Goal: Entertainment & Leisure: Browse casually

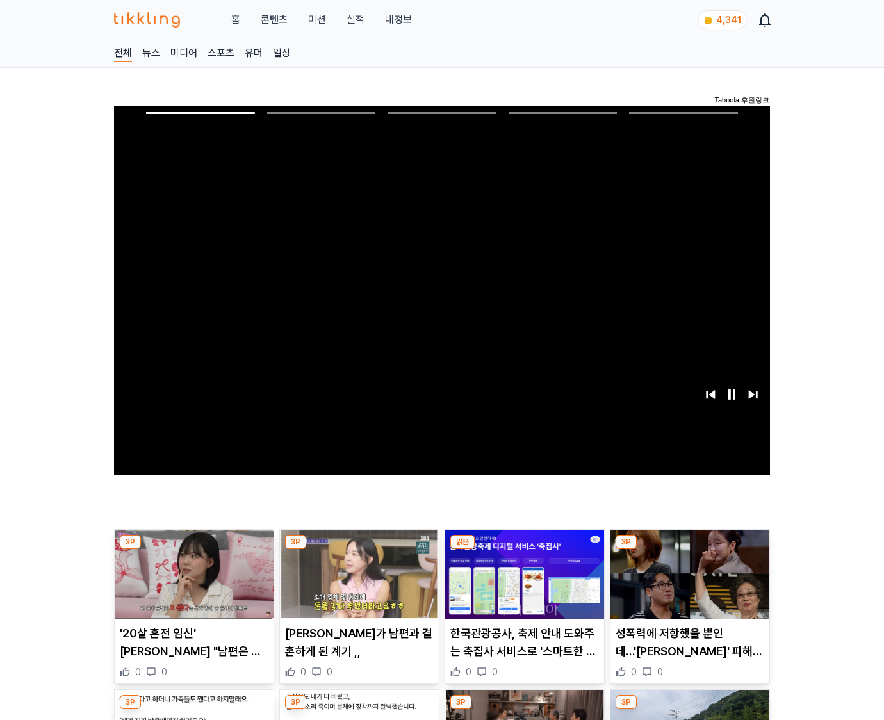
click at [688, 584] on img at bounding box center [690, 575] width 159 height 90
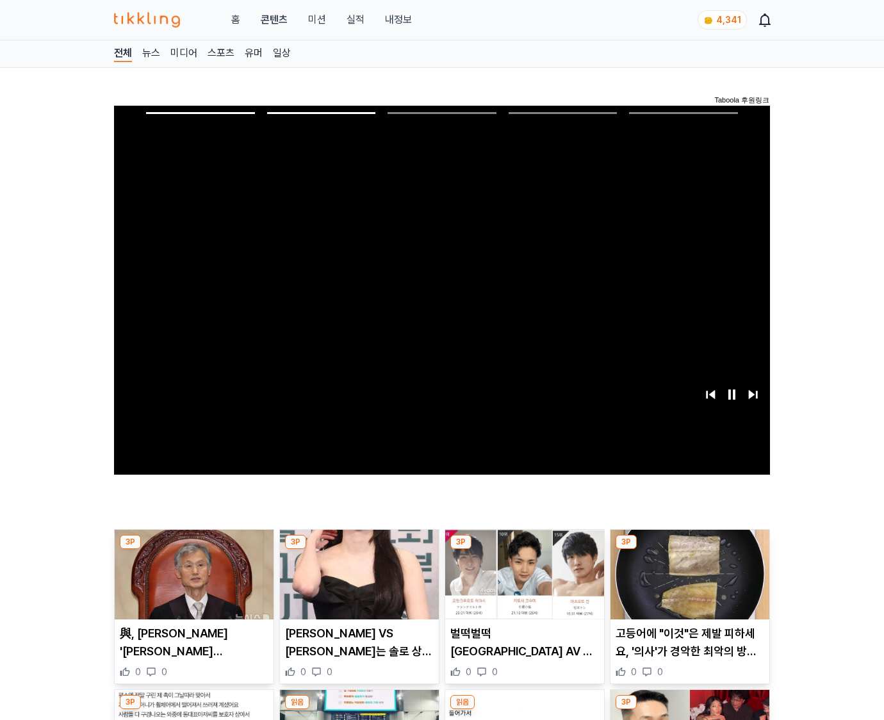
click at [688, 584] on img at bounding box center [690, 575] width 159 height 90
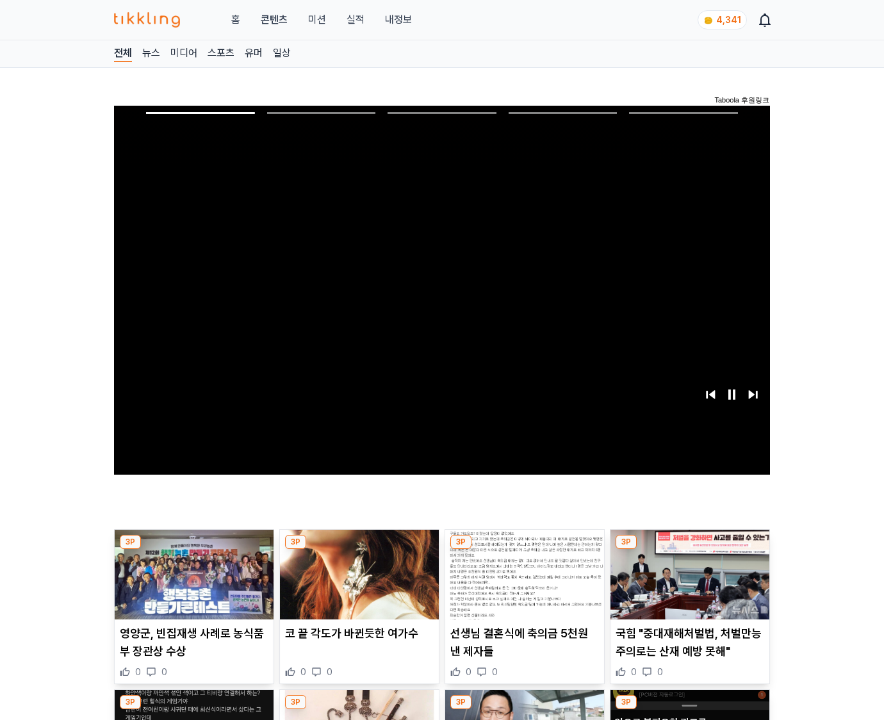
click at [688, 584] on img at bounding box center [690, 575] width 159 height 90
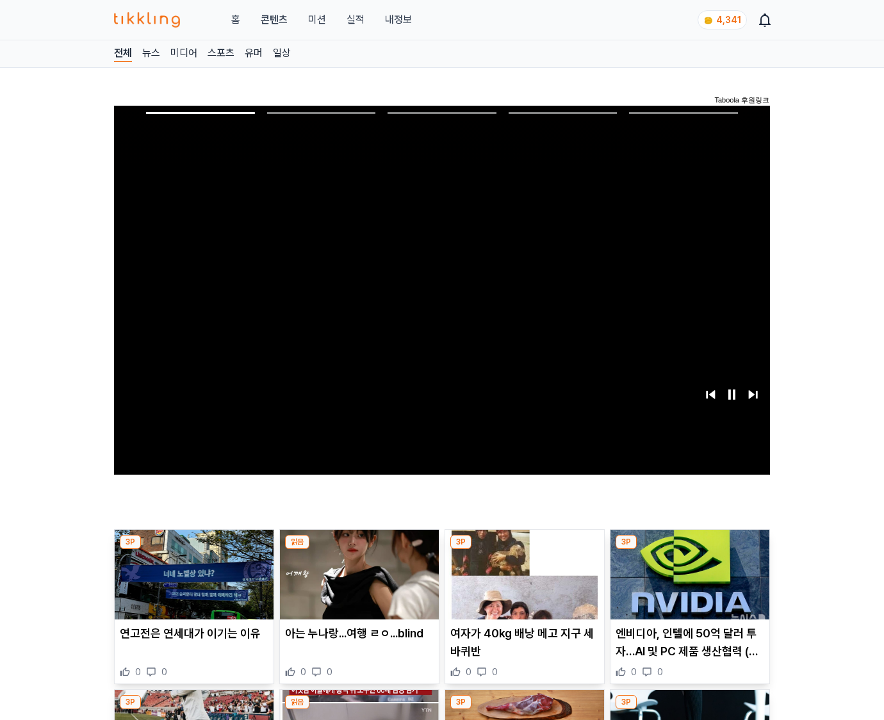
click at [688, 584] on img at bounding box center [690, 575] width 159 height 90
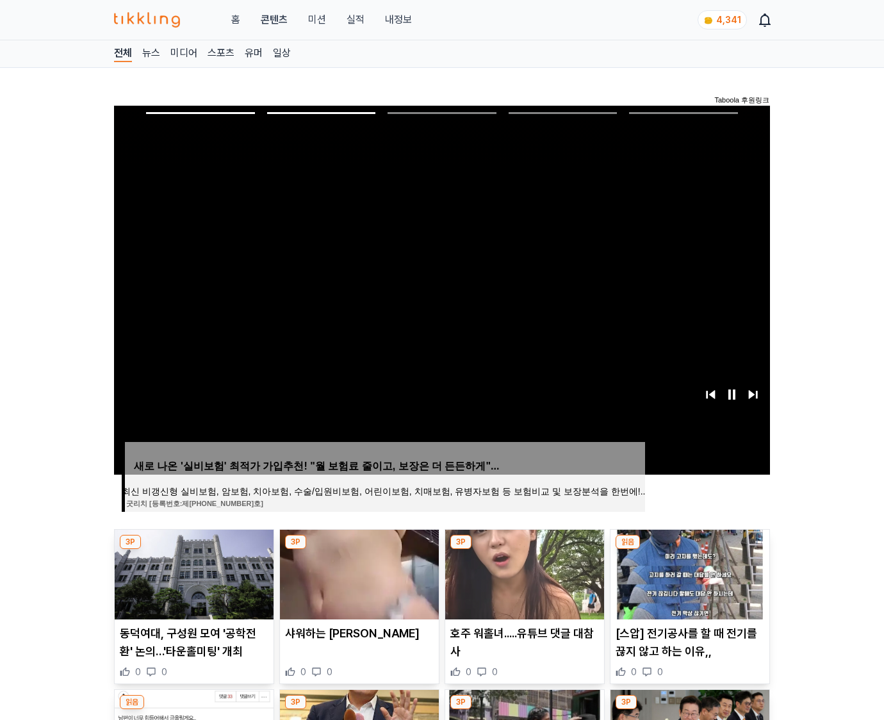
click at [688, 584] on img at bounding box center [690, 575] width 159 height 90
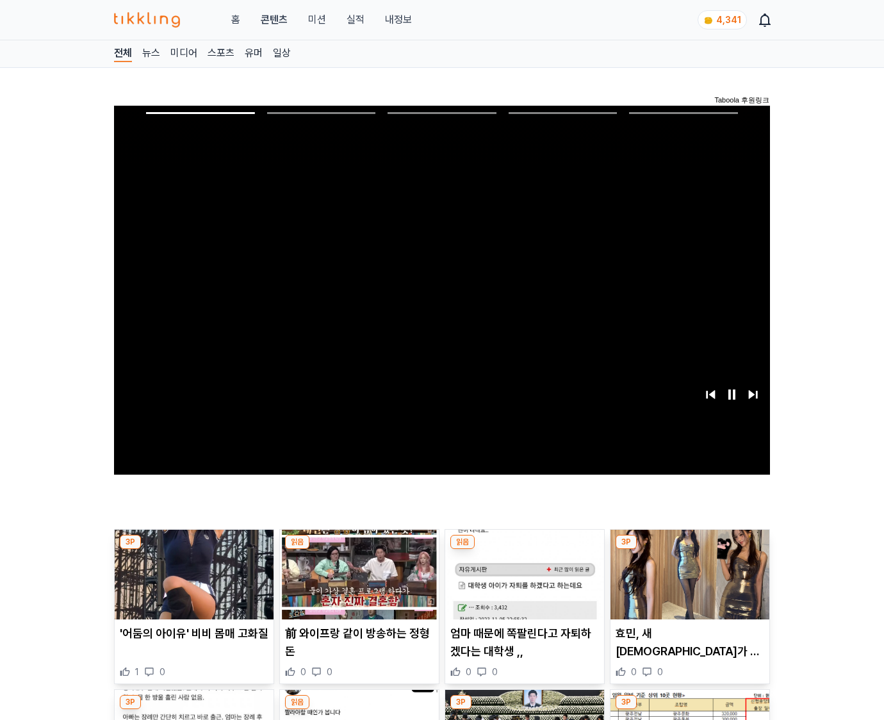
click at [688, 584] on img at bounding box center [690, 575] width 159 height 90
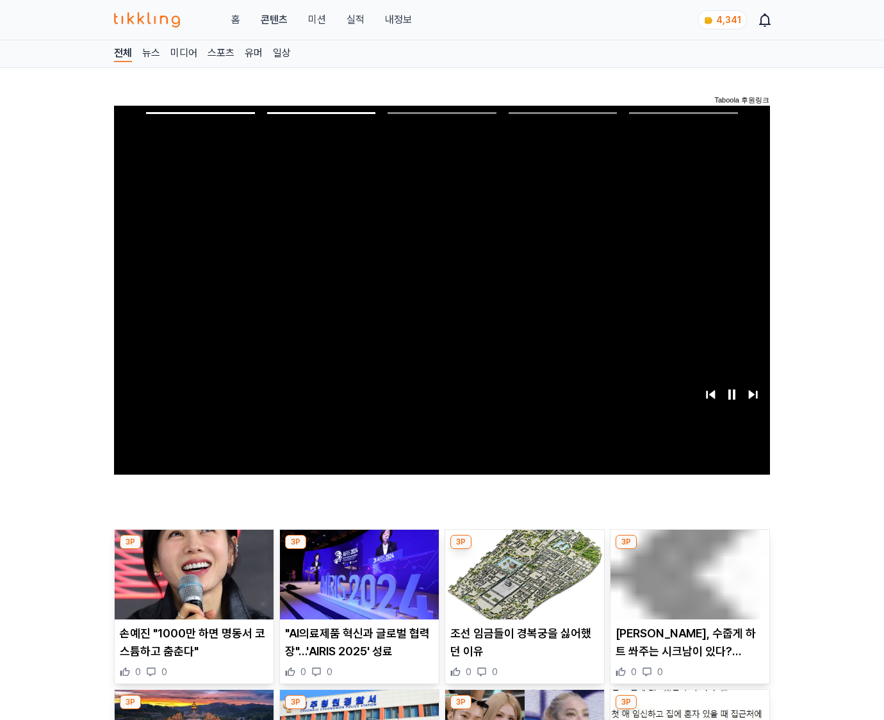
click at [688, 584] on img at bounding box center [690, 575] width 159 height 90
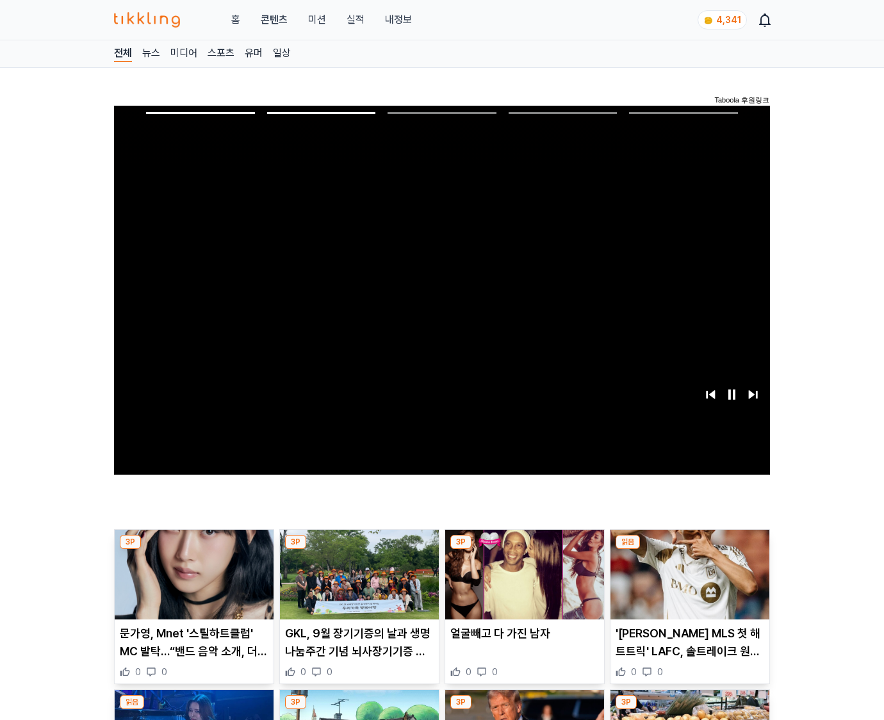
click at [688, 584] on img at bounding box center [690, 575] width 159 height 90
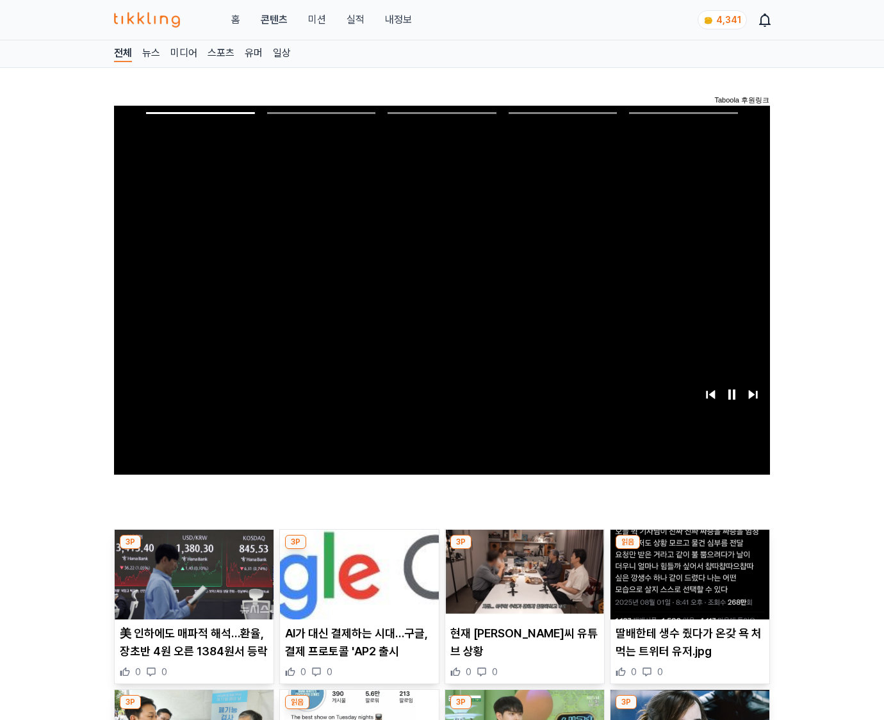
click at [688, 584] on img at bounding box center [690, 575] width 159 height 90
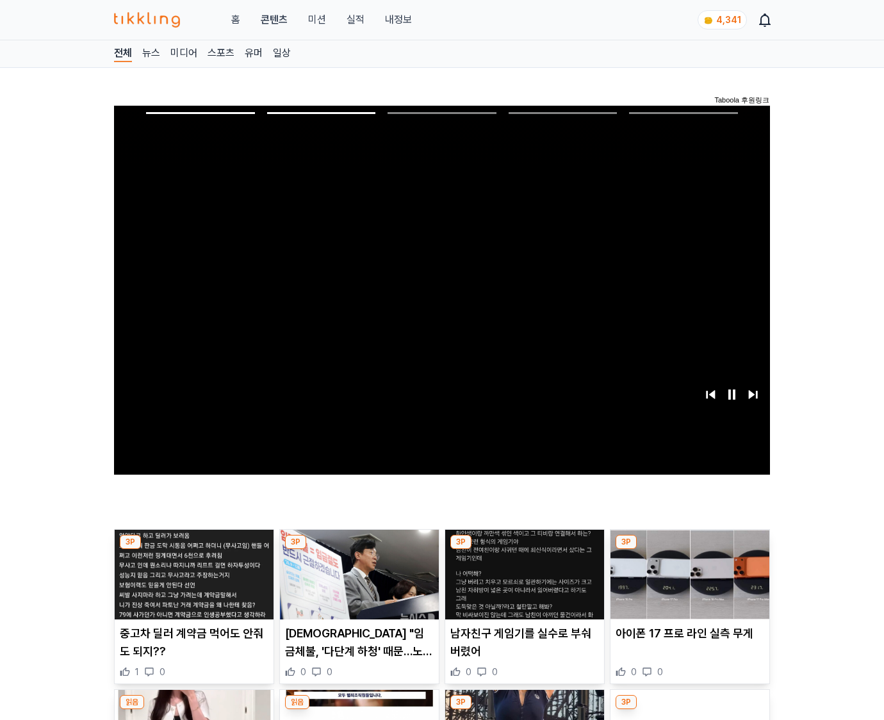
click at [688, 584] on img at bounding box center [690, 575] width 159 height 90
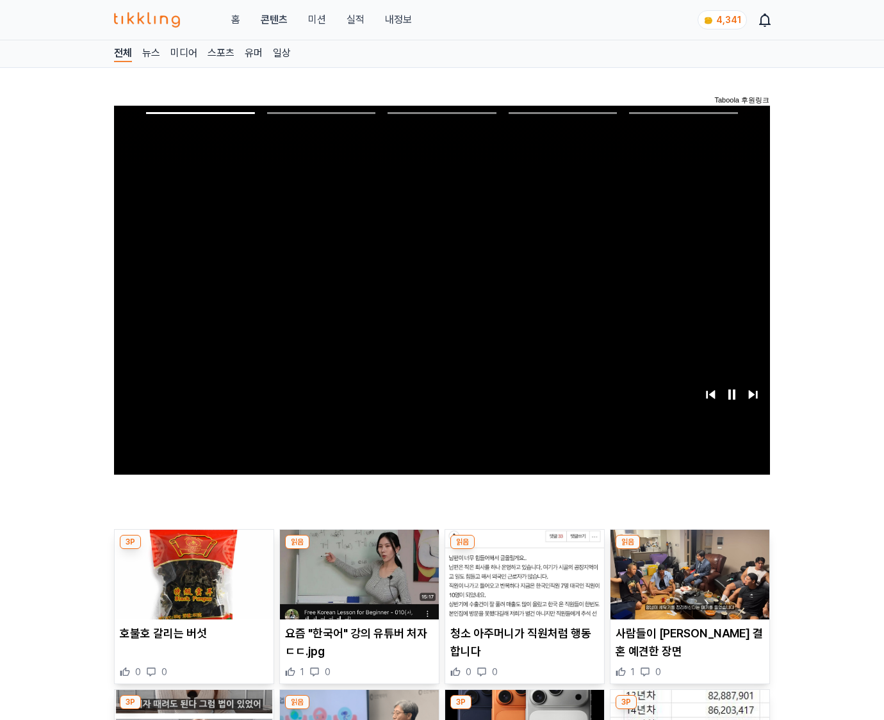
click at [688, 584] on img at bounding box center [690, 575] width 159 height 90
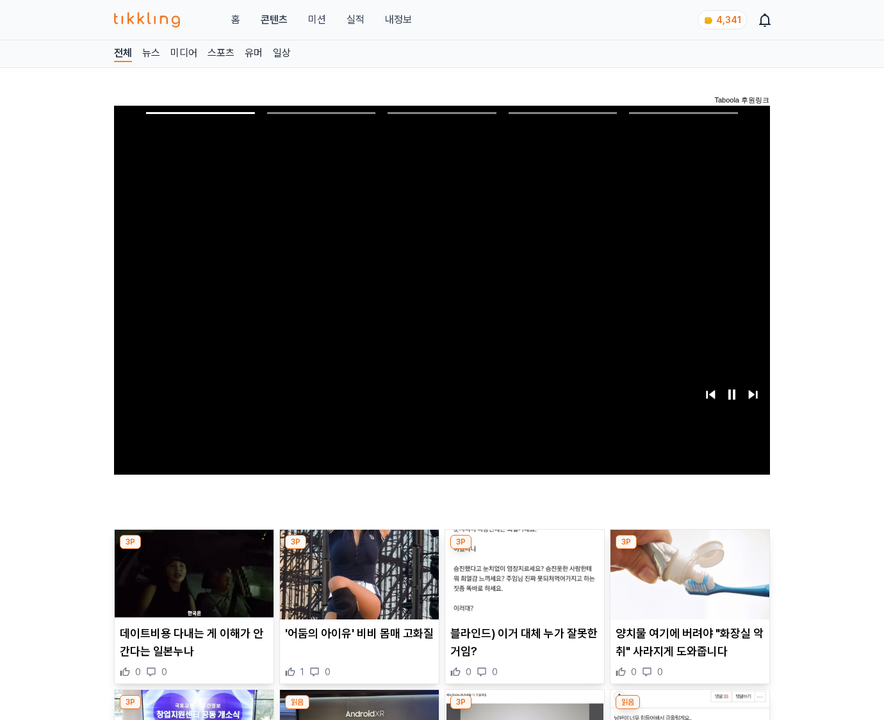
click at [688, 584] on img at bounding box center [690, 575] width 159 height 90
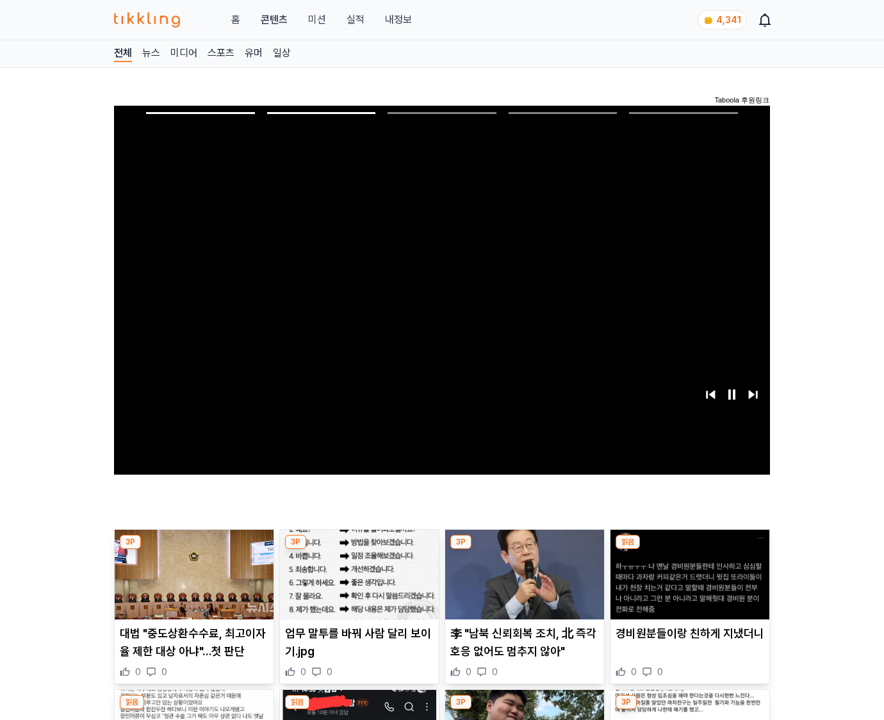
click at [688, 584] on img at bounding box center [690, 575] width 159 height 90
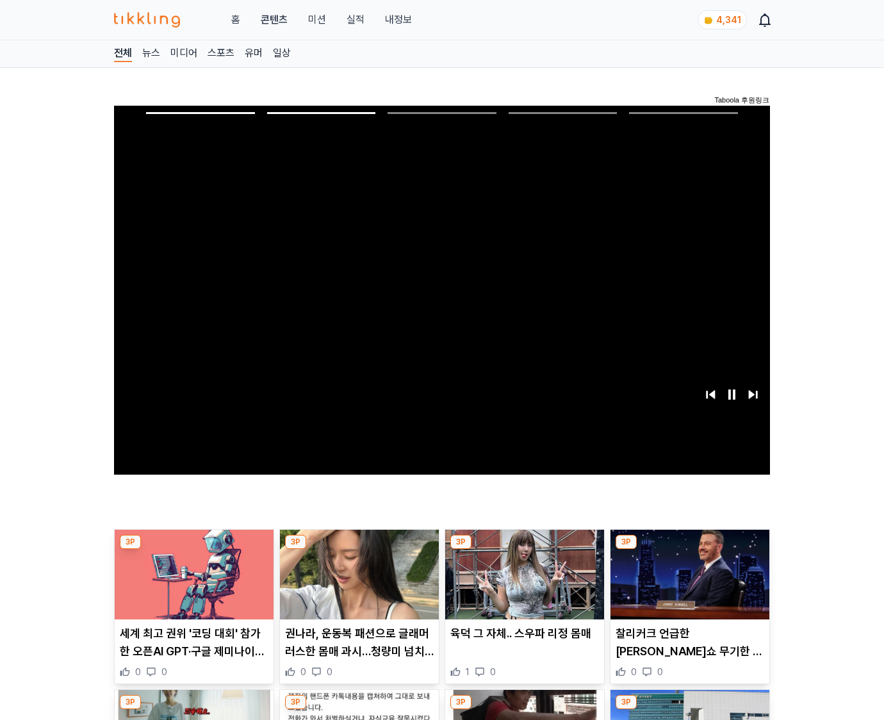
click at [688, 584] on img at bounding box center [690, 575] width 159 height 90
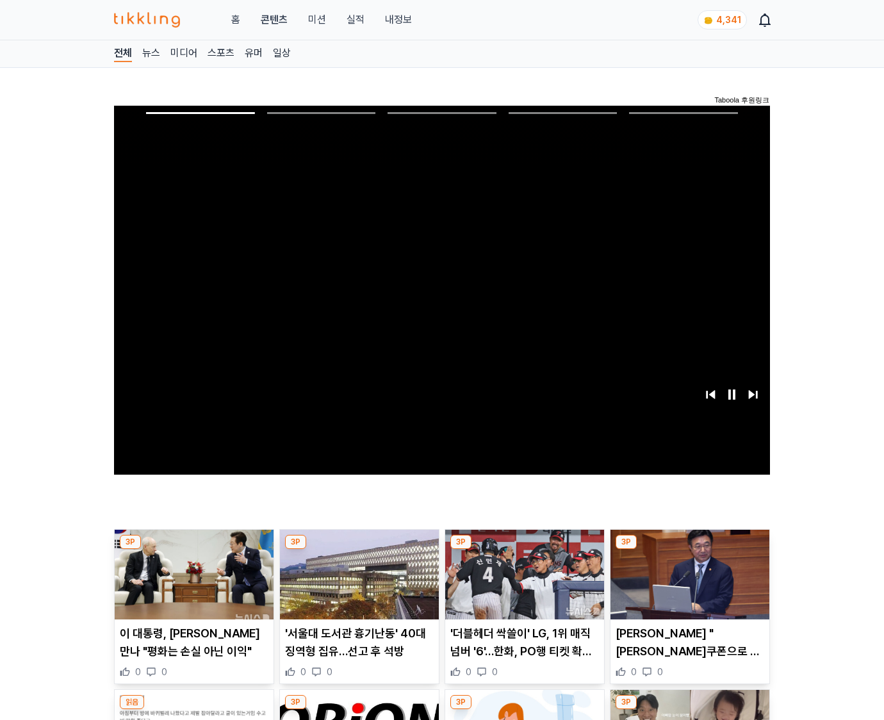
click at [688, 584] on img at bounding box center [690, 575] width 159 height 90
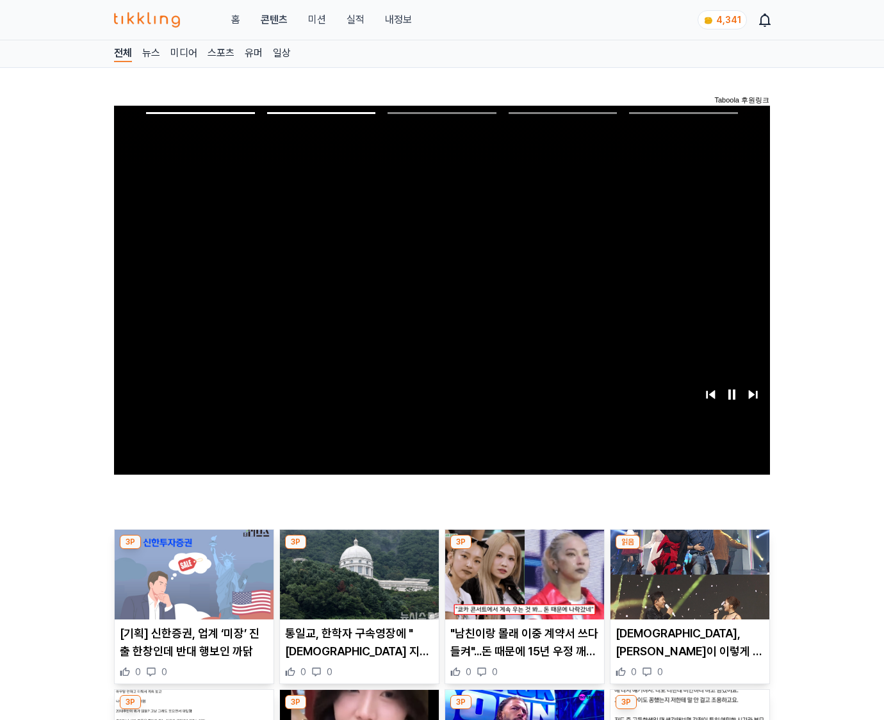
click at [688, 584] on img at bounding box center [690, 575] width 159 height 90
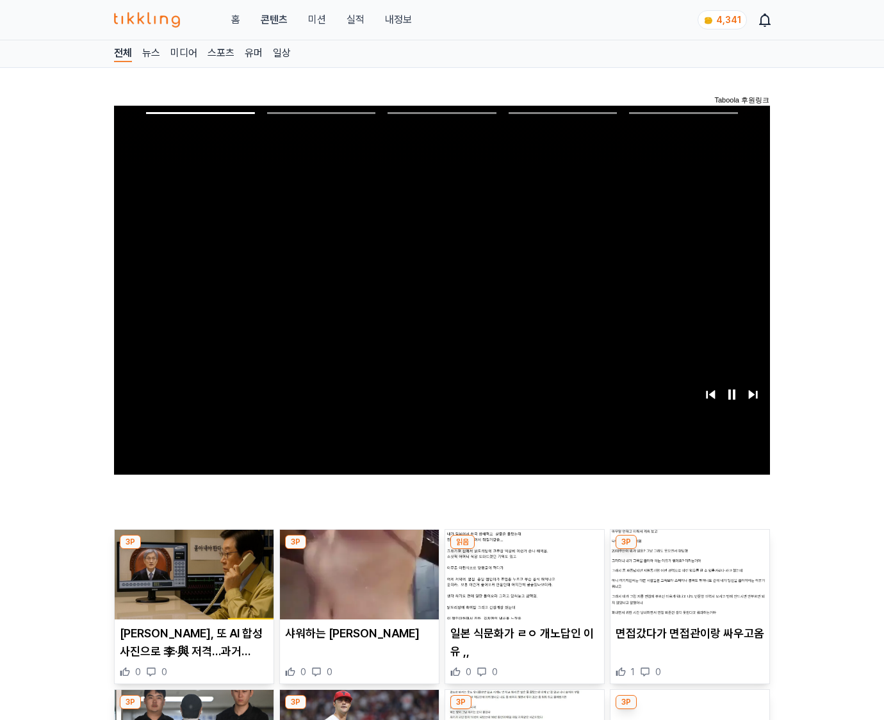
click at [688, 584] on img at bounding box center [690, 575] width 159 height 90
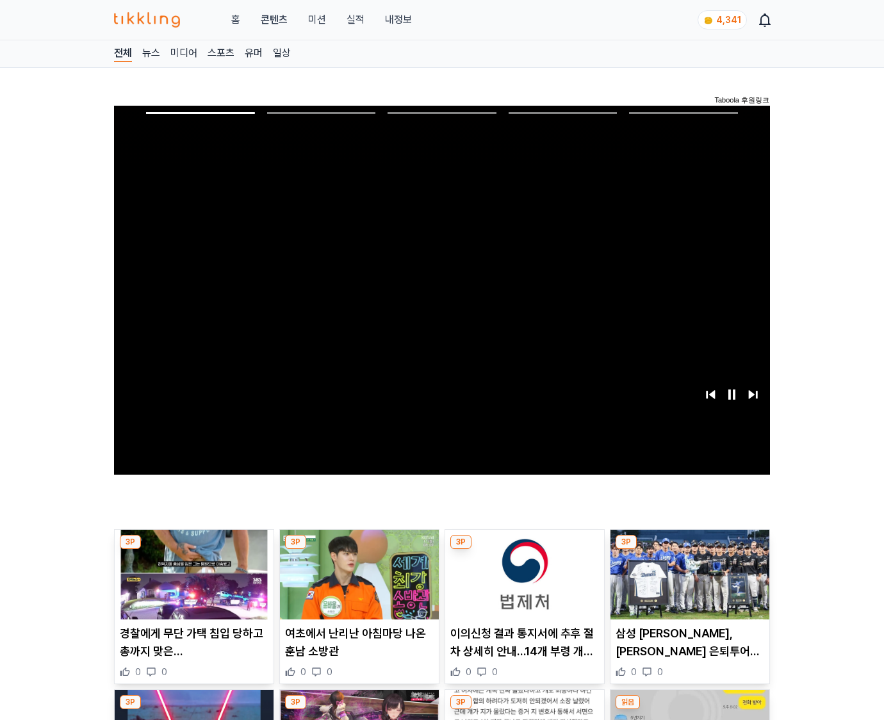
click at [688, 584] on img at bounding box center [690, 575] width 159 height 90
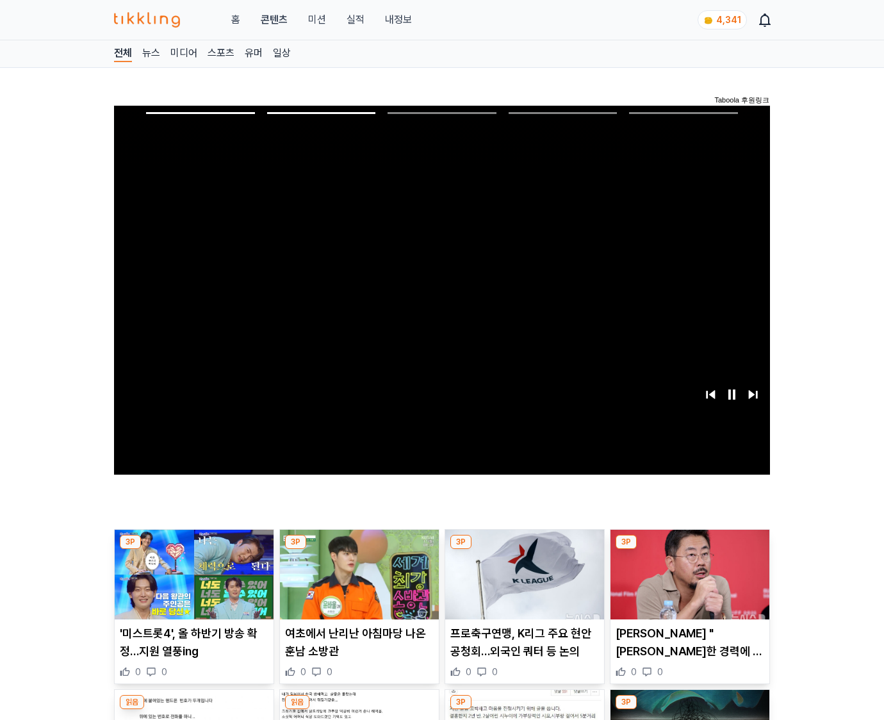
click at [688, 584] on img at bounding box center [690, 575] width 159 height 90
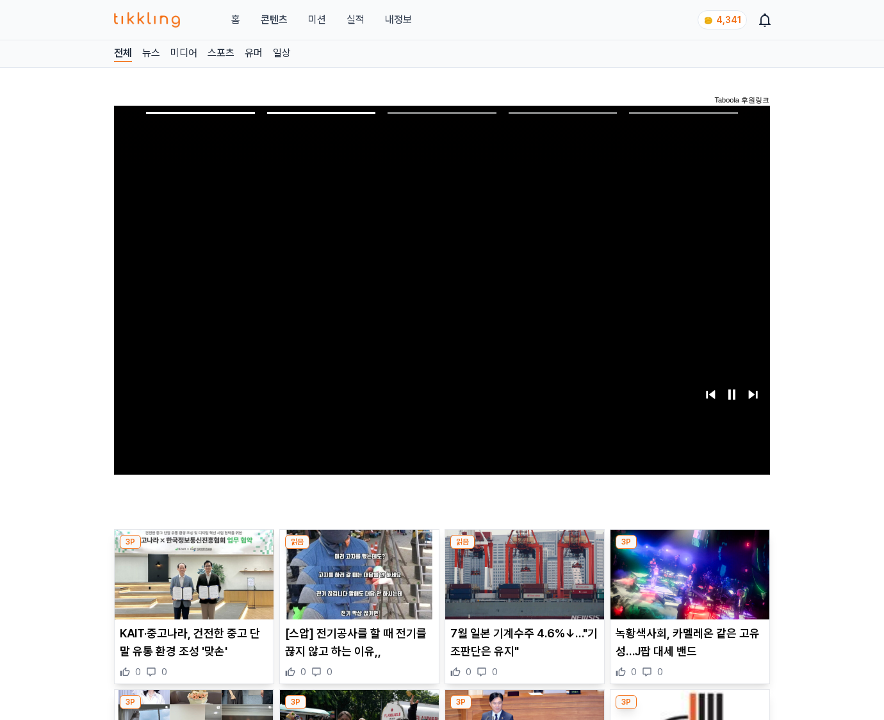
click at [688, 584] on img at bounding box center [690, 575] width 159 height 90
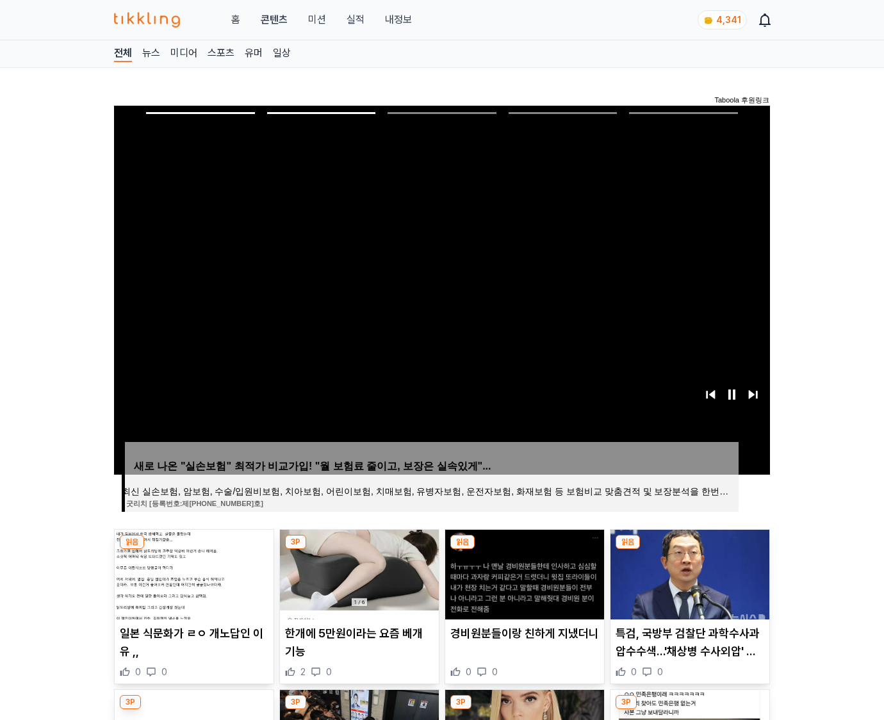
click at [688, 584] on img at bounding box center [690, 575] width 159 height 90
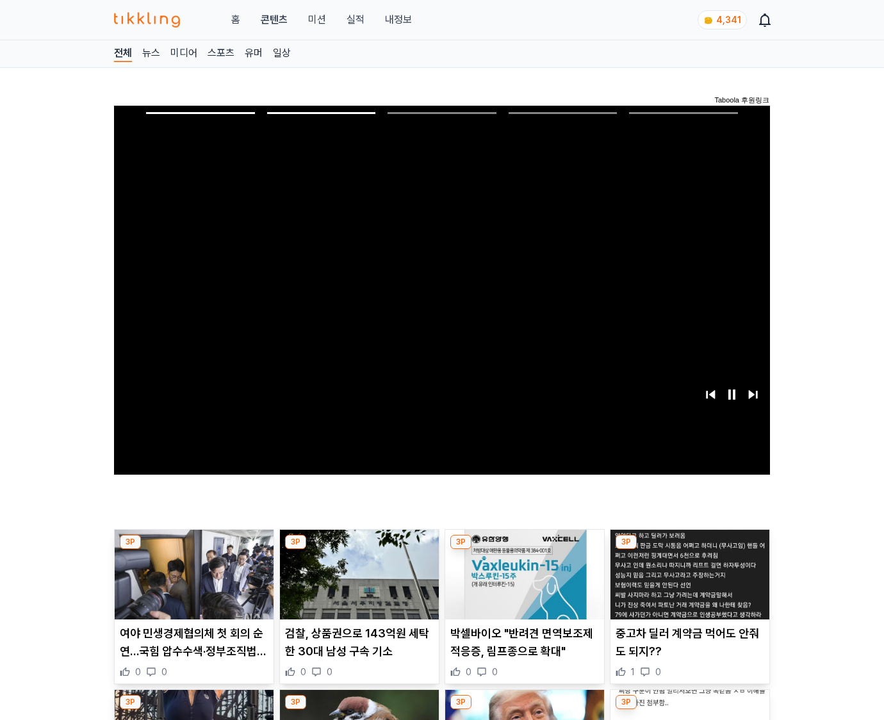
click at [688, 584] on img at bounding box center [690, 575] width 159 height 90
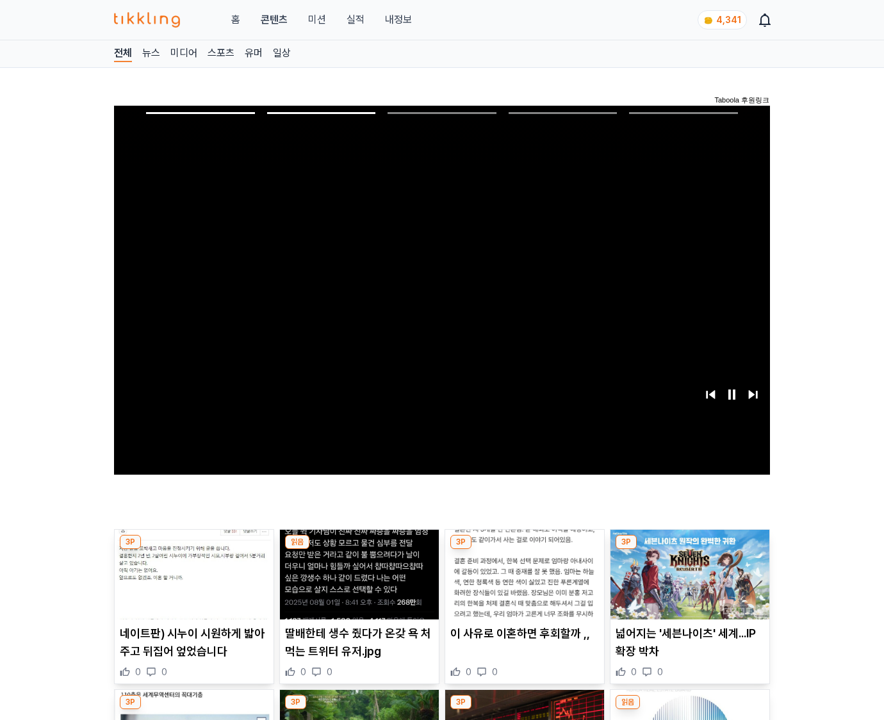
click at [688, 584] on img at bounding box center [690, 575] width 159 height 90
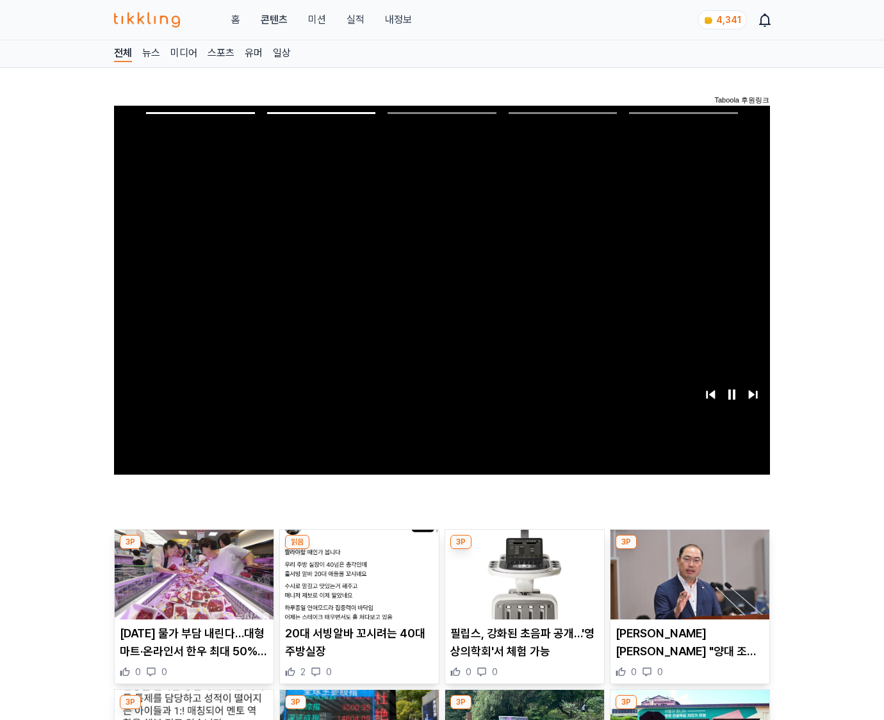
click at [688, 584] on img at bounding box center [690, 575] width 159 height 90
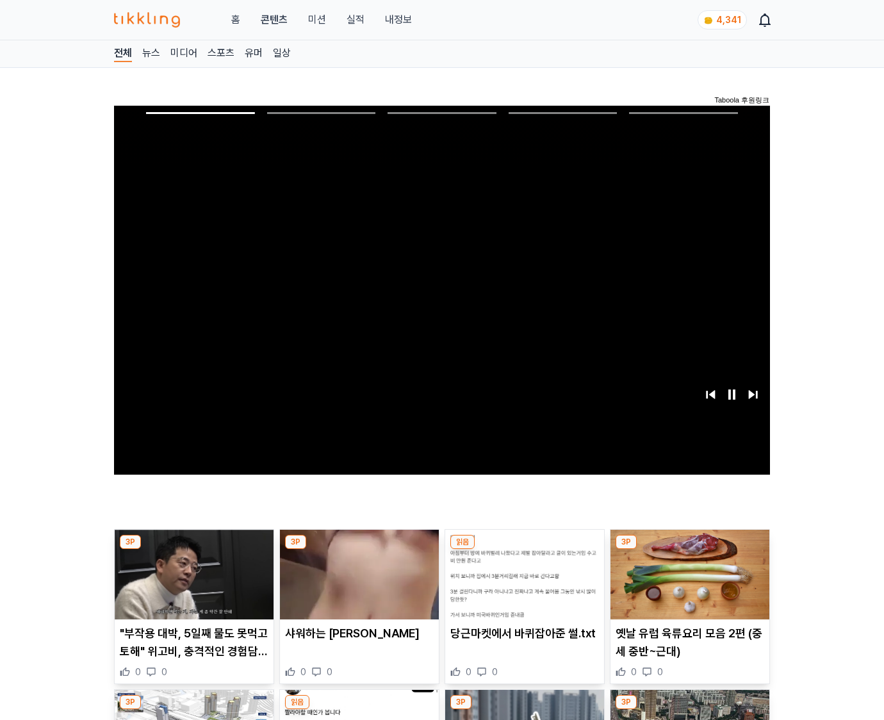
click at [688, 584] on img at bounding box center [690, 575] width 159 height 90
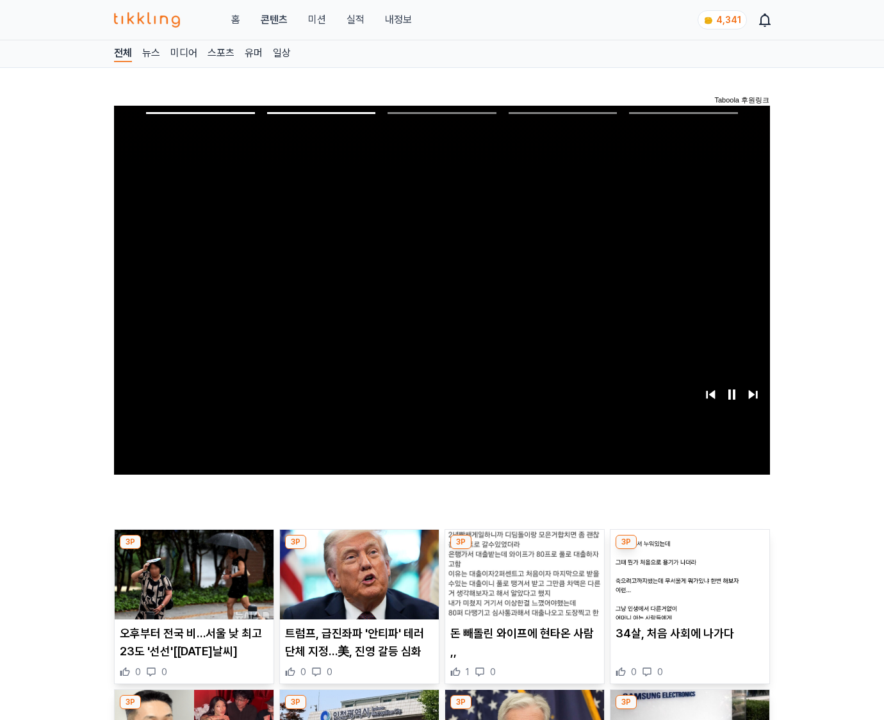
click at [688, 584] on img at bounding box center [690, 575] width 159 height 90
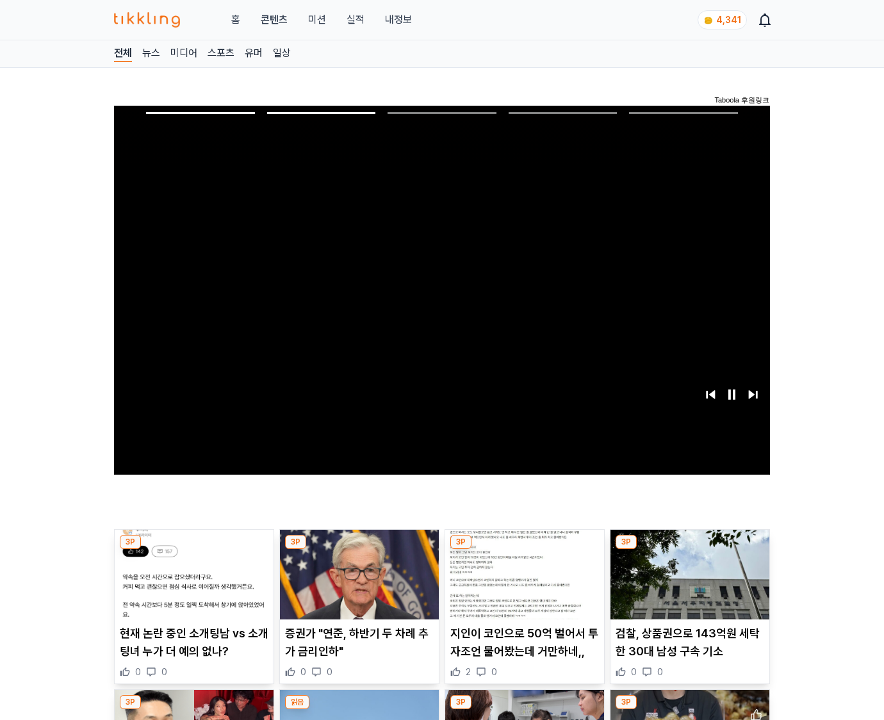
click at [688, 584] on img at bounding box center [690, 575] width 159 height 90
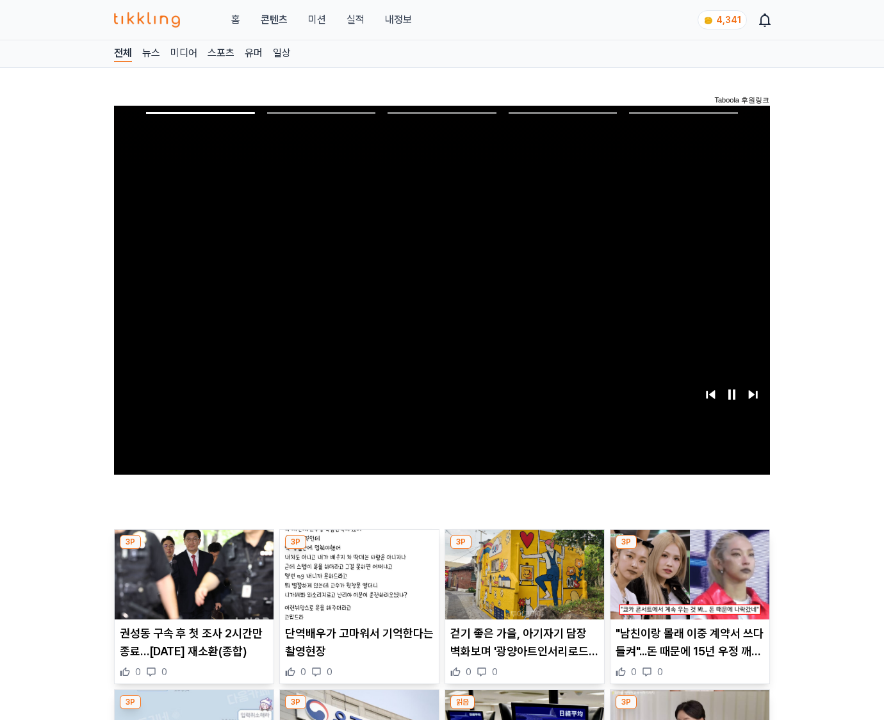
click at [688, 584] on img at bounding box center [690, 575] width 159 height 90
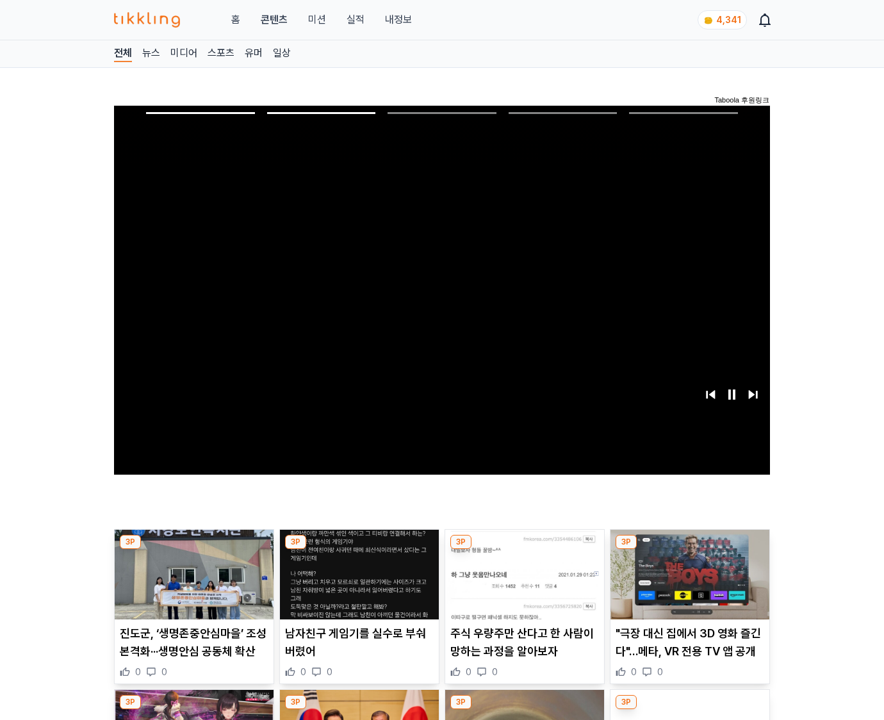
click at [688, 584] on img at bounding box center [690, 575] width 159 height 90
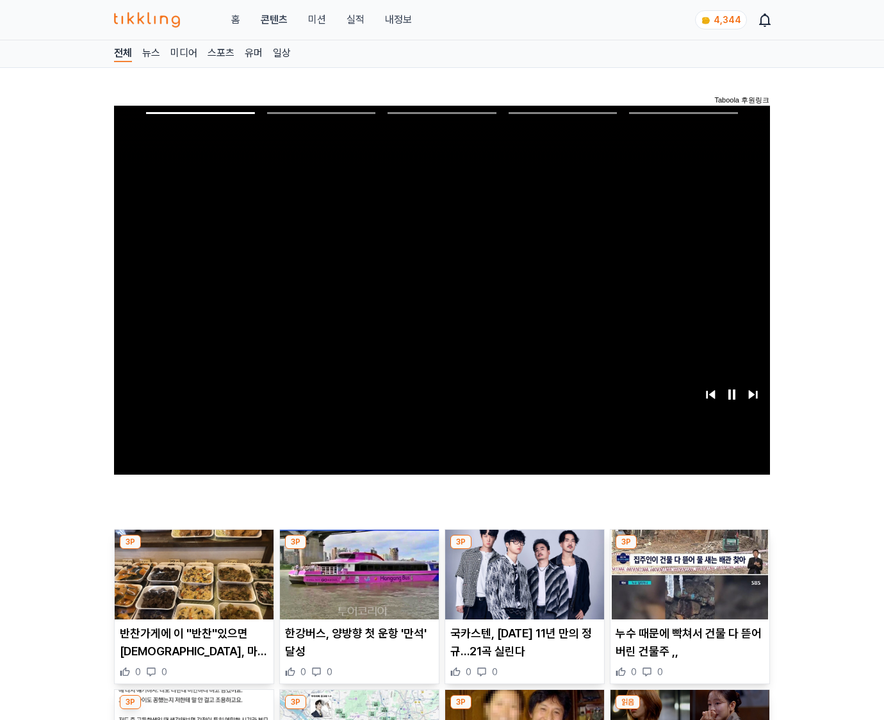
click at [688, 584] on img at bounding box center [690, 575] width 159 height 90
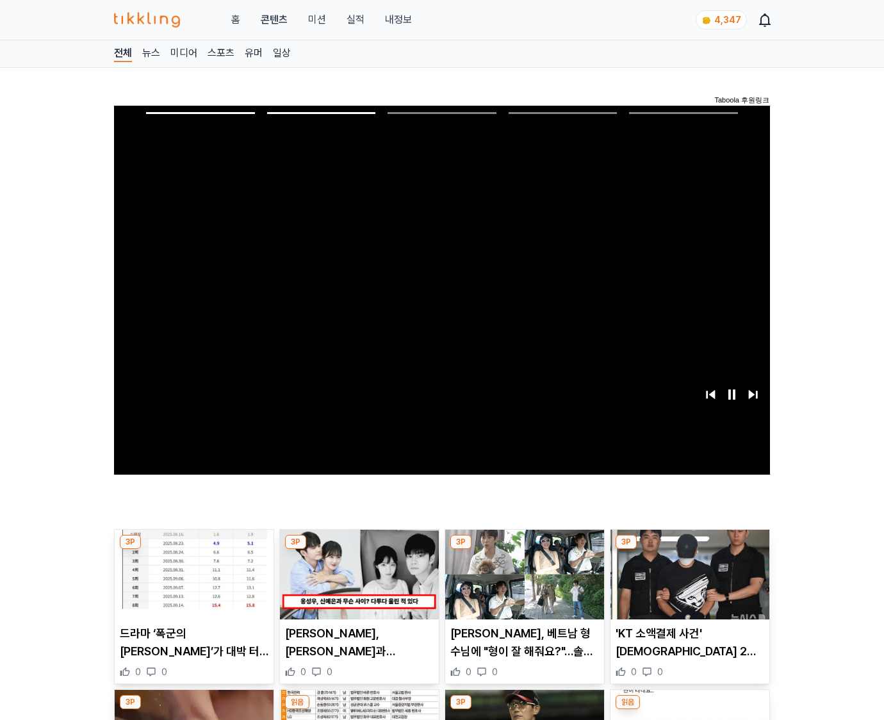
click at [688, 584] on img at bounding box center [690, 575] width 159 height 90
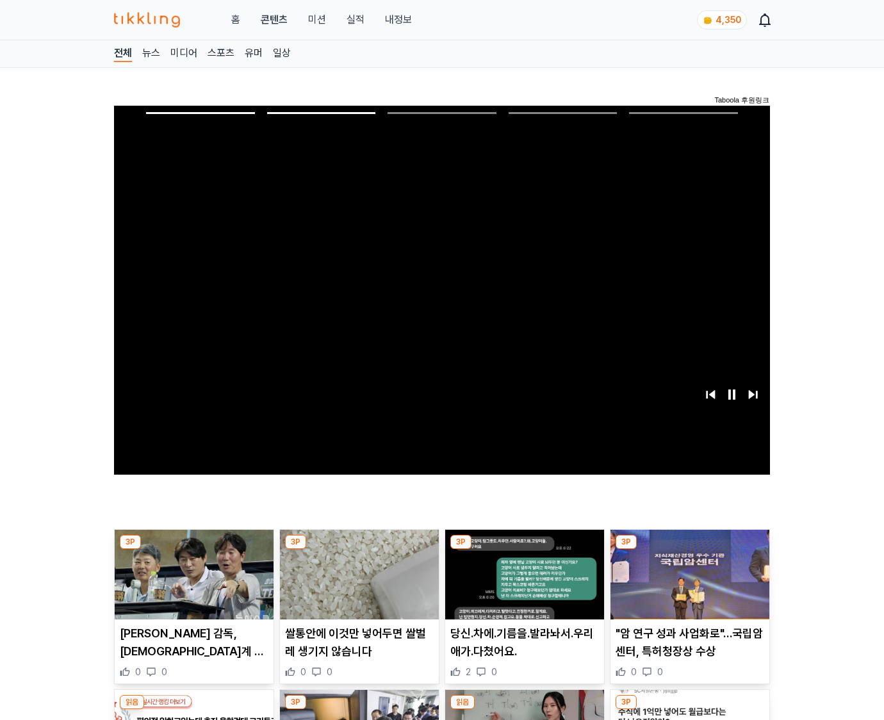
click at [688, 584] on img at bounding box center [690, 575] width 159 height 90
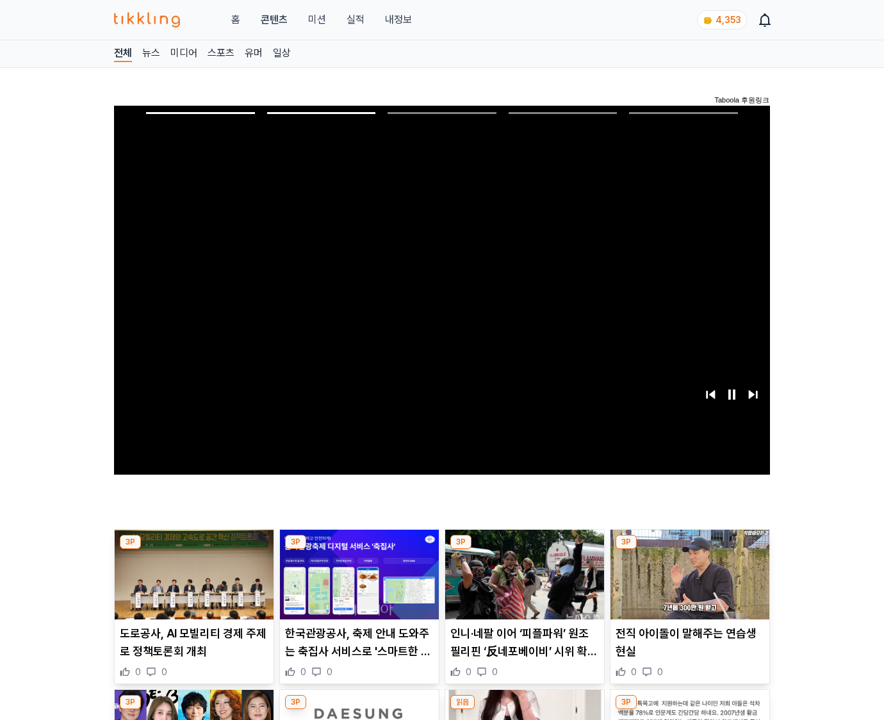
click at [688, 584] on img at bounding box center [690, 575] width 159 height 90
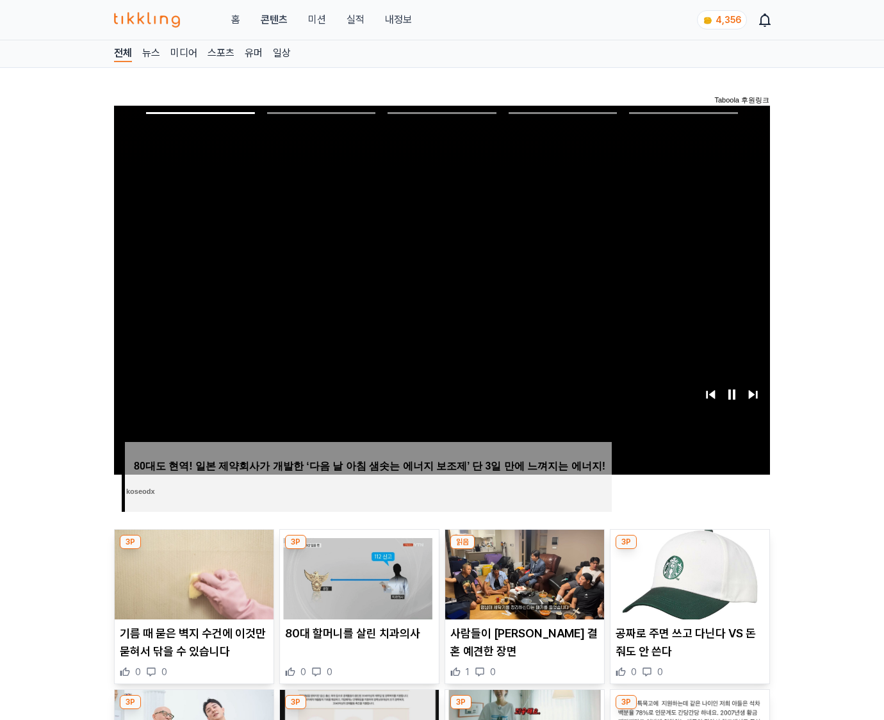
click at [688, 584] on img at bounding box center [690, 575] width 159 height 90
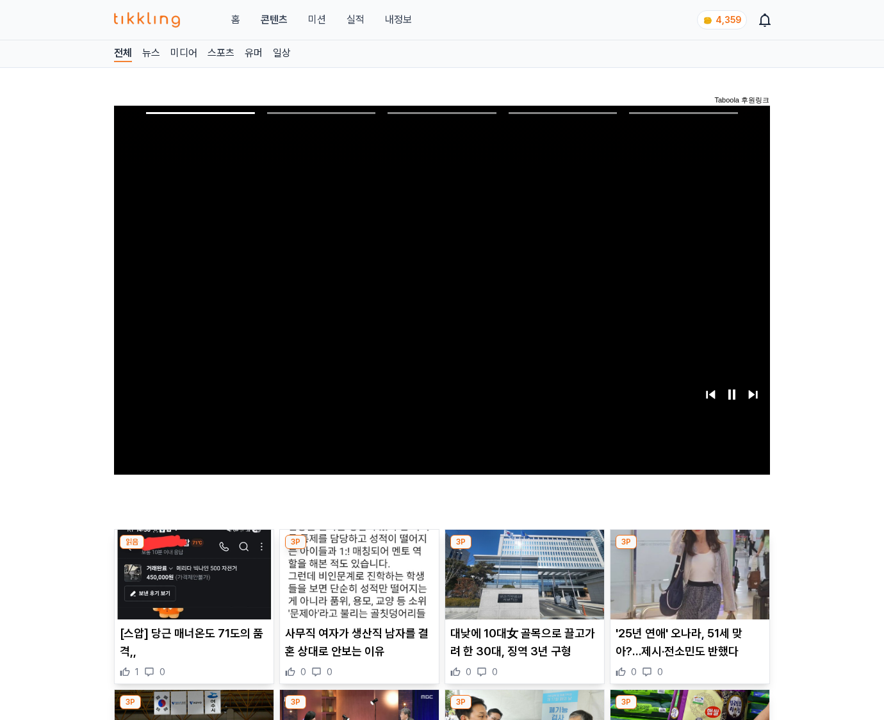
click at [688, 584] on img at bounding box center [690, 575] width 159 height 90
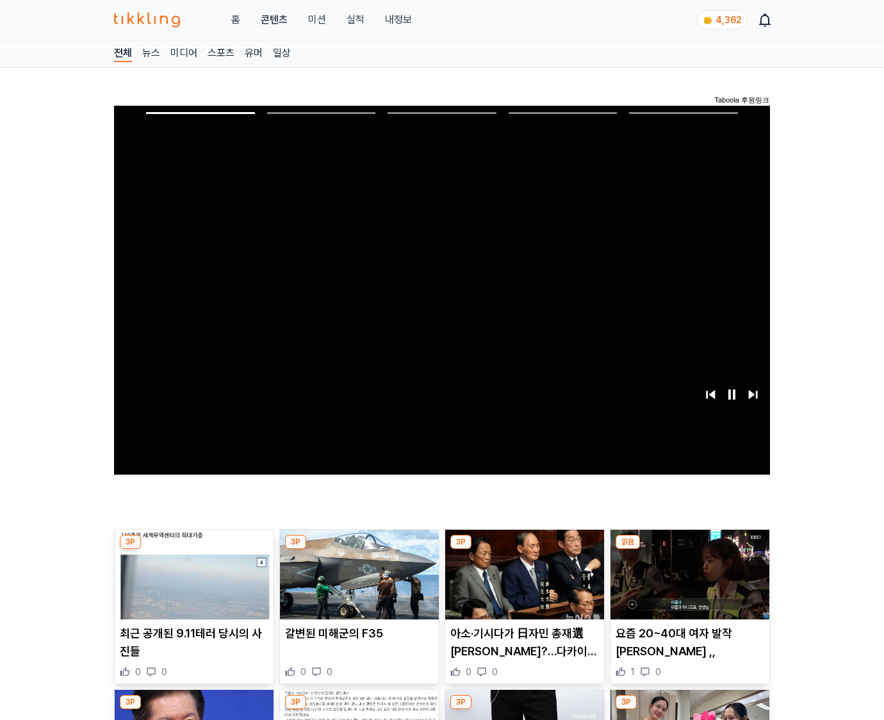
click at [688, 584] on img at bounding box center [690, 575] width 159 height 90
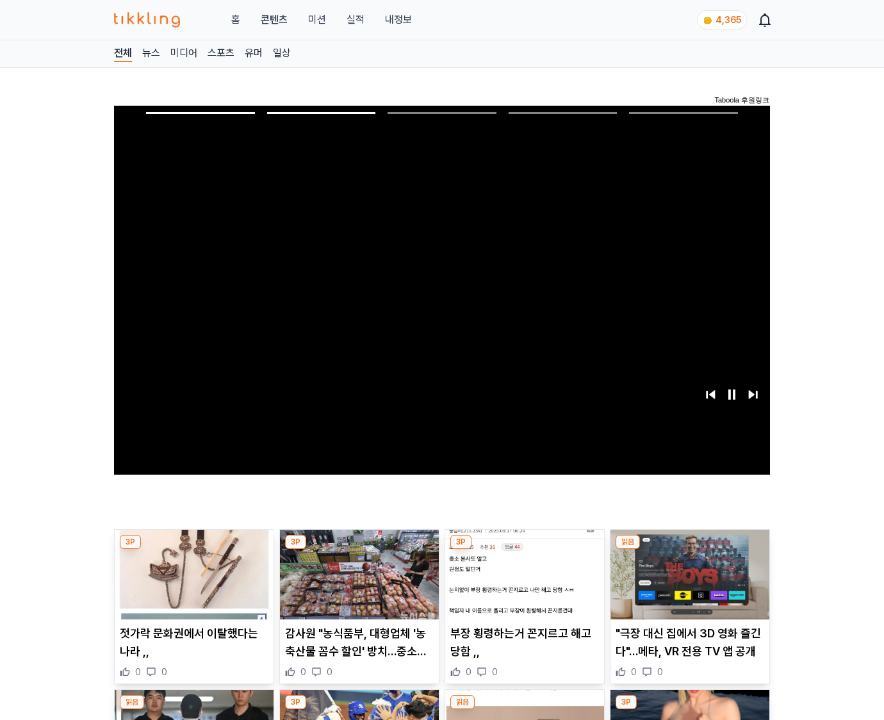
click at [688, 584] on img at bounding box center [690, 575] width 159 height 90
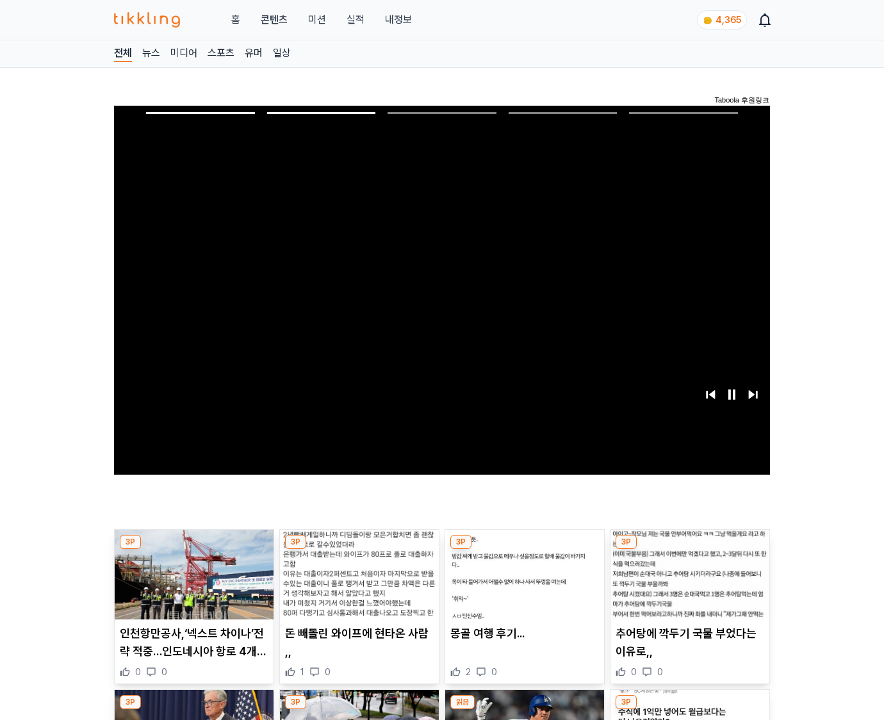
click at [688, 584] on img at bounding box center [690, 575] width 159 height 90
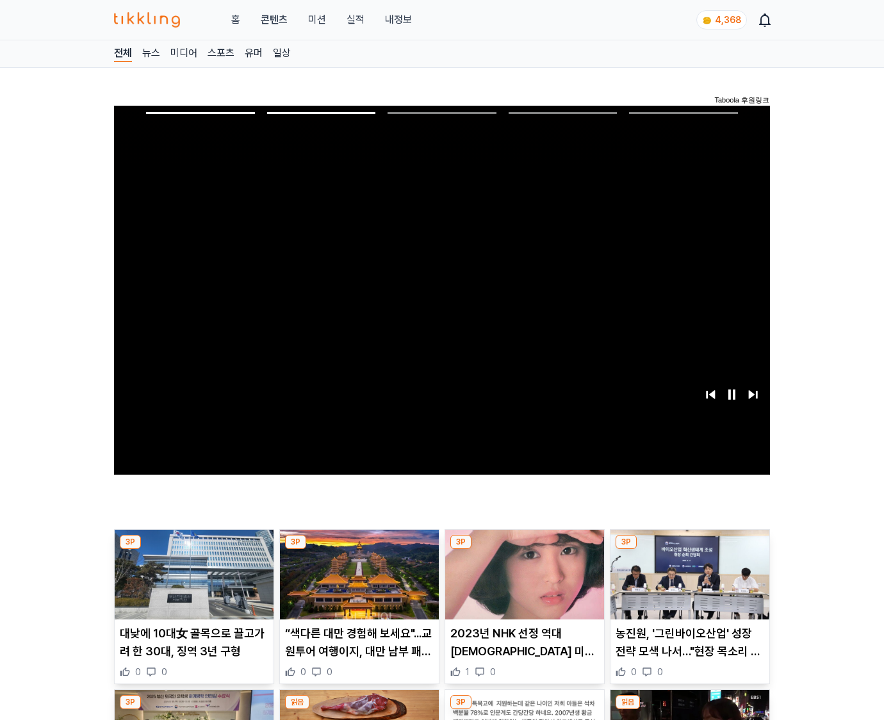
click at [688, 584] on img at bounding box center [690, 575] width 159 height 90
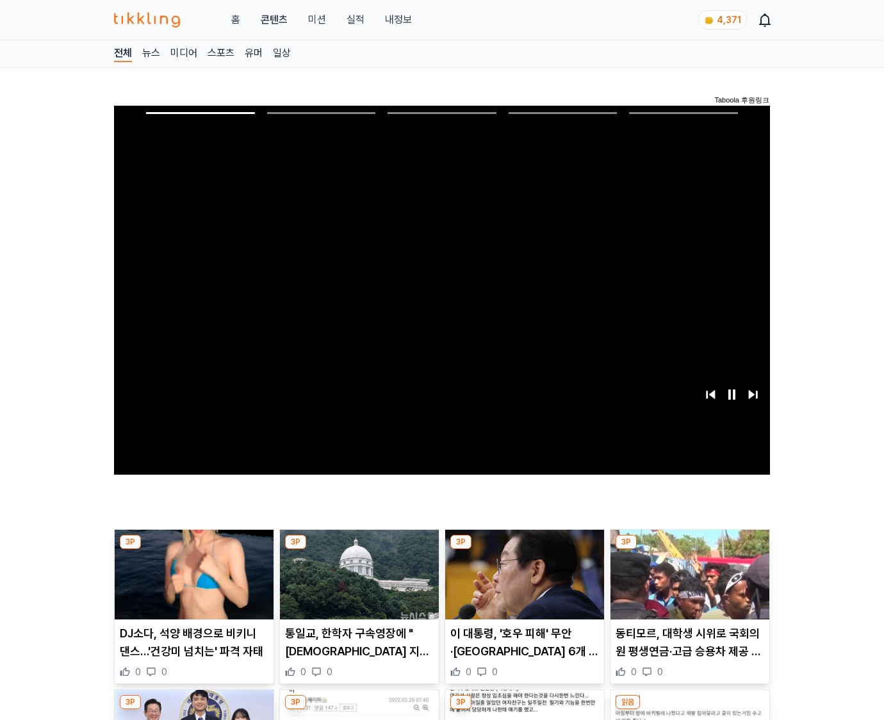
click at [688, 584] on img at bounding box center [690, 575] width 159 height 90
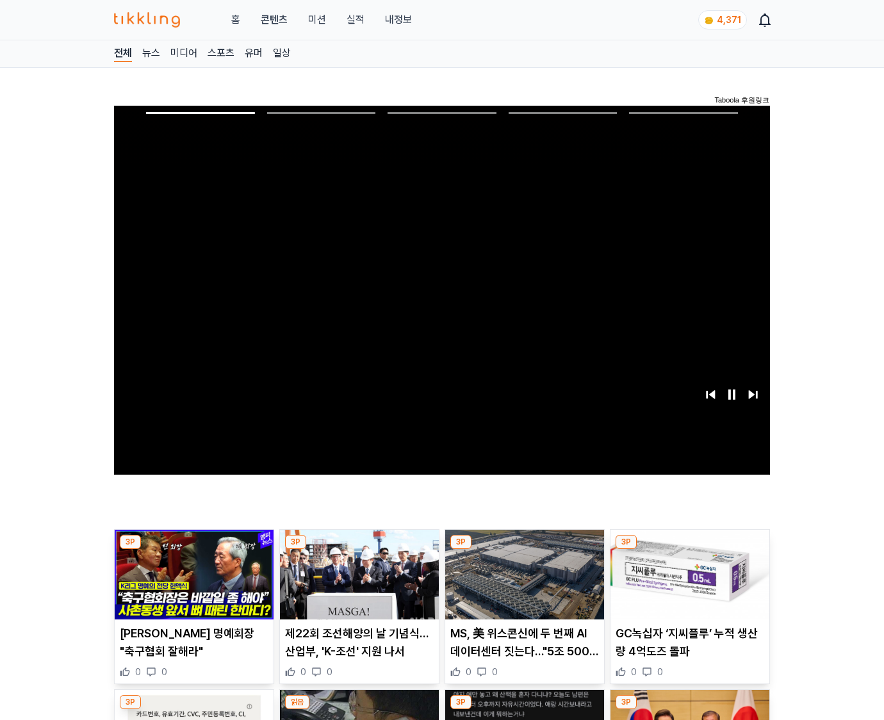
click at [688, 584] on img at bounding box center [690, 575] width 159 height 90
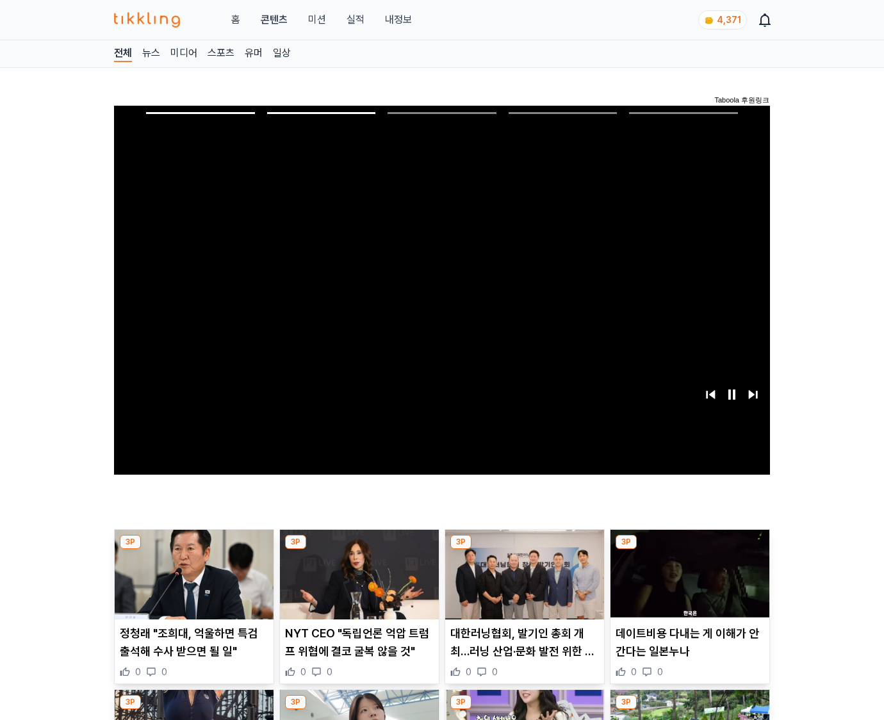
click at [688, 584] on img at bounding box center [690, 575] width 159 height 90
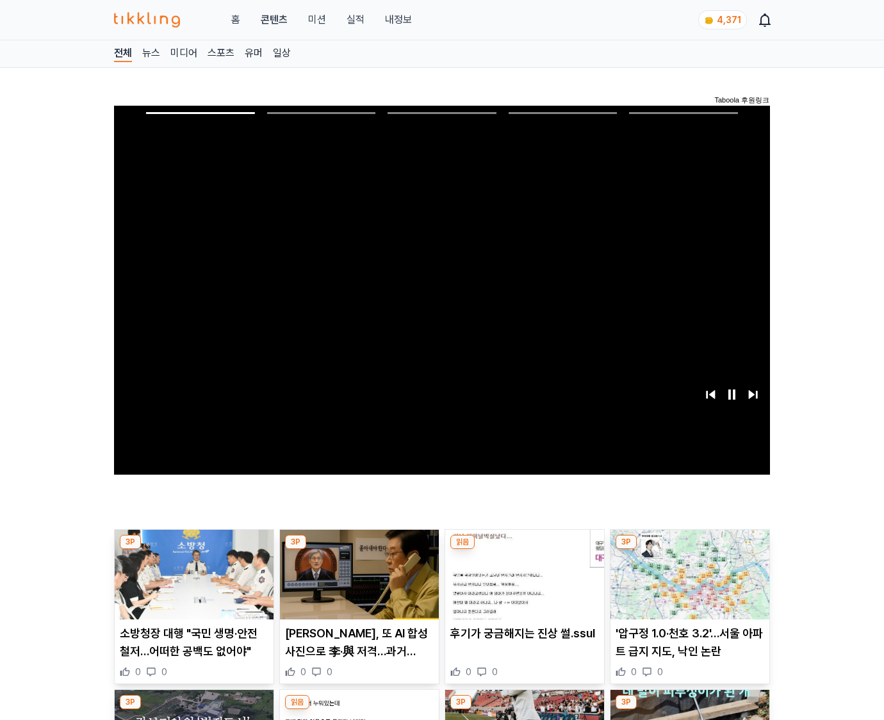
click at [688, 584] on img at bounding box center [690, 575] width 159 height 90
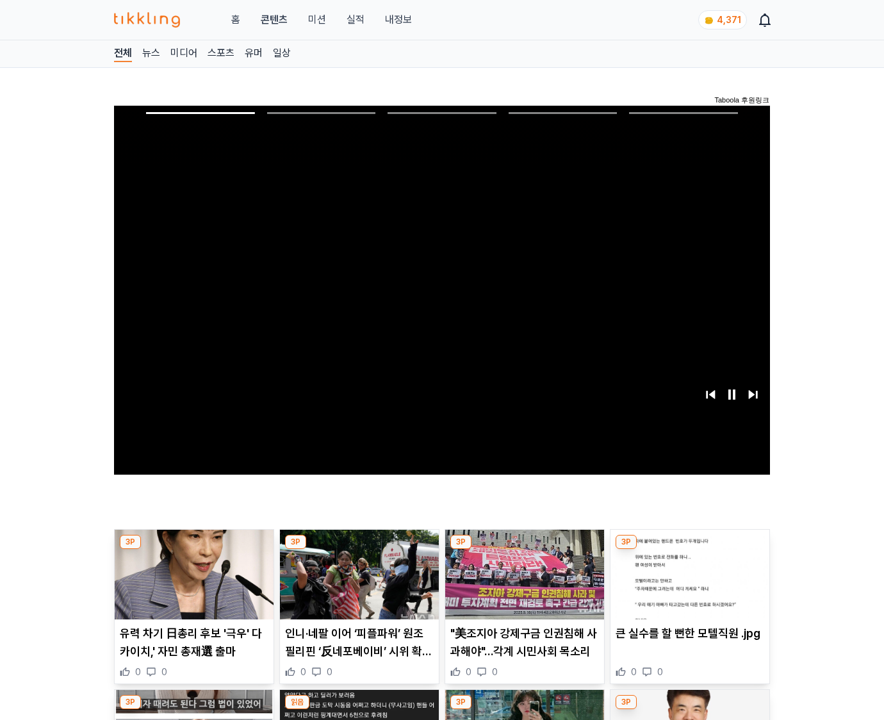
click at [688, 584] on img at bounding box center [690, 575] width 159 height 90
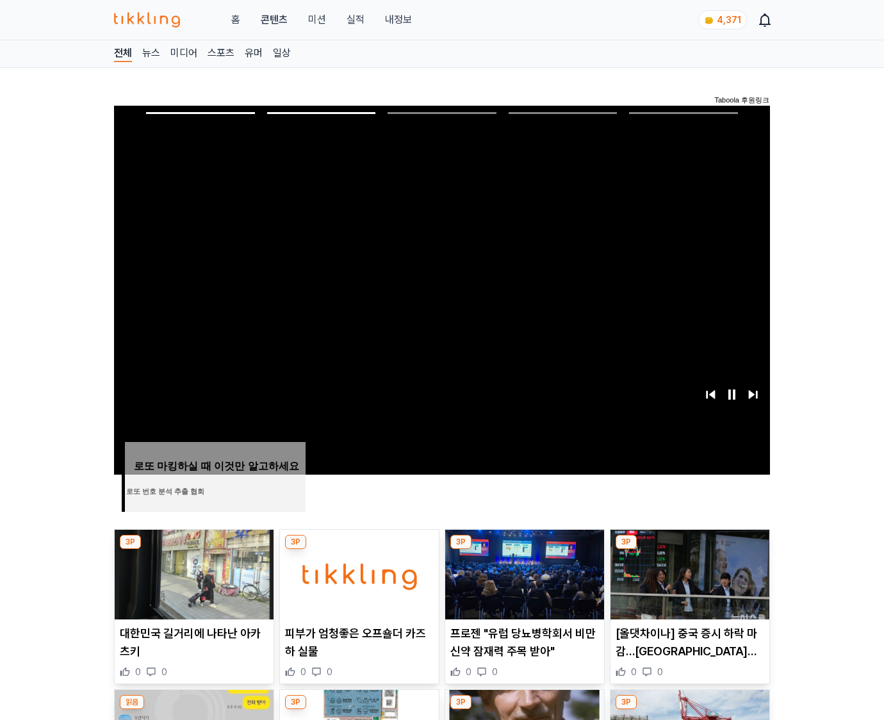
click at [688, 584] on img at bounding box center [690, 575] width 159 height 90
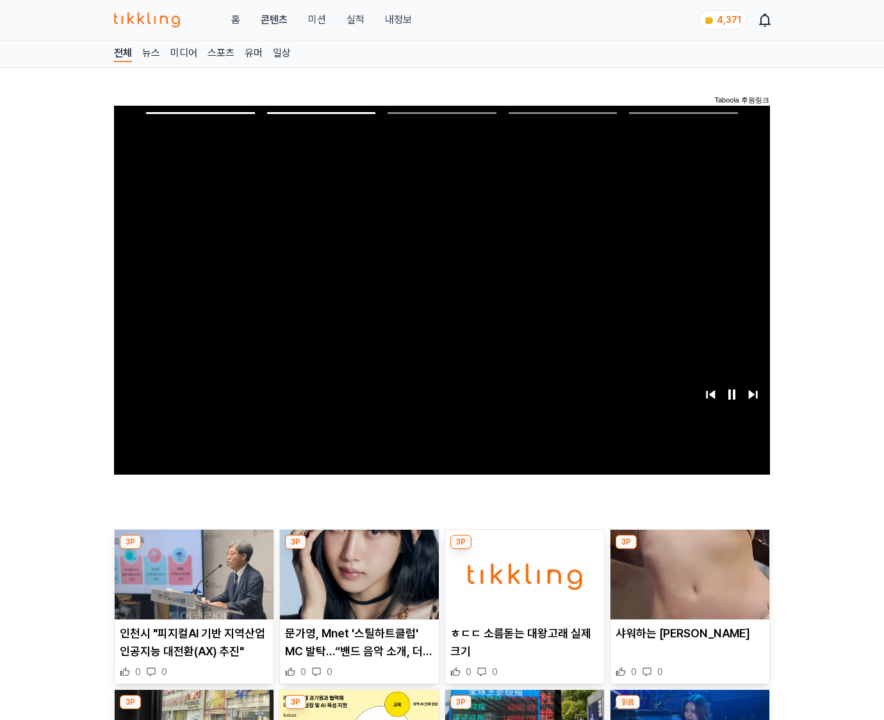
click at [688, 584] on img at bounding box center [690, 575] width 159 height 90
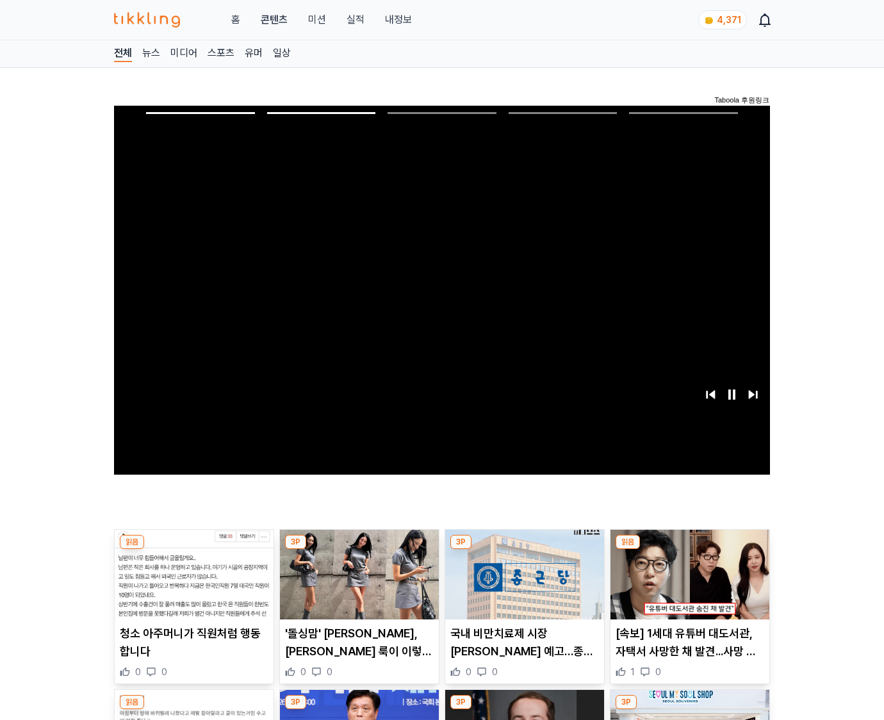
click at [688, 584] on img at bounding box center [690, 575] width 159 height 90
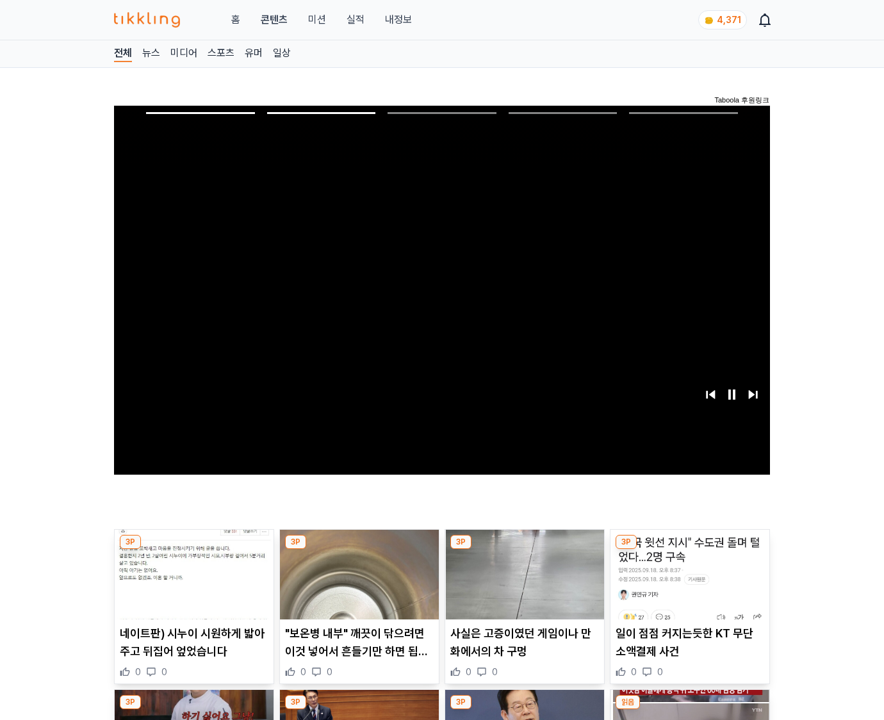
click at [688, 584] on img at bounding box center [690, 575] width 159 height 90
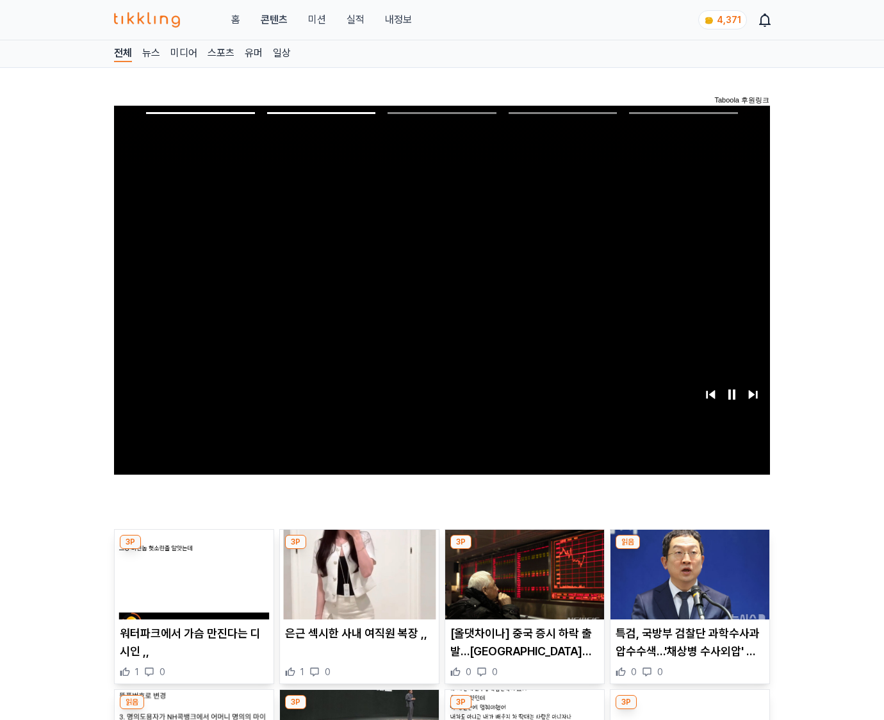
click at [688, 584] on img at bounding box center [690, 575] width 159 height 90
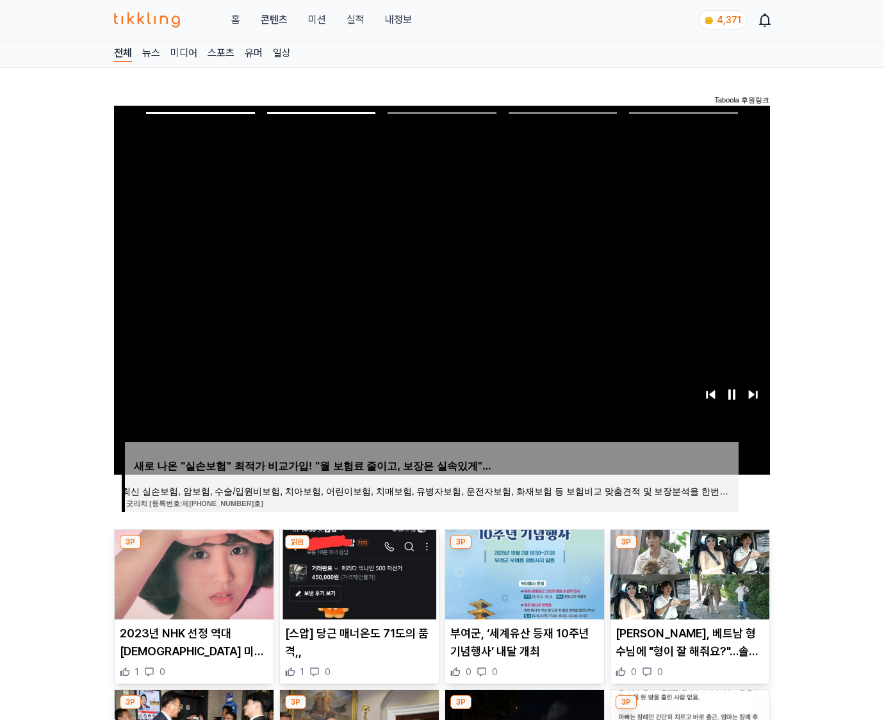
click at [688, 584] on img at bounding box center [690, 575] width 159 height 90
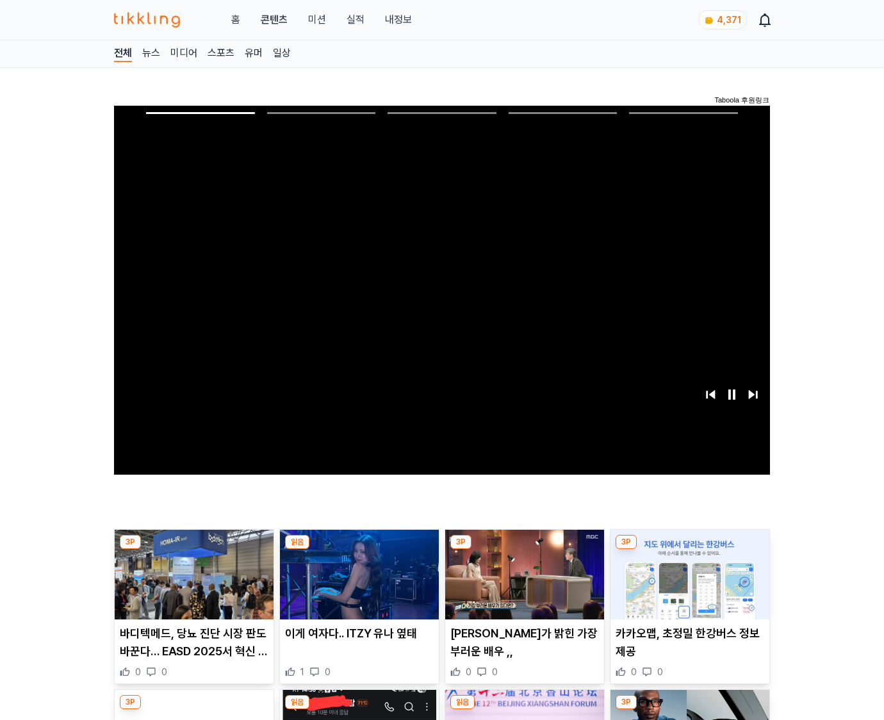
click at [688, 584] on img at bounding box center [690, 575] width 159 height 90
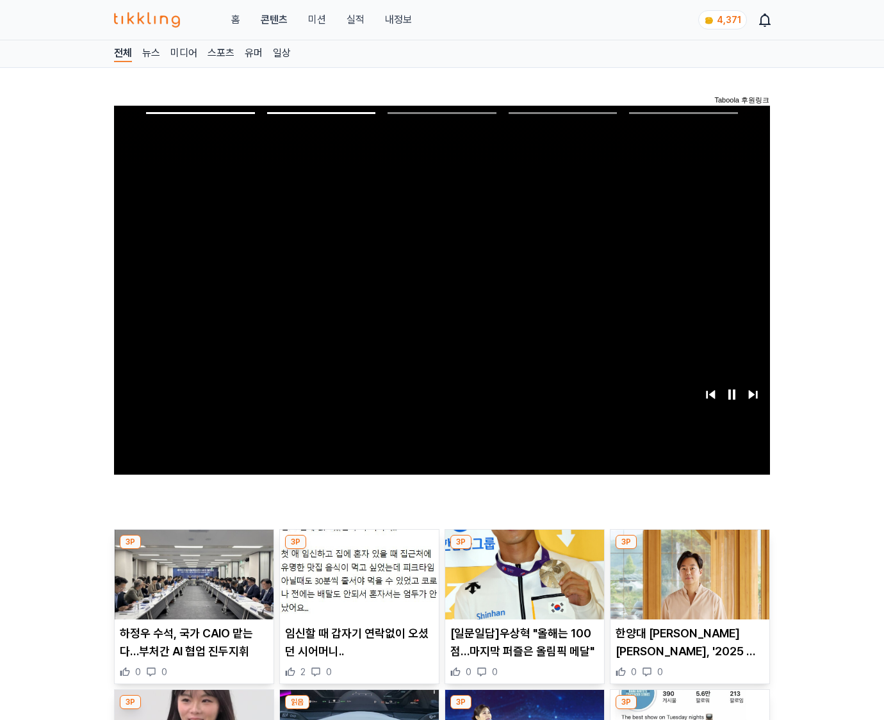
click at [688, 584] on img at bounding box center [690, 575] width 159 height 90
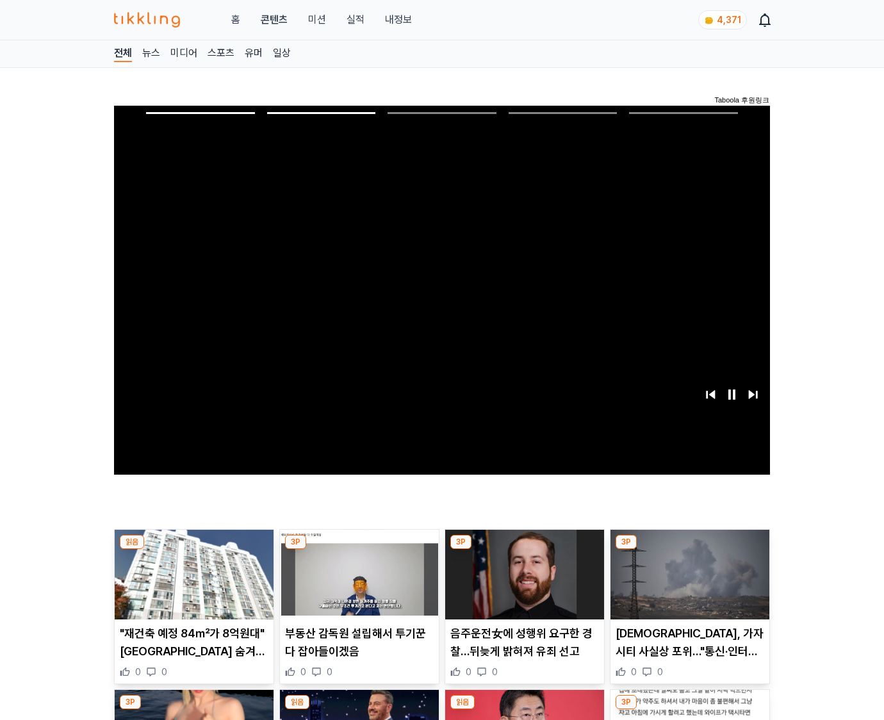
click at [688, 584] on img at bounding box center [690, 575] width 159 height 90
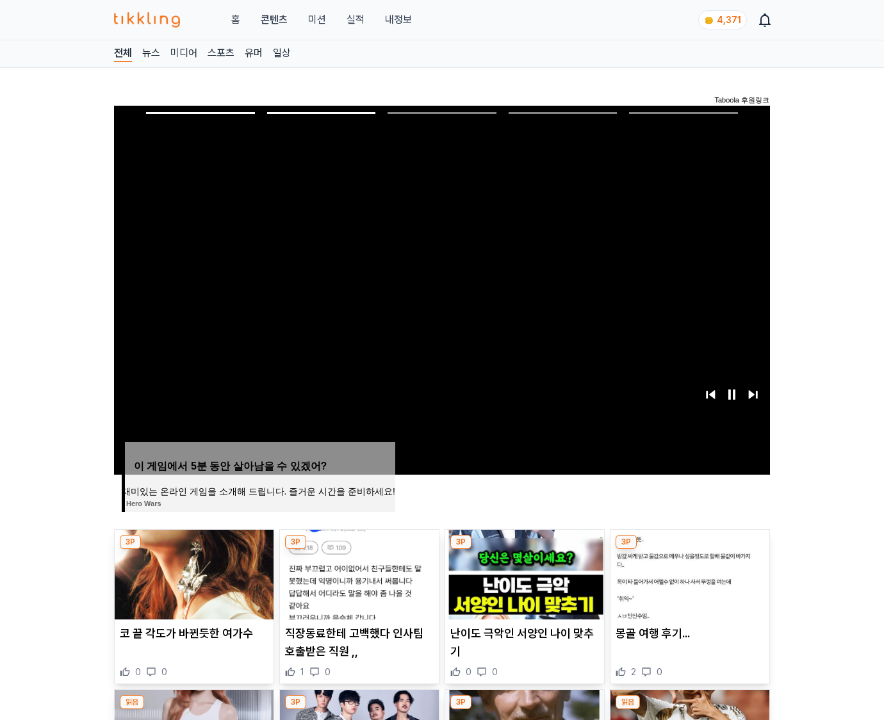
click at [688, 584] on img at bounding box center [690, 575] width 159 height 90
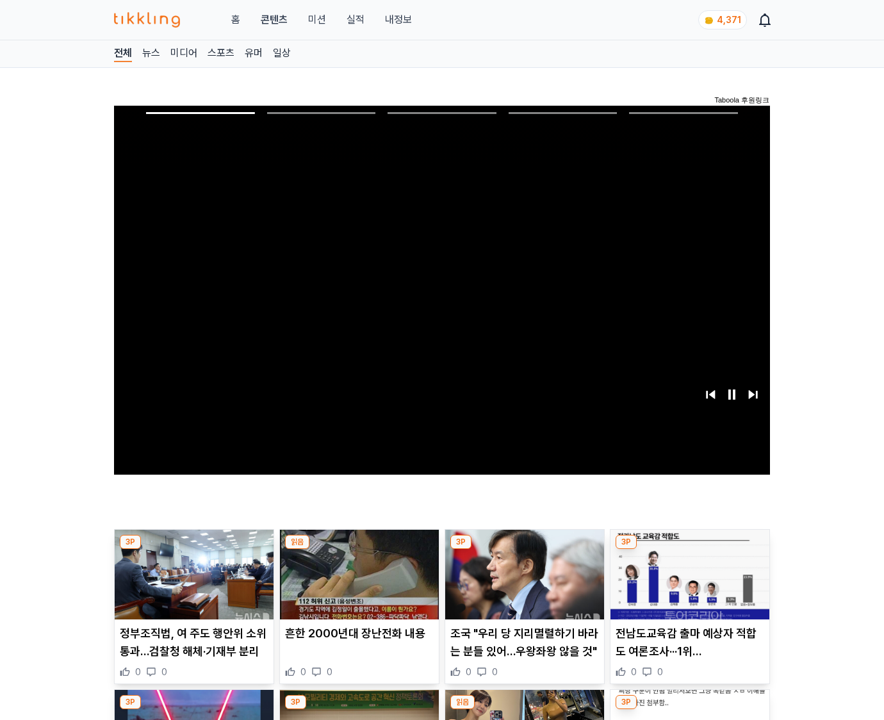
click at [688, 584] on img at bounding box center [690, 575] width 159 height 90
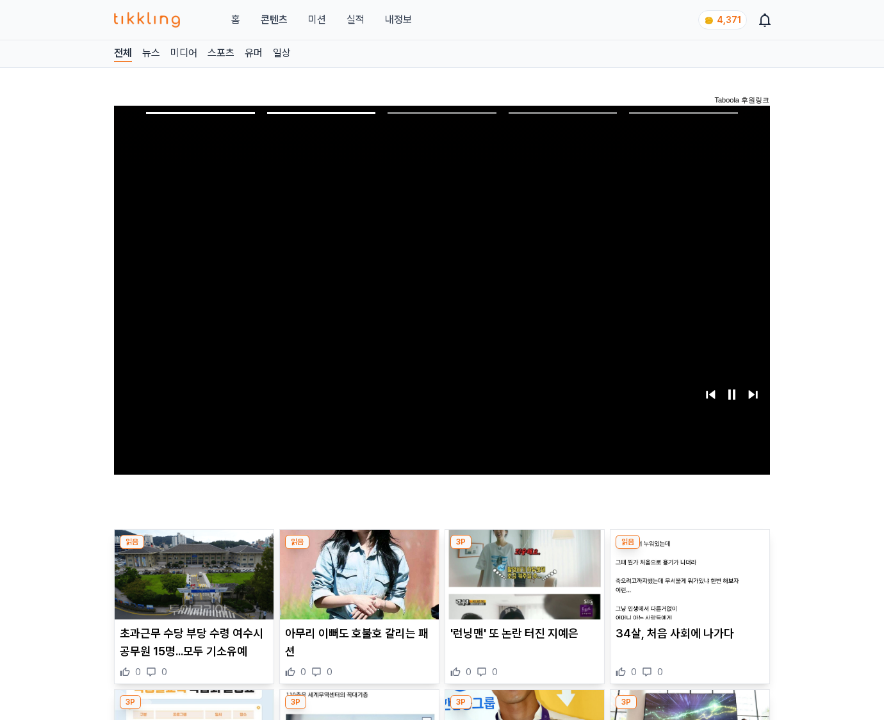
click at [688, 584] on img at bounding box center [690, 575] width 159 height 90
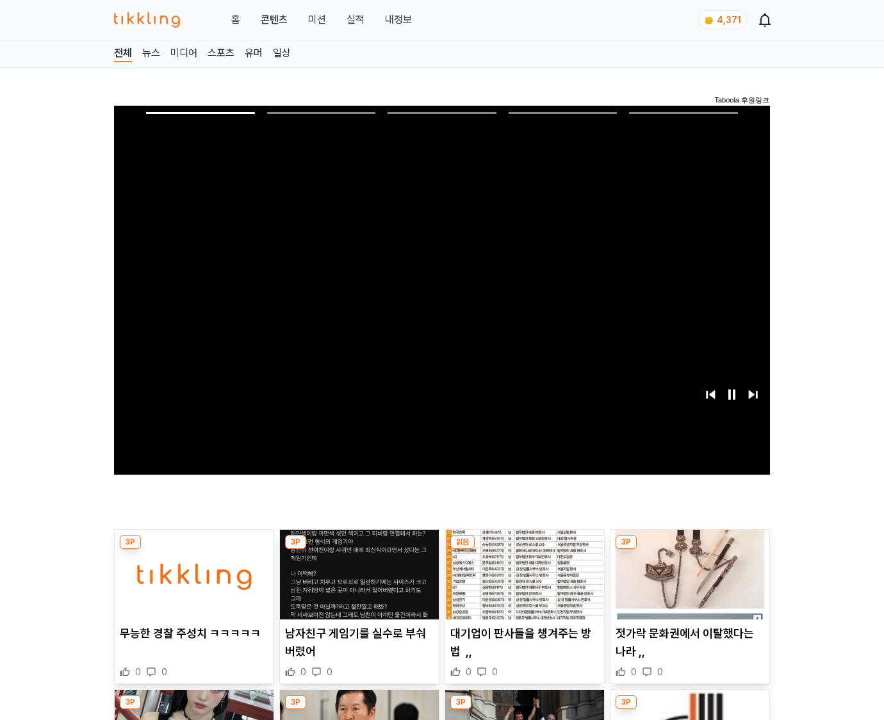
click at [688, 584] on img at bounding box center [690, 575] width 159 height 90
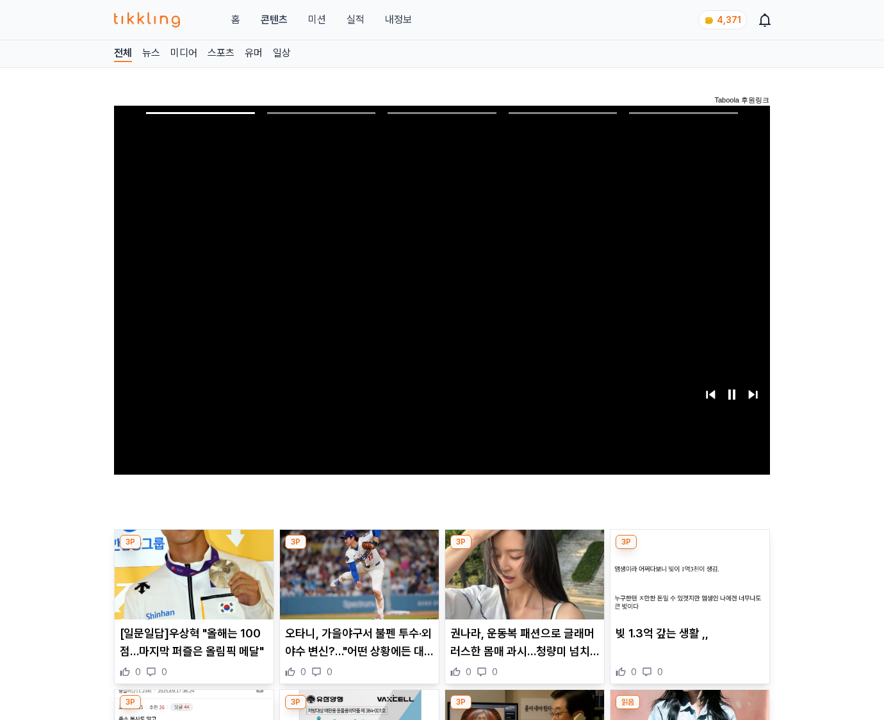
click at [688, 584] on img at bounding box center [690, 575] width 159 height 90
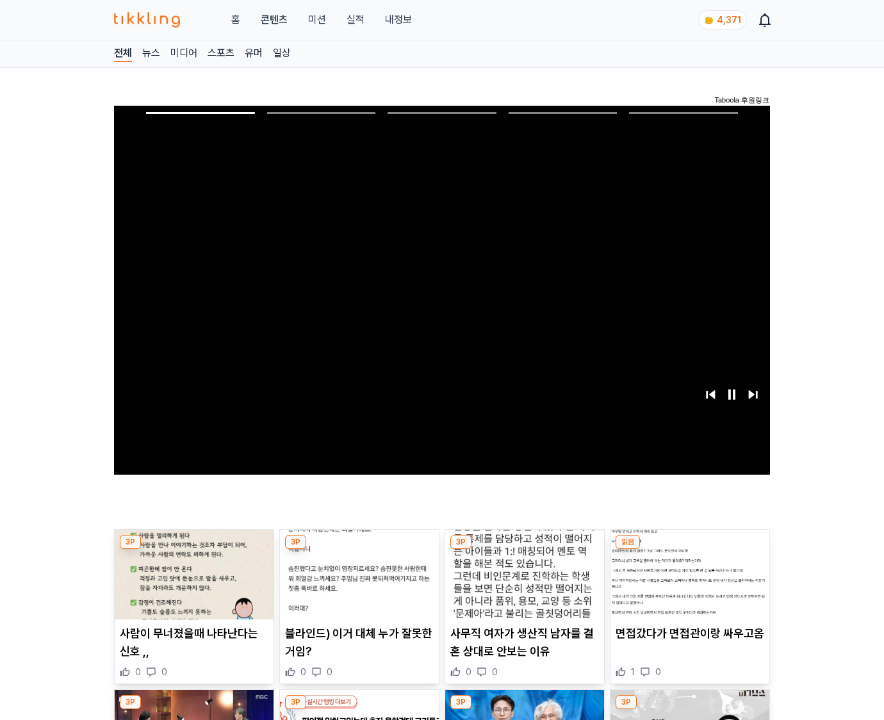
click at [688, 584] on img at bounding box center [690, 575] width 159 height 90
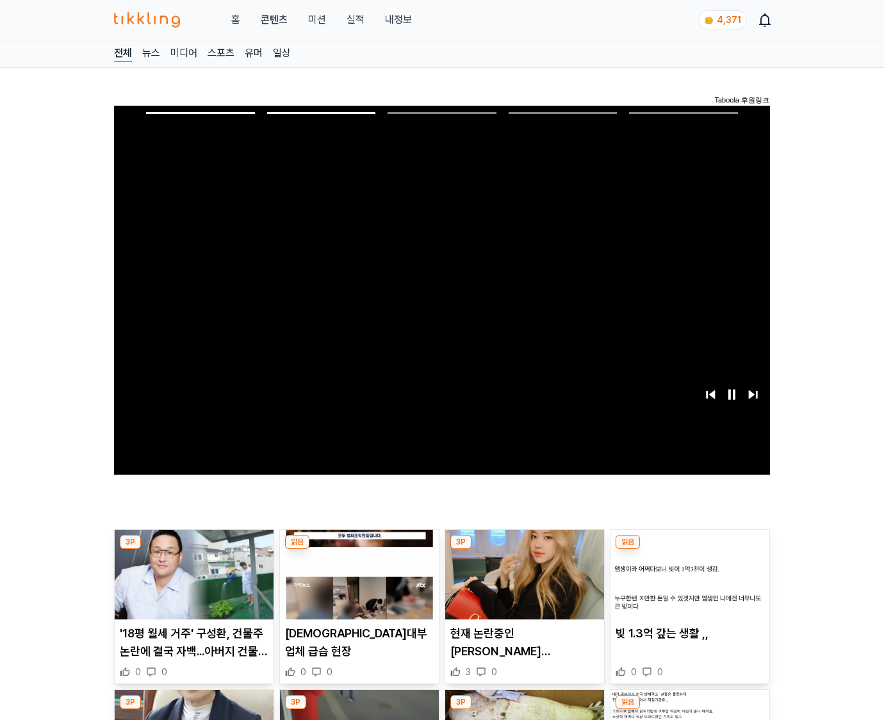
click at [688, 584] on img at bounding box center [690, 575] width 159 height 90
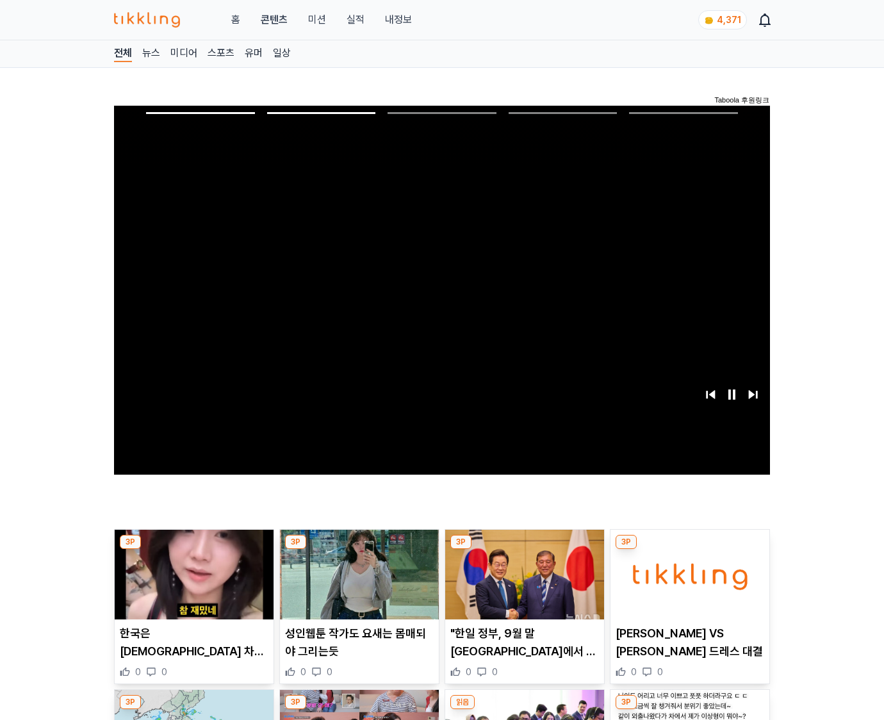
click at [688, 584] on img at bounding box center [690, 575] width 159 height 90
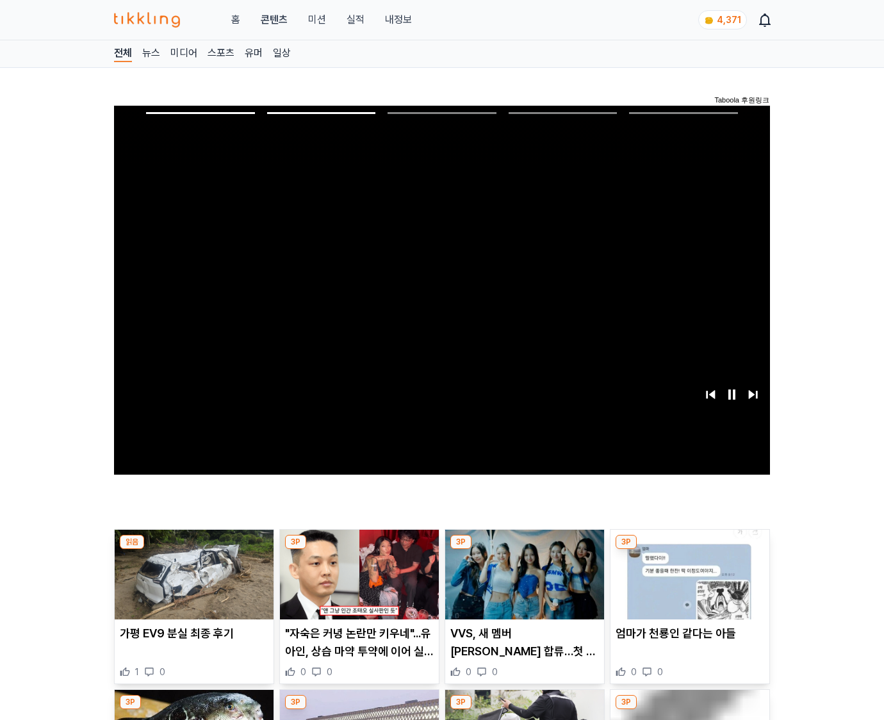
click at [688, 584] on img at bounding box center [690, 575] width 159 height 90
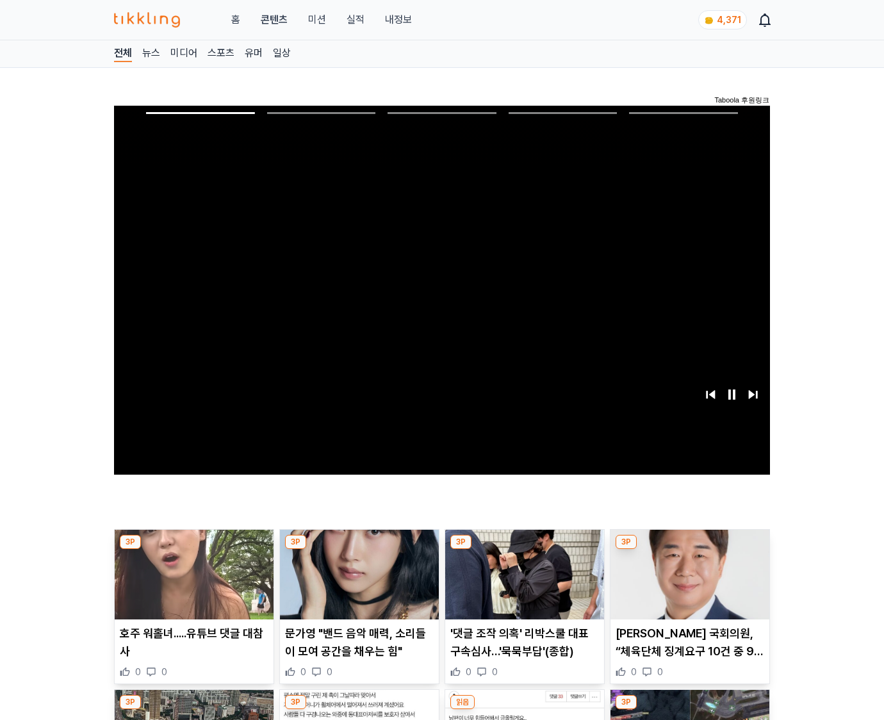
click at [688, 584] on img at bounding box center [690, 575] width 159 height 90
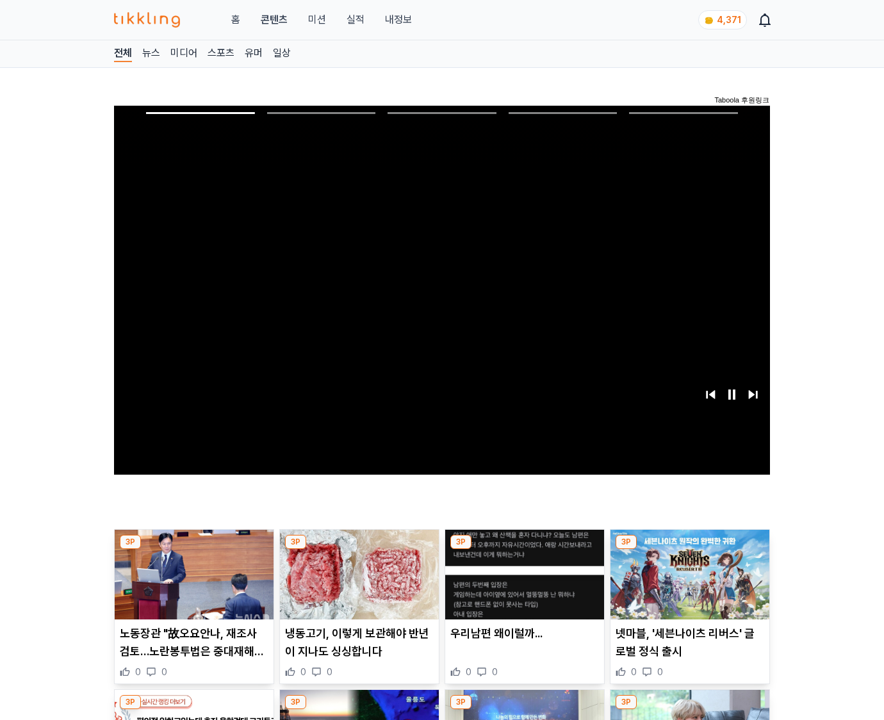
click at [688, 584] on img at bounding box center [690, 575] width 159 height 90
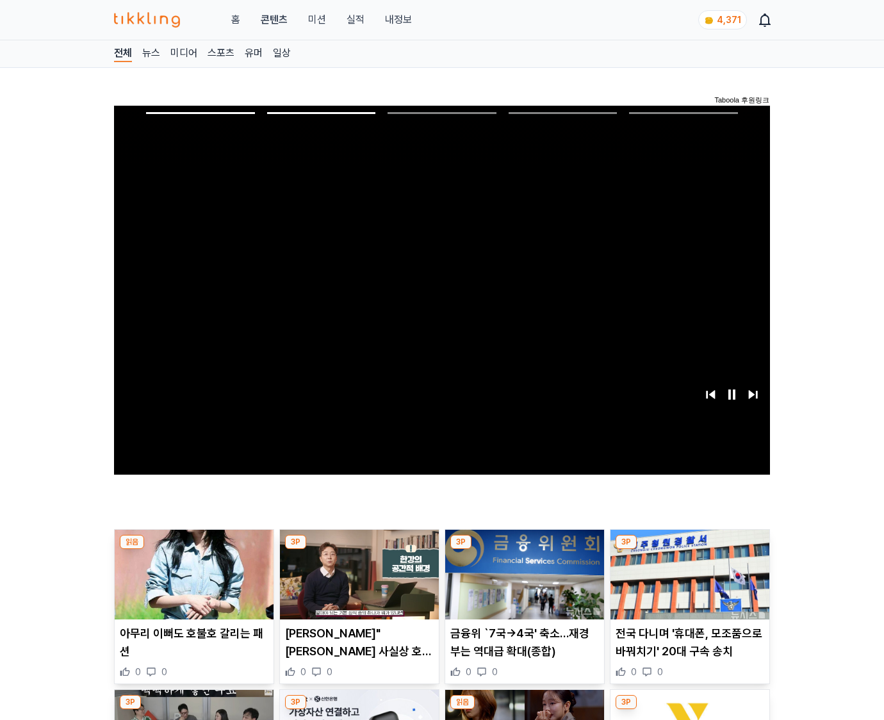
click at [688, 584] on img at bounding box center [690, 575] width 159 height 90
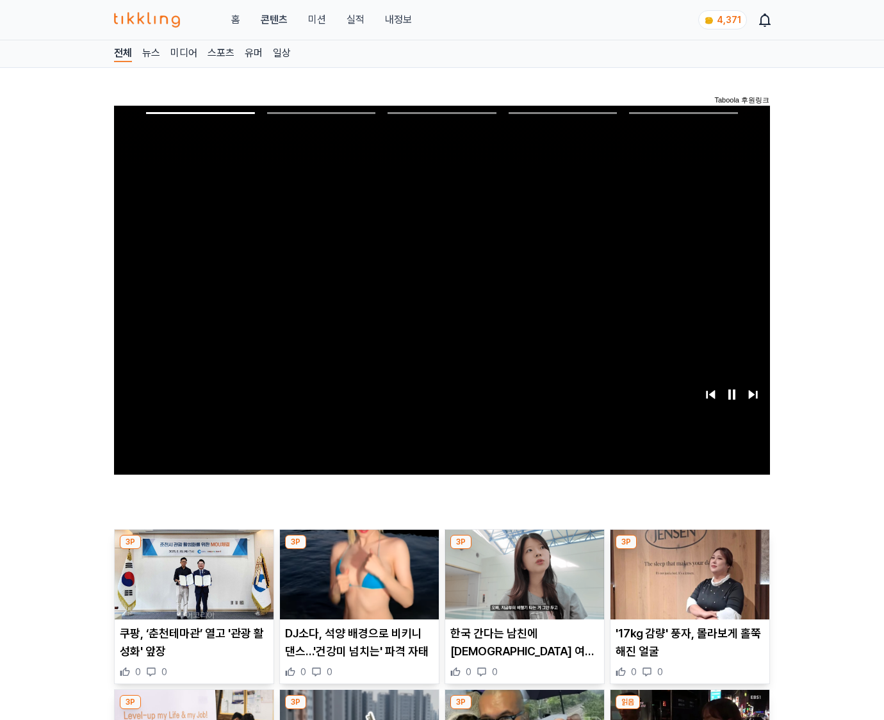
click at [688, 584] on img at bounding box center [690, 575] width 159 height 90
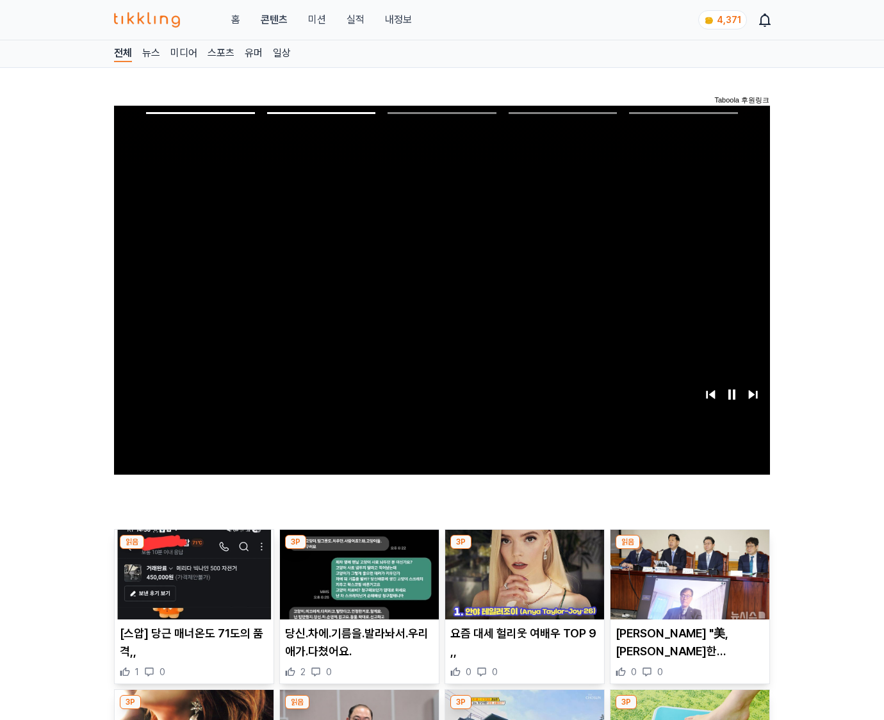
click at [688, 584] on img at bounding box center [690, 575] width 159 height 90
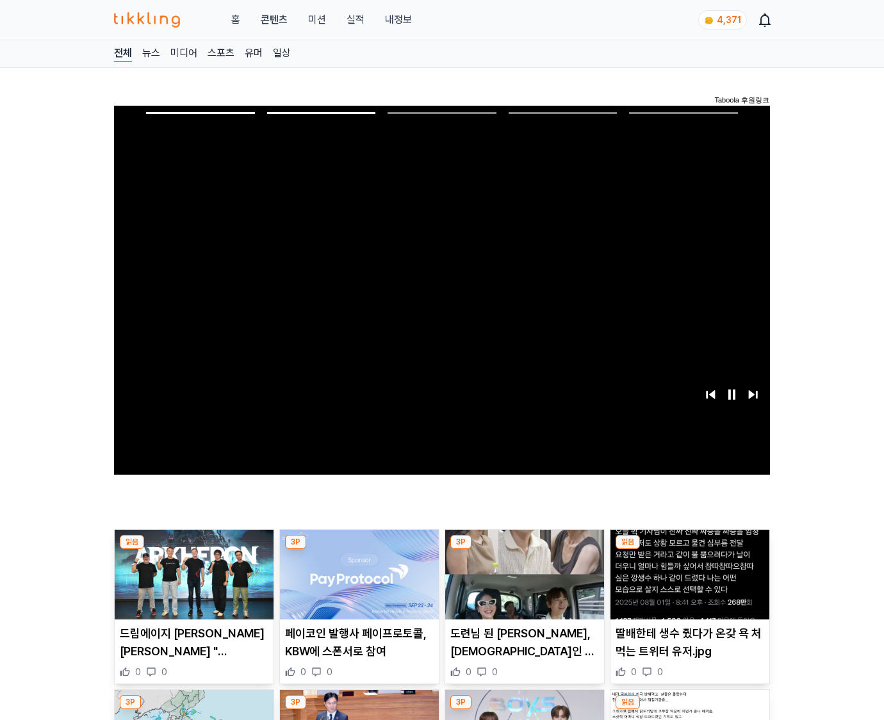
click at [688, 584] on img at bounding box center [690, 575] width 159 height 90
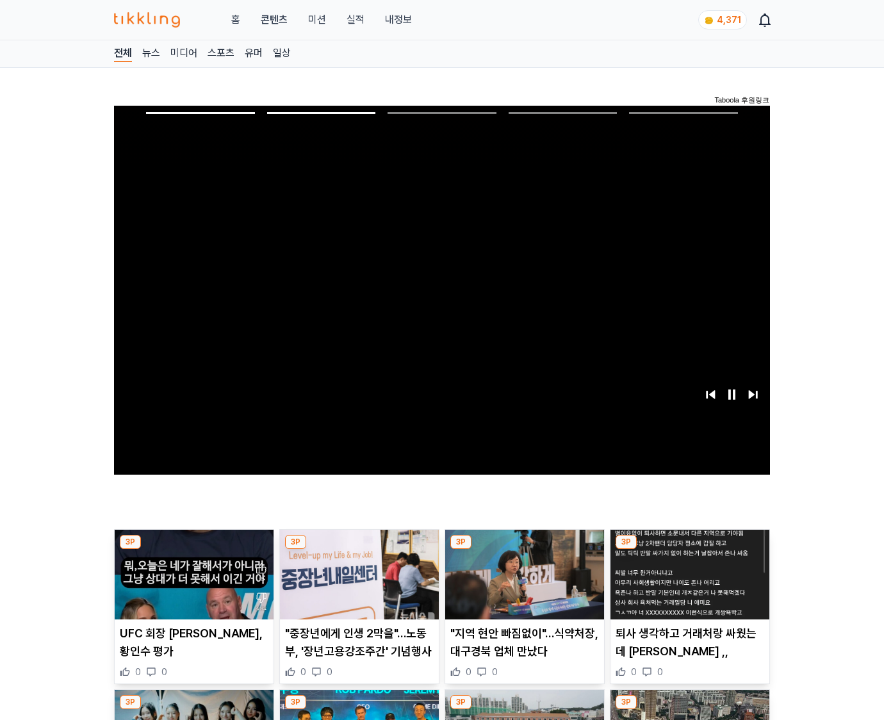
click at [688, 584] on img at bounding box center [690, 575] width 159 height 90
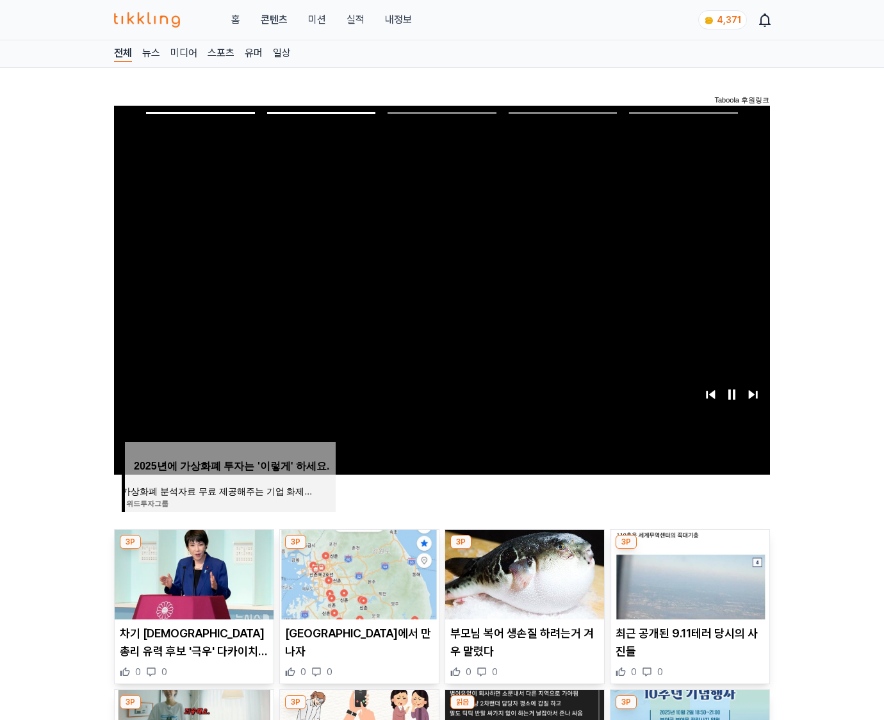
click at [688, 584] on img at bounding box center [690, 575] width 159 height 90
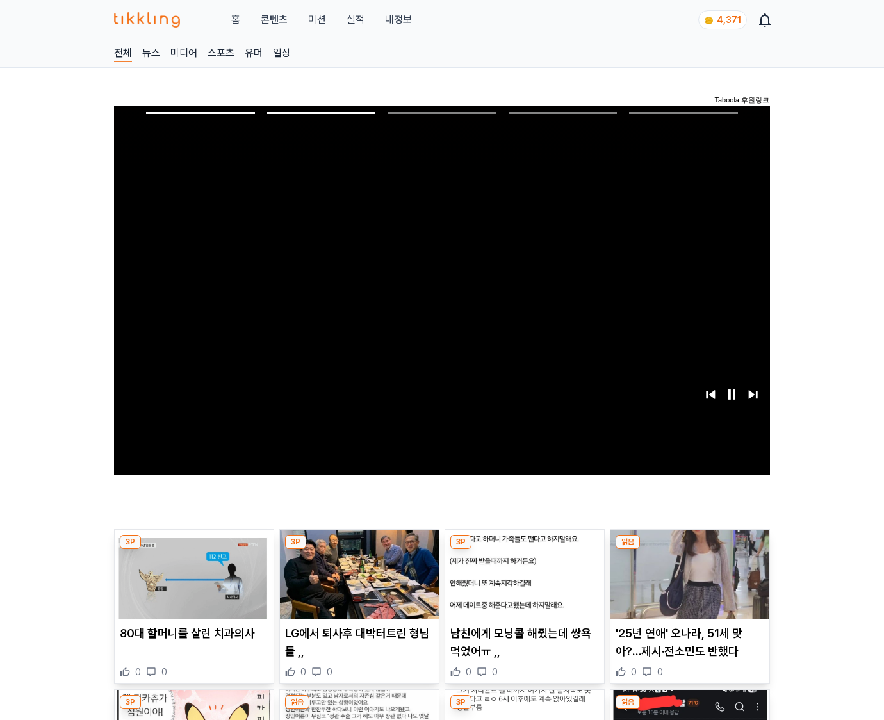
click at [688, 584] on img at bounding box center [690, 575] width 159 height 90
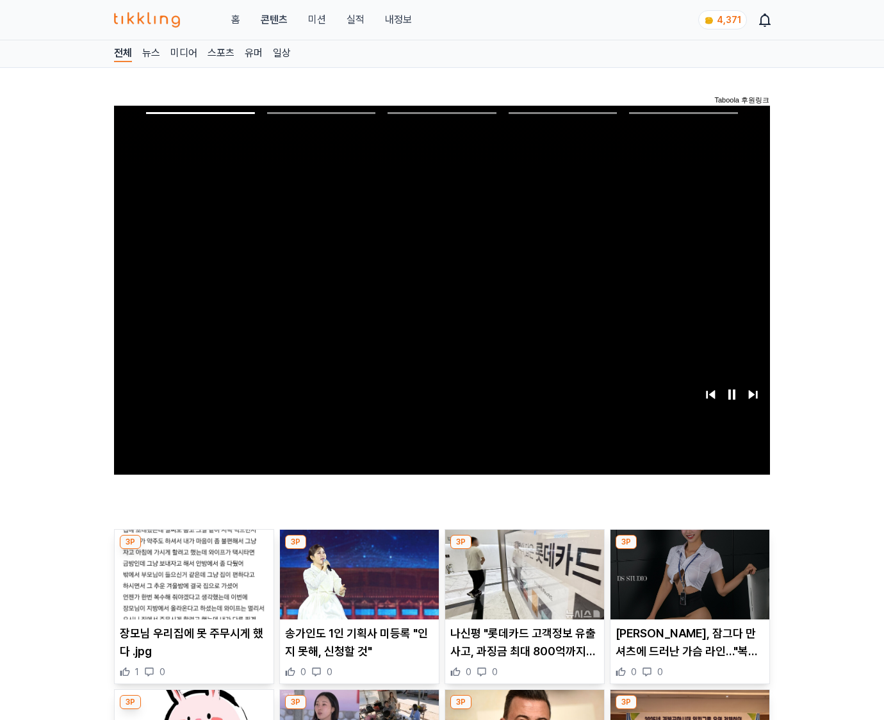
click at [688, 584] on img at bounding box center [690, 575] width 159 height 90
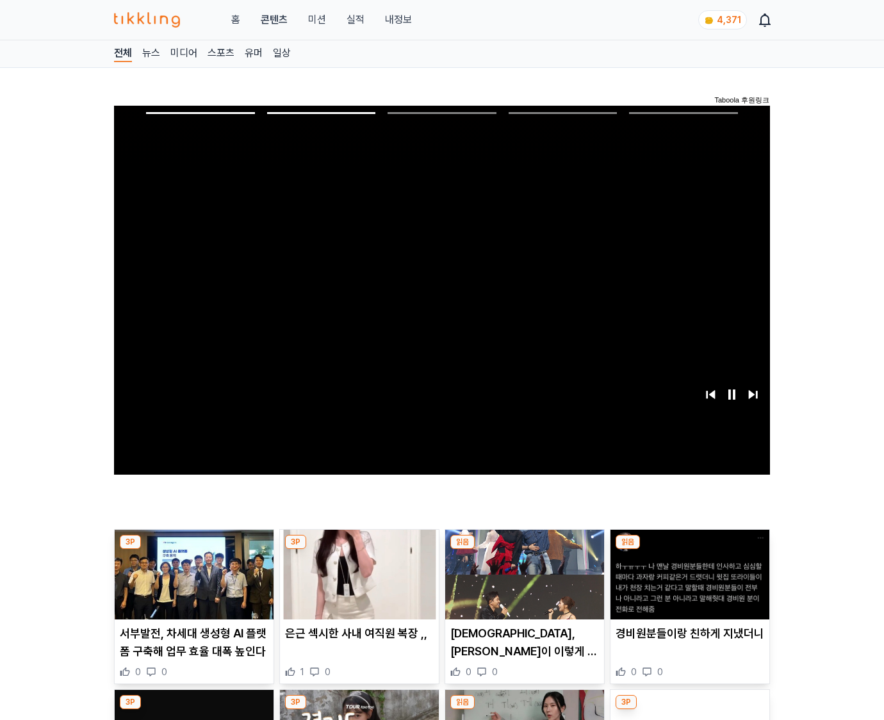
click at [688, 584] on img at bounding box center [690, 575] width 159 height 90
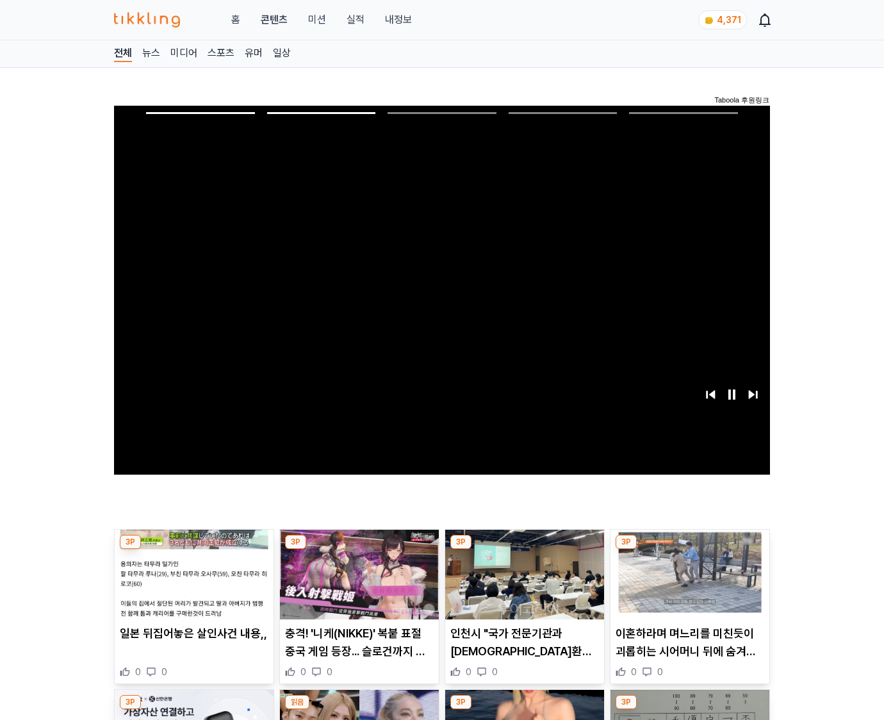
click at [688, 584] on img at bounding box center [690, 575] width 159 height 90
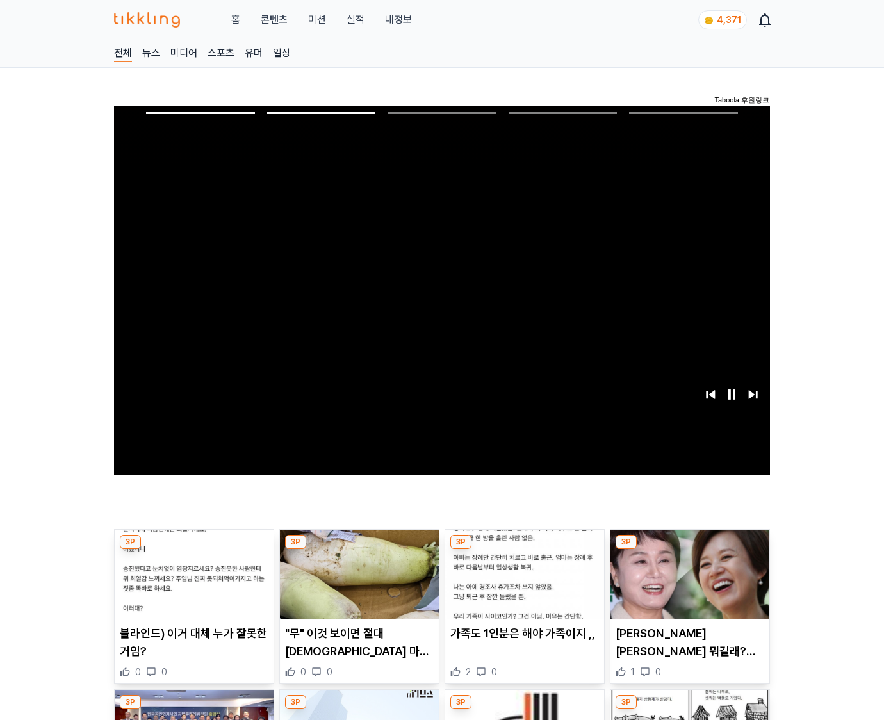
click at [688, 584] on img at bounding box center [690, 575] width 159 height 90
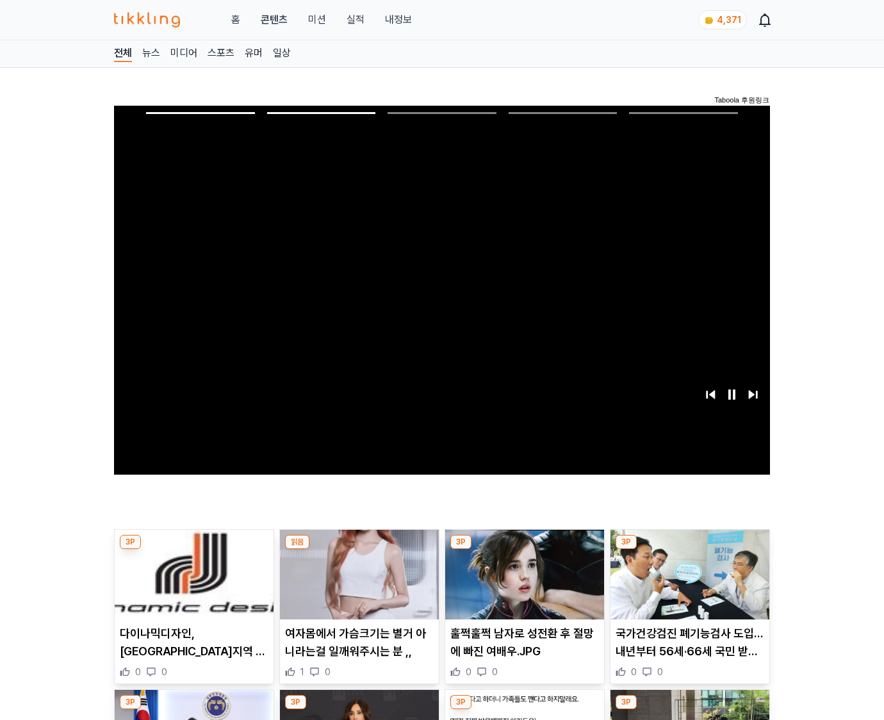
click at [688, 584] on img at bounding box center [690, 575] width 159 height 90
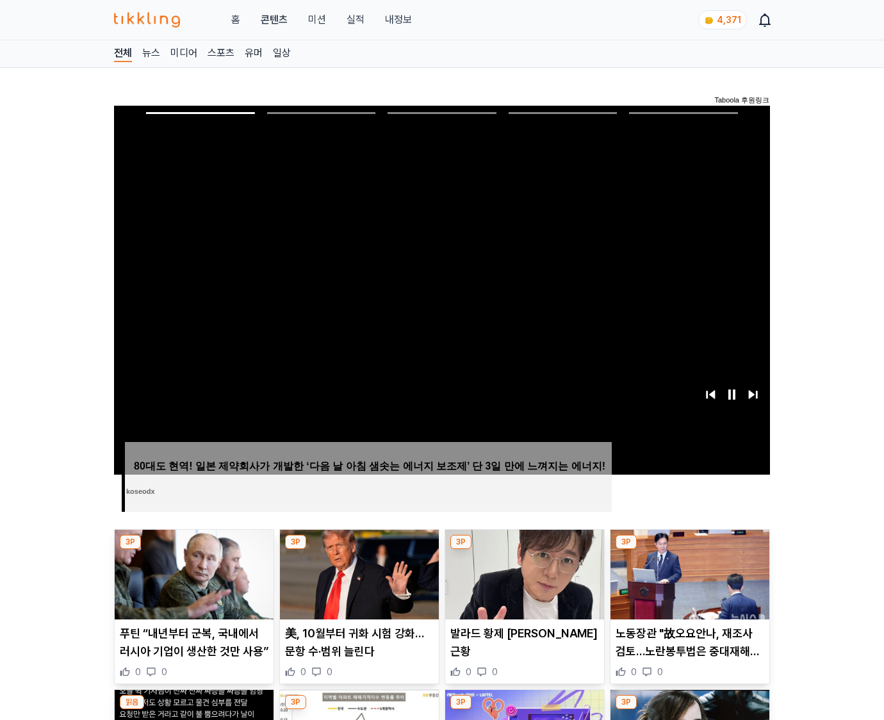
click at [688, 584] on img at bounding box center [690, 575] width 159 height 90
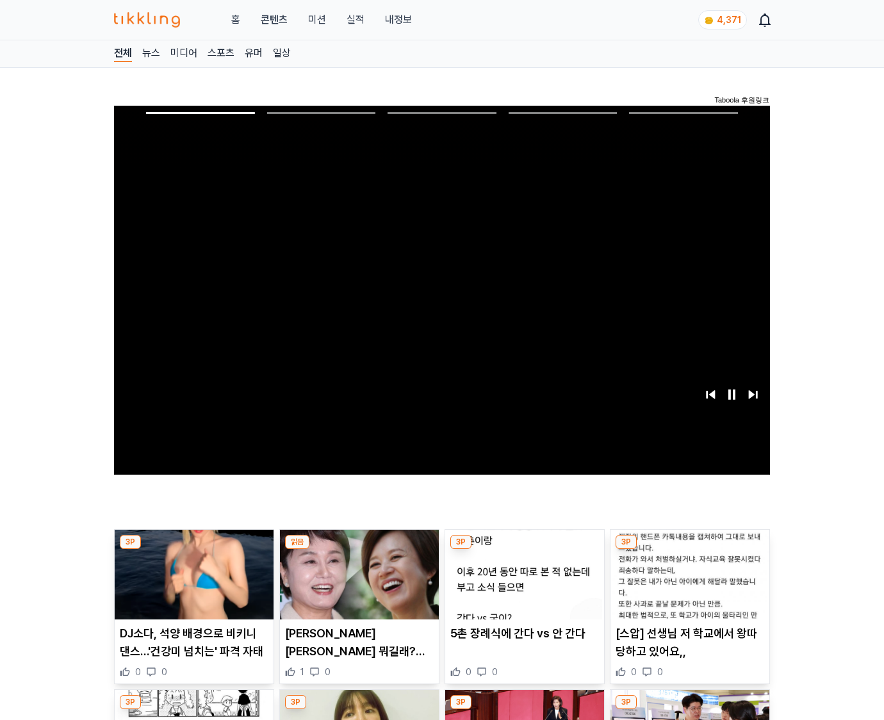
click at [688, 584] on img at bounding box center [690, 575] width 159 height 90
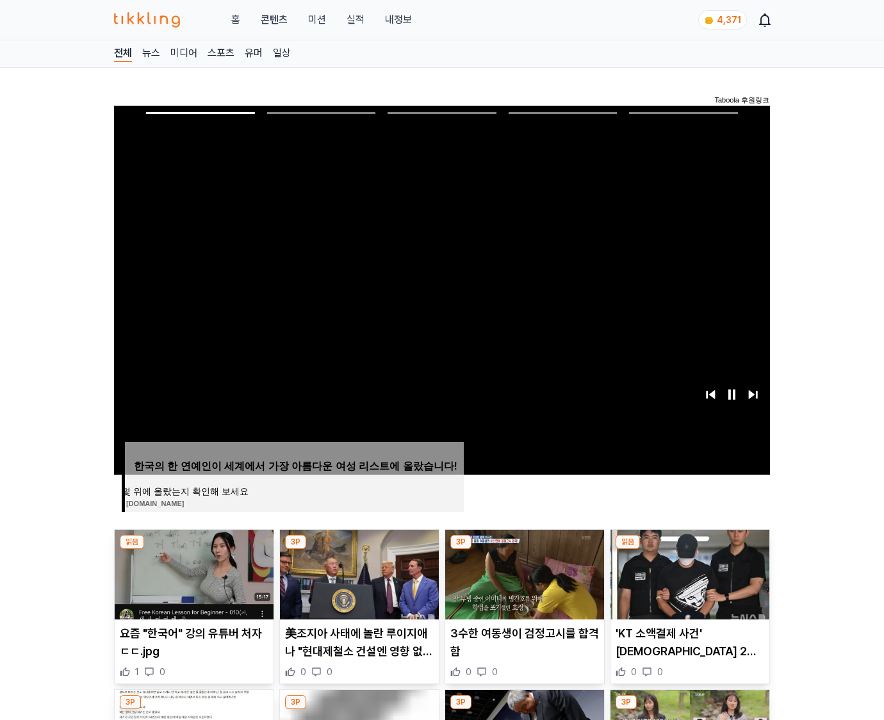
click at [688, 584] on img at bounding box center [690, 575] width 159 height 90
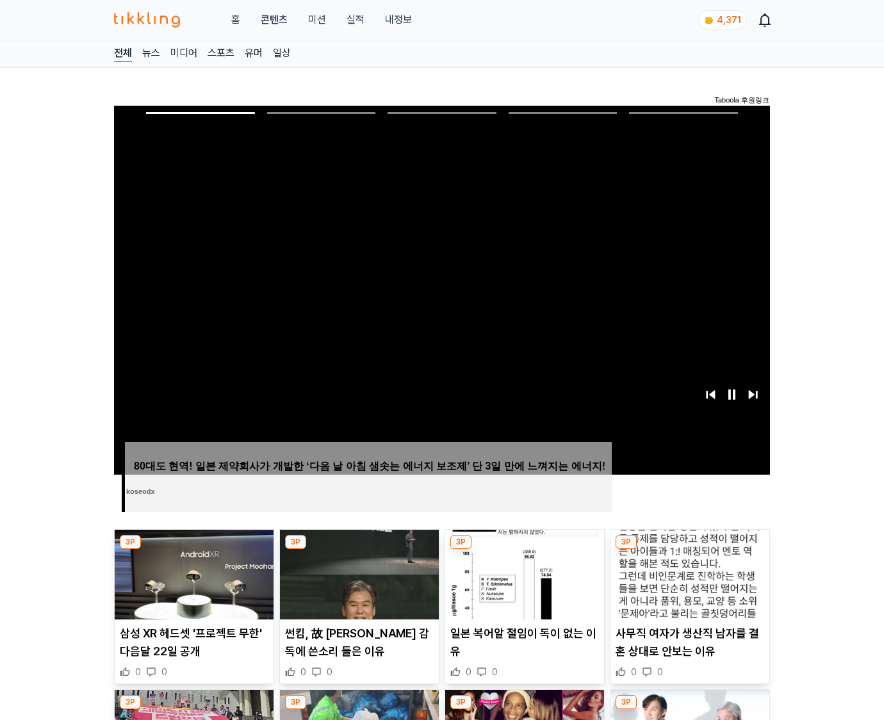
click at [688, 584] on img at bounding box center [690, 575] width 159 height 90
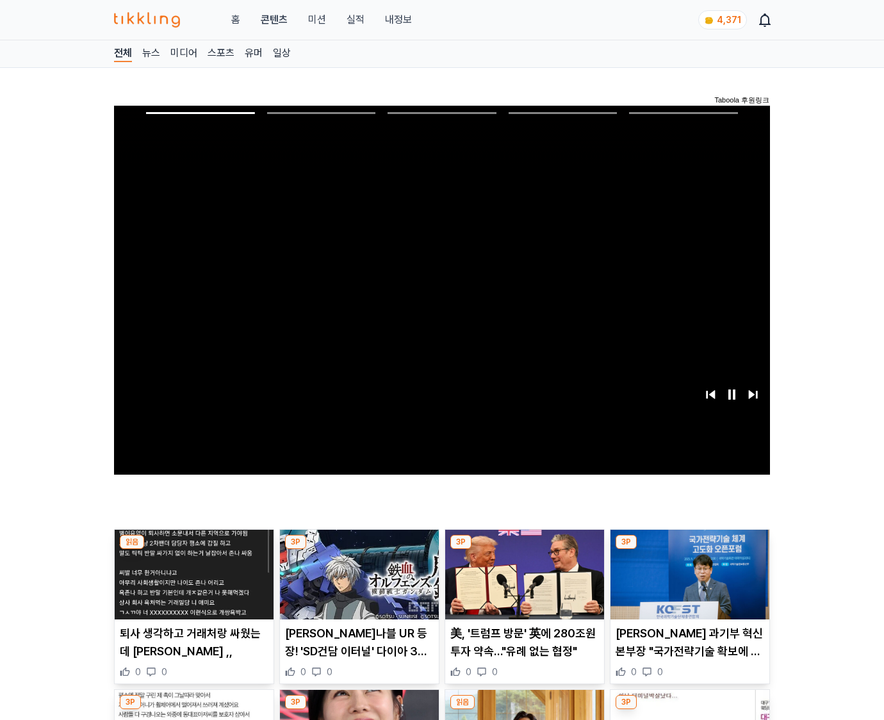
click at [688, 584] on img at bounding box center [690, 575] width 159 height 90
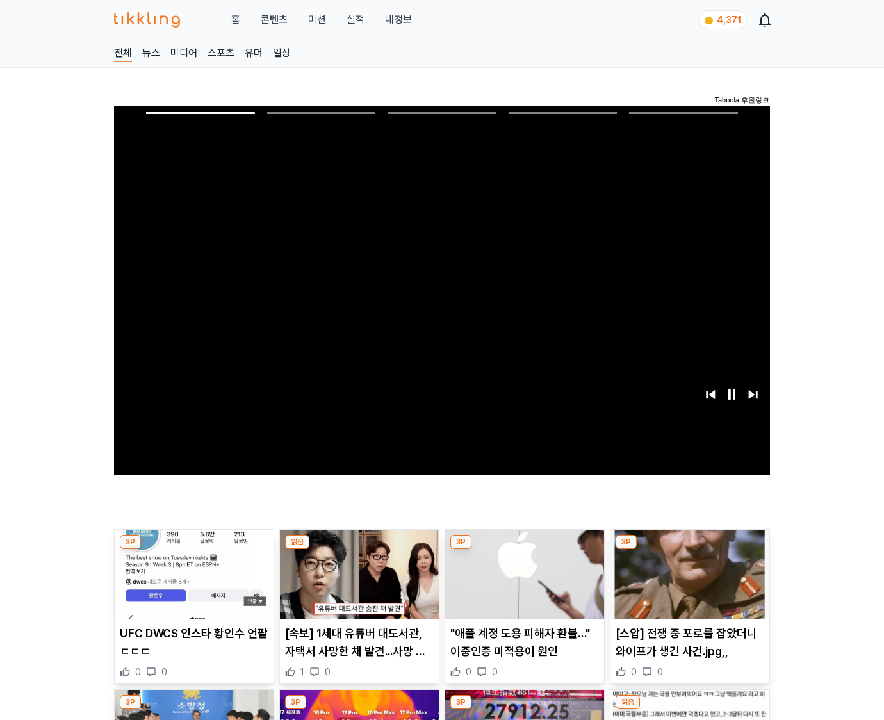
click at [688, 584] on img at bounding box center [690, 575] width 159 height 90
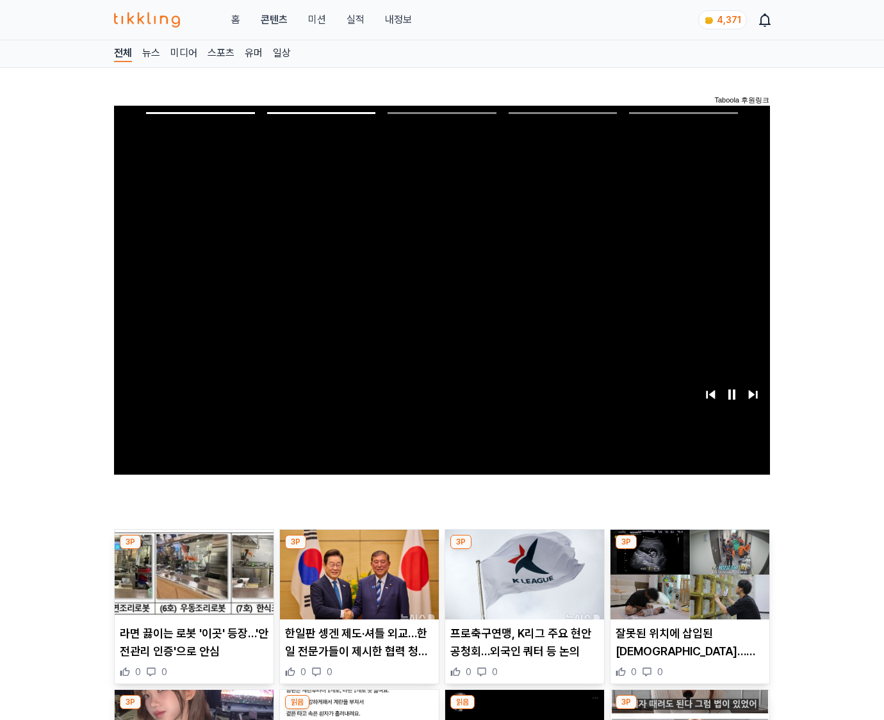
click at [688, 584] on img at bounding box center [690, 575] width 159 height 90
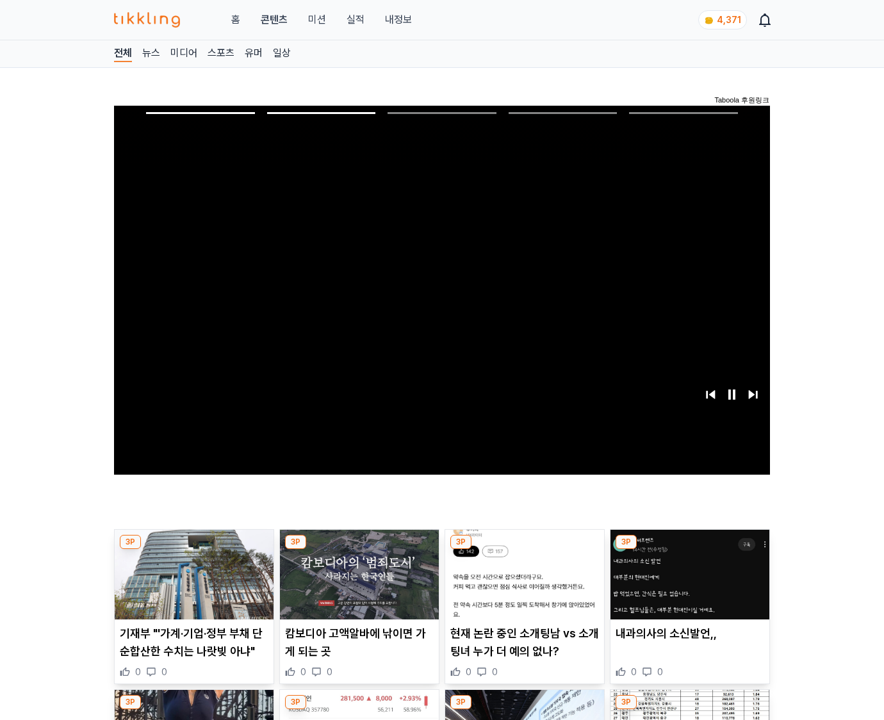
click at [688, 584] on img at bounding box center [690, 575] width 159 height 90
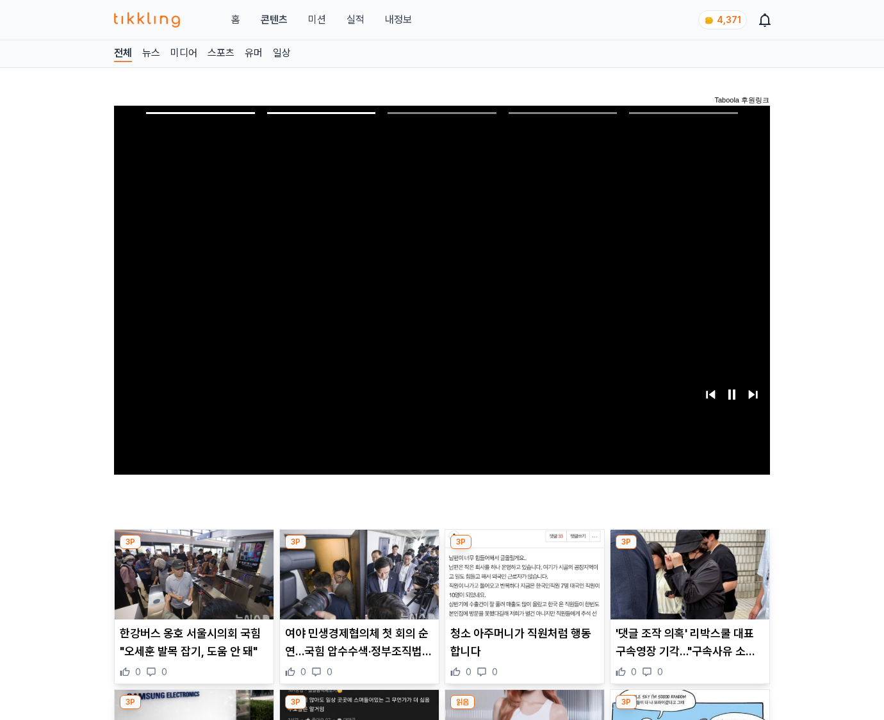
click at [688, 584] on img at bounding box center [690, 575] width 159 height 90
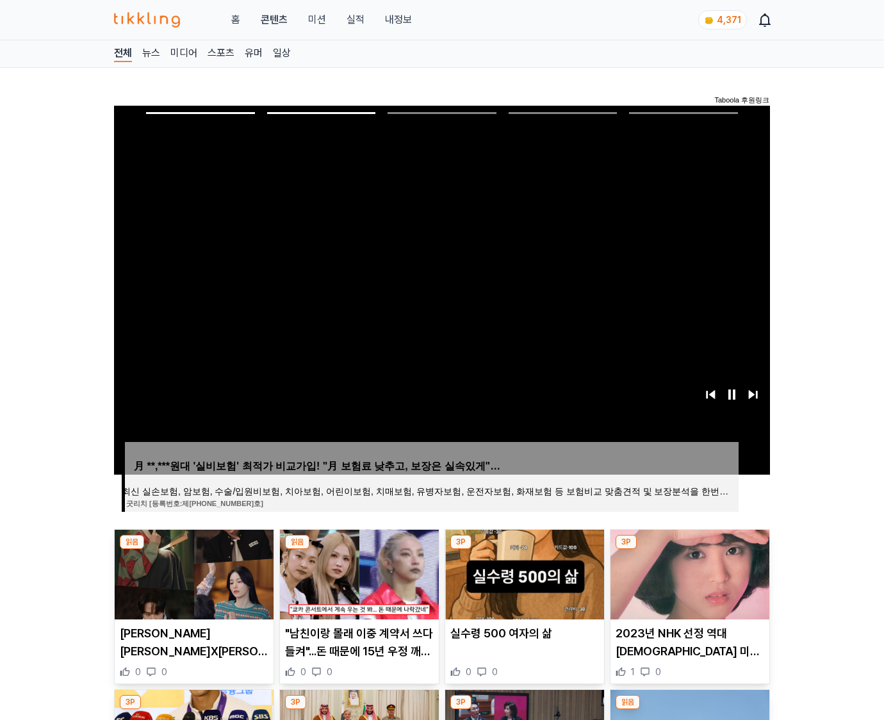
click at [688, 584] on img at bounding box center [690, 575] width 159 height 90
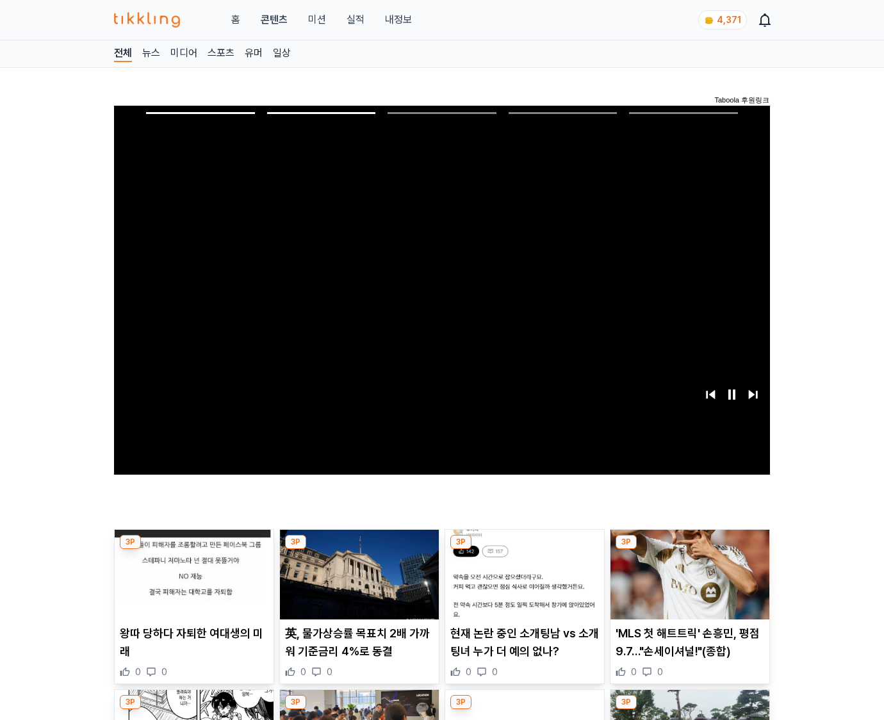
click at [688, 584] on img at bounding box center [690, 575] width 159 height 90
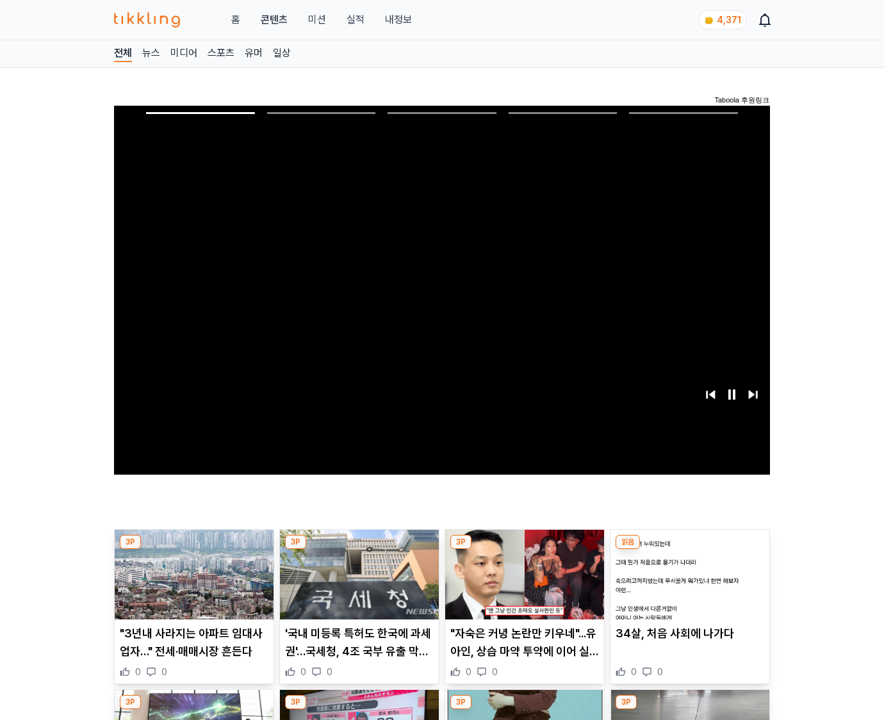
click at [688, 584] on img at bounding box center [690, 575] width 159 height 90
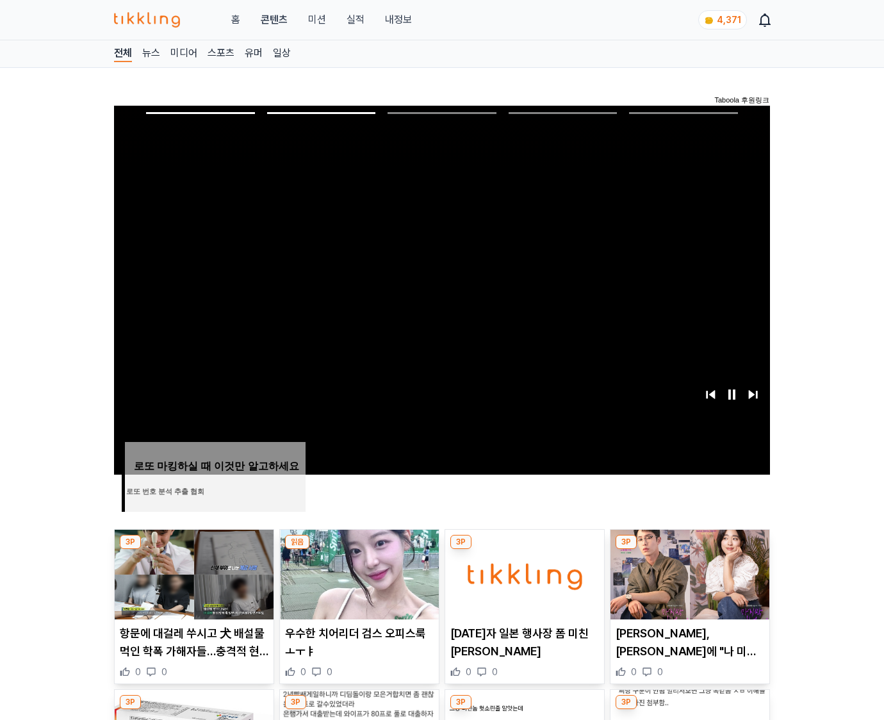
click at [688, 584] on img at bounding box center [690, 575] width 159 height 90
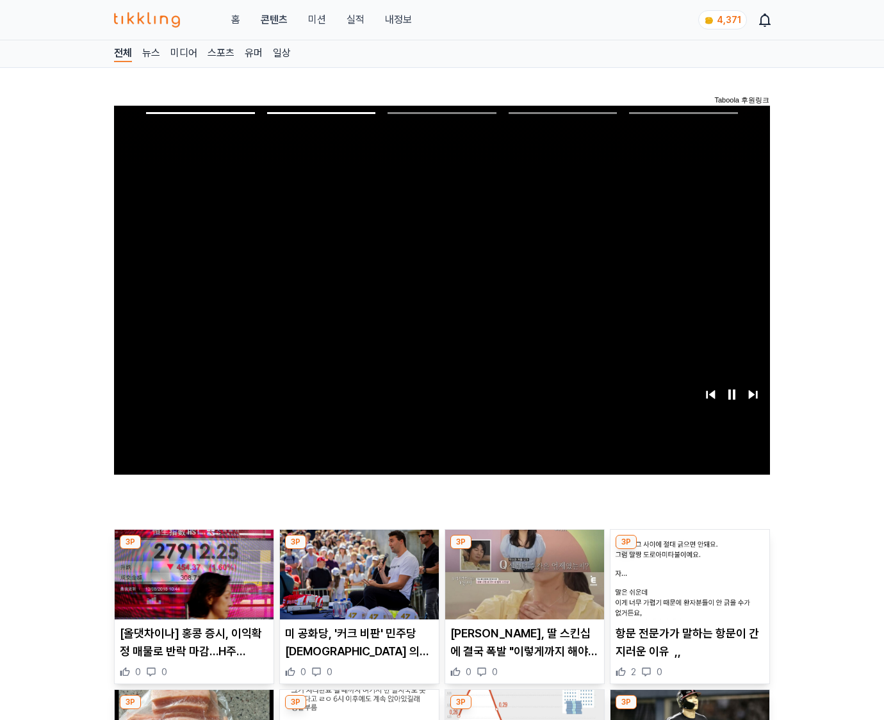
click at [688, 584] on img at bounding box center [690, 575] width 159 height 90
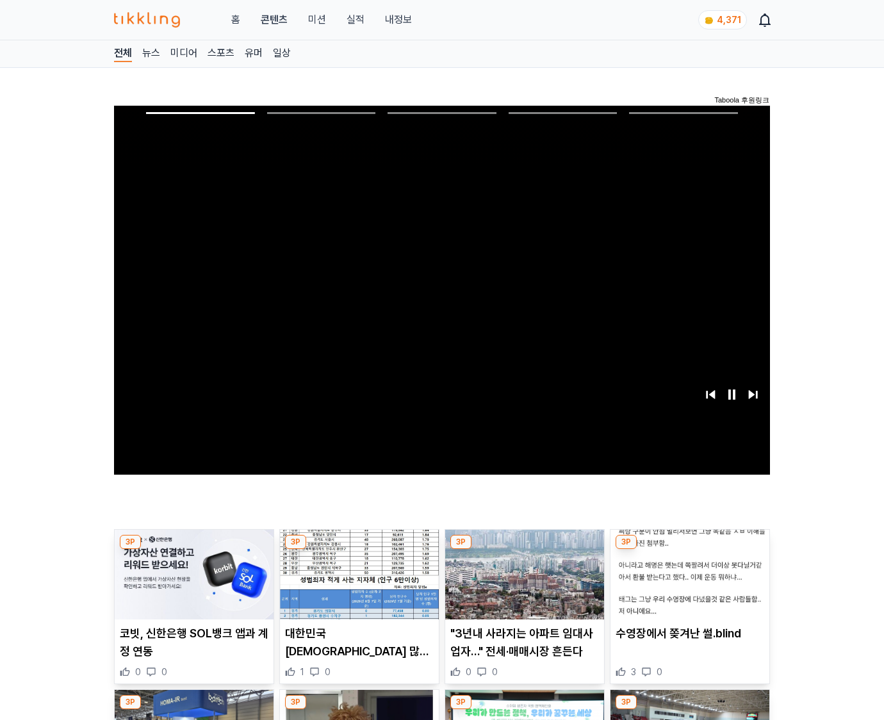
click at [688, 584] on img at bounding box center [690, 575] width 159 height 90
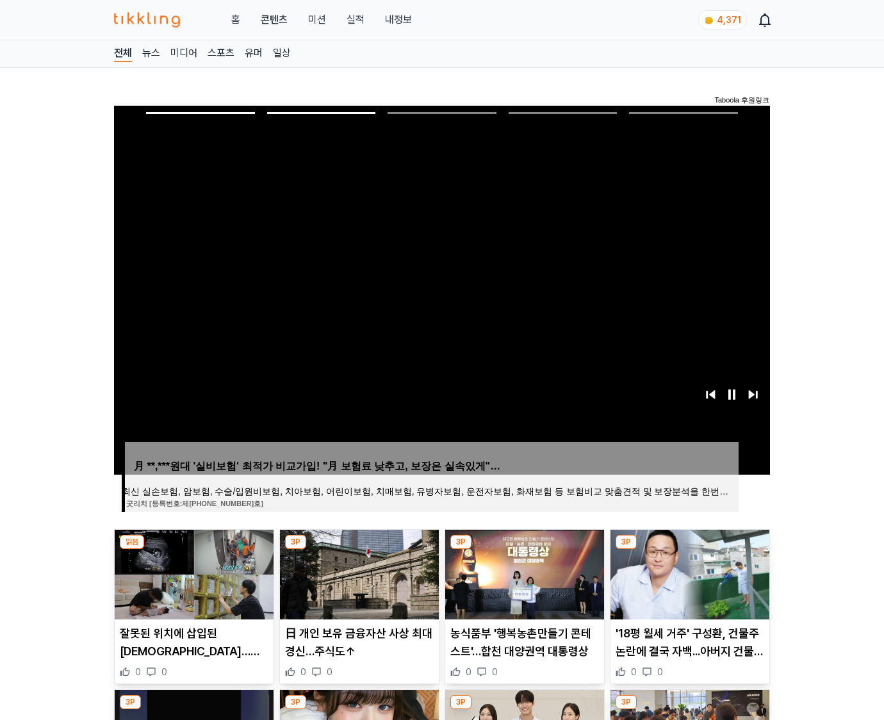
click at [688, 584] on img at bounding box center [690, 575] width 159 height 90
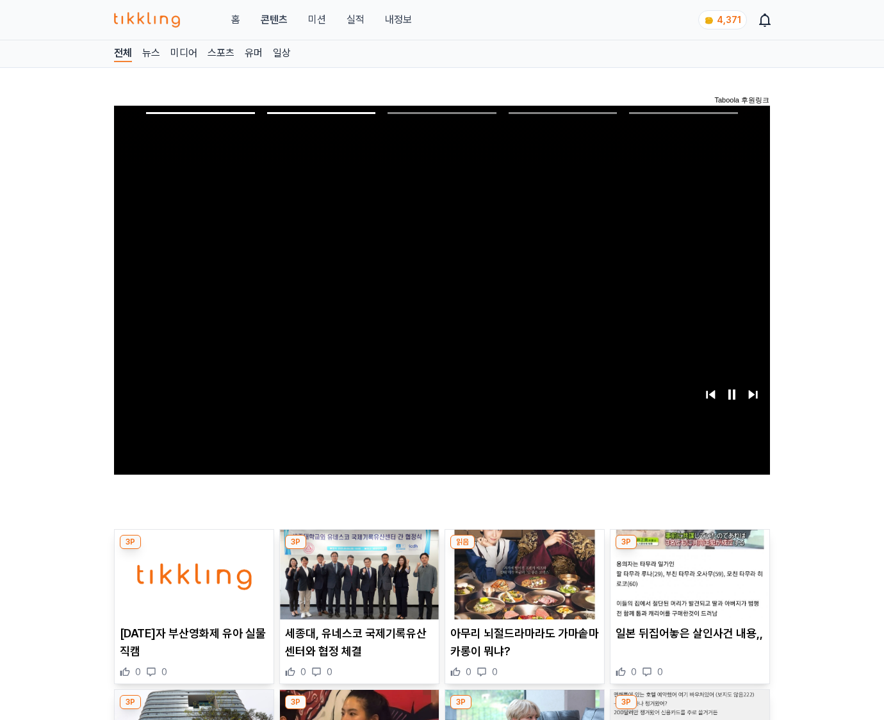
click at [688, 584] on img at bounding box center [690, 575] width 159 height 90
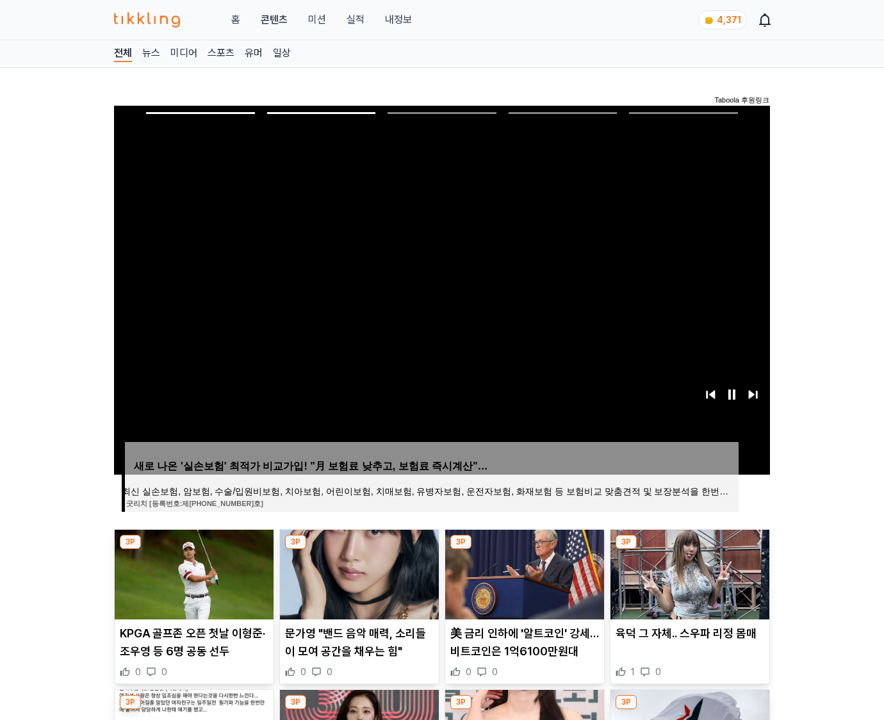
click at [688, 584] on img at bounding box center [690, 575] width 159 height 90
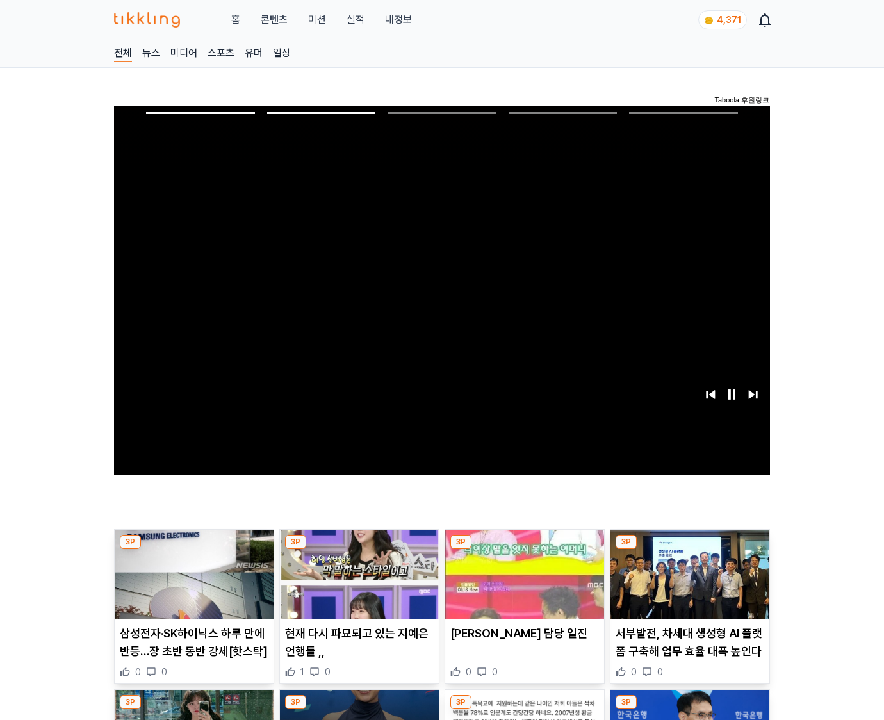
click at [688, 584] on img at bounding box center [690, 575] width 159 height 90
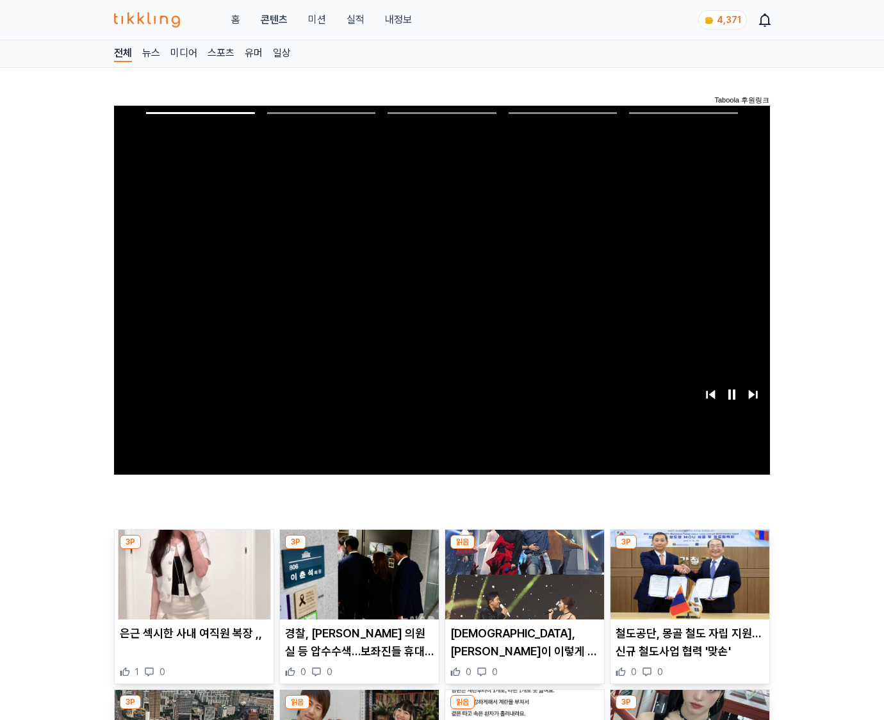
click at [688, 584] on img at bounding box center [690, 575] width 159 height 90
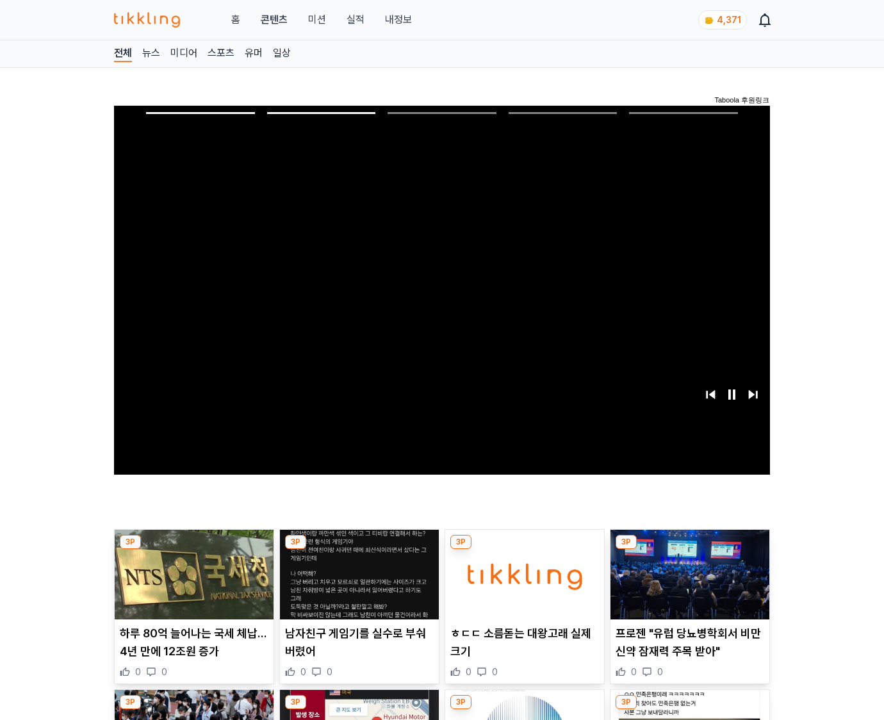
click at [688, 584] on img at bounding box center [690, 575] width 159 height 90
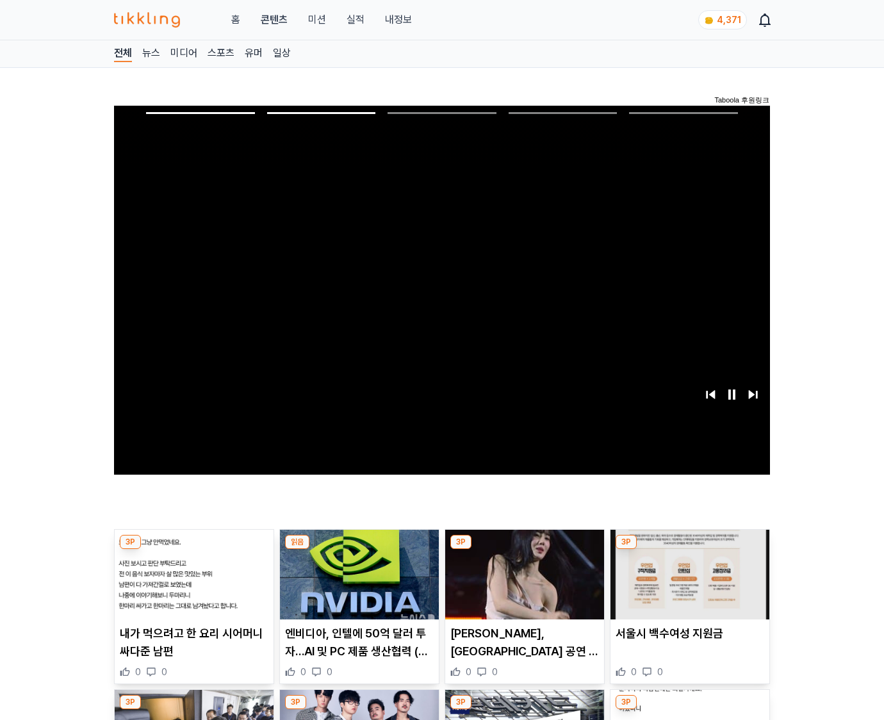
click at [688, 584] on img at bounding box center [690, 575] width 159 height 90
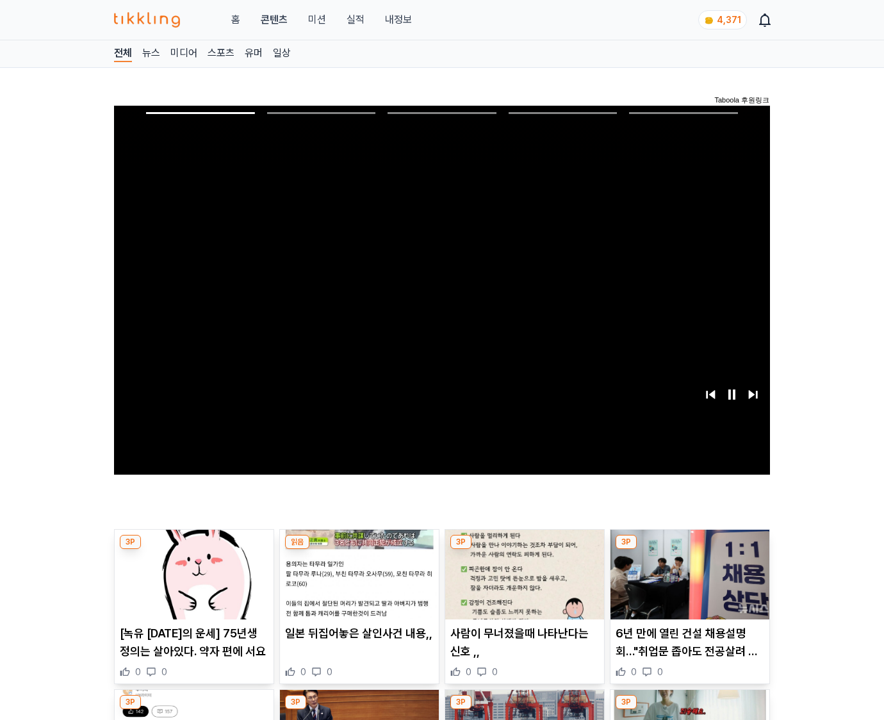
click at [688, 584] on img at bounding box center [690, 575] width 159 height 90
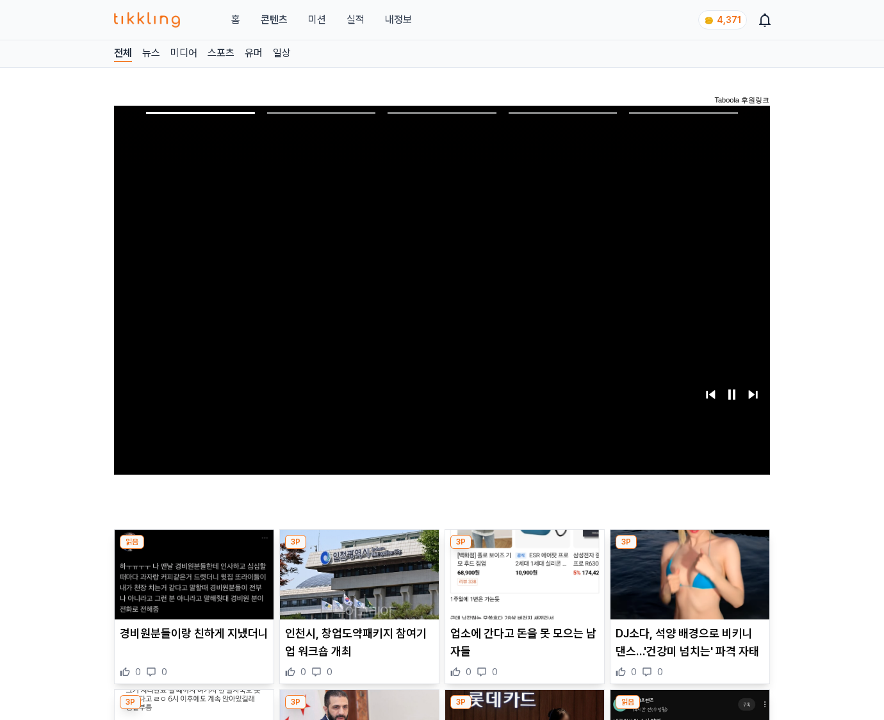
click at [688, 584] on img at bounding box center [690, 575] width 159 height 90
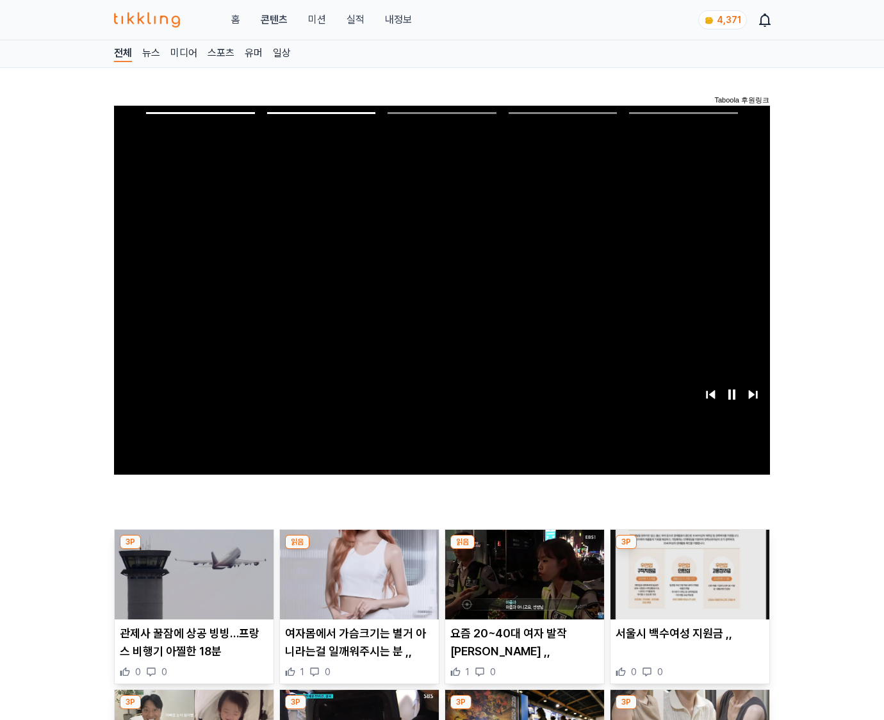
click at [688, 584] on img at bounding box center [690, 575] width 159 height 90
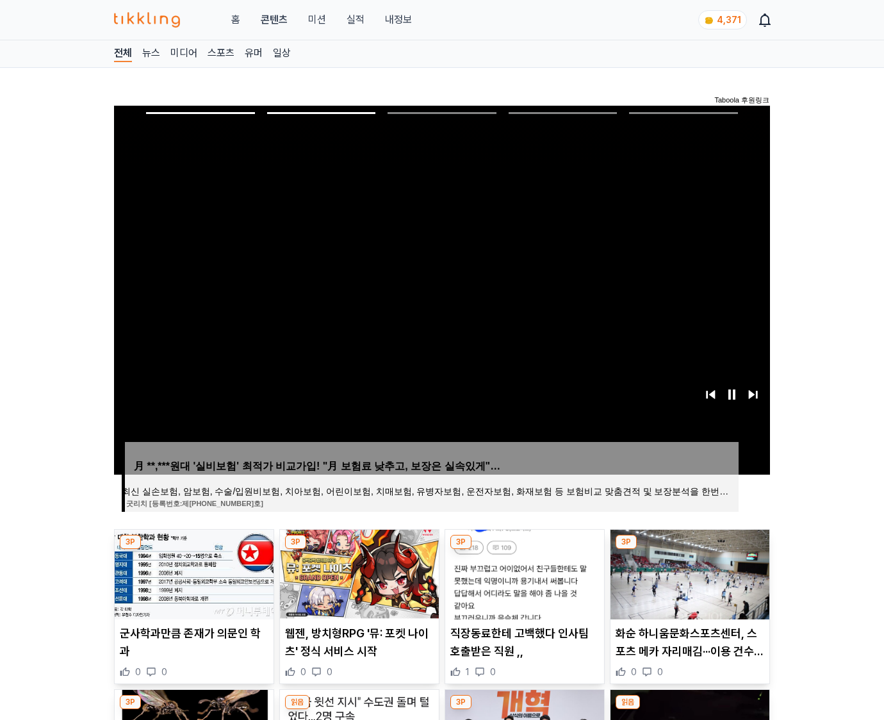
click at [688, 584] on img at bounding box center [690, 575] width 159 height 90
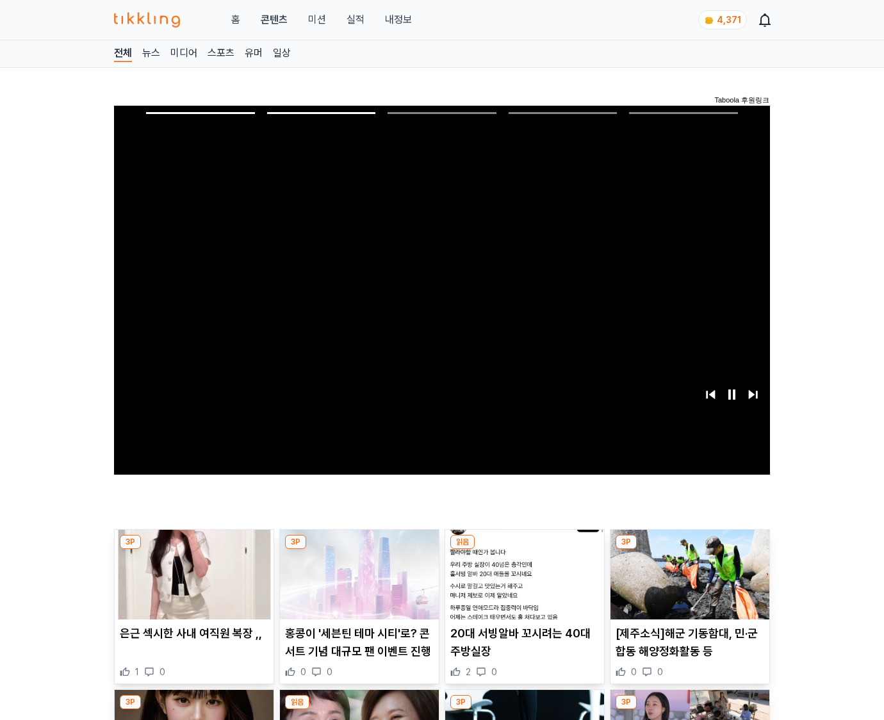
click at [688, 584] on img at bounding box center [690, 575] width 159 height 90
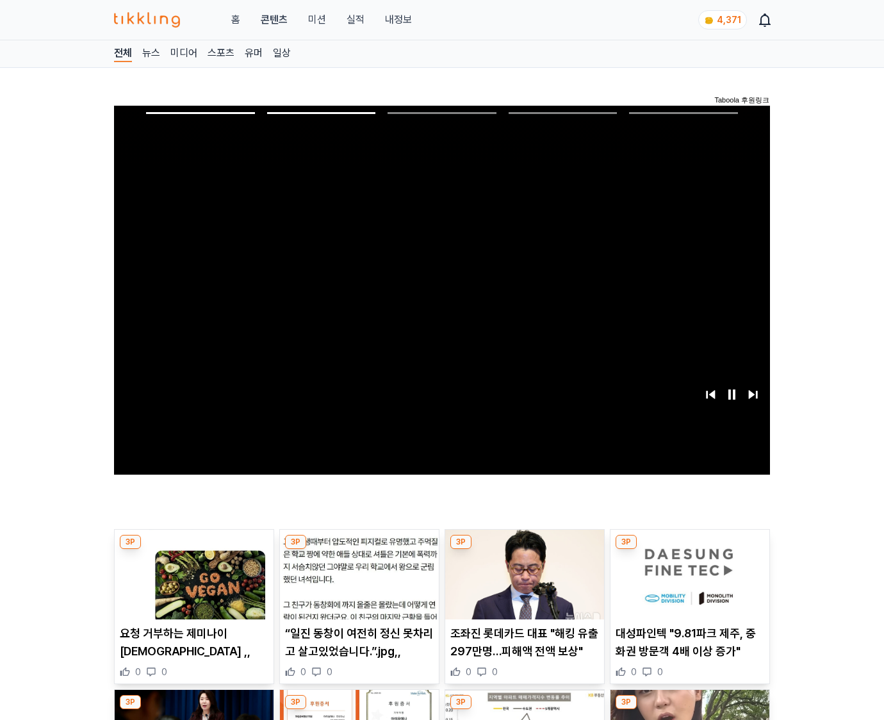
click at [688, 584] on img at bounding box center [690, 575] width 159 height 90
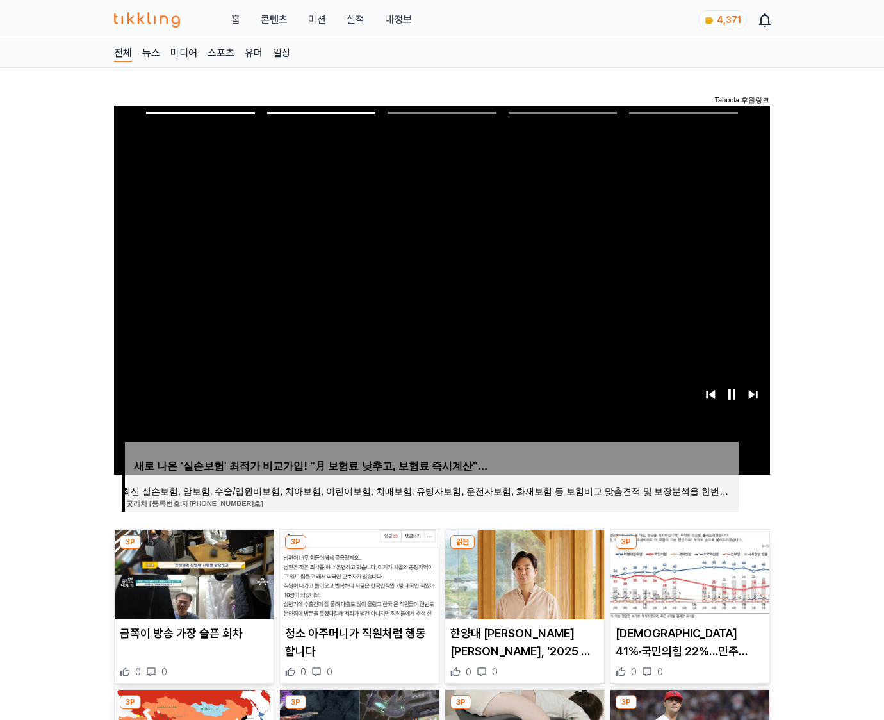
click at [688, 584] on img at bounding box center [690, 575] width 159 height 90
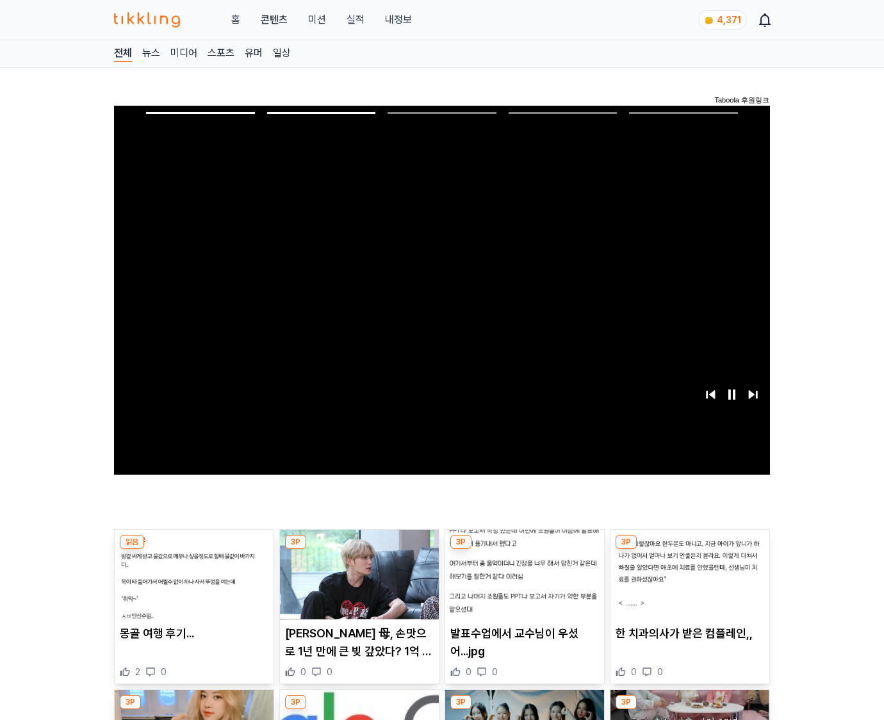
click at [688, 584] on img at bounding box center [690, 575] width 159 height 90
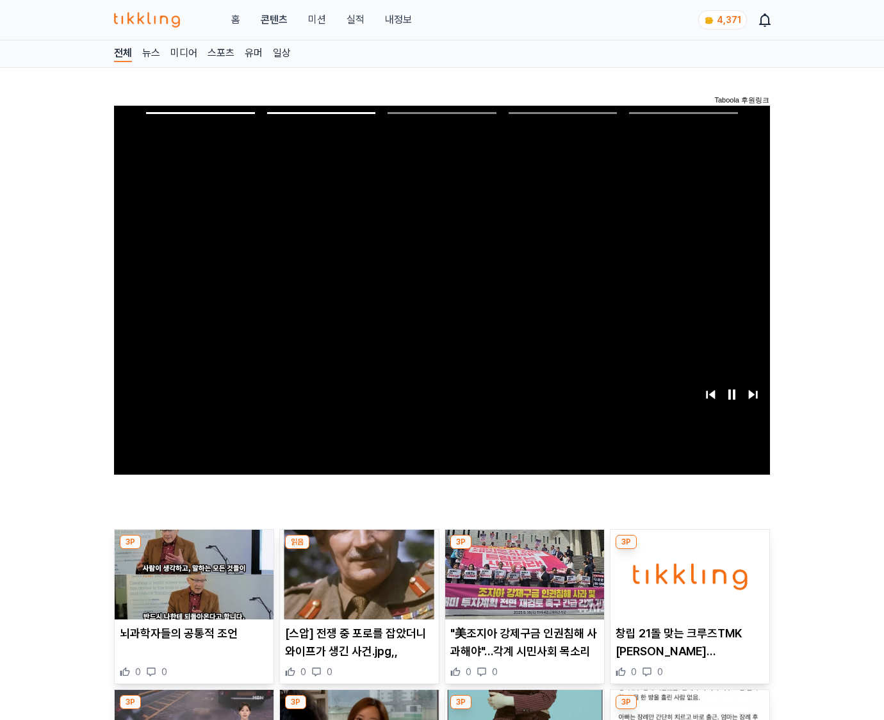
click at [688, 584] on img at bounding box center [690, 575] width 159 height 90
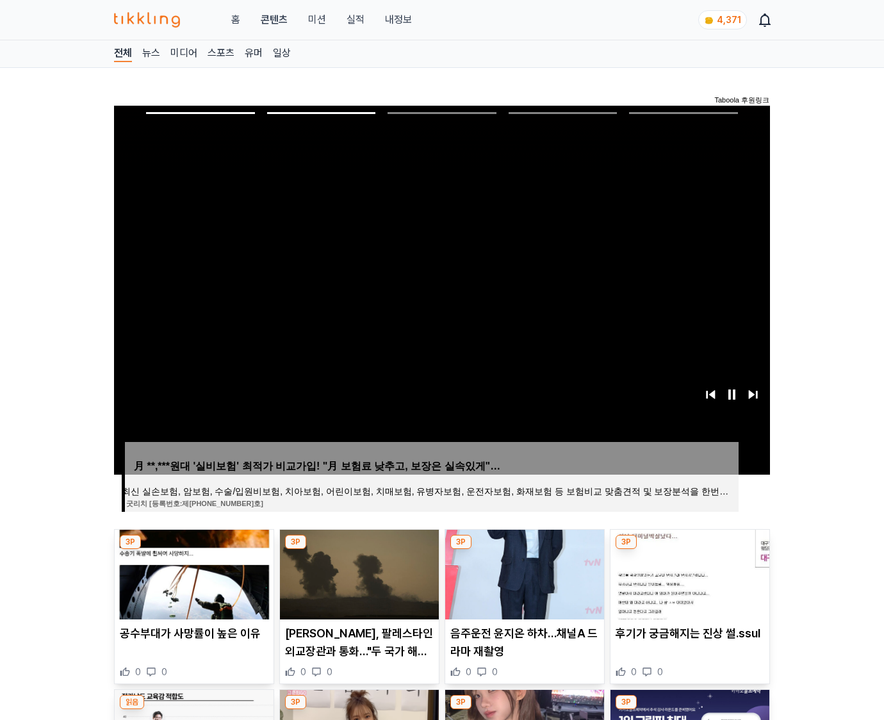
click at [688, 584] on img at bounding box center [690, 575] width 159 height 90
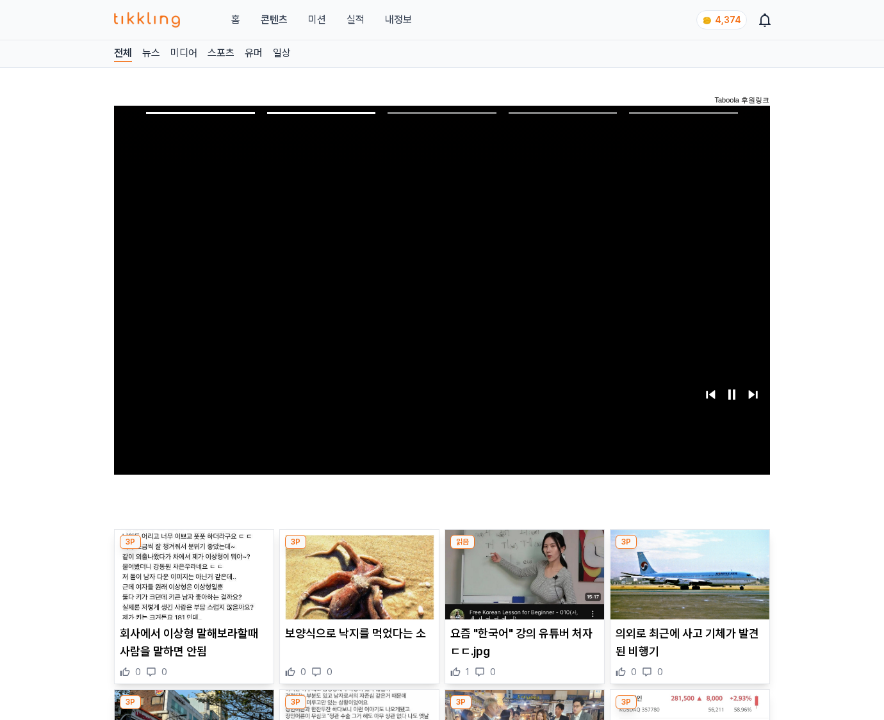
click at [688, 584] on img at bounding box center [690, 575] width 159 height 90
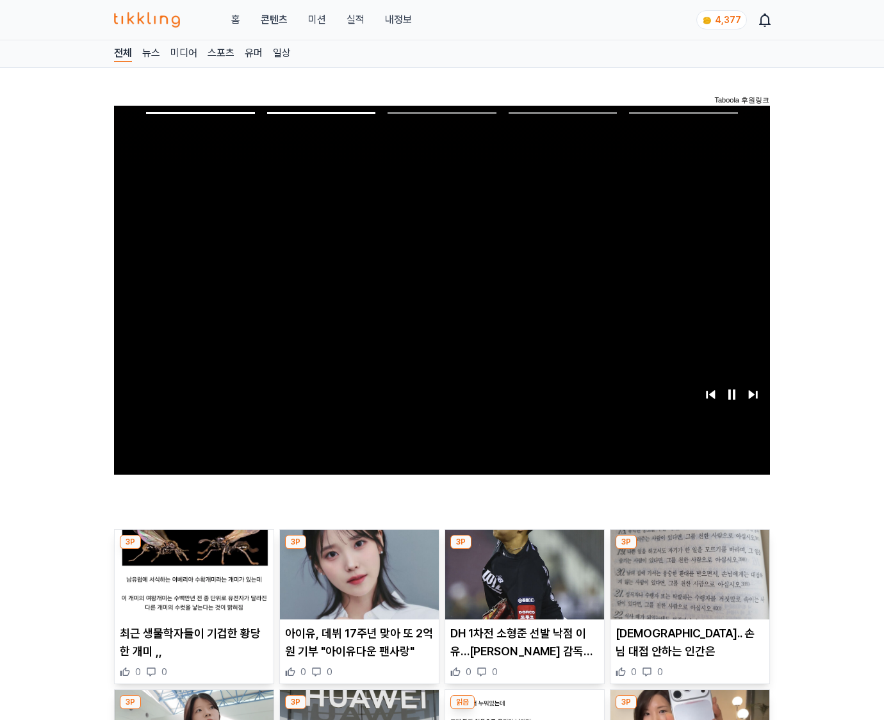
click at [688, 584] on img at bounding box center [690, 575] width 159 height 90
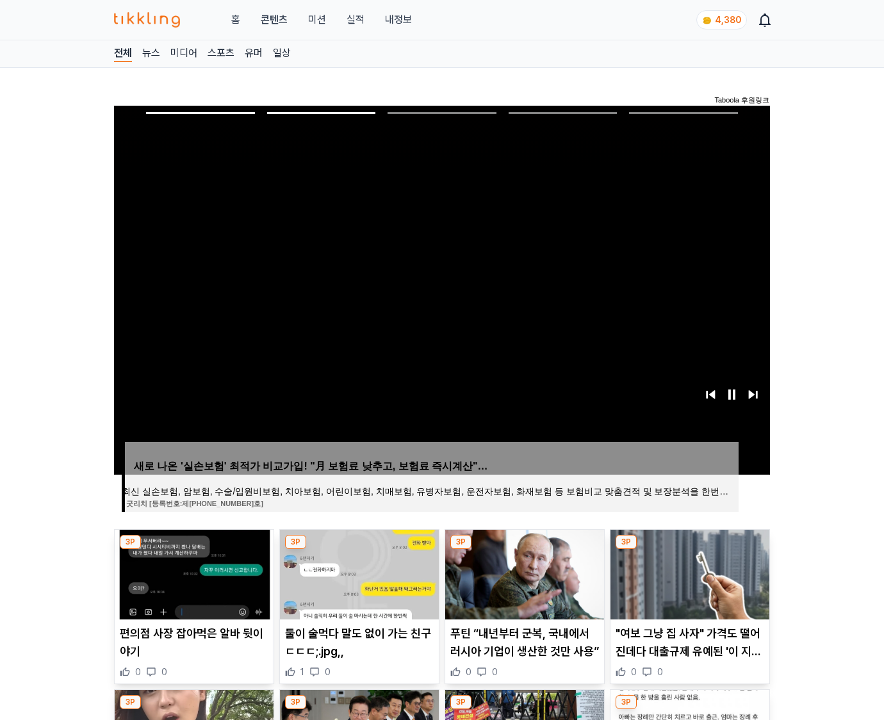
click at [688, 584] on img at bounding box center [690, 575] width 159 height 90
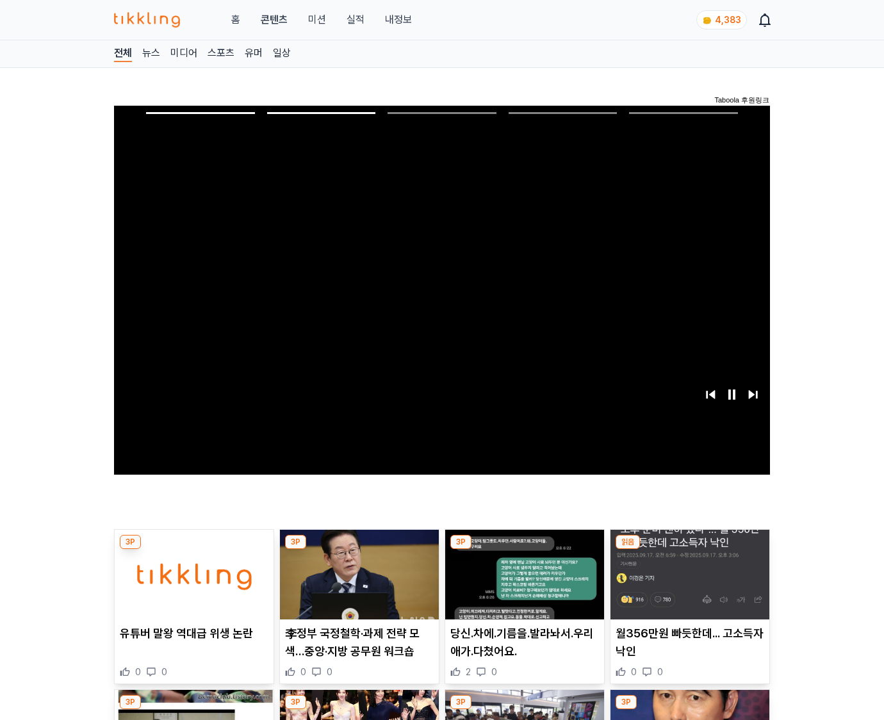
click at [688, 584] on img at bounding box center [690, 575] width 159 height 90
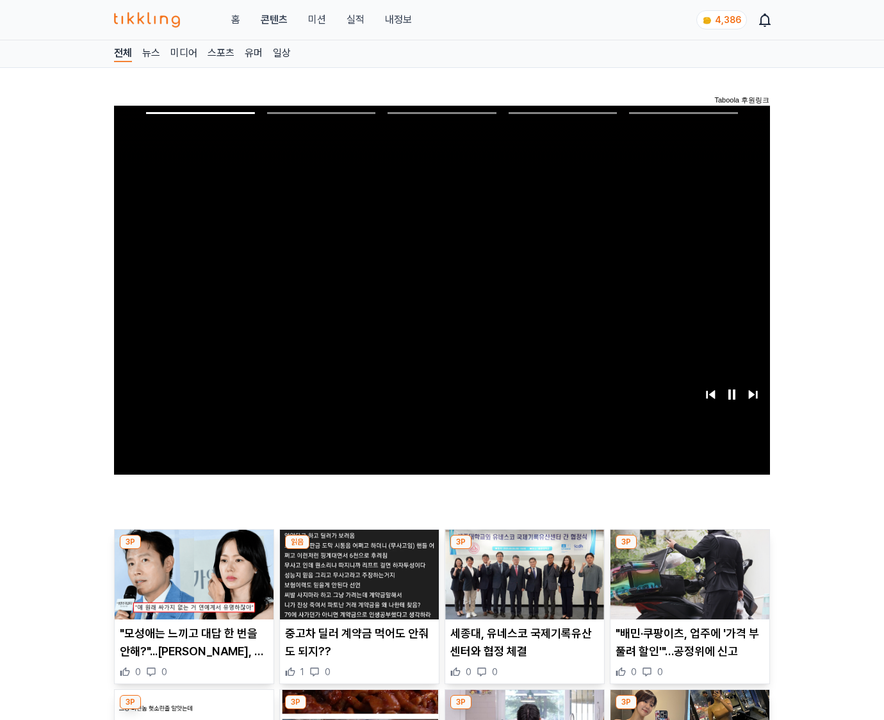
click at [688, 584] on img at bounding box center [690, 575] width 159 height 90
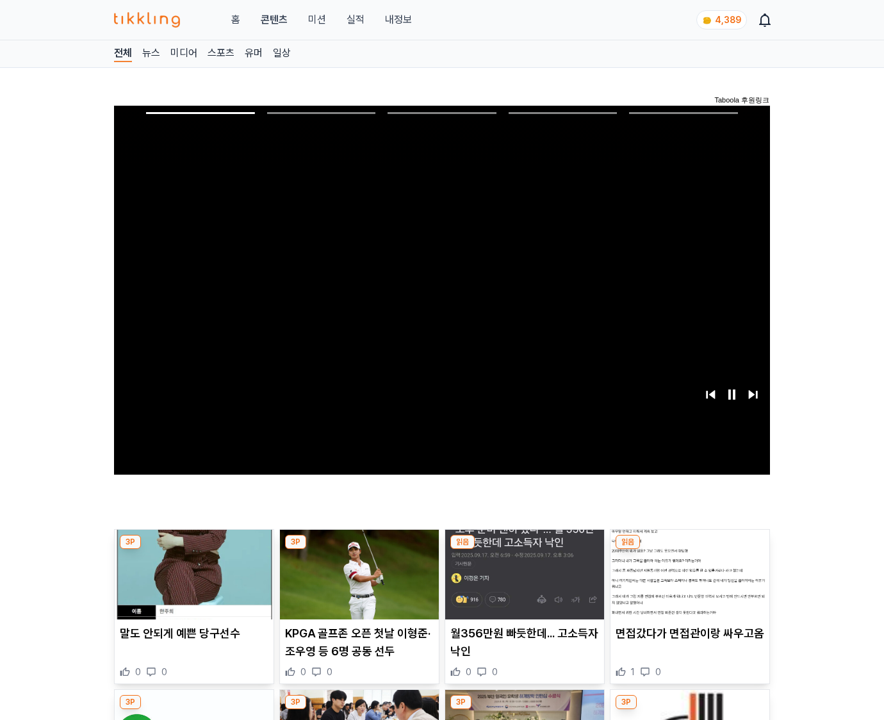
click at [688, 584] on img at bounding box center [690, 575] width 159 height 90
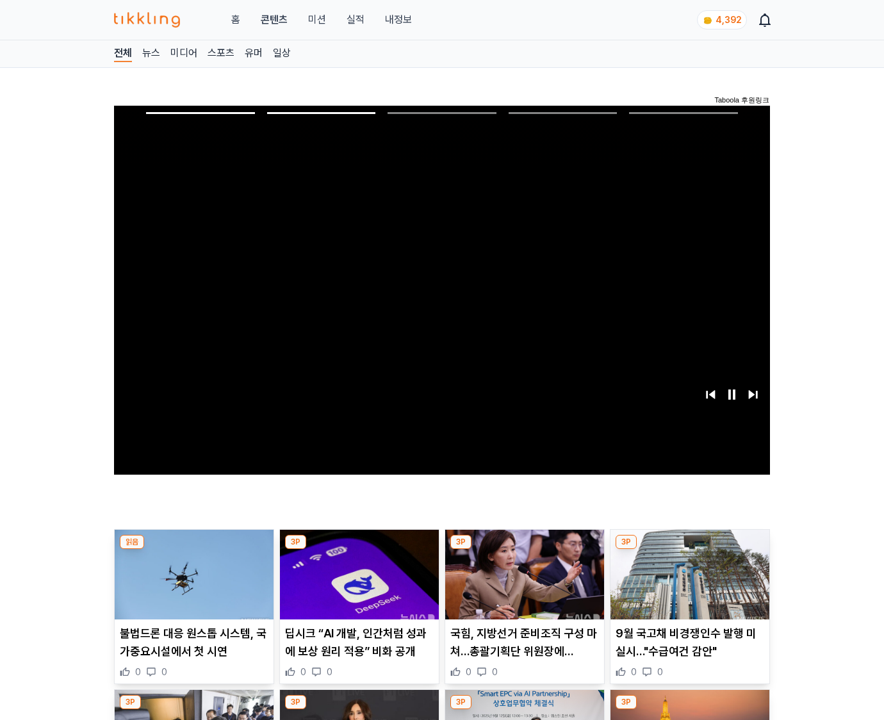
click at [688, 584] on img at bounding box center [690, 575] width 159 height 90
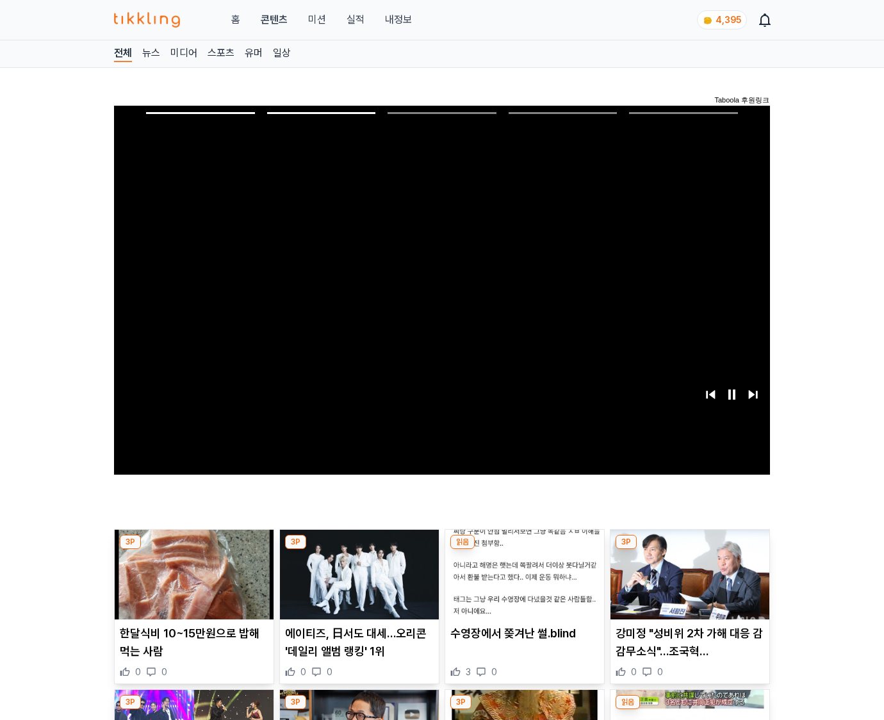
click at [688, 584] on img at bounding box center [690, 575] width 159 height 90
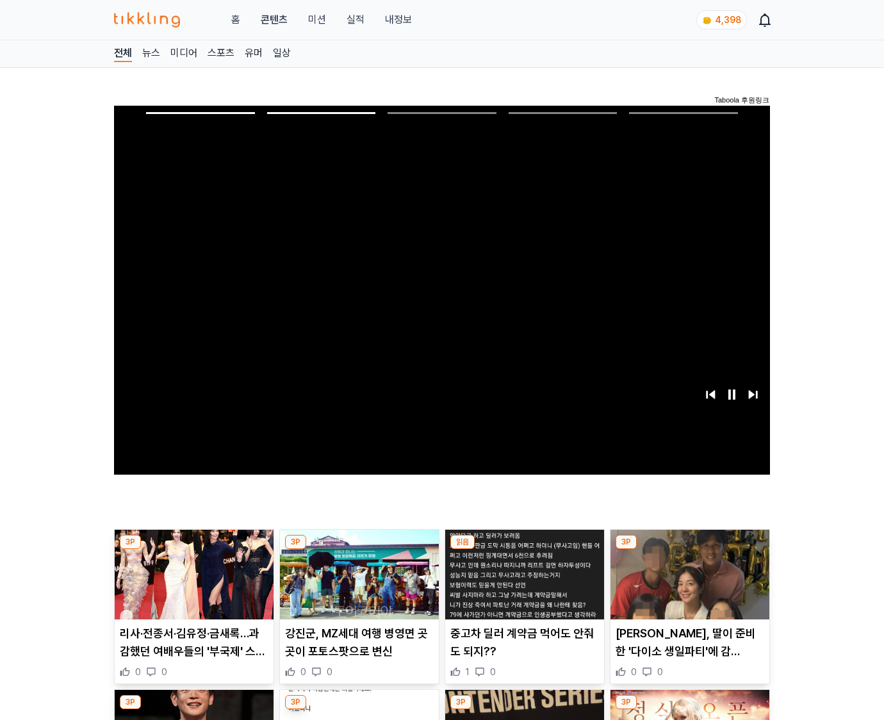
click at [688, 584] on img at bounding box center [690, 575] width 159 height 90
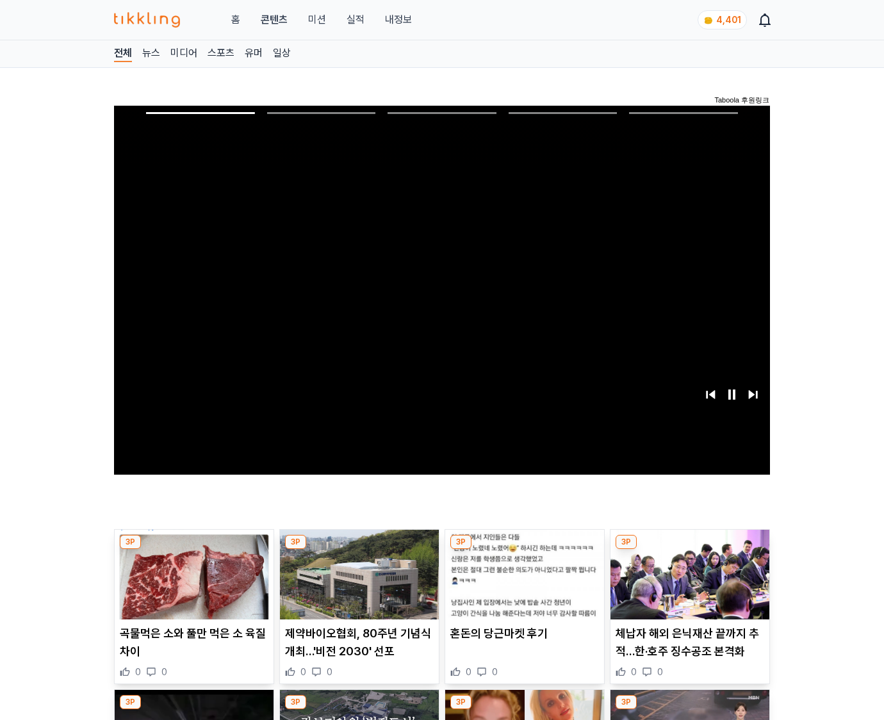
click at [688, 584] on img at bounding box center [690, 575] width 159 height 90
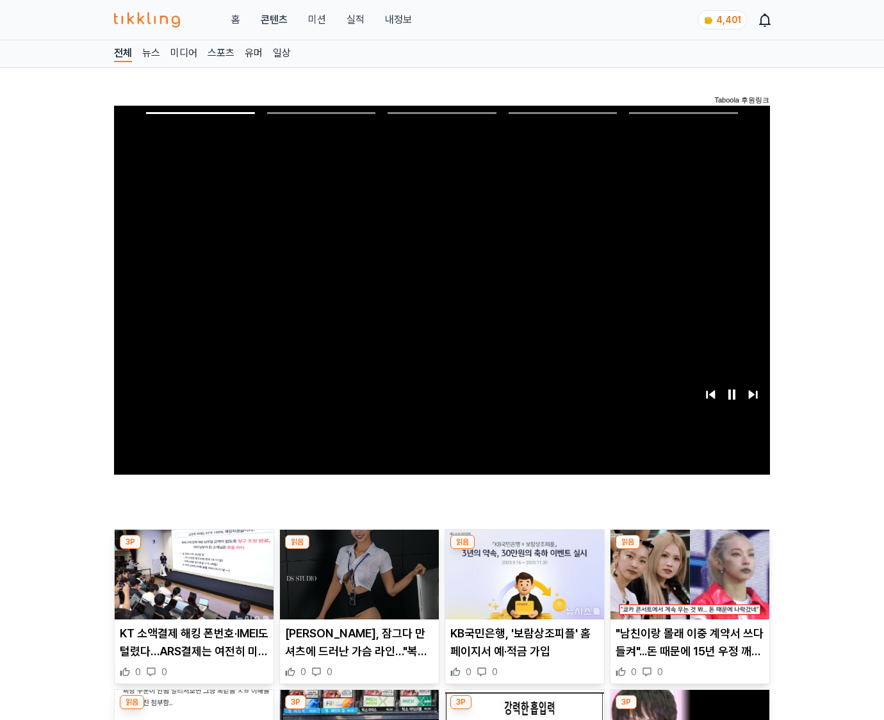
click at [688, 584] on img at bounding box center [690, 575] width 159 height 90
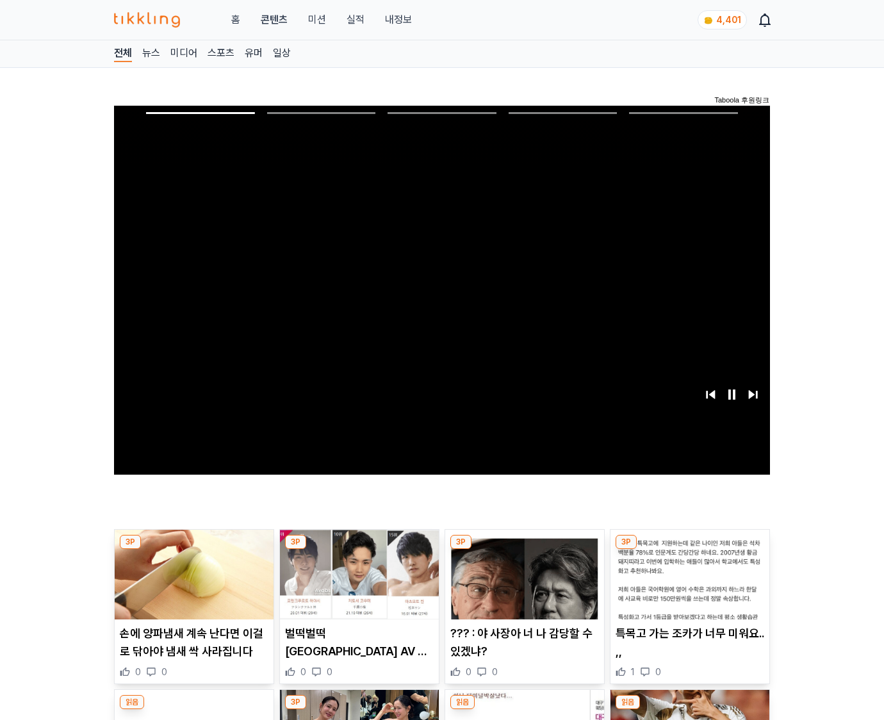
click at [688, 584] on img at bounding box center [690, 575] width 159 height 90
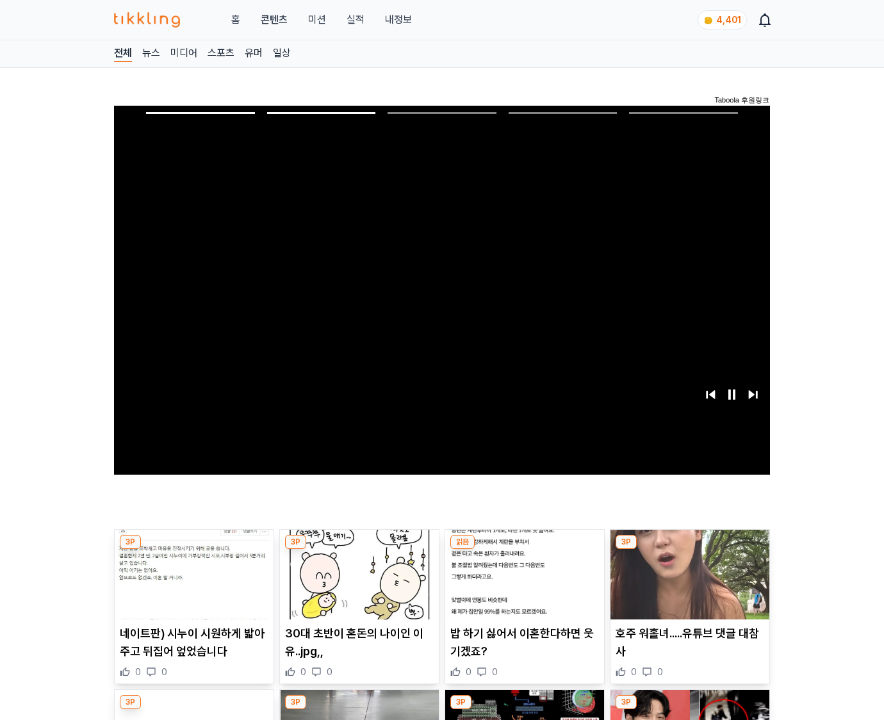
click at [688, 584] on img at bounding box center [690, 575] width 159 height 90
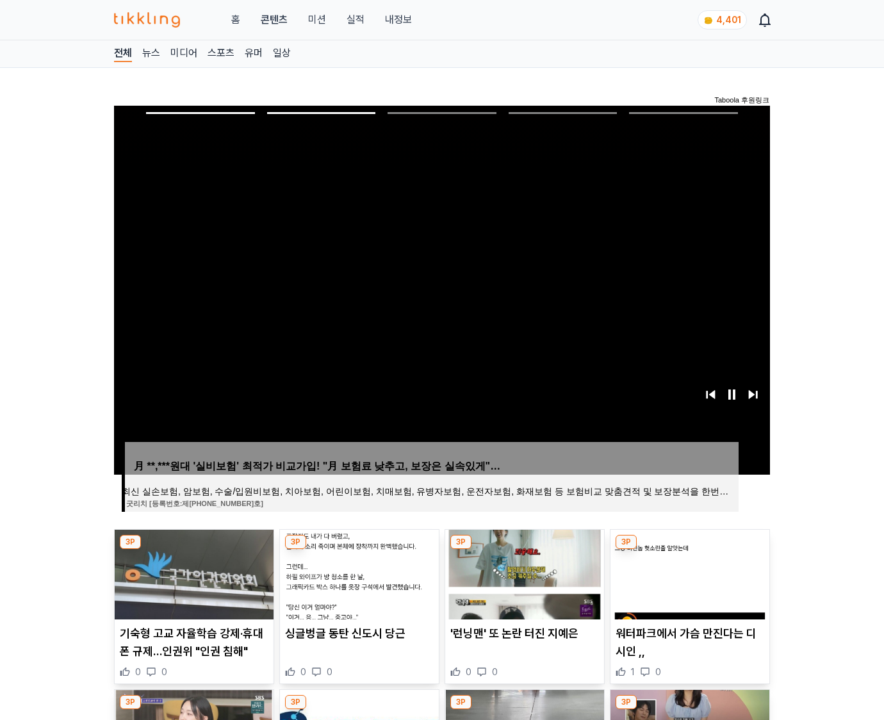
click at [688, 584] on img at bounding box center [690, 575] width 159 height 90
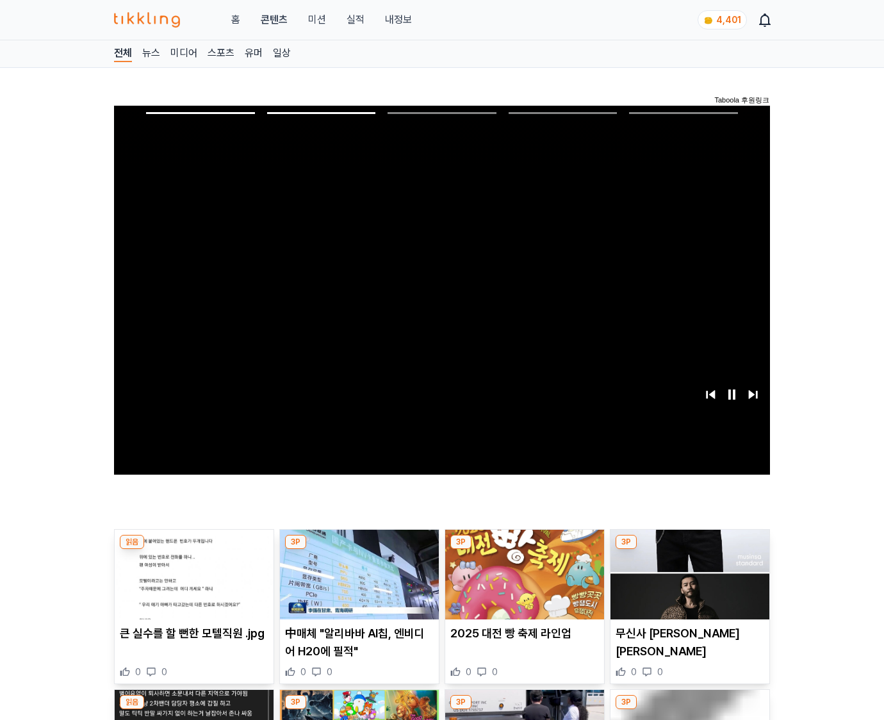
click at [688, 584] on img at bounding box center [690, 575] width 159 height 90
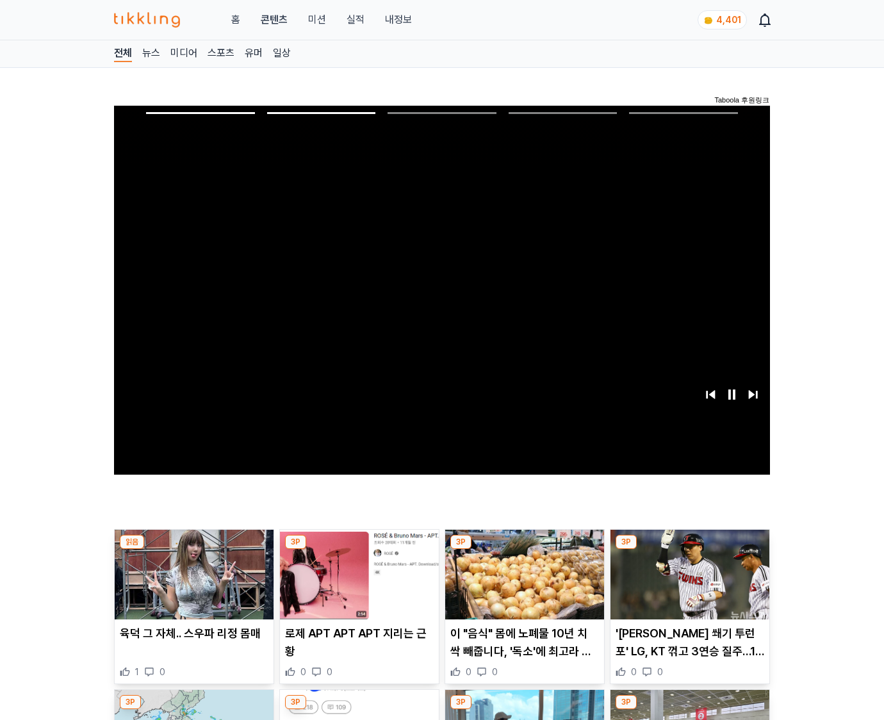
click at [688, 584] on img at bounding box center [690, 575] width 159 height 90
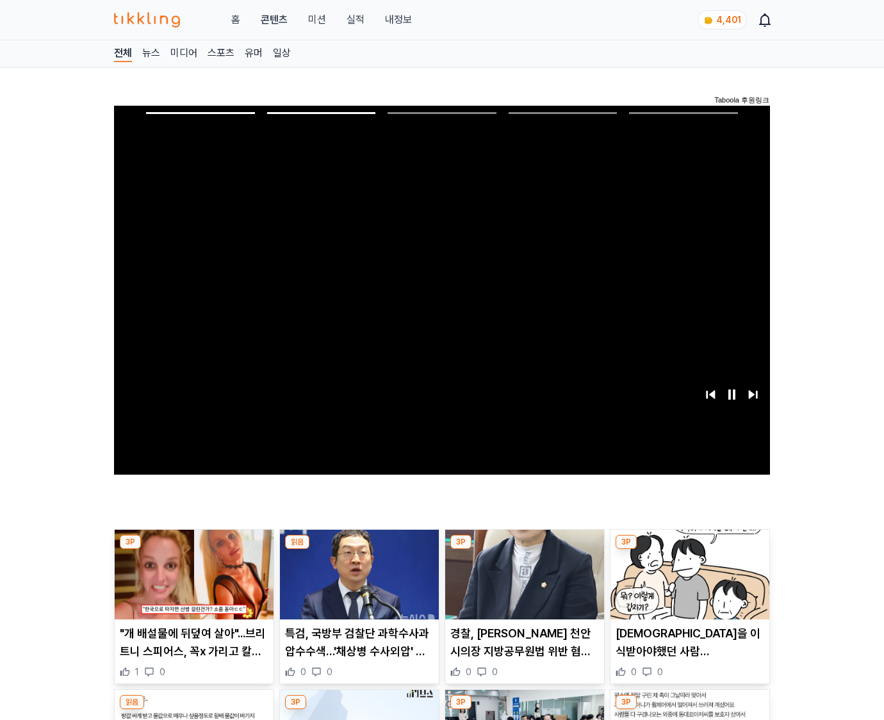
click at [688, 584] on img at bounding box center [690, 575] width 159 height 90
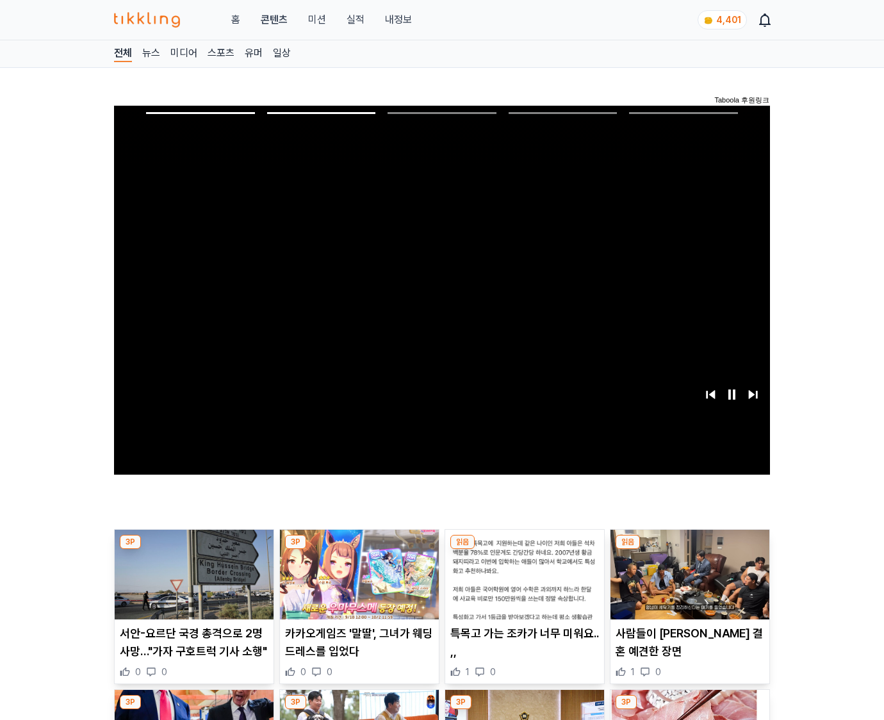
click at [688, 584] on img at bounding box center [690, 575] width 159 height 90
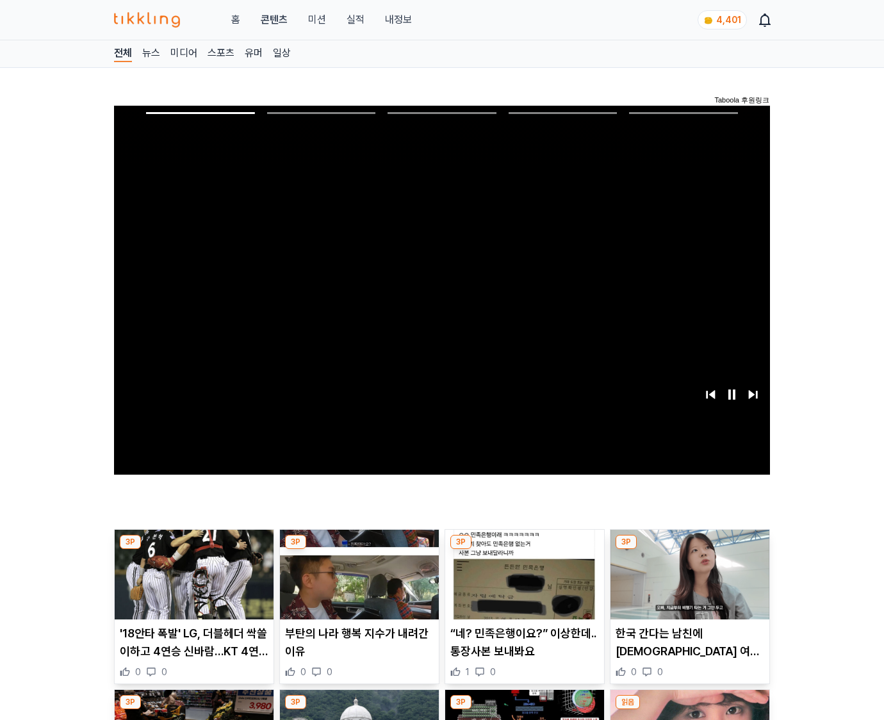
click at [688, 584] on img at bounding box center [690, 575] width 159 height 90
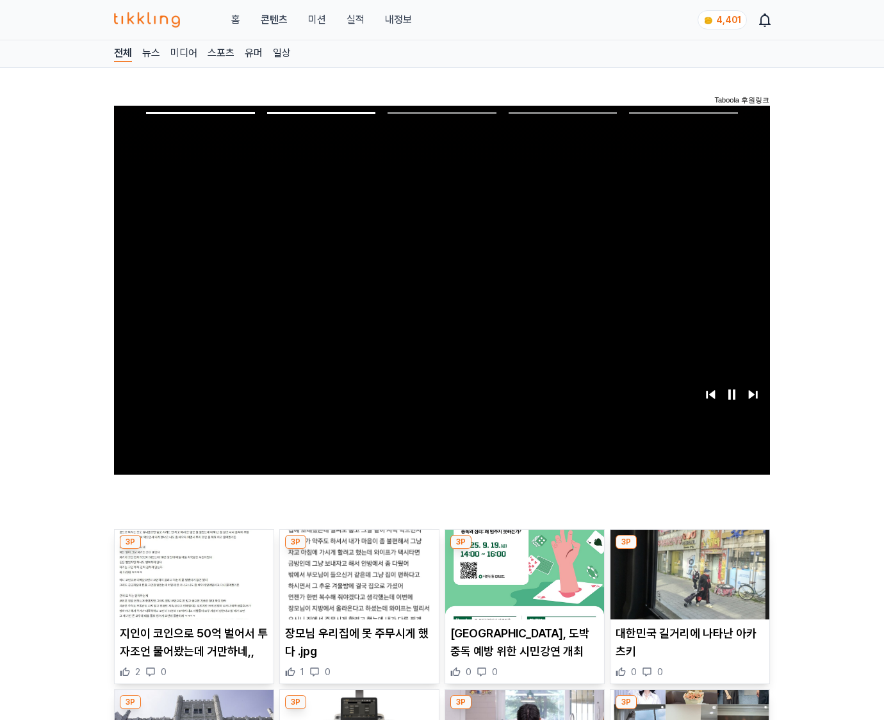
click at [688, 584] on img at bounding box center [690, 575] width 159 height 90
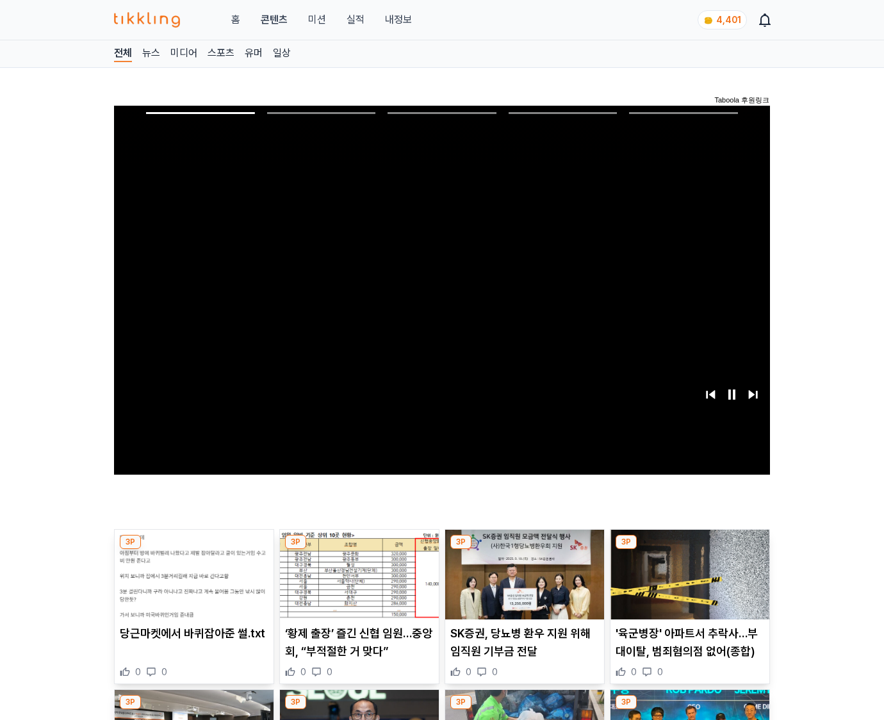
click at [688, 584] on img at bounding box center [690, 575] width 159 height 90
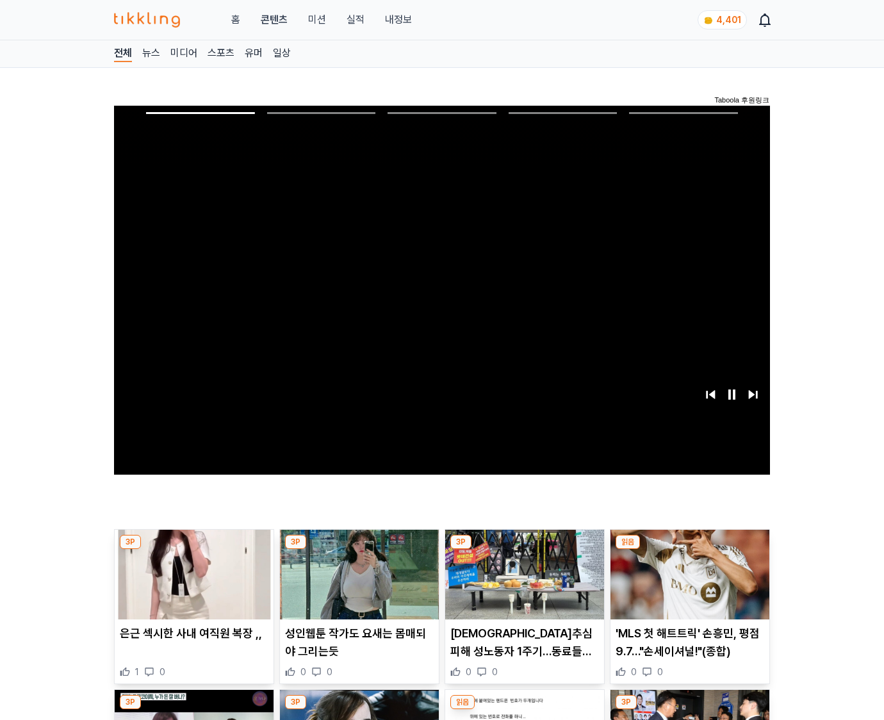
click at [688, 584] on img at bounding box center [690, 575] width 159 height 90
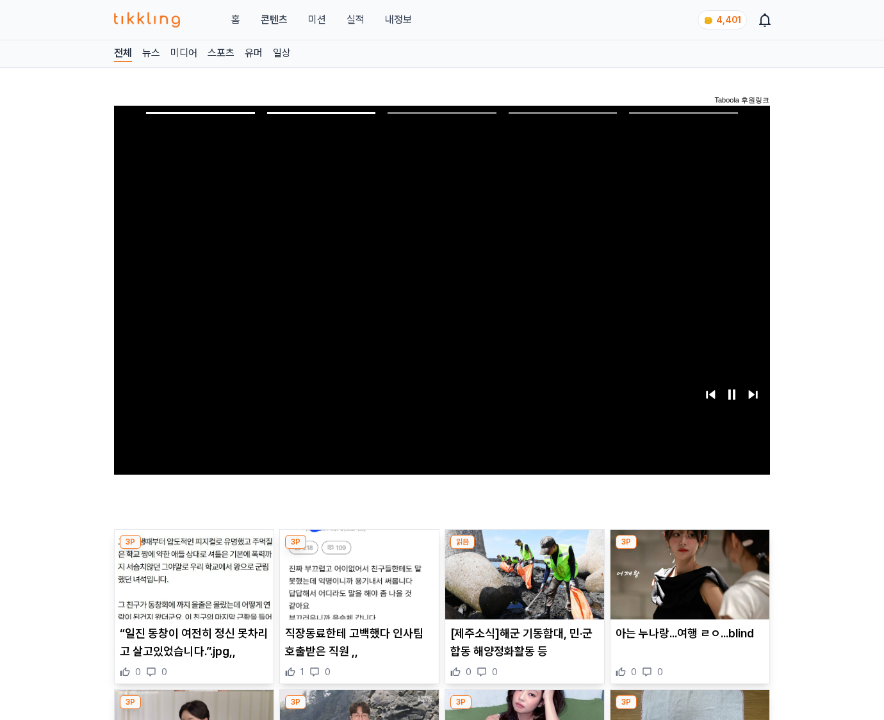
click at [688, 584] on img at bounding box center [690, 575] width 159 height 90
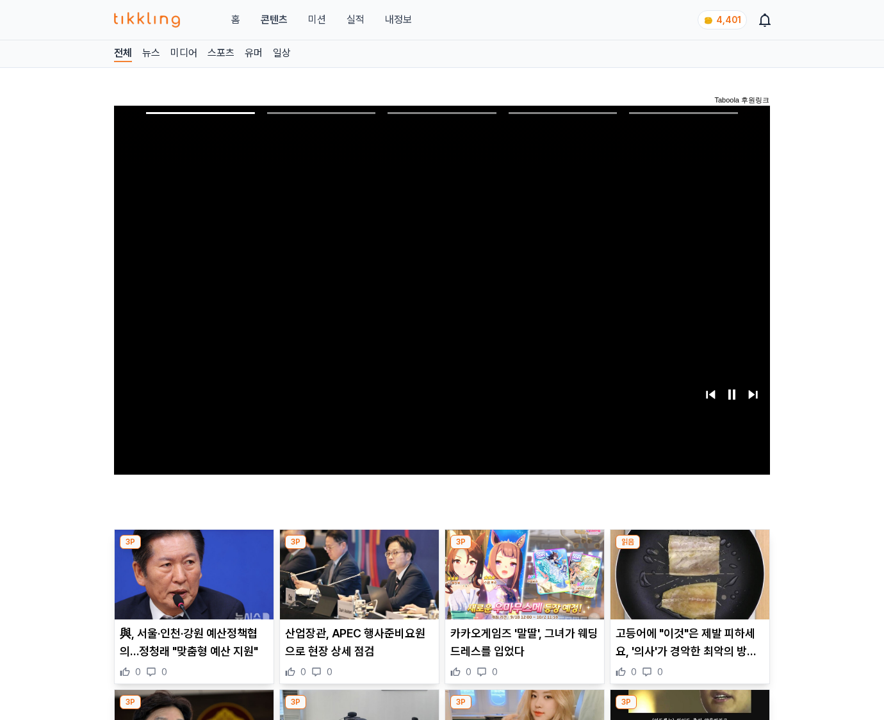
click at [688, 584] on img at bounding box center [690, 575] width 159 height 90
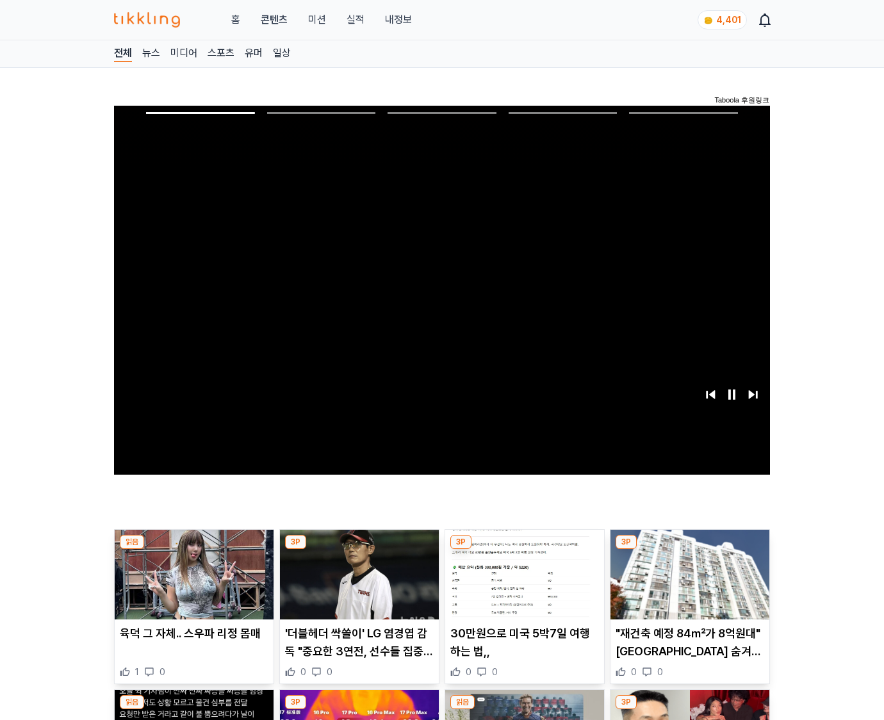
click at [688, 584] on img at bounding box center [690, 575] width 159 height 90
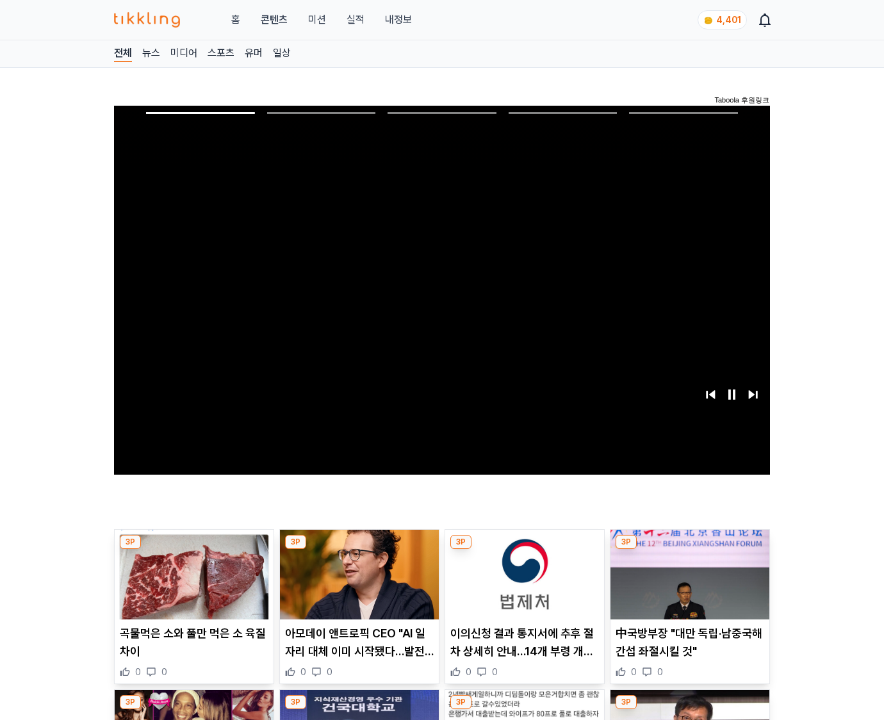
click at [688, 584] on img at bounding box center [690, 575] width 159 height 90
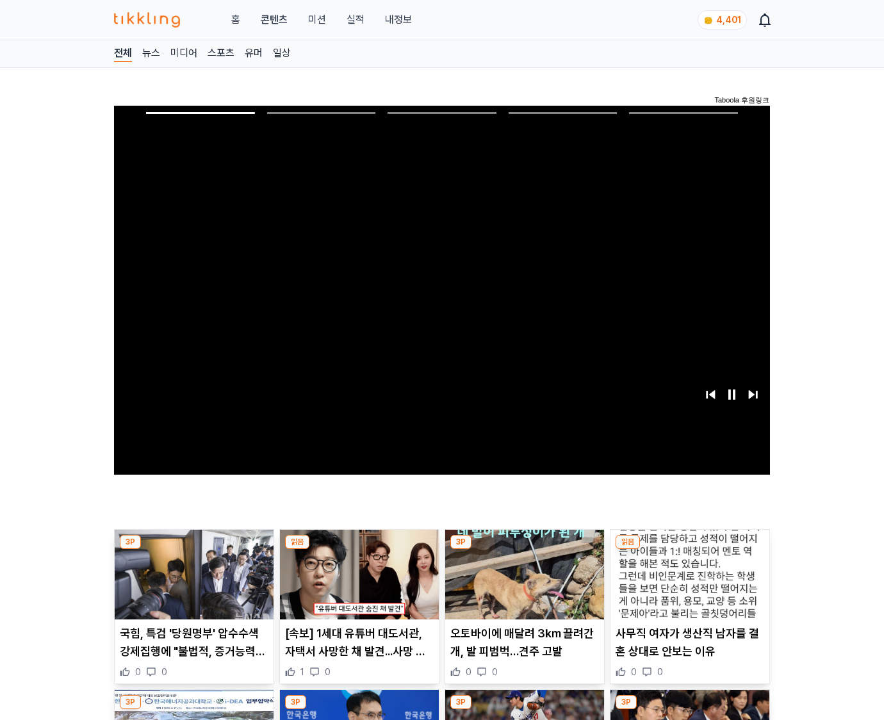
click at [688, 584] on img at bounding box center [690, 575] width 159 height 90
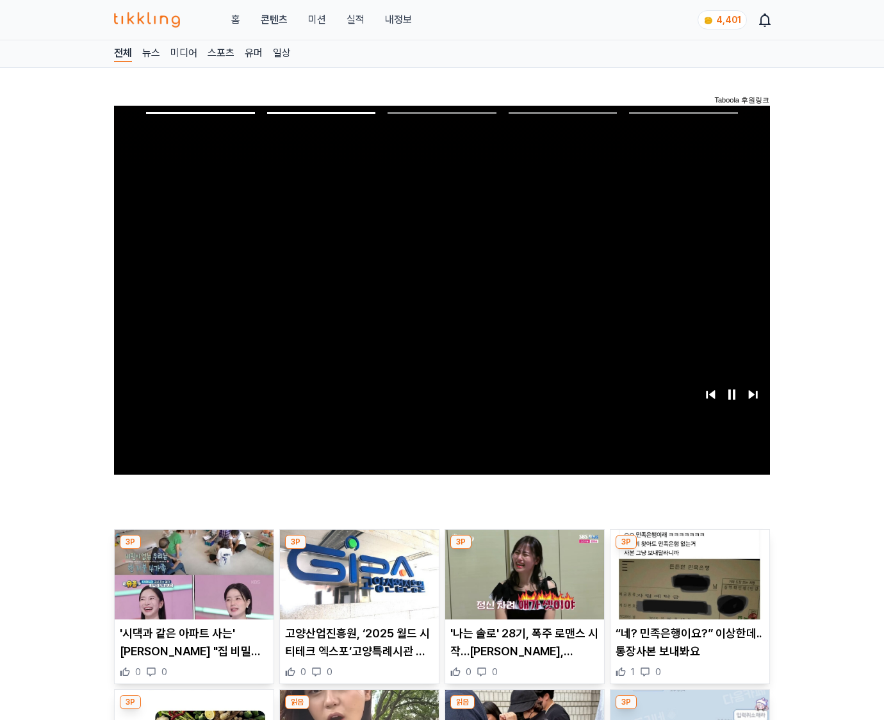
click at [688, 584] on img at bounding box center [690, 575] width 159 height 90
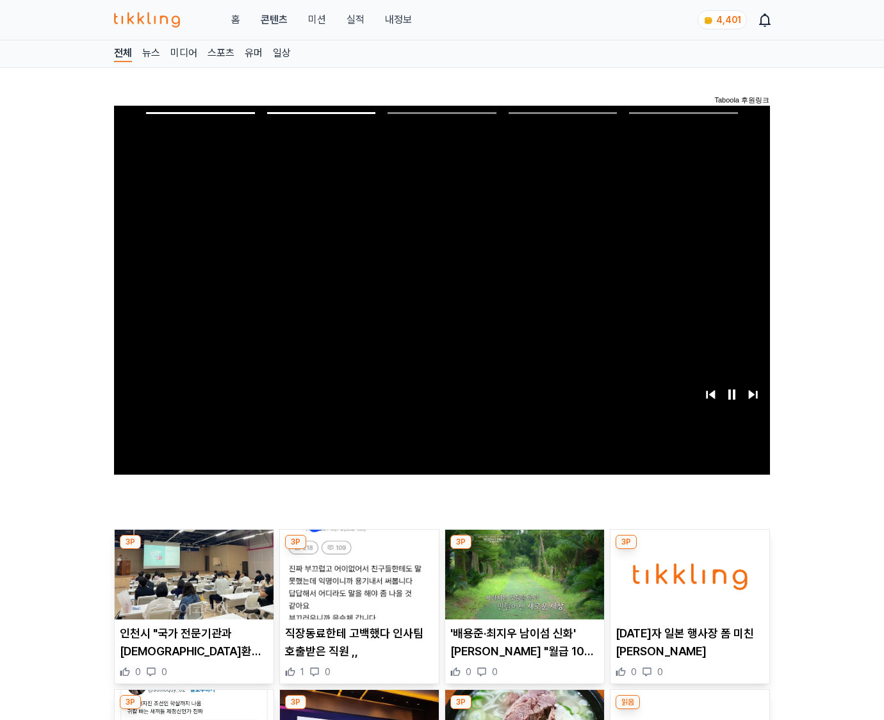
click at [688, 584] on img at bounding box center [690, 575] width 159 height 90
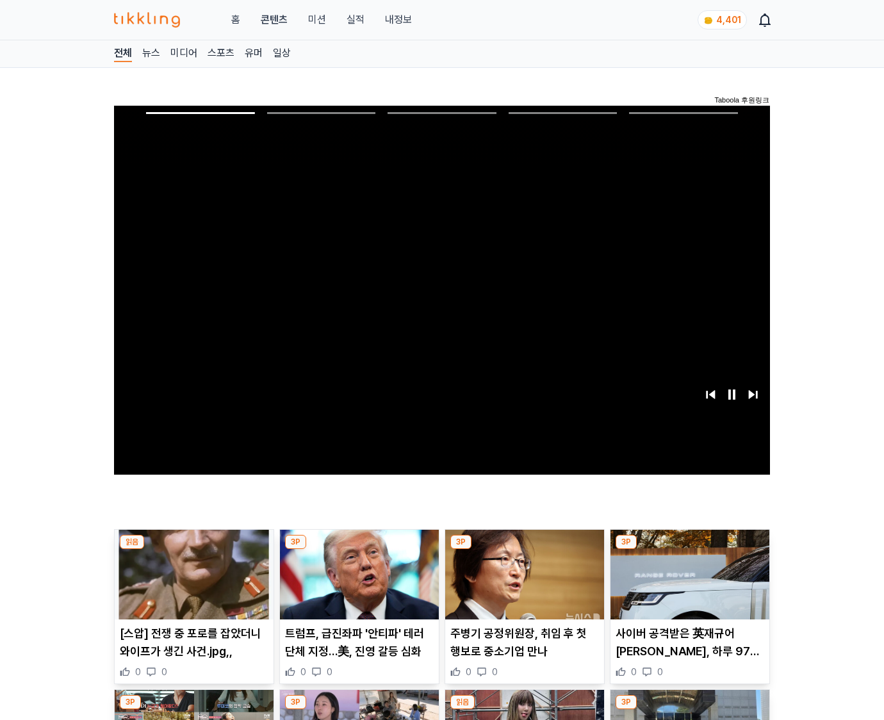
click at [688, 584] on img at bounding box center [690, 575] width 159 height 90
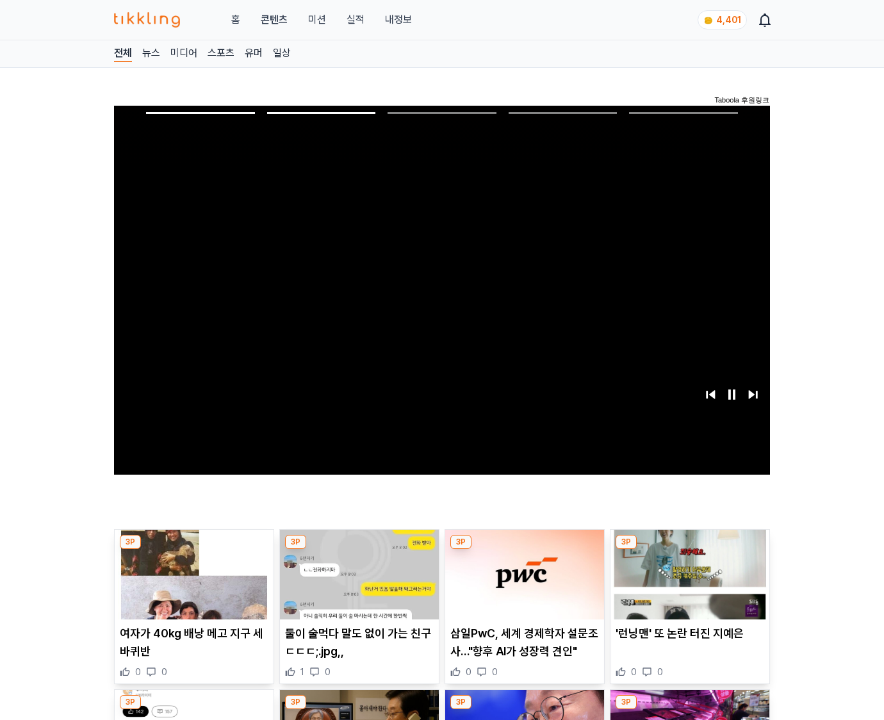
click at [688, 584] on img at bounding box center [690, 575] width 159 height 90
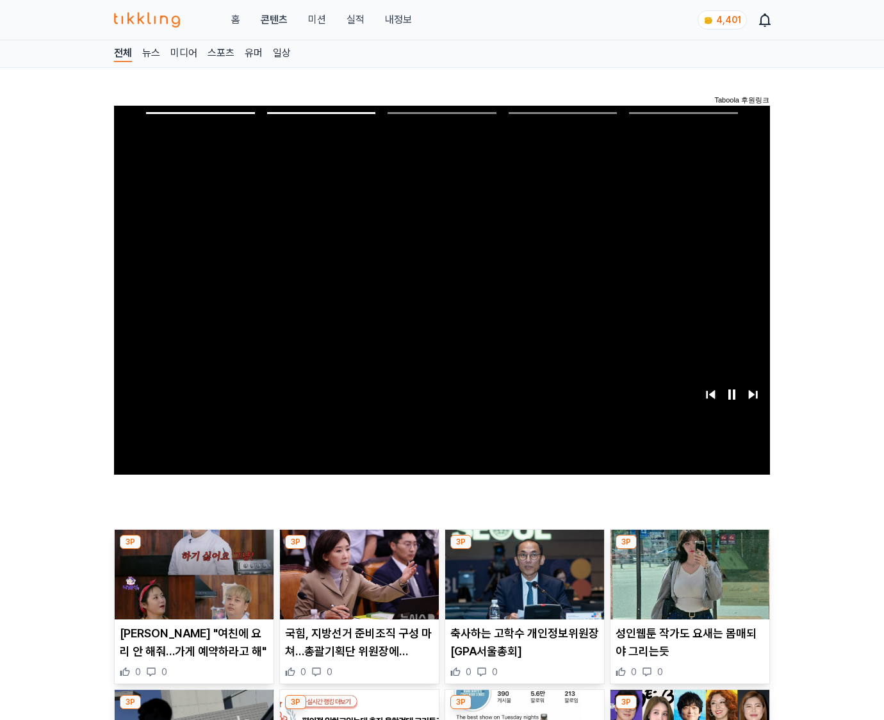
click at [688, 584] on img at bounding box center [690, 575] width 159 height 90
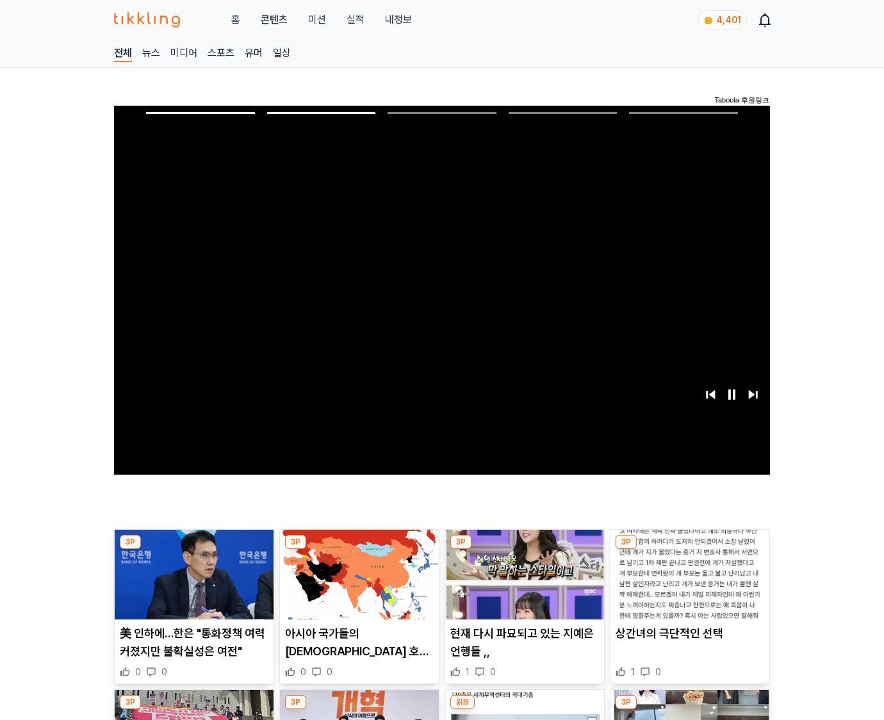
click at [688, 584] on img at bounding box center [690, 575] width 159 height 90
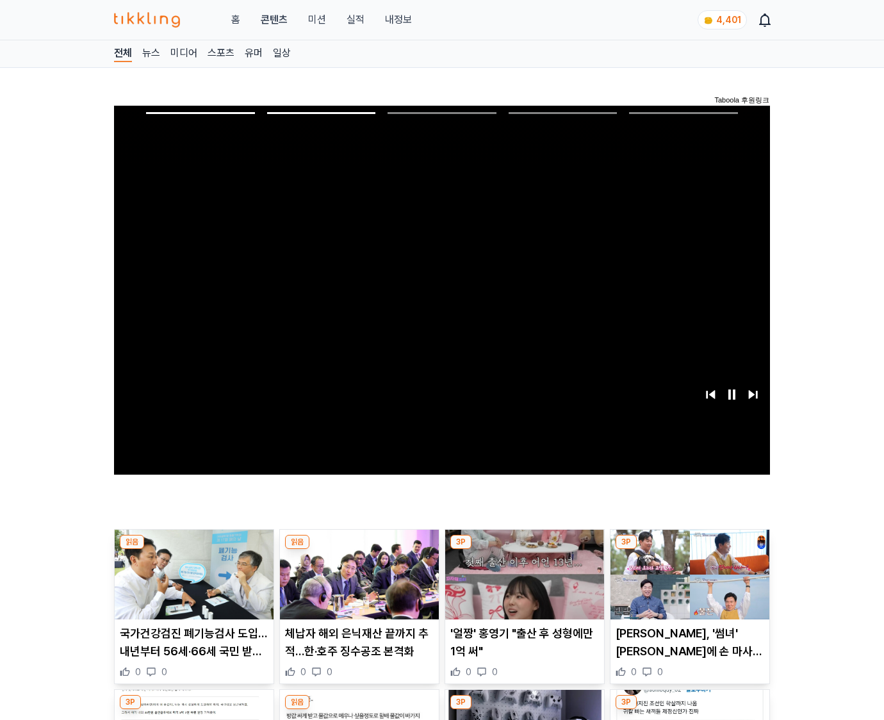
click at [688, 584] on img at bounding box center [690, 575] width 159 height 90
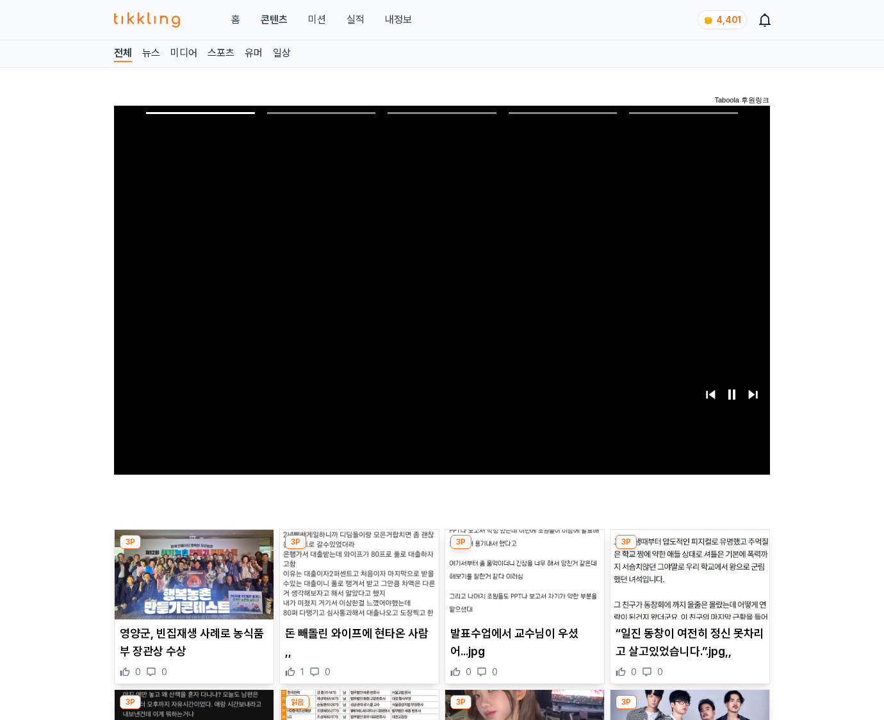
click at [688, 584] on img at bounding box center [690, 575] width 159 height 90
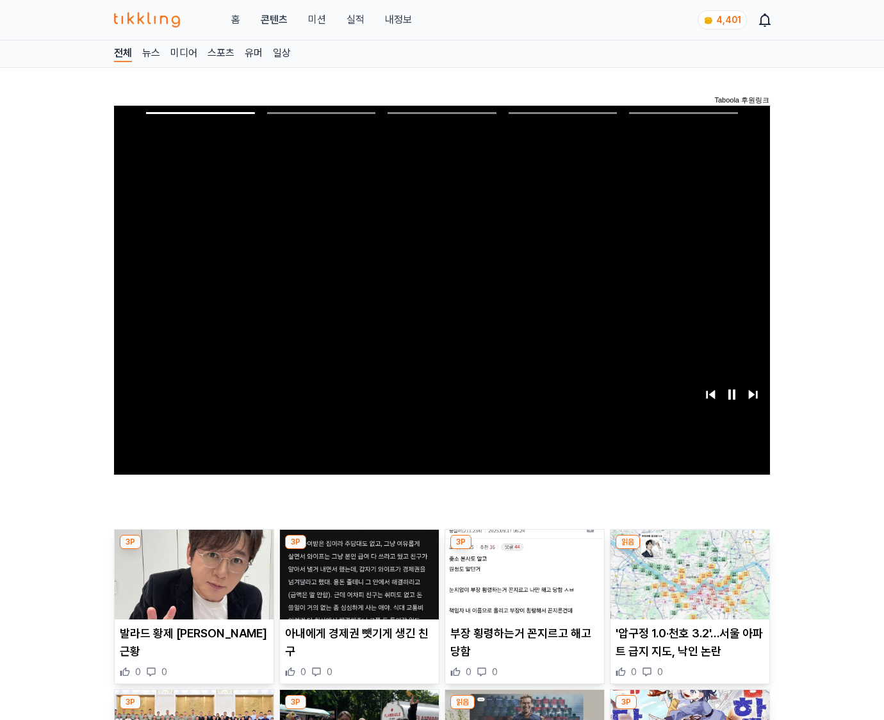
click at [688, 584] on img at bounding box center [690, 575] width 159 height 90
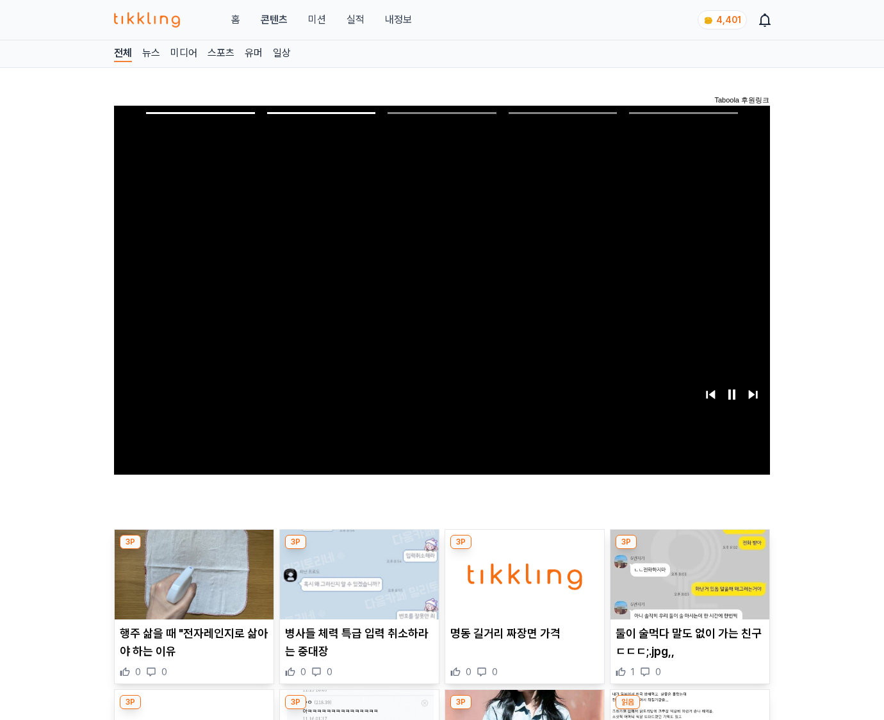
click at [688, 584] on img at bounding box center [690, 575] width 159 height 90
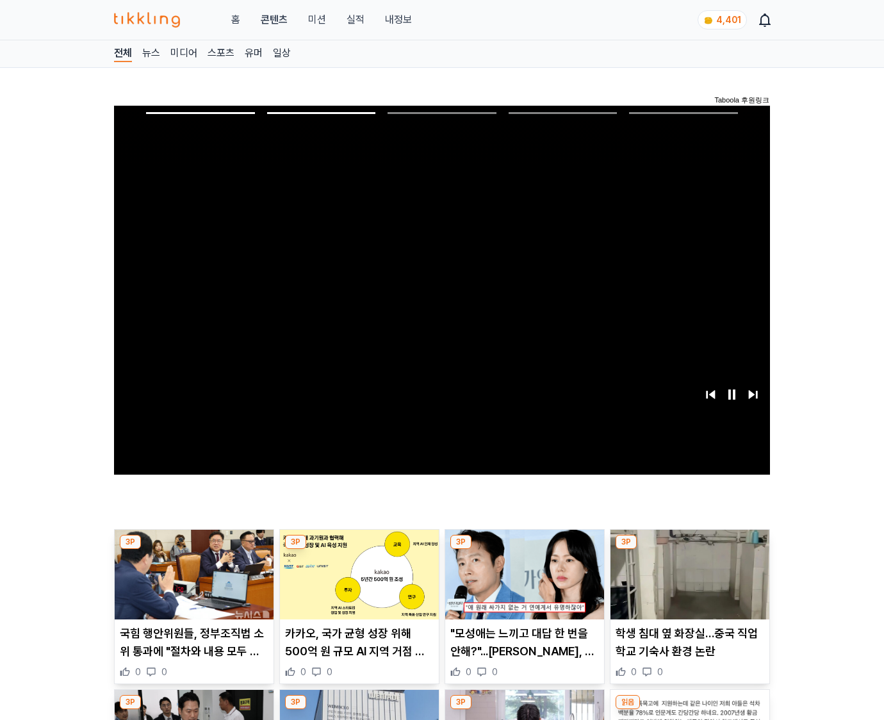
click at [688, 584] on img at bounding box center [690, 575] width 159 height 90
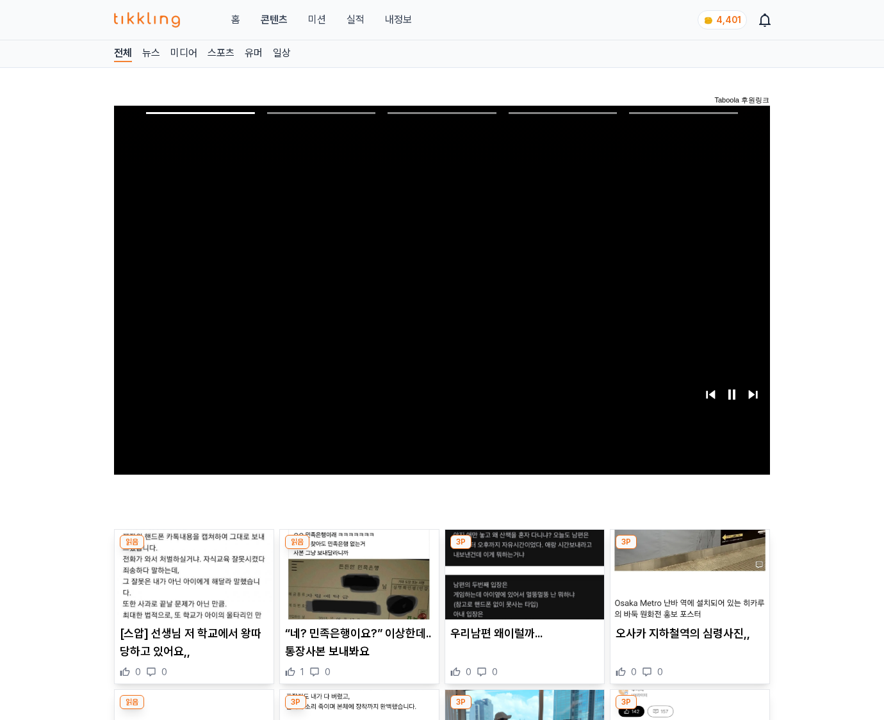
click at [688, 584] on img at bounding box center [690, 575] width 159 height 90
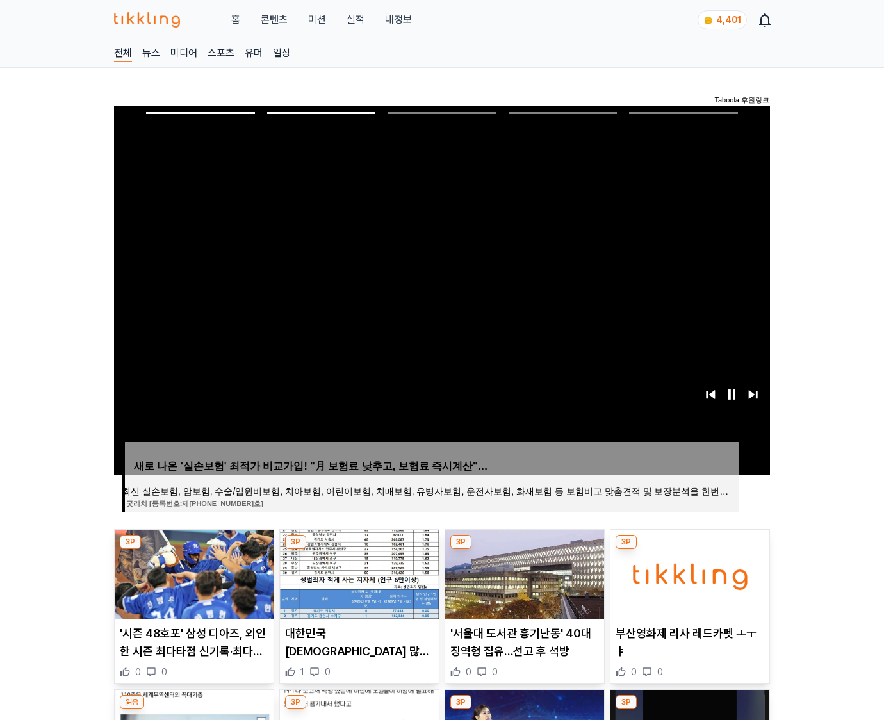
click at [688, 584] on img at bounding box center [690, 575] width 159 height 90
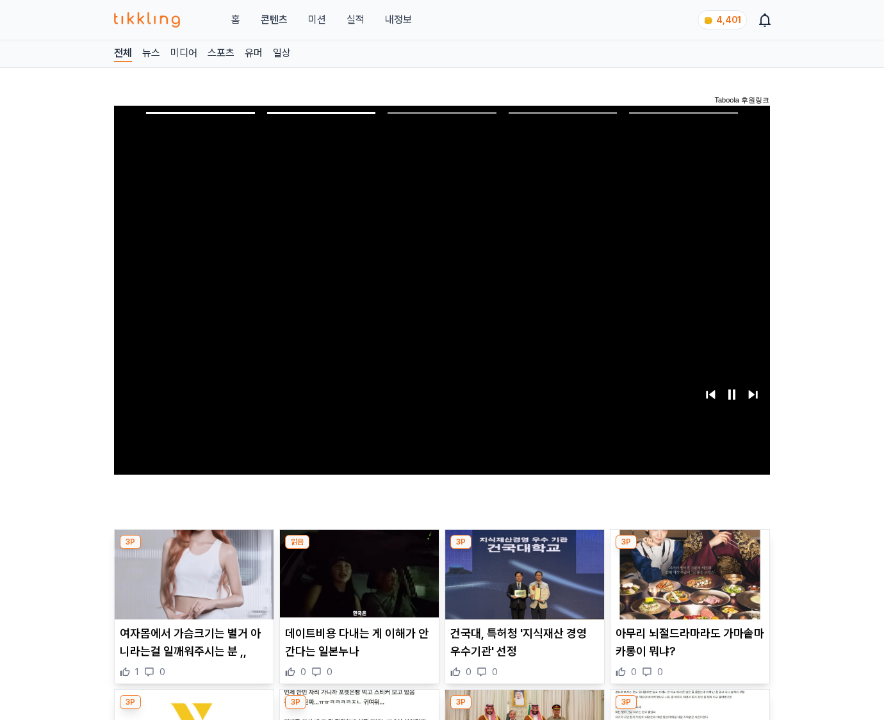
click at [688, 584] on img at bounding box center [690, 575] width 159 height 90
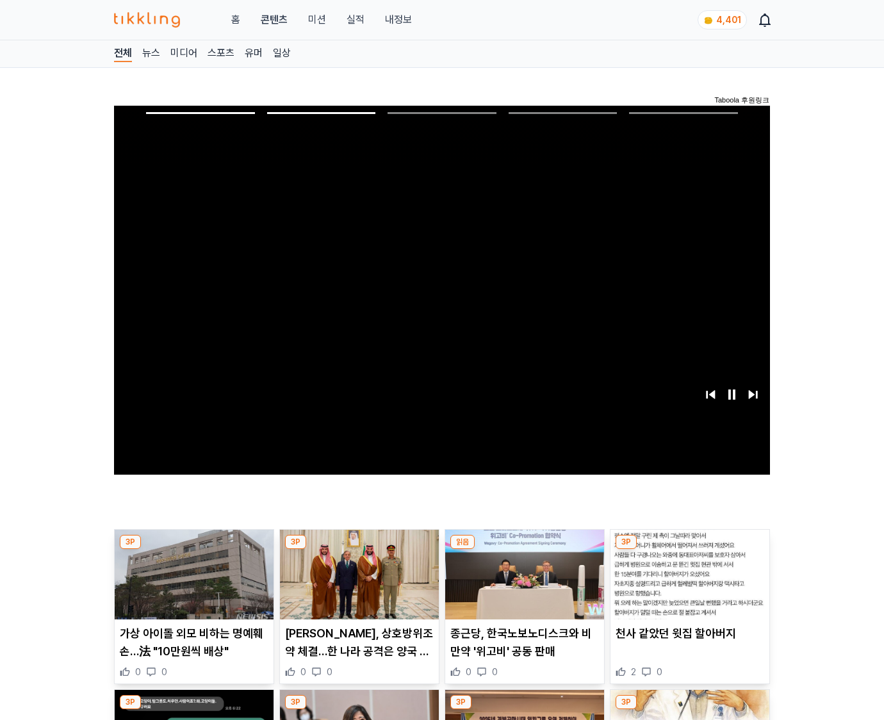
click at [688, 584] on img at bounding box center [690, 575] width 159 height 90
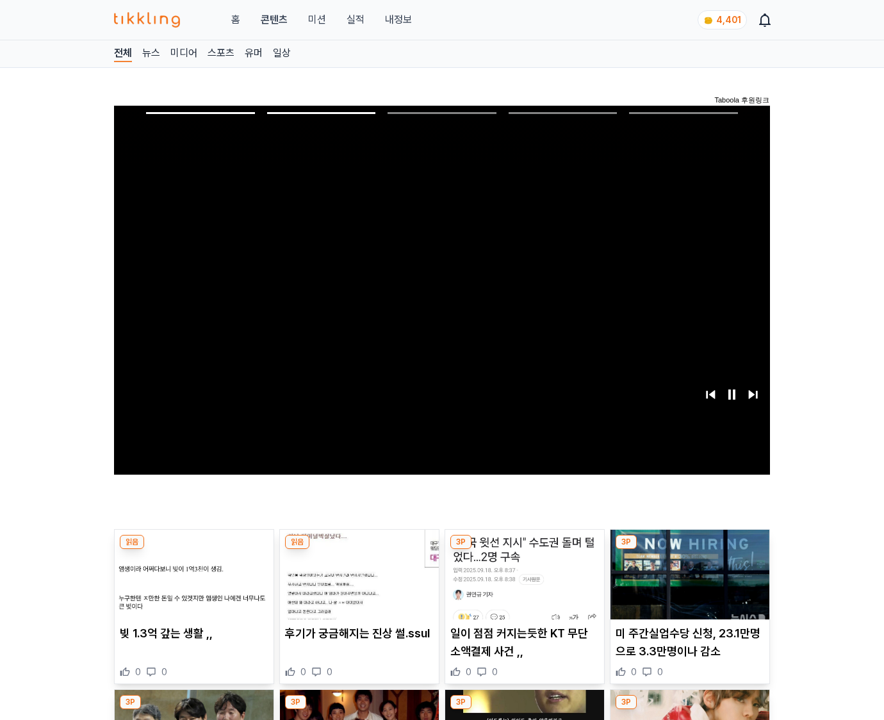
click at [688, 584] on img at bounding box center [690, 575] width 159 height 90
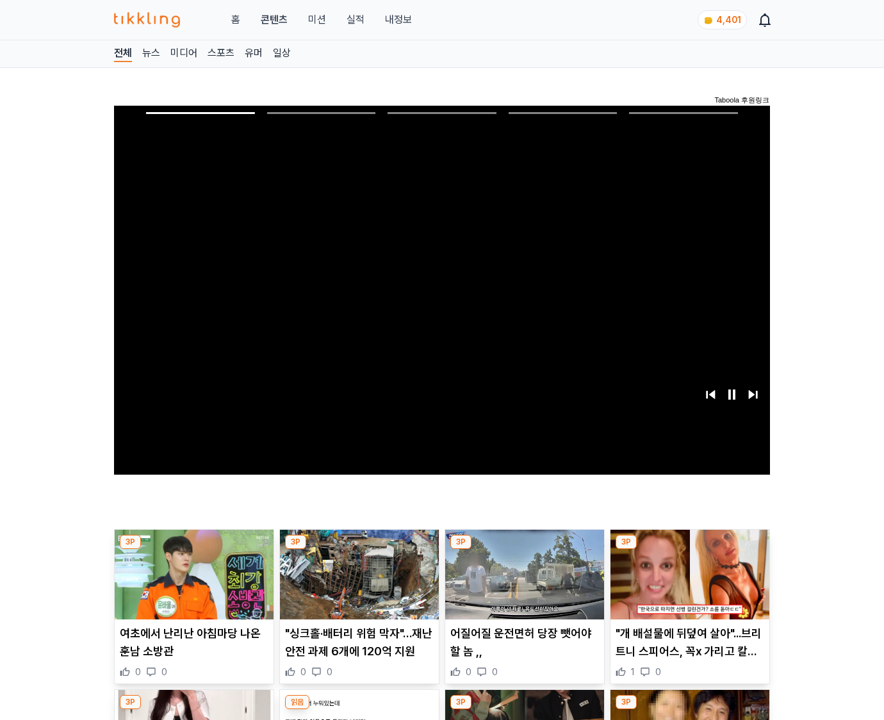
click at [688, 584] on img at bounding box center [690, 575] width 159 height 90
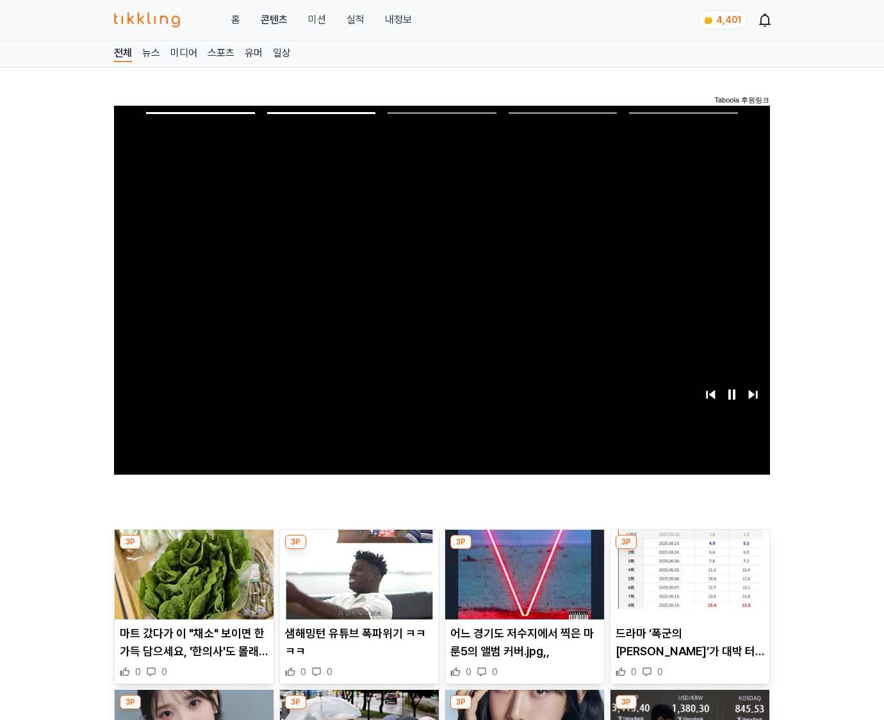
click at [688, 584] on img at bounding box center [690, 575] width 159 height 90
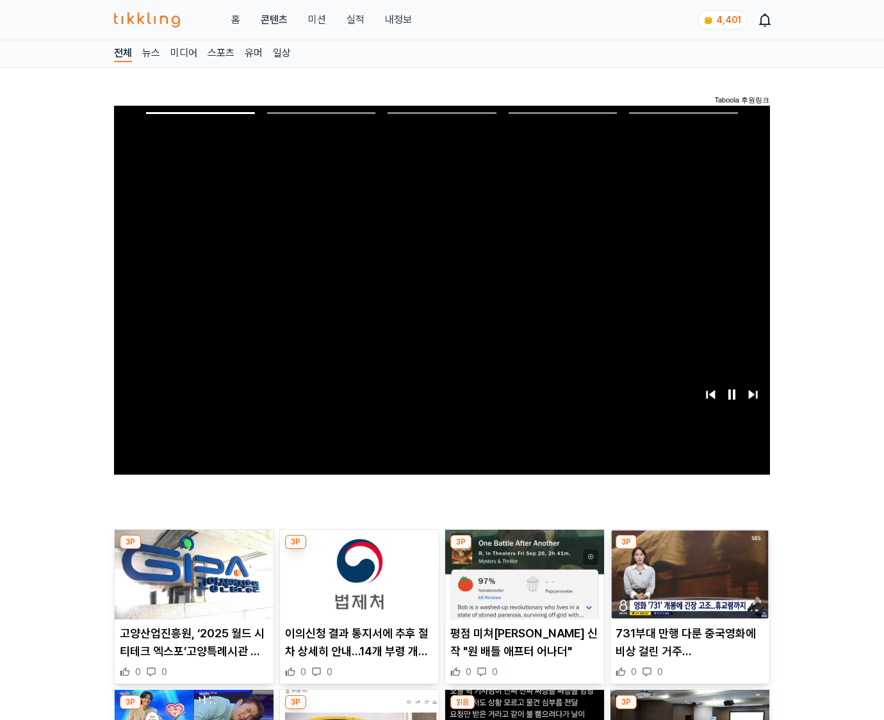
click at [688, 584] on img at bounding box center [690, 575] width 159 height 90
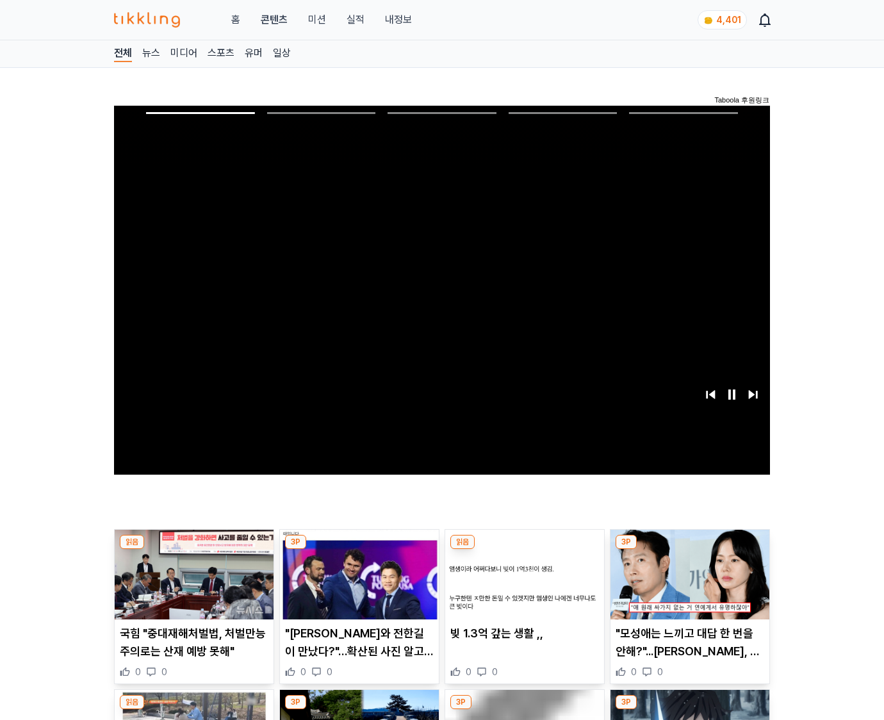
click at [688, 584] on img at bounding box center [690, 575] width 159 height 90
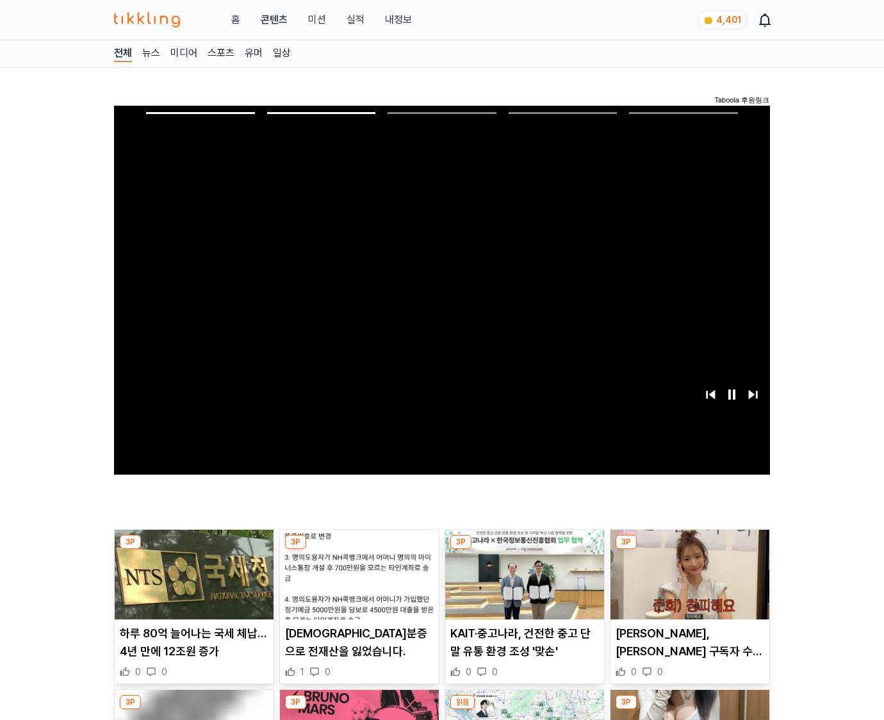
click at [688, 584] on img at bounding box center [690, 575] width 159 height 90
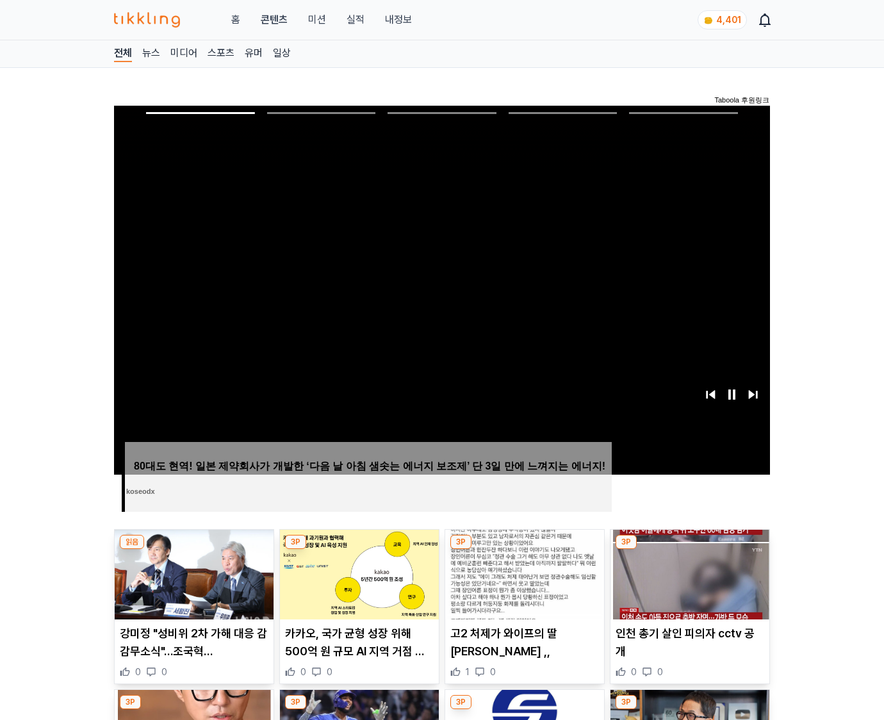
click at [688, 584] on img at bounding box center [690, 575] width 159 height 90
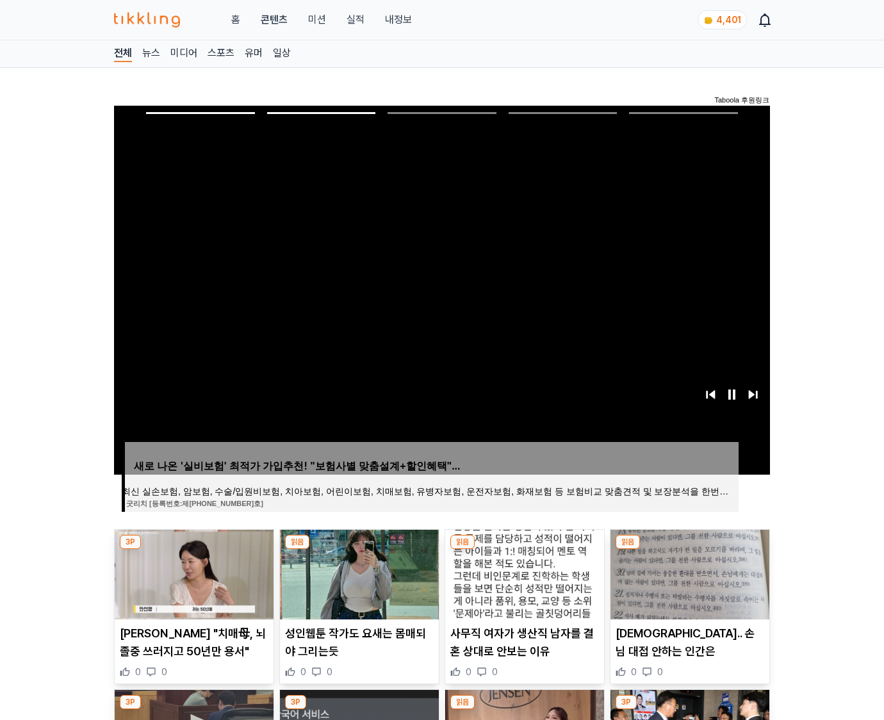
click at [688, 584] on img at bounding box center [690, 575] width 159 height 90
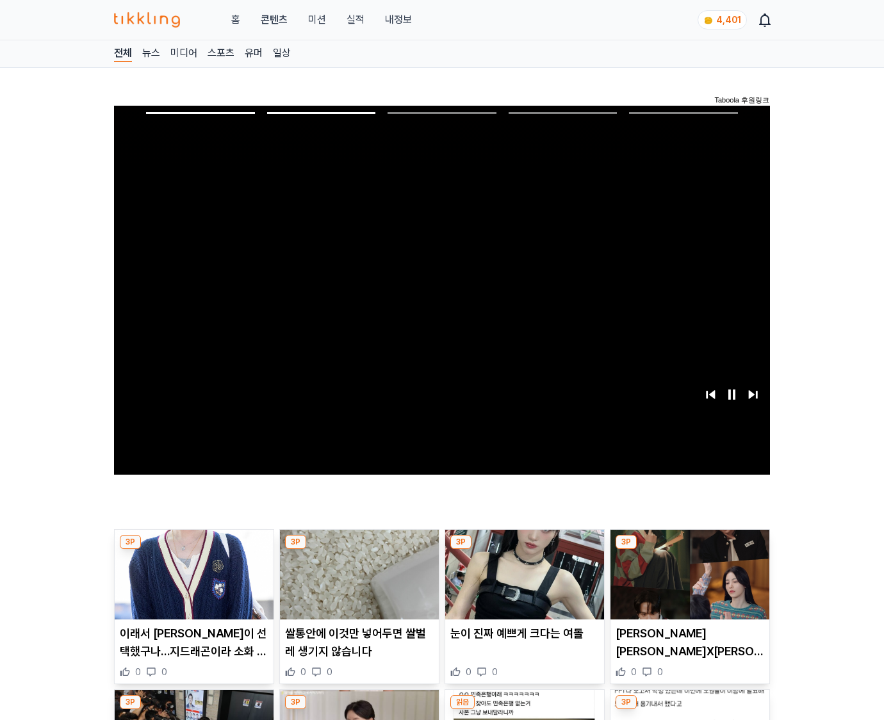
click at [688, 584] on img at bounding box center [690, 575] width 159 height 90
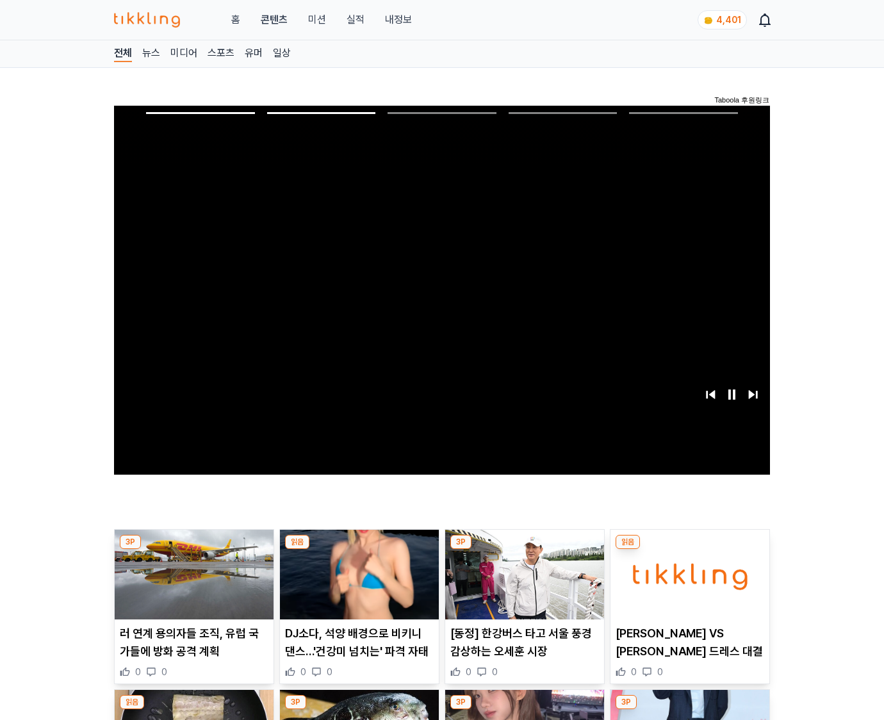
click at [688, 584] on img at bounding box center [690, 575] width 159 height 90
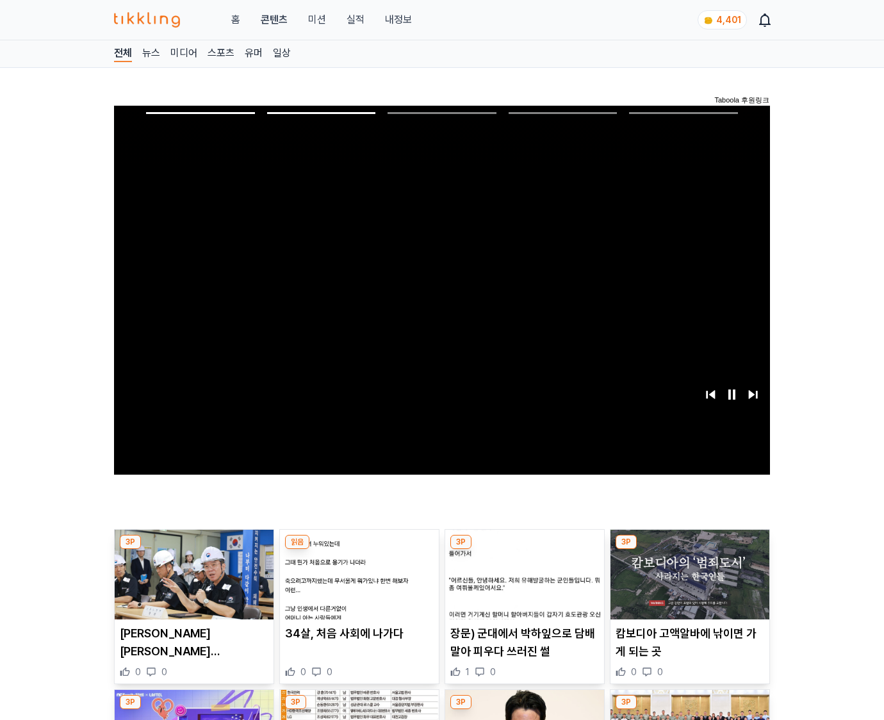
click at [688, 584] on img at bounding box center [690, 575] width 159 height 90
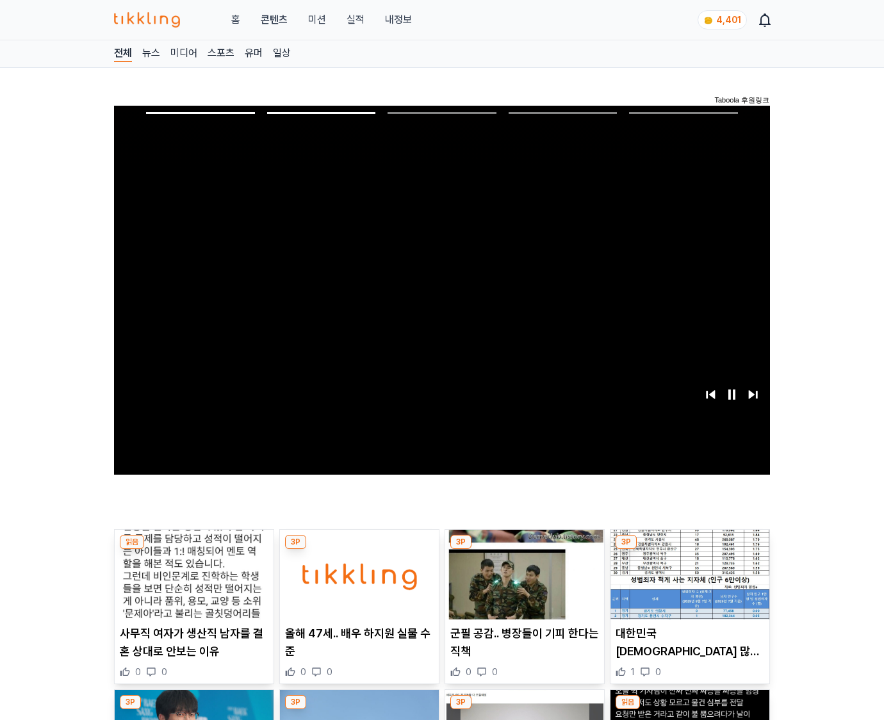
click at [688, 584] on img at bounding box center [690, 575] width 159 height 90
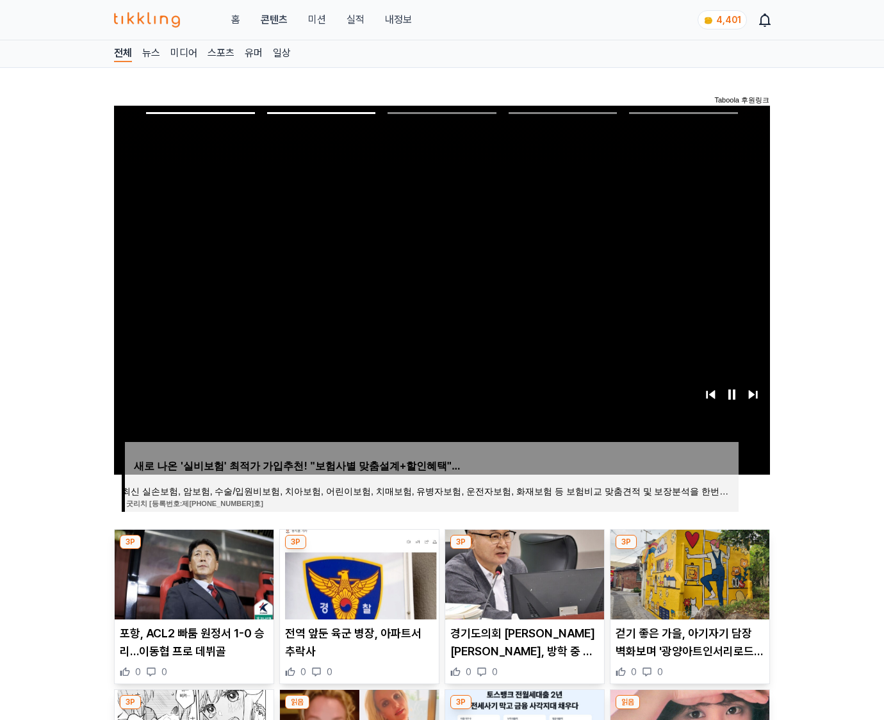
click at [688, 584] on img at bounding box center [690, 575] width 159 height 90
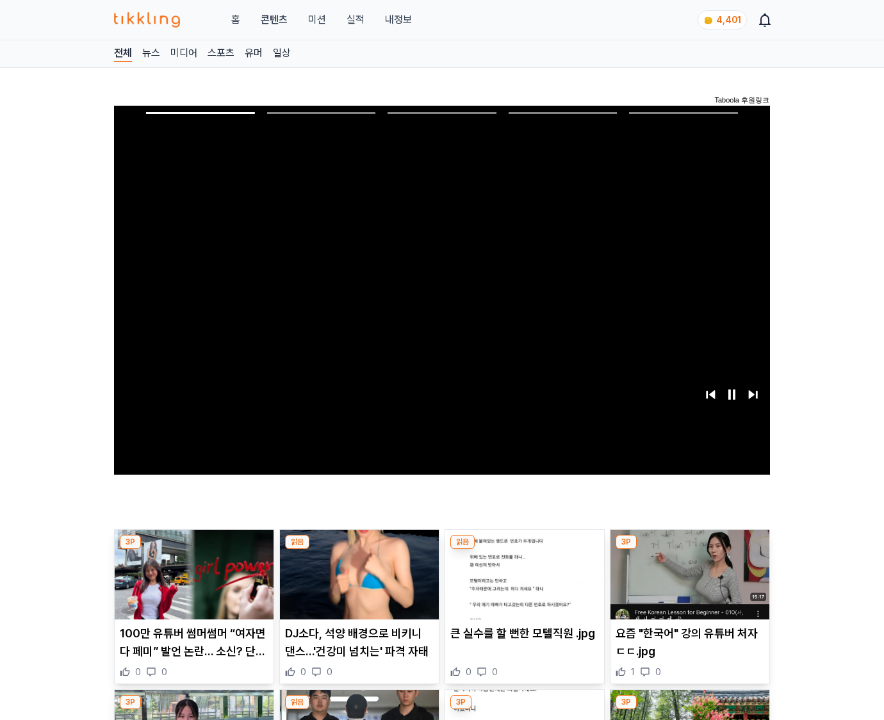
click at [688, 584] on img at bounding box center [690, 575] width 159 height 90
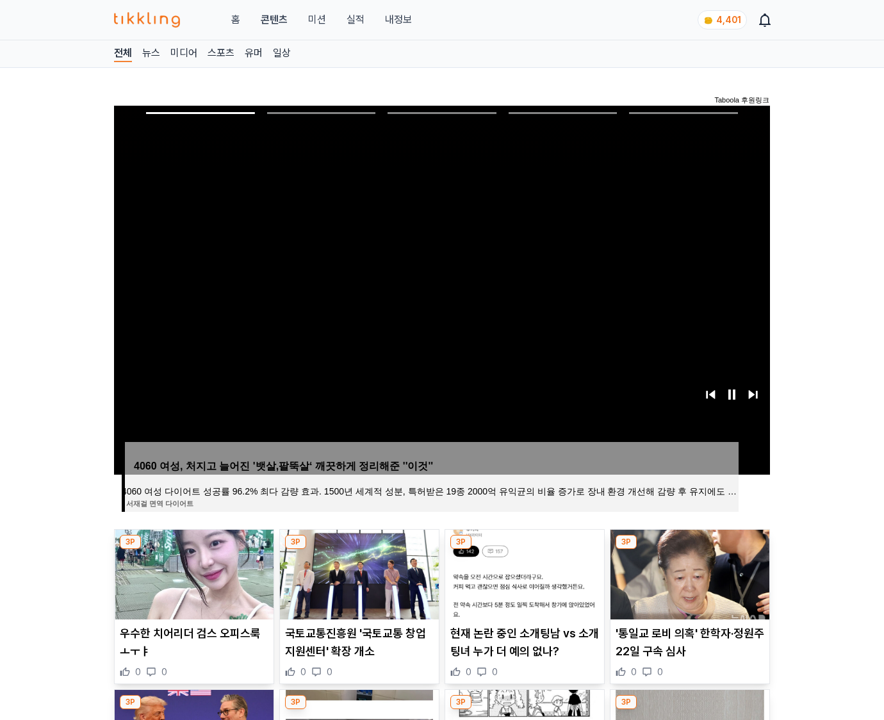
click at [688, 584] on img at bounding box center [690, 575] width 159 height 90
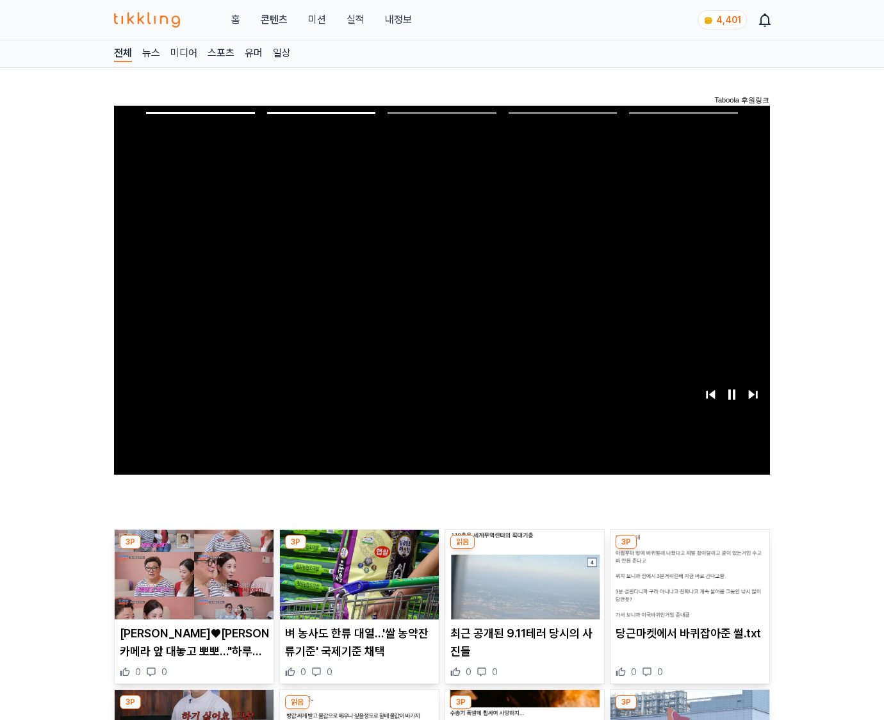
click at [688, 584] on img at bounding box center [690, 575] width 159 height 90
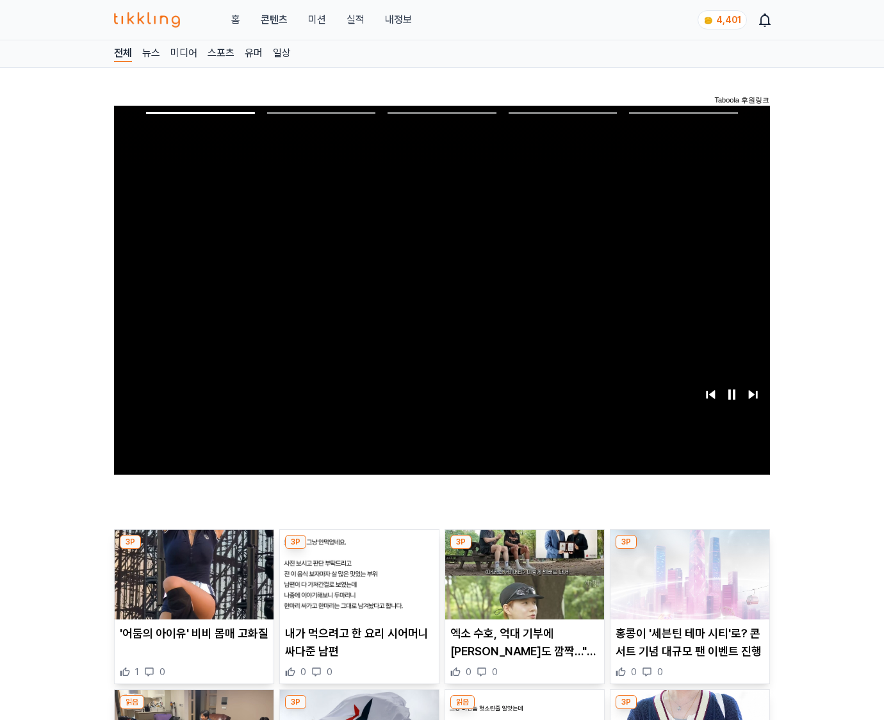
click at [688, 584] on img at bounding box center [690, 575] width 159 height 90
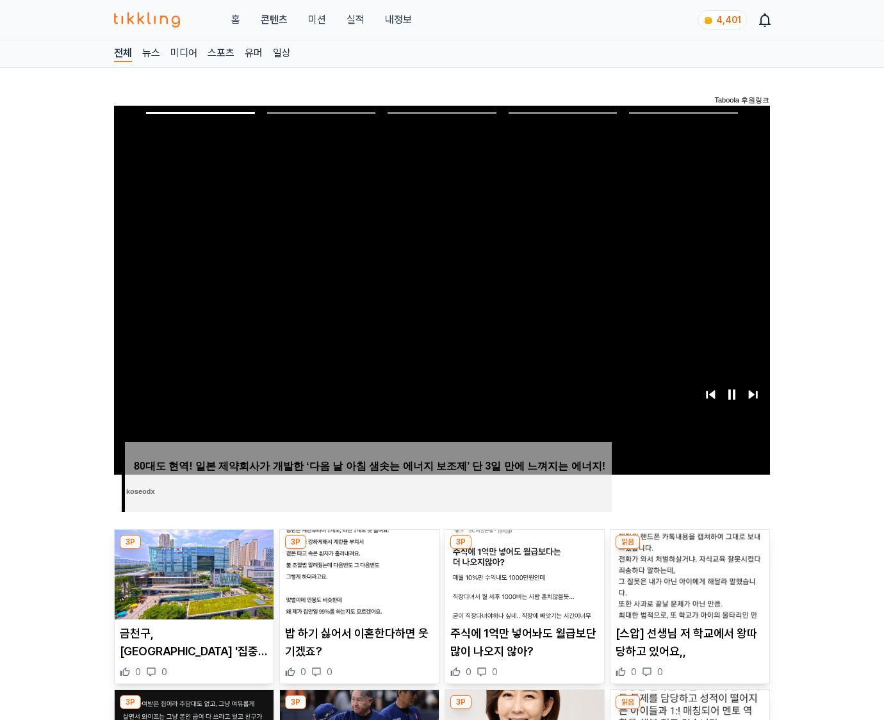
click at [688, 584] on img at bounding box center [690, 575] width 159 height 90
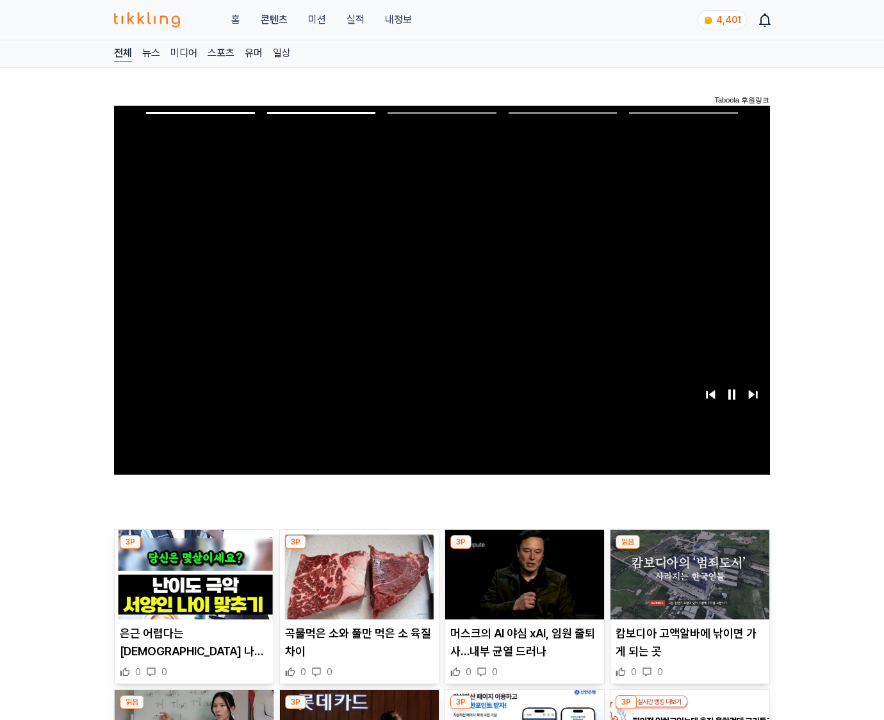
click at [688, 584] on img at bounding box center [690, 575] width 159 height 90
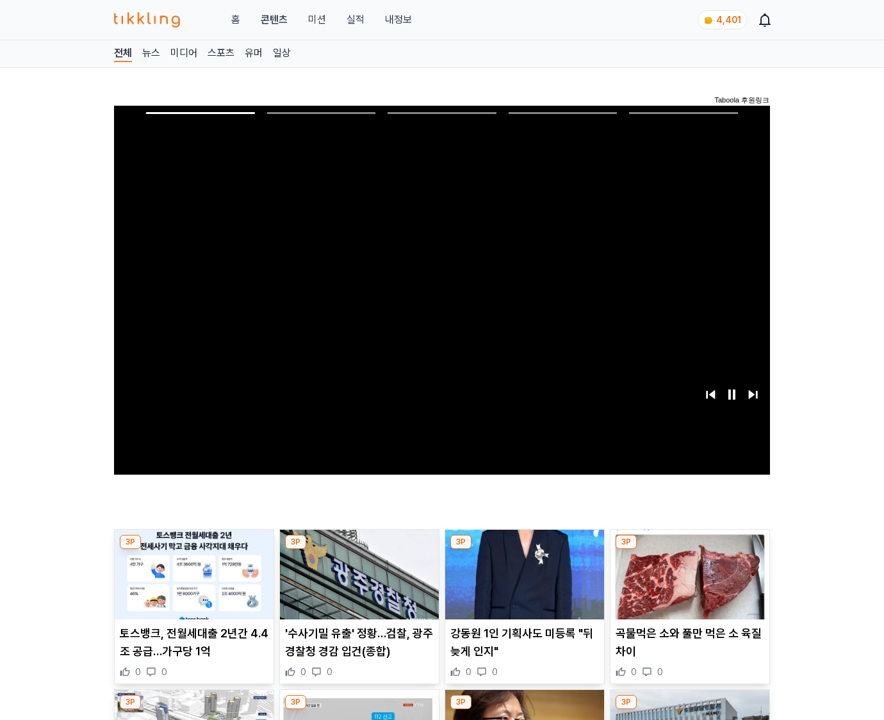
click at [688, 584] on img at bounding box center [690, 575] width 159 height 90
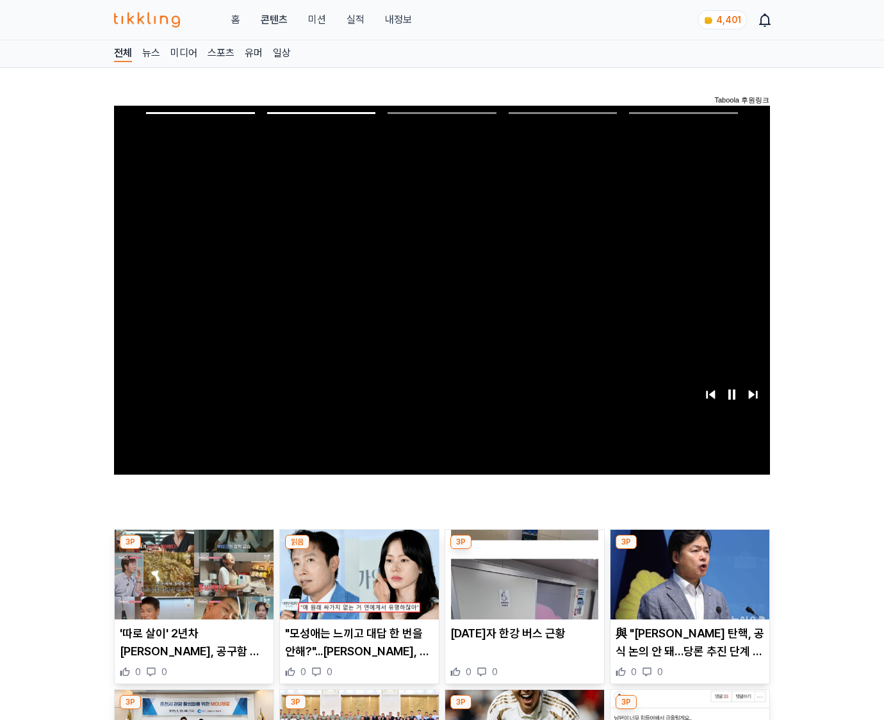
click at [688, 584] on img at bounding box center [690, 575] width 159 height 90
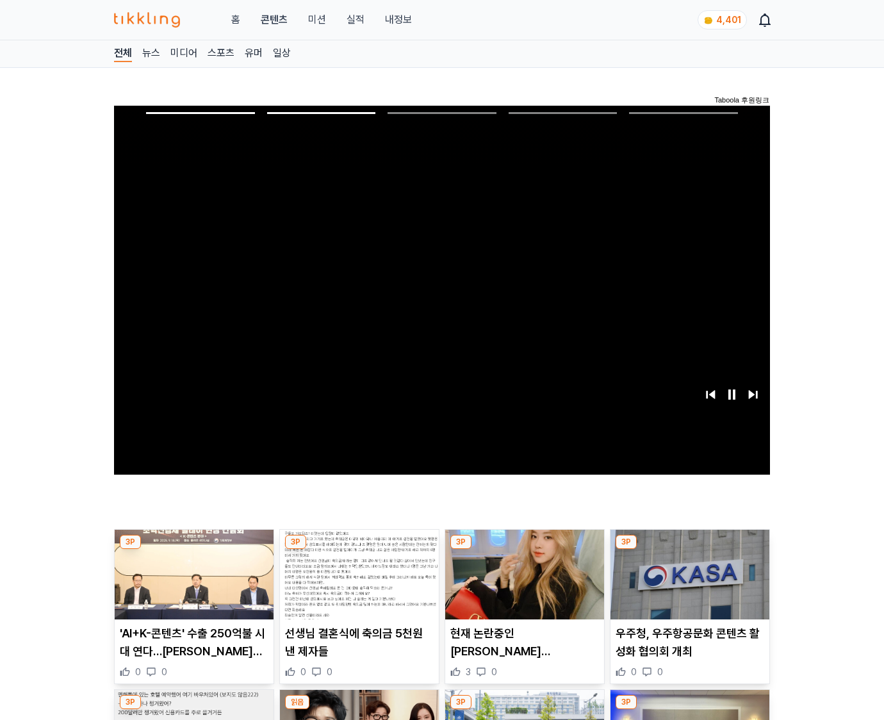
click at [688, 584] on img at bounding box center [690, 575] width 159 height 90
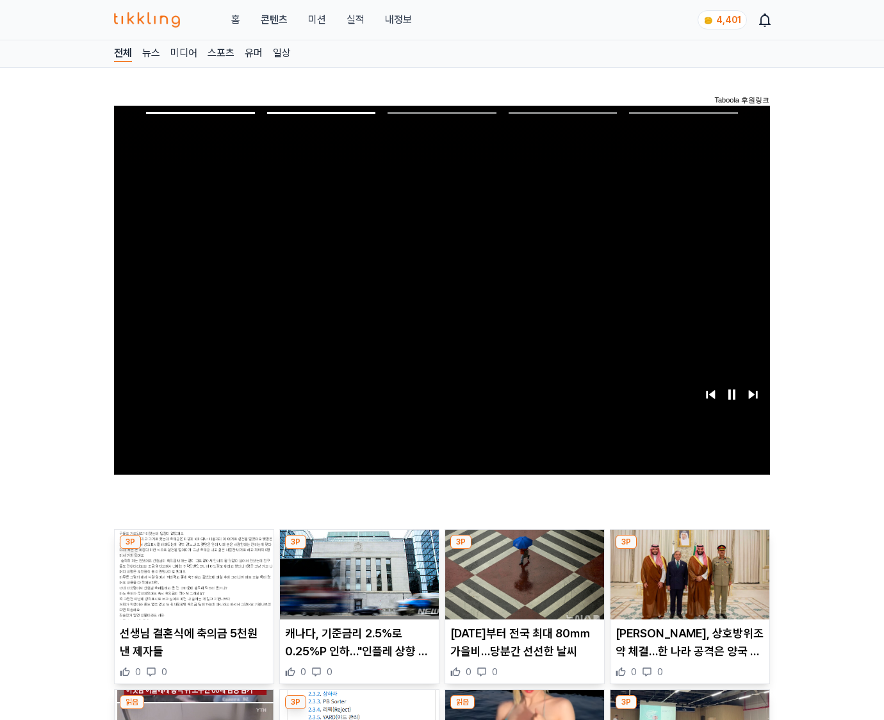
click at [688, 584] on img at bounding box center [690, 575] width 159 height 90
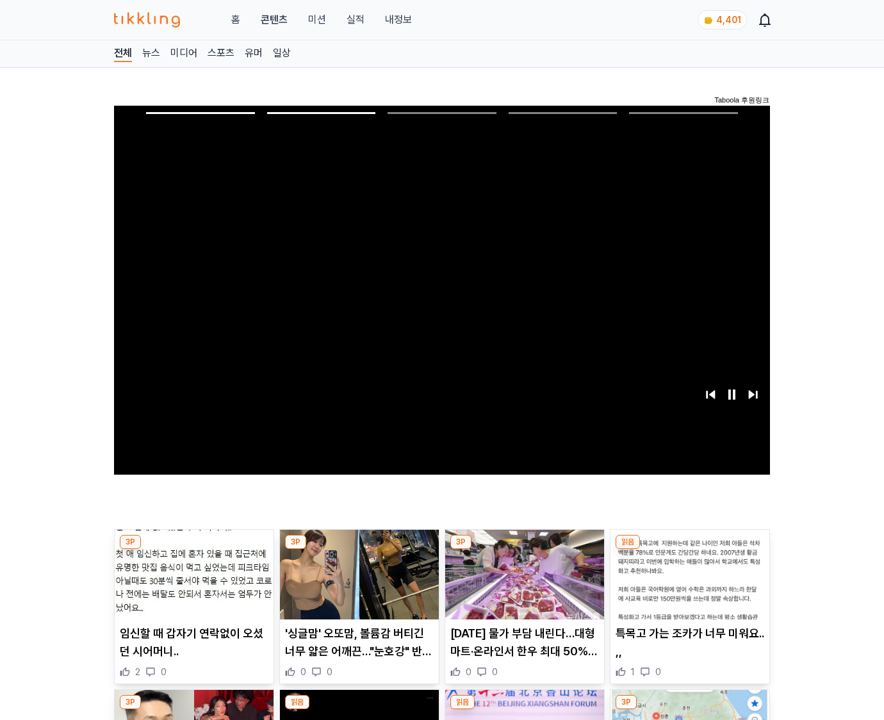
click at [688, 584] on img at bounding box center [690, 575] width 159 height 90
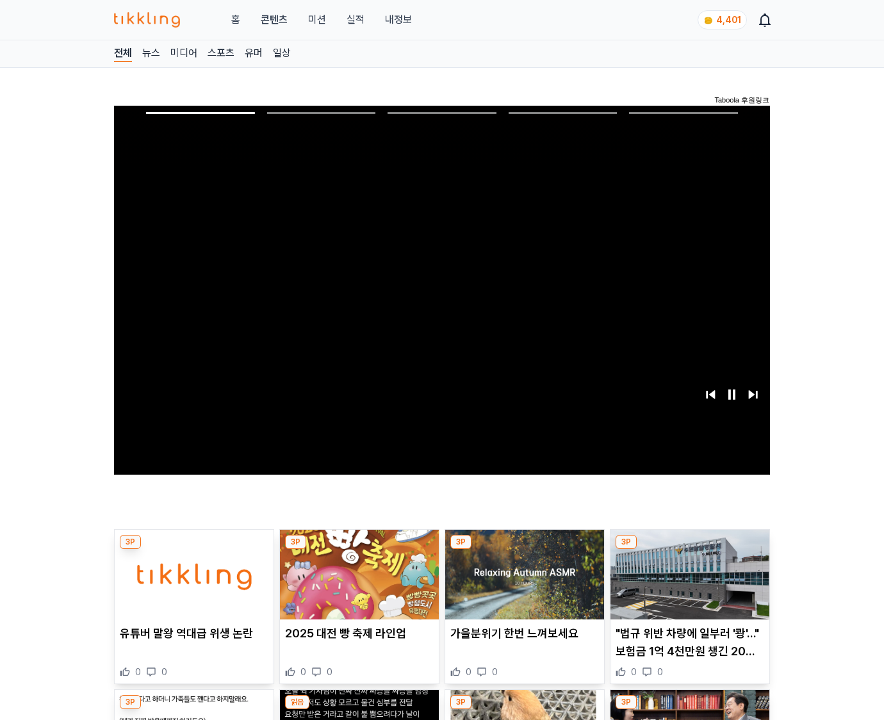
click at [688, 584] on img at bounding box center [690, 575] width 159 height 90
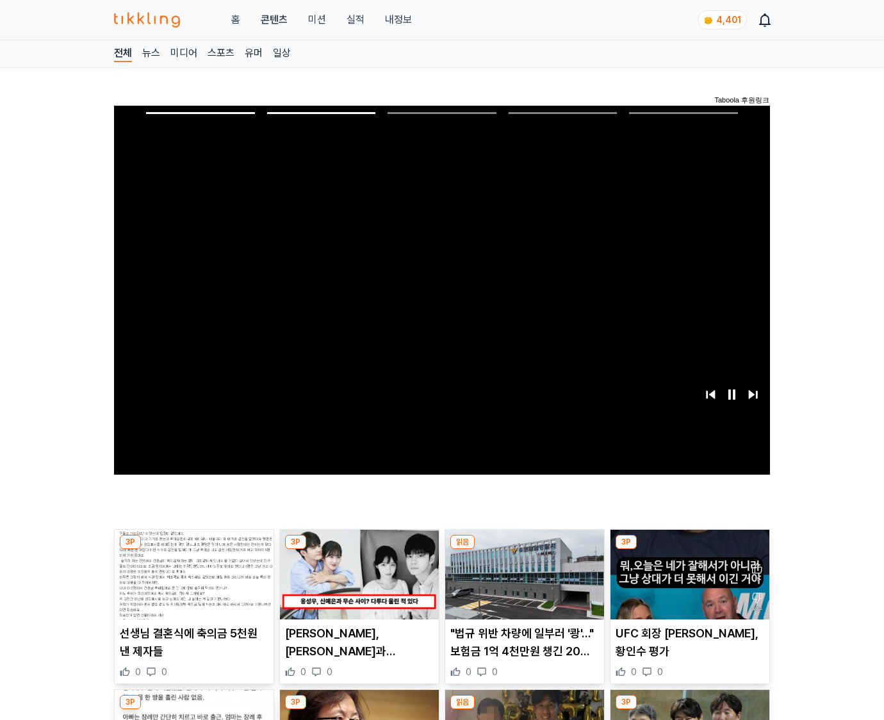
click at [688, 584] on img at bounding box center [690, 575] width 159 height 90
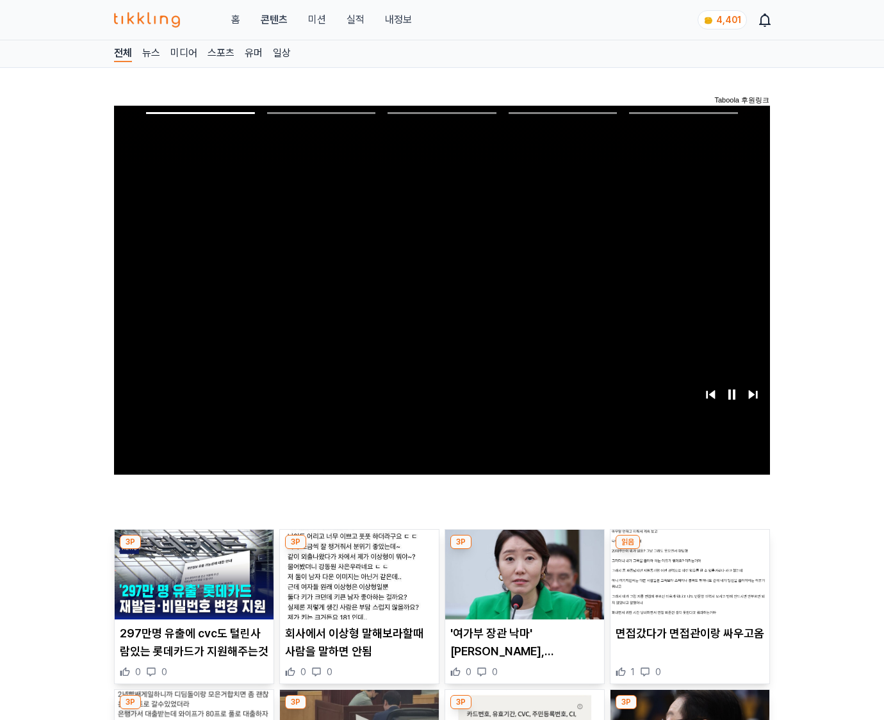
click at [688, 584] on img at bounding box center [690, 575] width 159 height 90
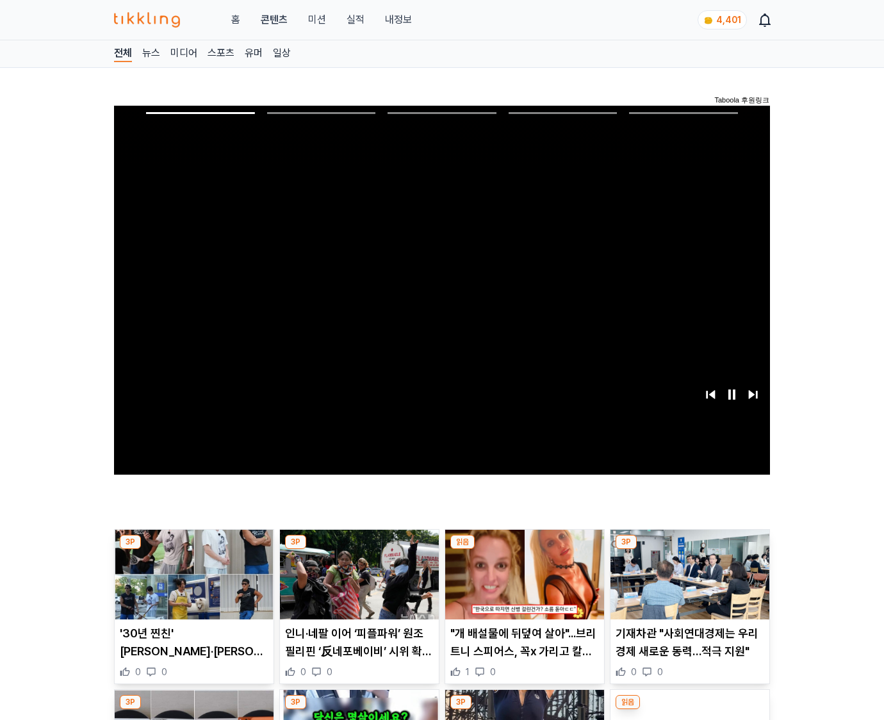
click at [688, 584] on img at bounding box center [690, 575] width 159 height 90
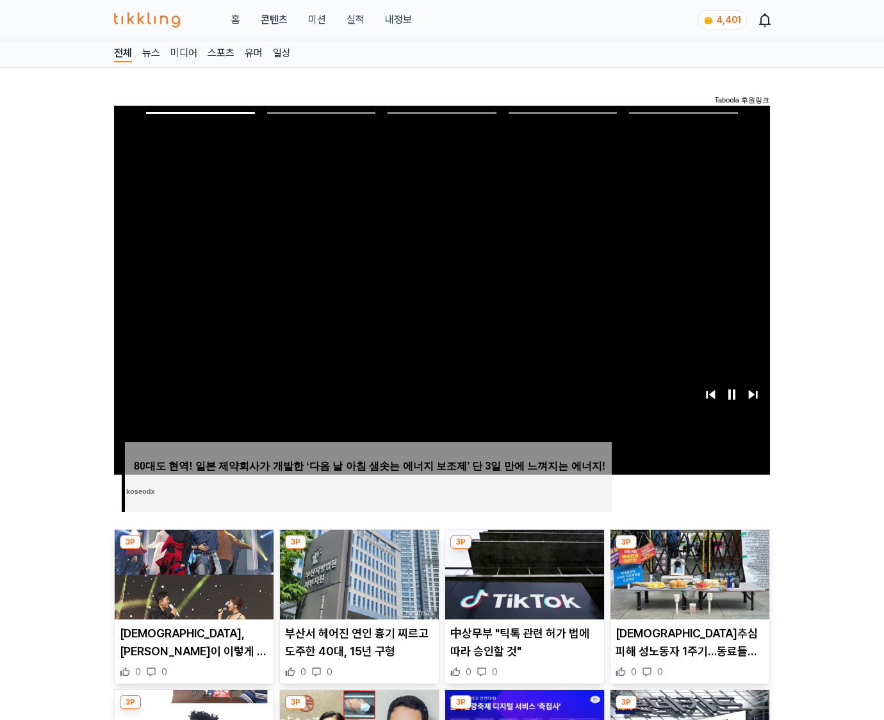
click at [688, 584] on img at bounding box center [690, 575] width 159 height 90
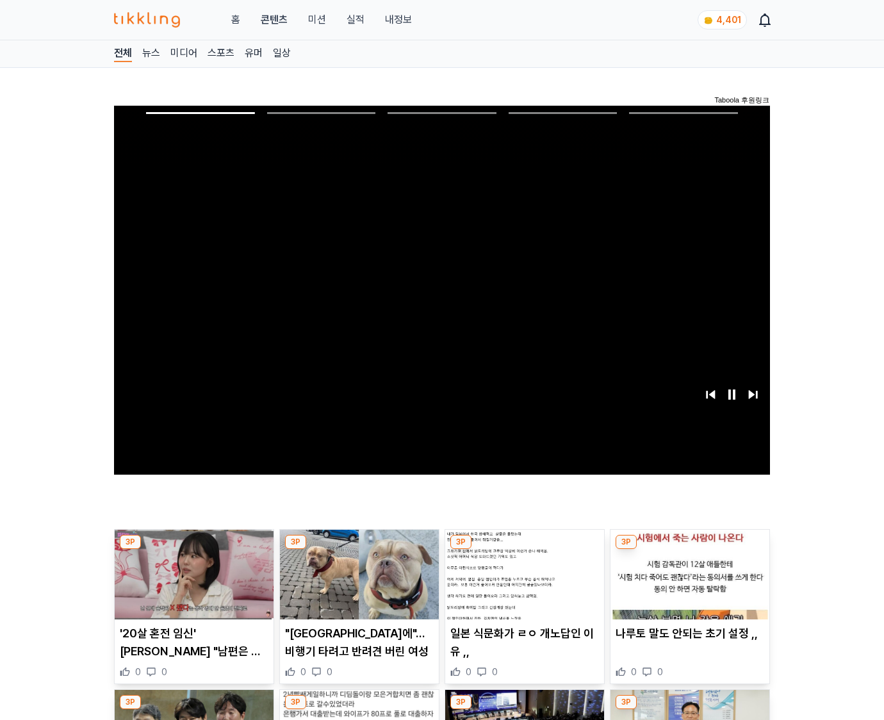
click at [688, 584] on img at bounding box center [690, 575] width 159 height 90
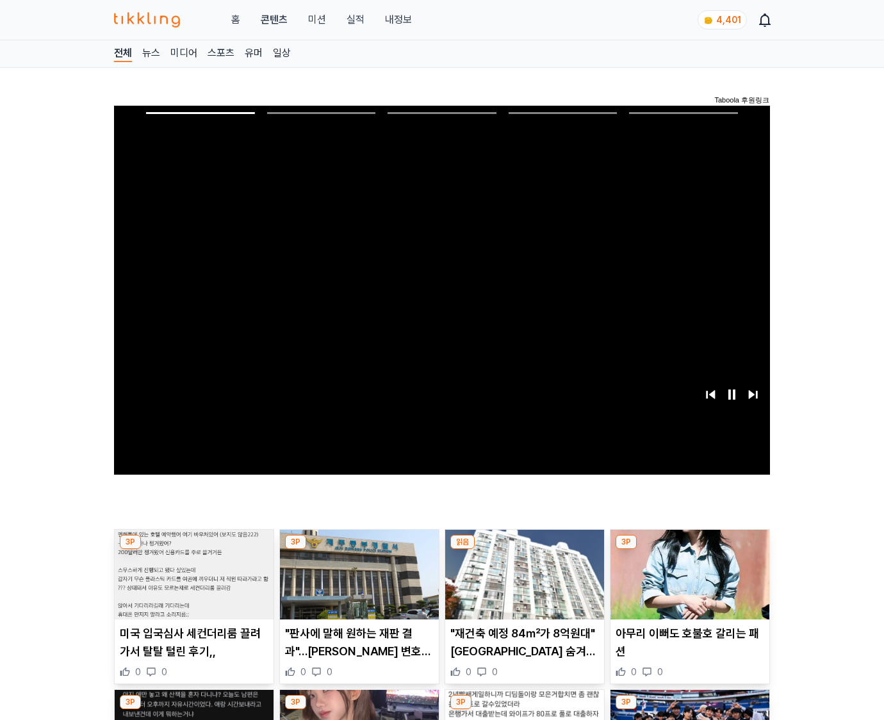
click at [688, 584] on img at bounding box center [690, 575] width 159 height 90
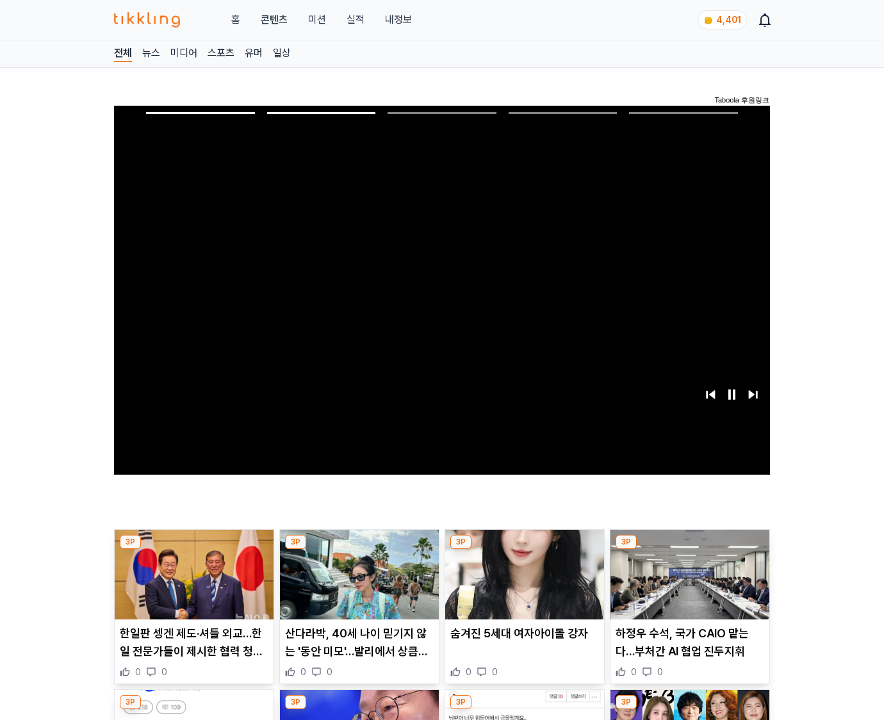
click at [688, 584] on img at bounding box center [690, 575] width 159 height 90
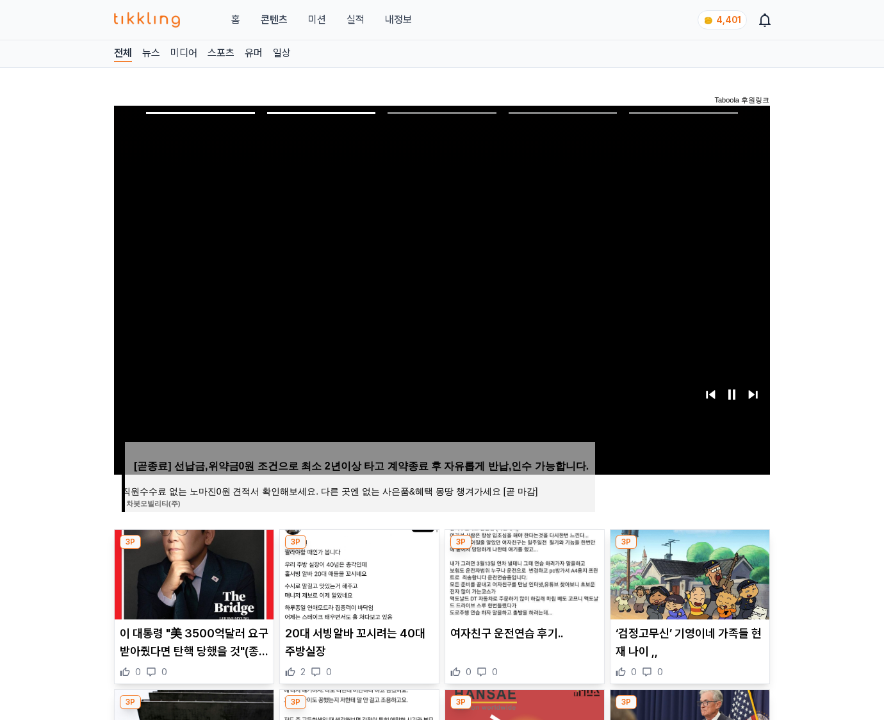
click at [688, 584] on img at bounding box center [690, 575] width 159 height 90
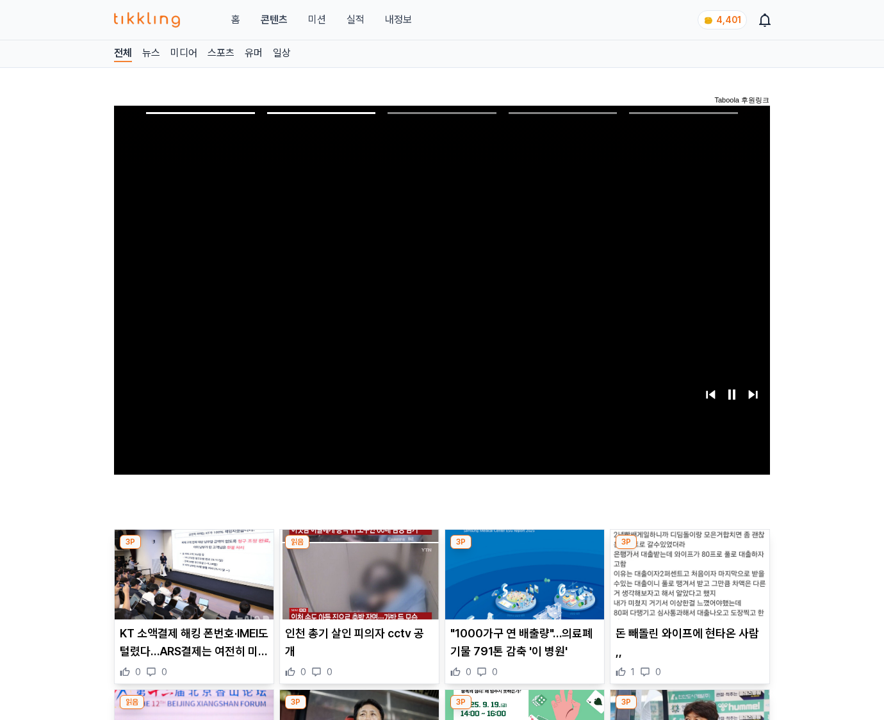
click at [688, 584] on img at bounding box center [690, 575] width 159 height 90
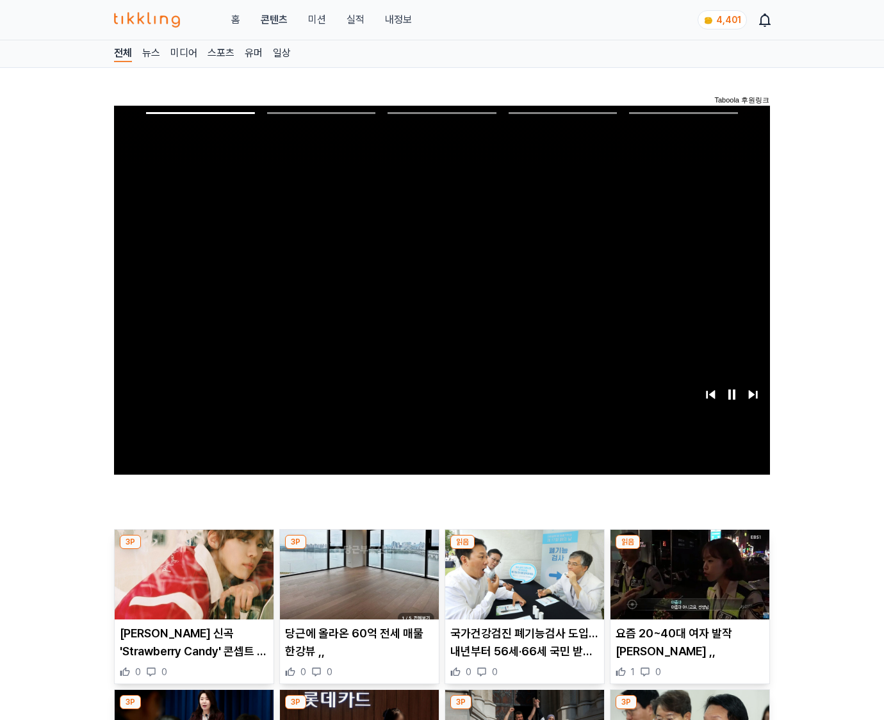
click at [688, 584] on img at bounding box center [690, 575] width 159 height 90
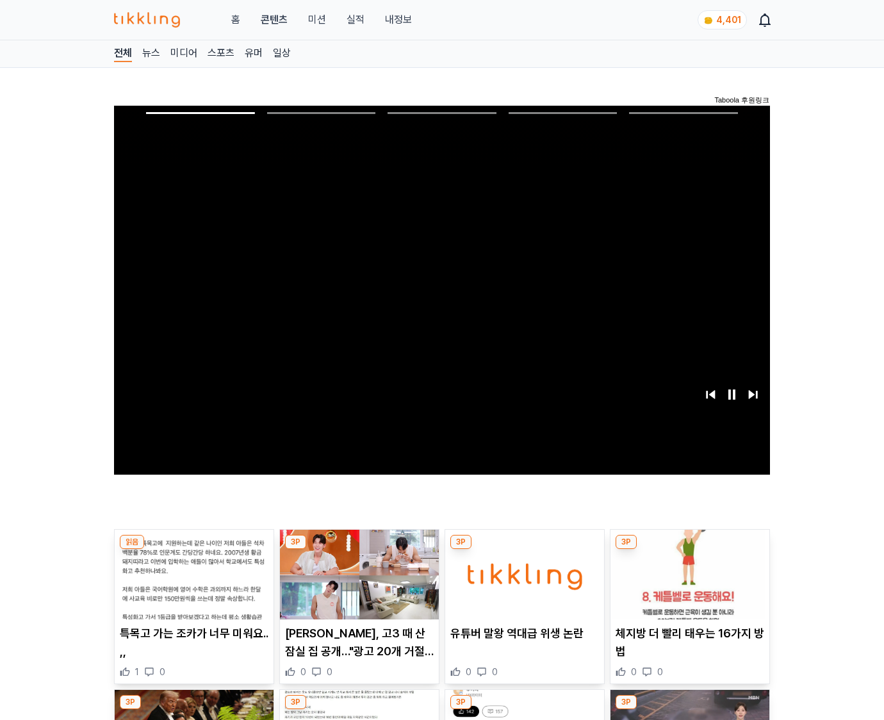
click at [688, 584] on img at bounding box center [690, 575] width 159 height 90
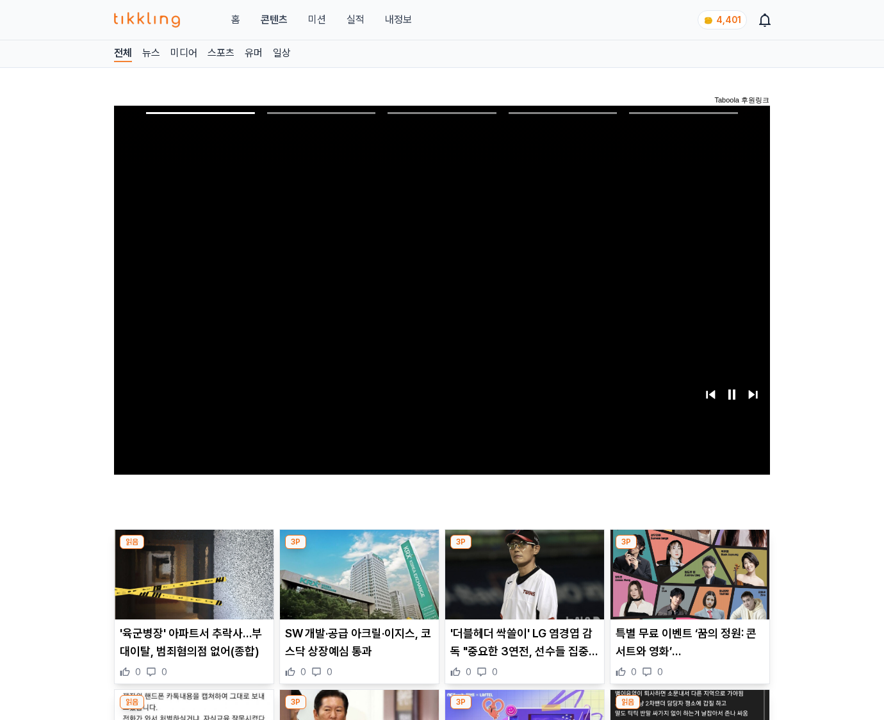
click at [688, 584] on img at bounding box center [690, 575] width 159 height 90
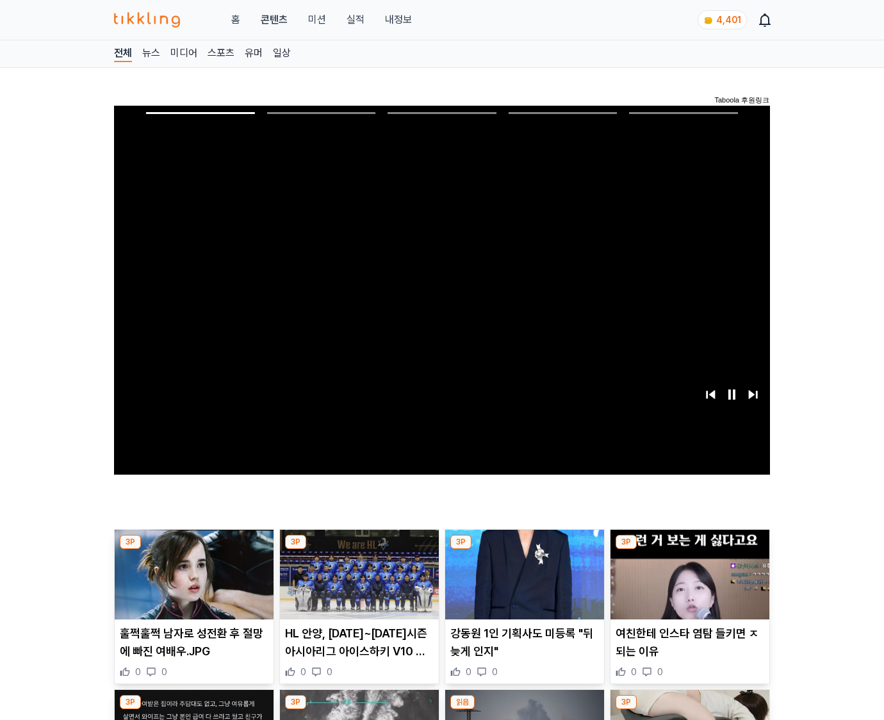
click at [688, 584] on img at bounding box center [690, 575] width 159 height 90
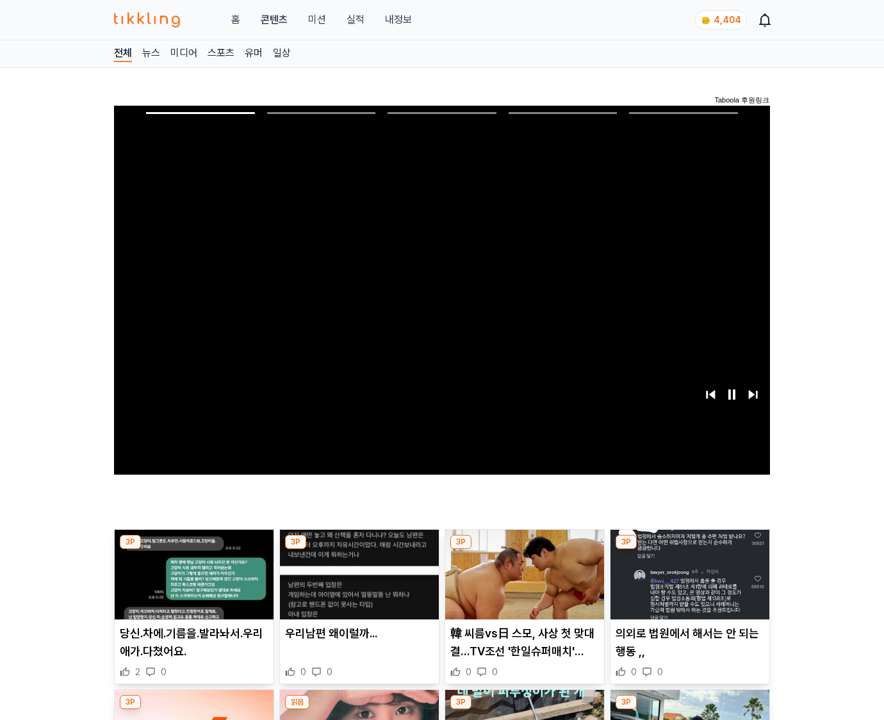
click at [688, 584] on img at bounding box center [690, 575] width 159 height 90
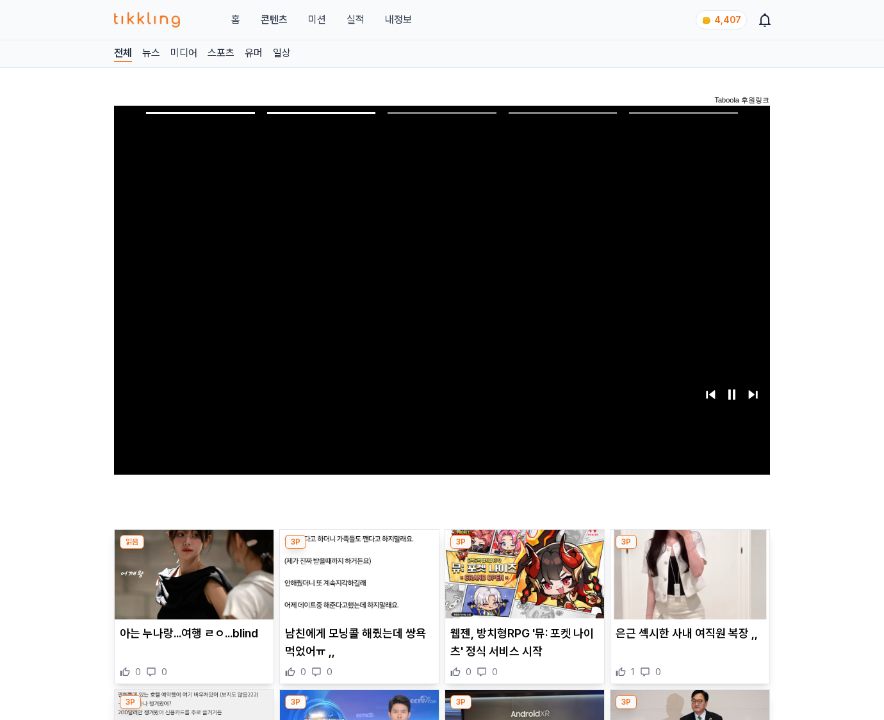
click at [688, 584] on img at bounding box center [690, 575] width 159 height 90
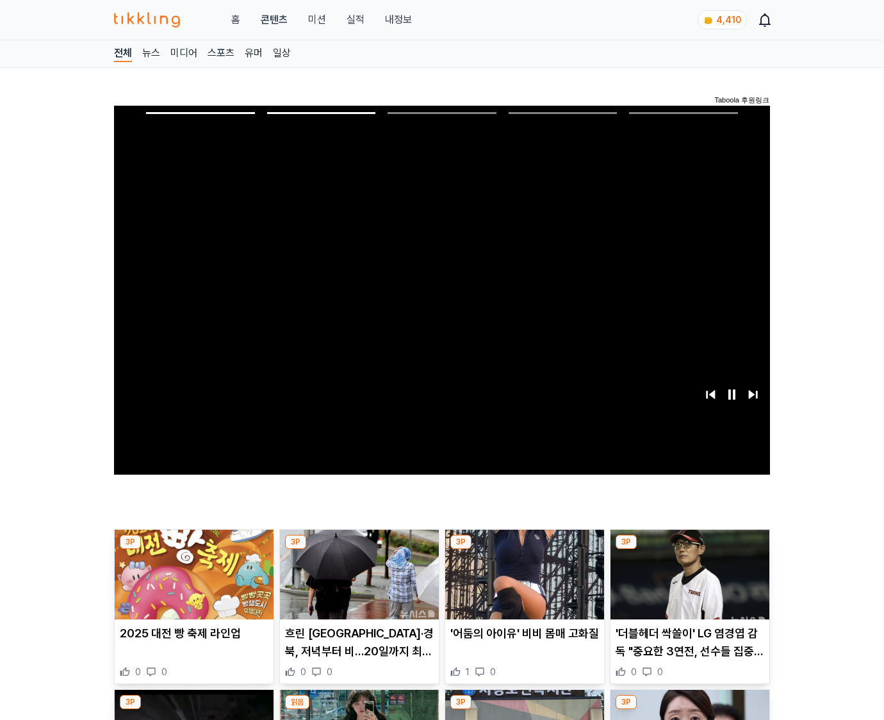
click at [688, 584] on img at bounding box center [690, 575] width 159 height 90
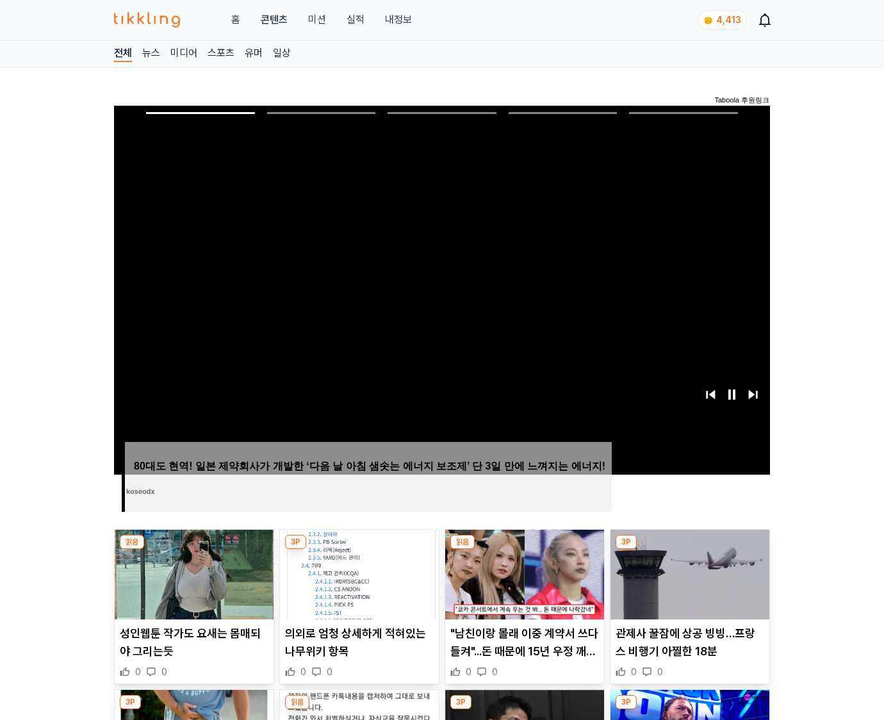
click at [688, 584] on img at bounding box center [690, 575] width 159 height 90
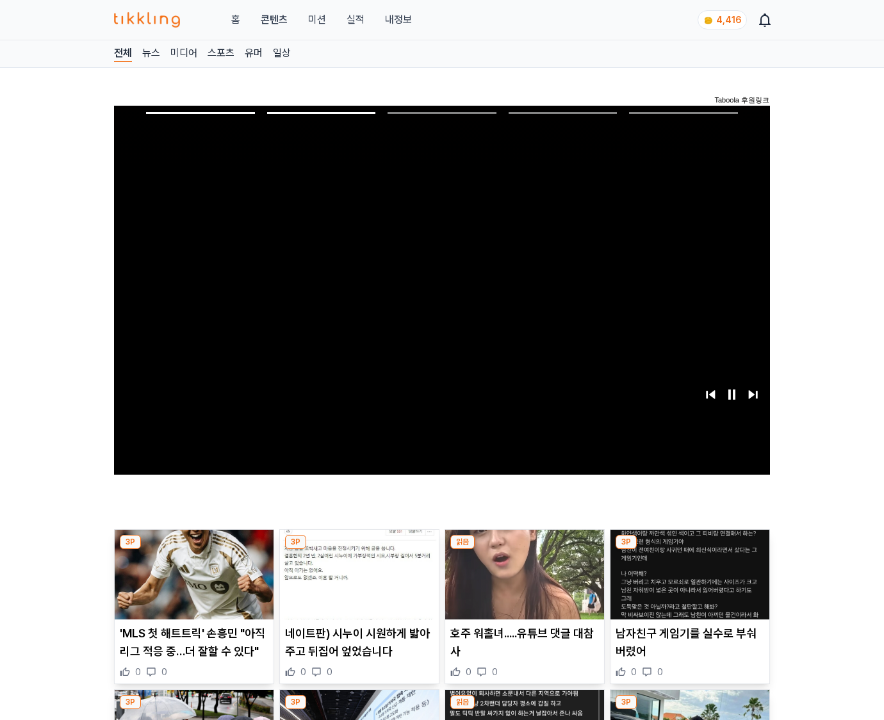
click at [688, 584] on img at bounding box center [690, 575] width 159 height 90
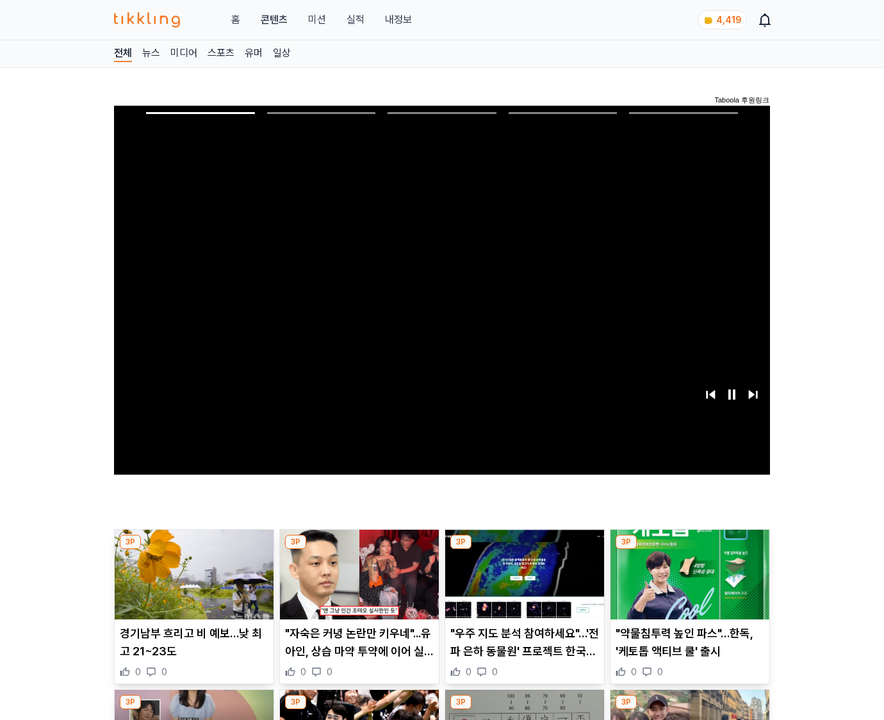
click at [688, 584] on img at bounding box center [690, 575] width 159 height 90
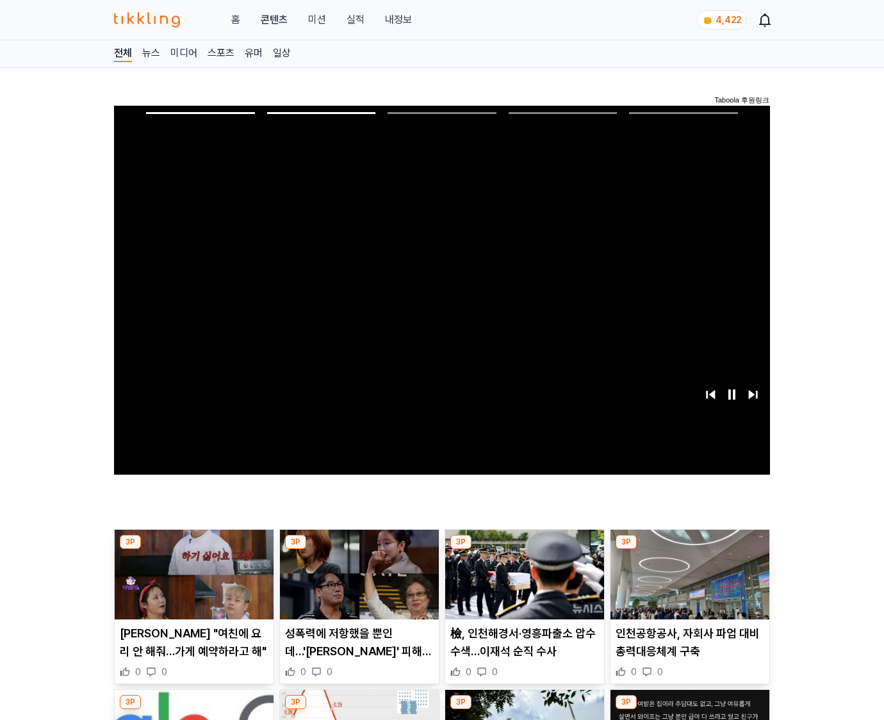
click at [688, 584] on img at bounding box center [690, 575] width 159 height 90
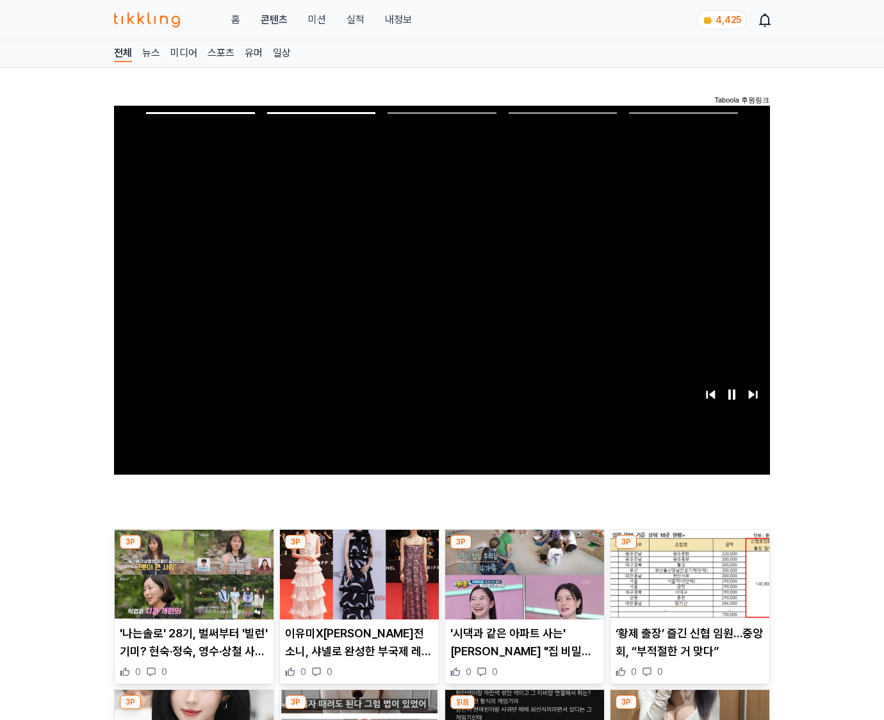
click at [688, 584] on img at bounding box center [690, 575] width 159 height 90
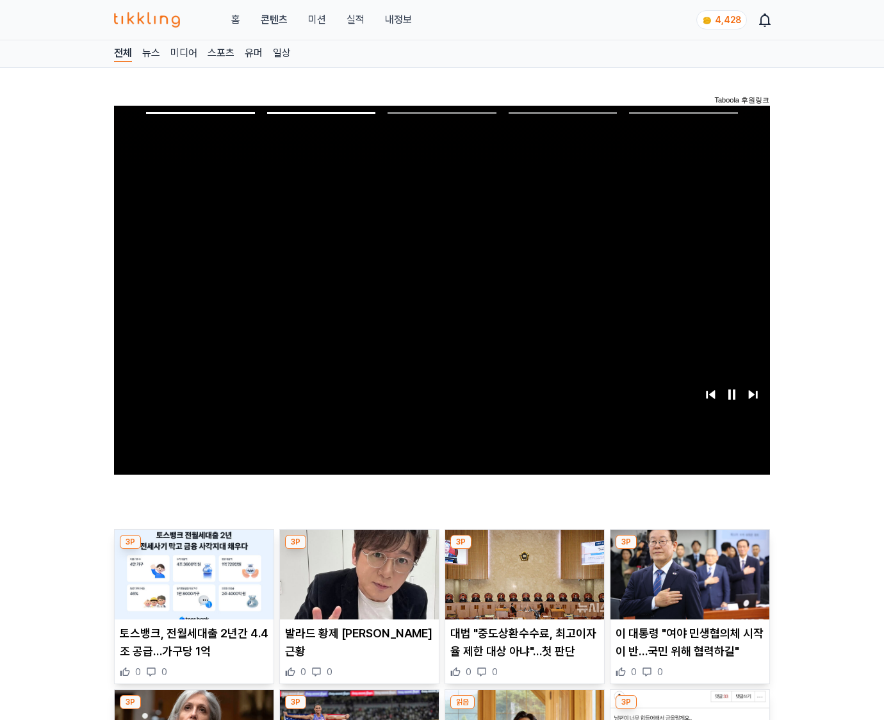
click at [688, 584] on img at bounding box center [690, 575] width 159 height 90
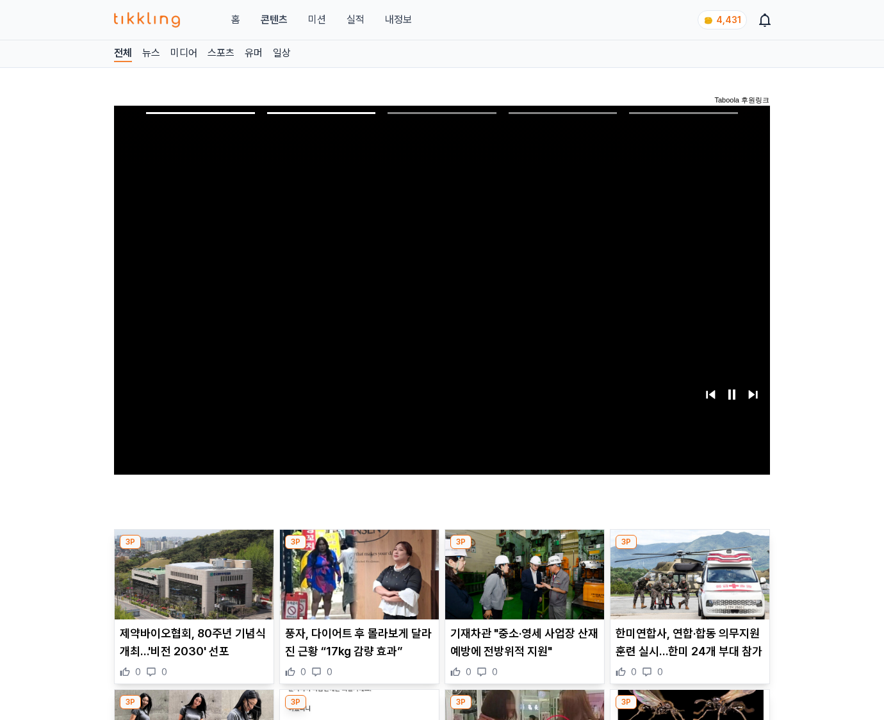
click at [688, 584] on img at bounding box center [690, 575] width 159 height 90
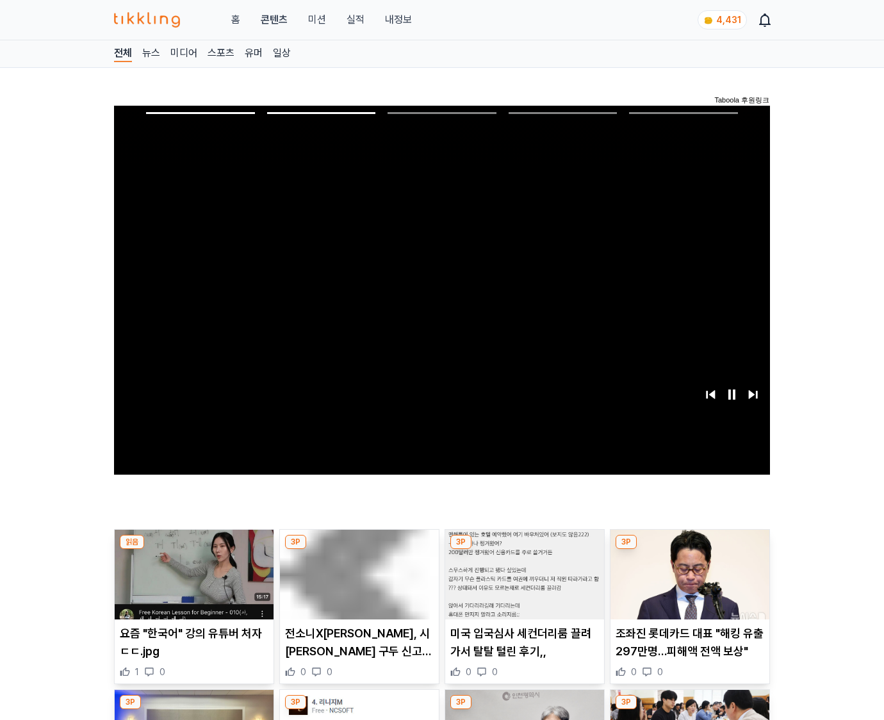
click at [688, 584] on img at bounding box center [690, 575] width 159 height 90
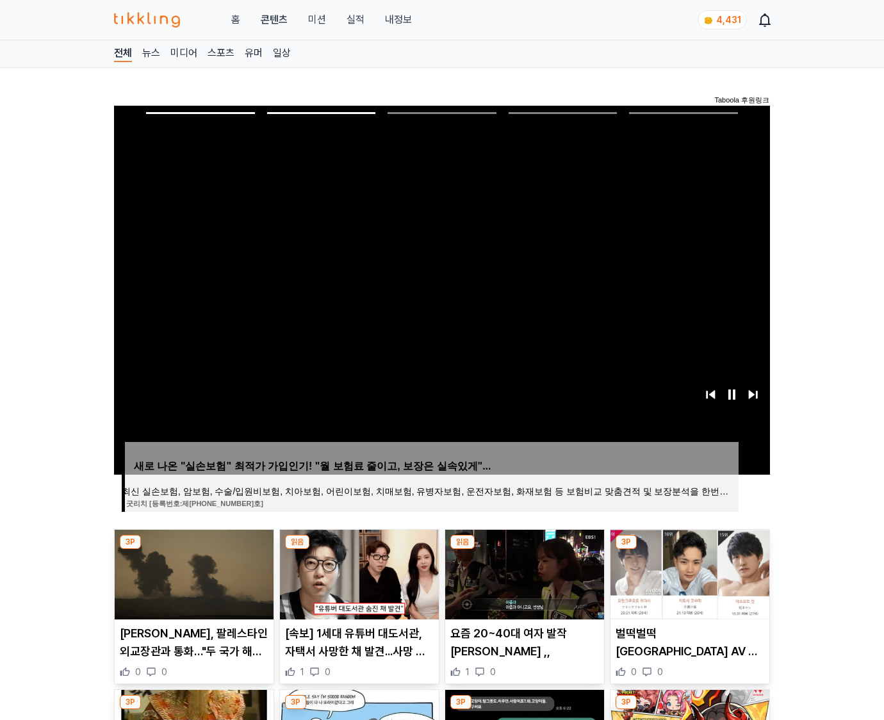
click at [688, 584] on img at bounding box center [690, 575] width 159 height 90
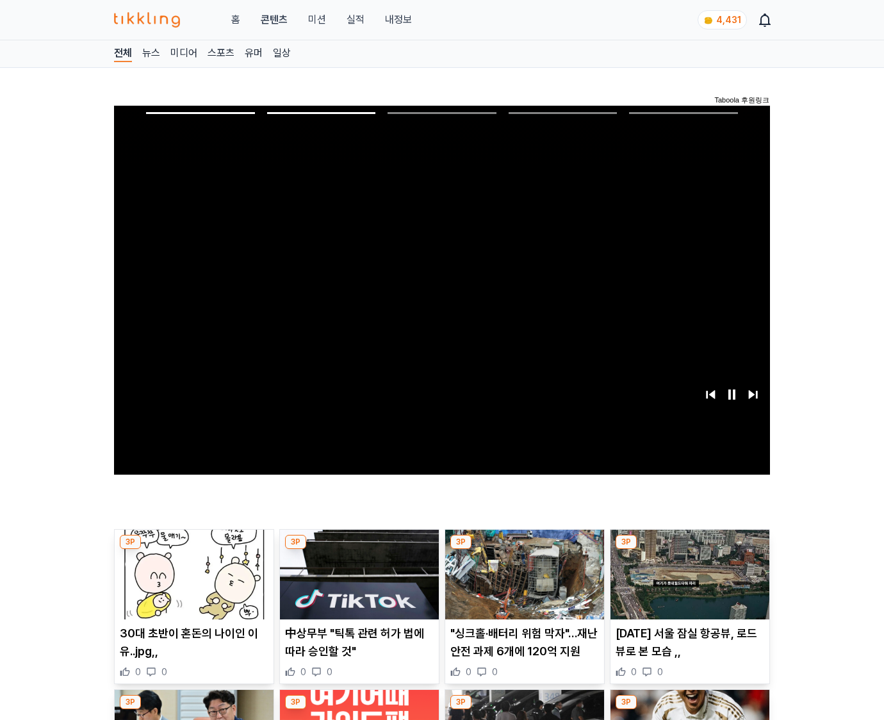
click at [688, 584] on img at bounding box center [690, 575] width 159 height 90
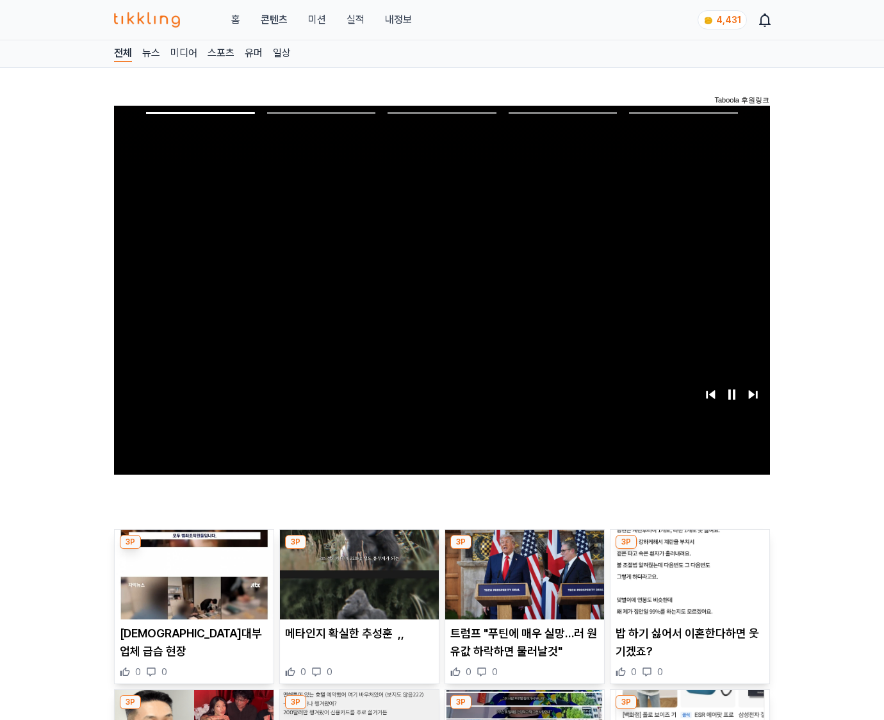
click at [688, 584] on img at bounding box center [690, 575] width 159 height 90
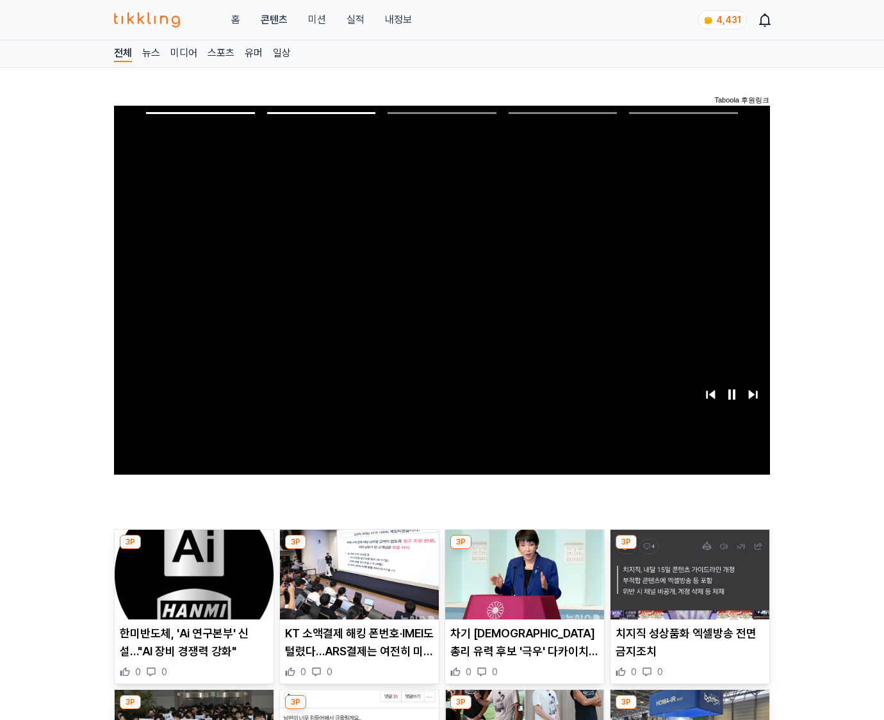
click at [688, 584] on img at bounding box center [690, 575] width 159 height 90
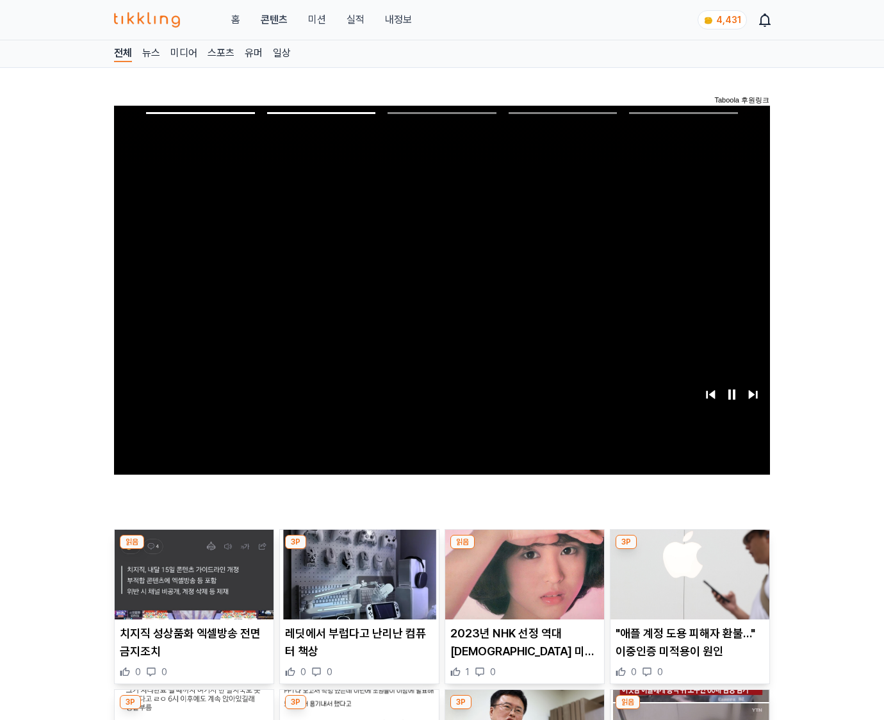
click at [688, 584] on img at bounding box center [690, 575] width 159 height 90
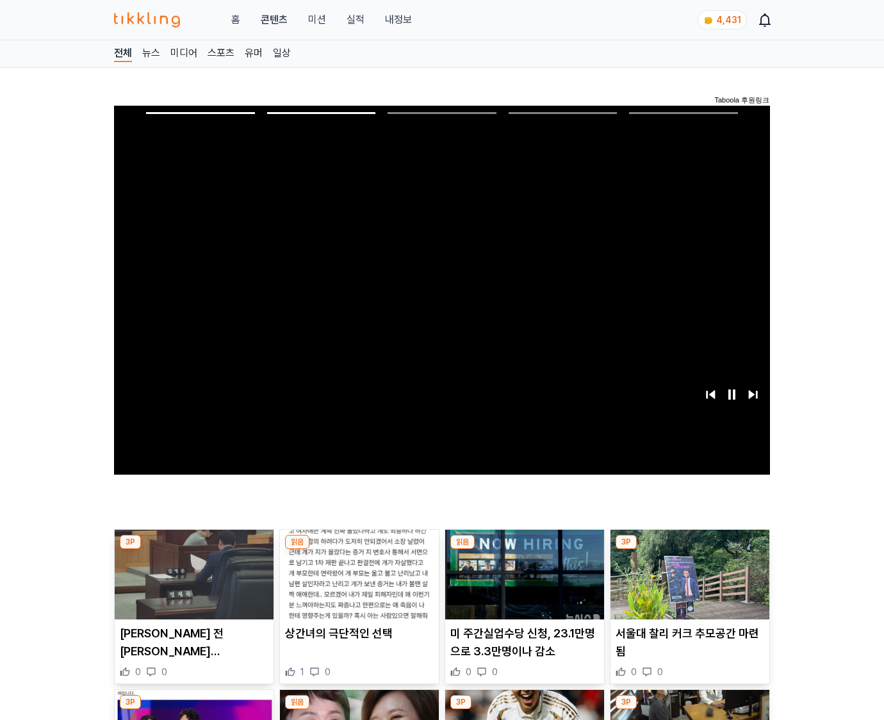
click at [688, 584] on img at bounding box center [690, 575] width 159 height 90
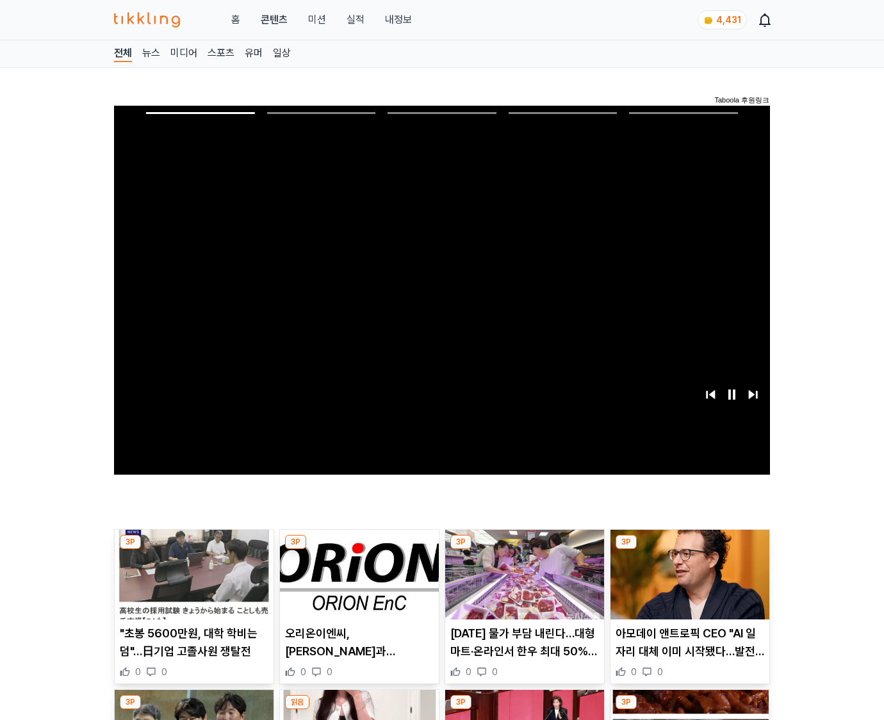
click at [688, 584] on img at bounding box center [690, 575] width 159 height 90
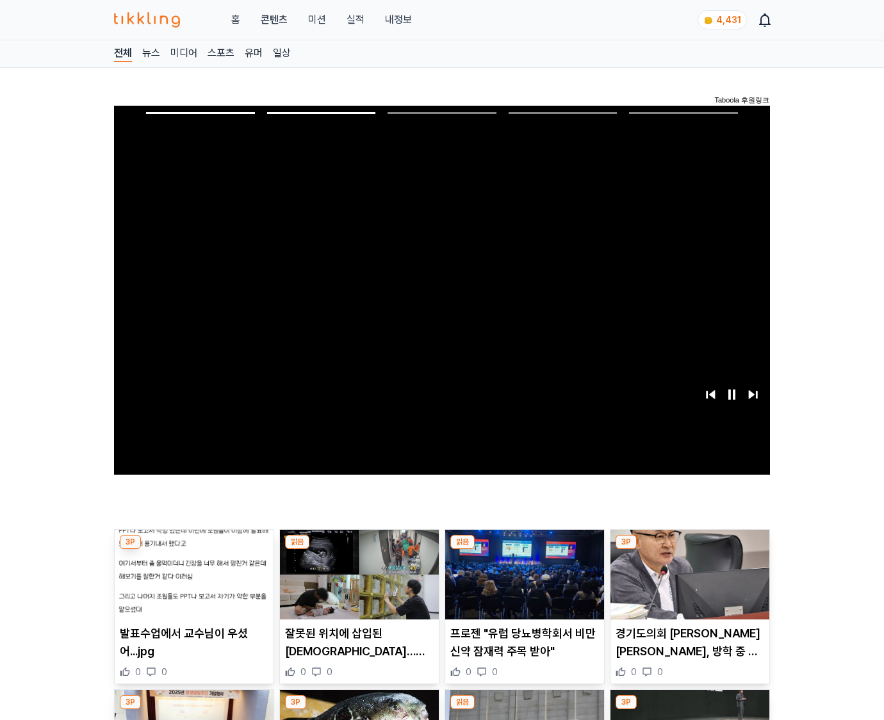
click at [688, 584] on img at bounding box center [690, 575] width 159 height 90
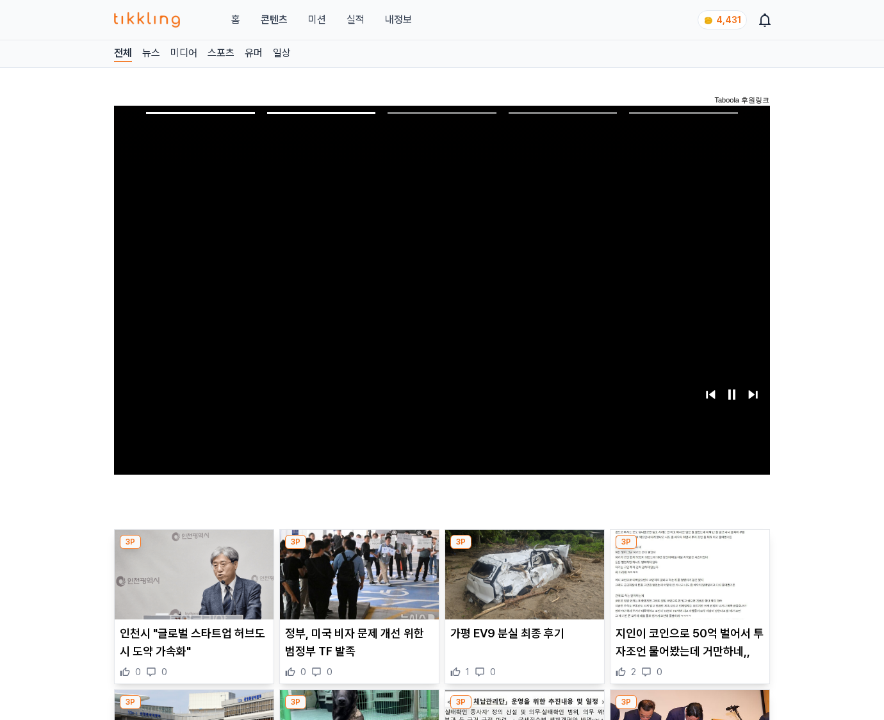
click at [688, 584] on img at bounding box center [690, 575] width 159 height 90
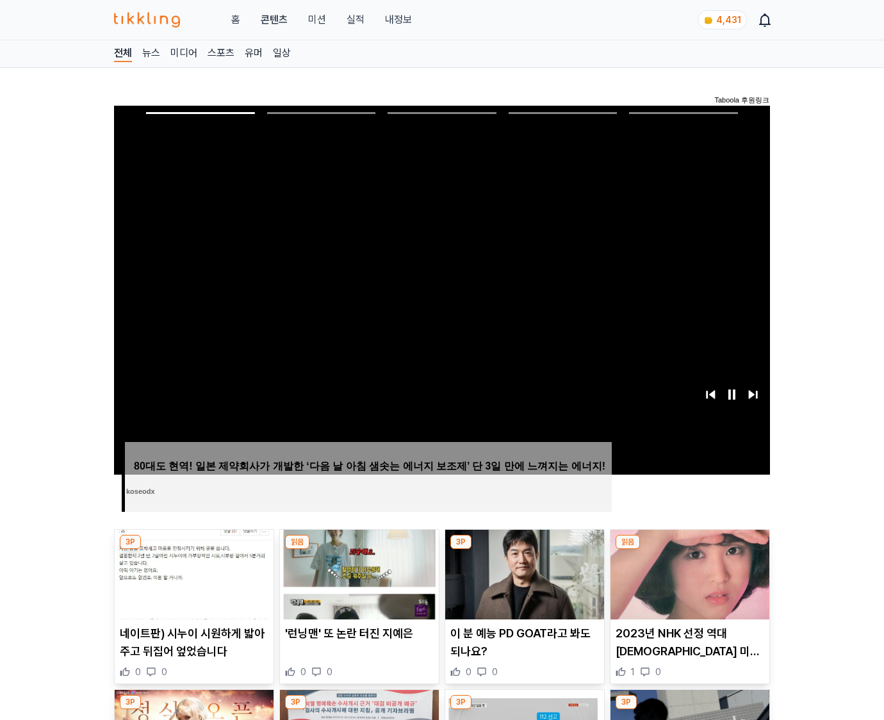
click at [688, 584] on img at bounding box center [690, 575] width 159 height 90
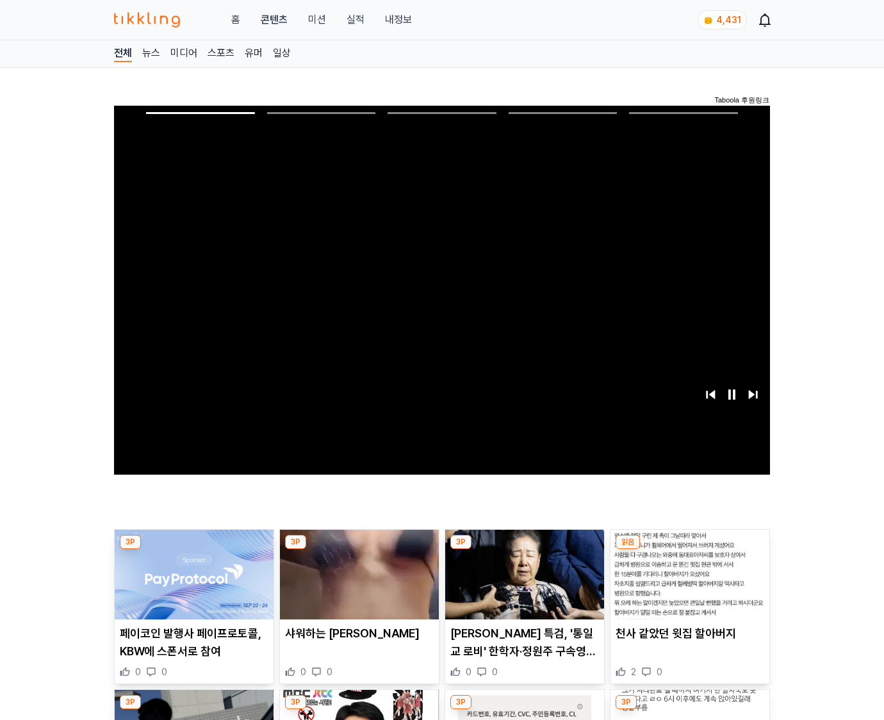
click at [688, 584] on img at bounding box center [690, 575] width 159 height 90
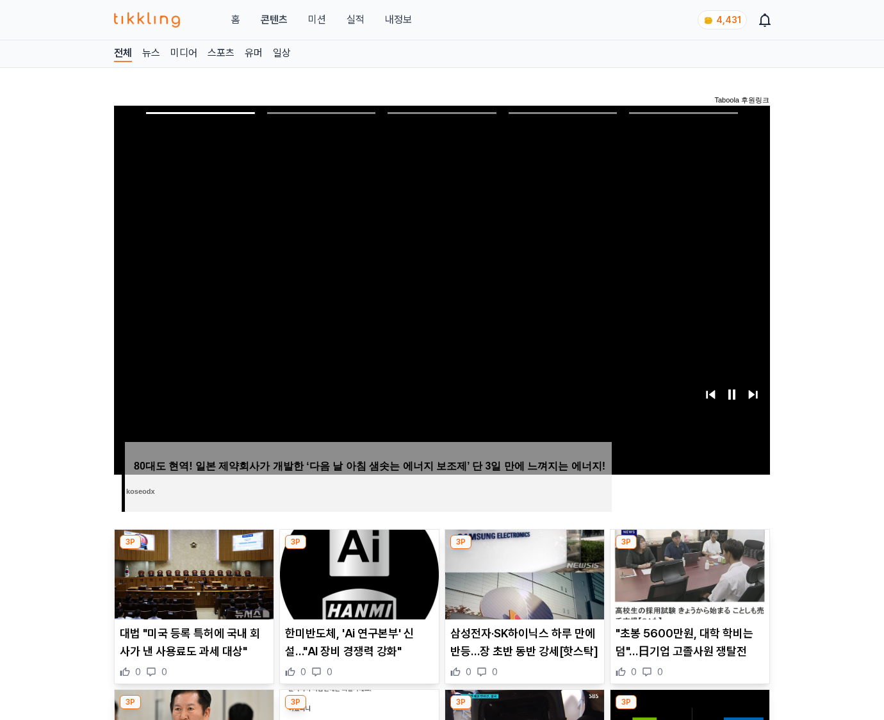
click at [688, 584] on img at bounding box center [690, 575] width 159 height 90
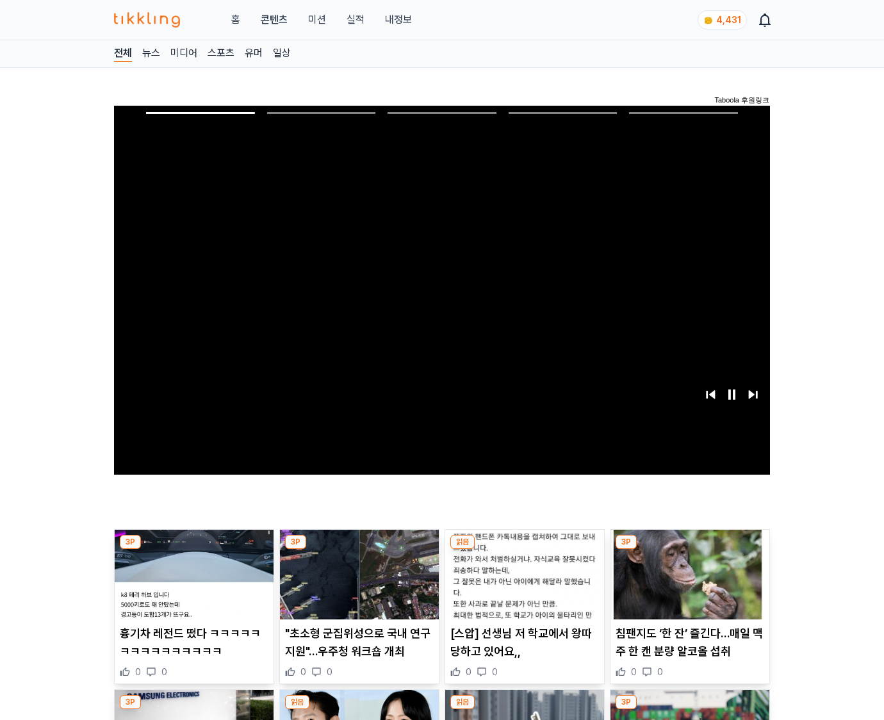
click at [688, 584] on img at bounding box center [690, 575] width 159 height 90
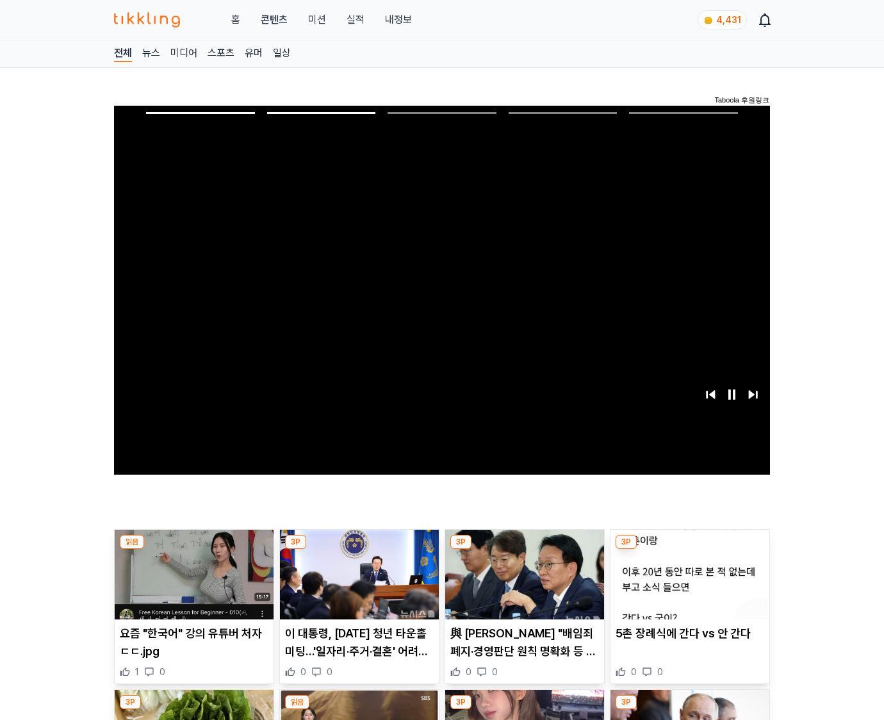
click at [688, 584] on img at bounding box center [690, 575] width 159 height 90
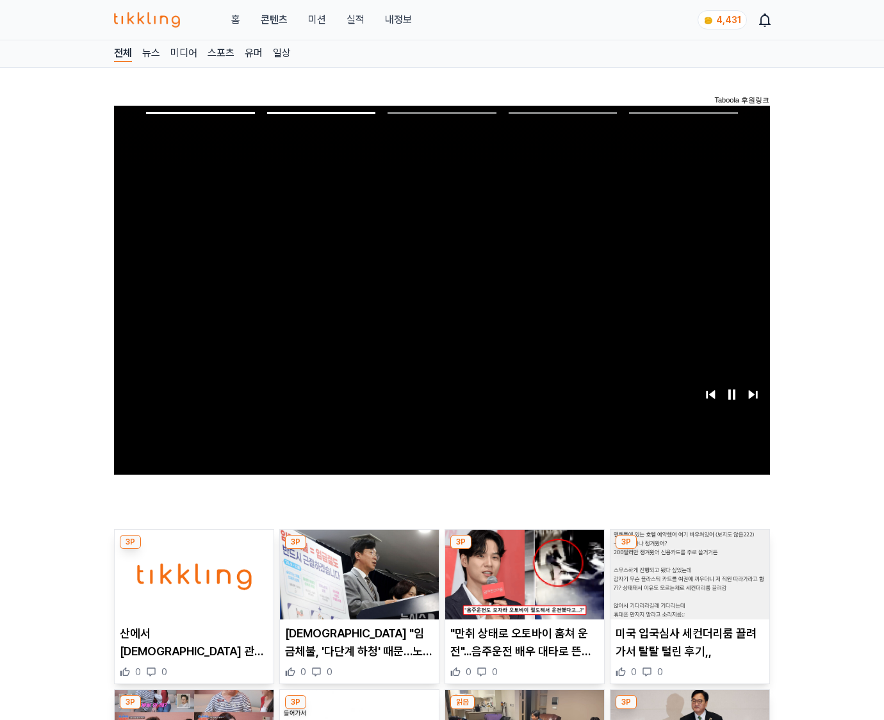
click at [688, 584] on img at bounding box center [690, 575] width 159 height 90
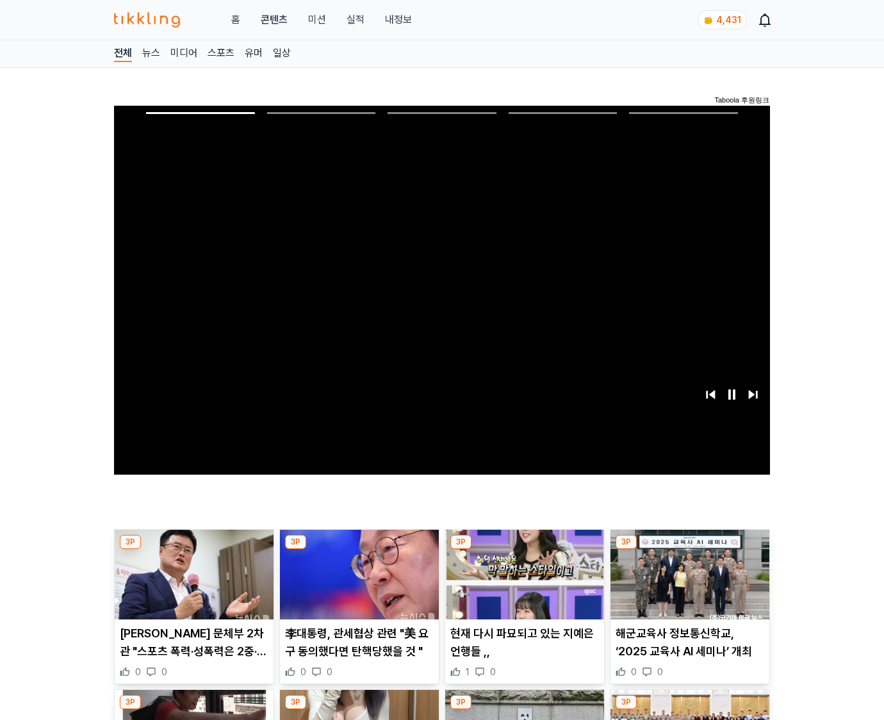
click at [688, 584] on img at bounding box center [690, 575] width 159 height 90
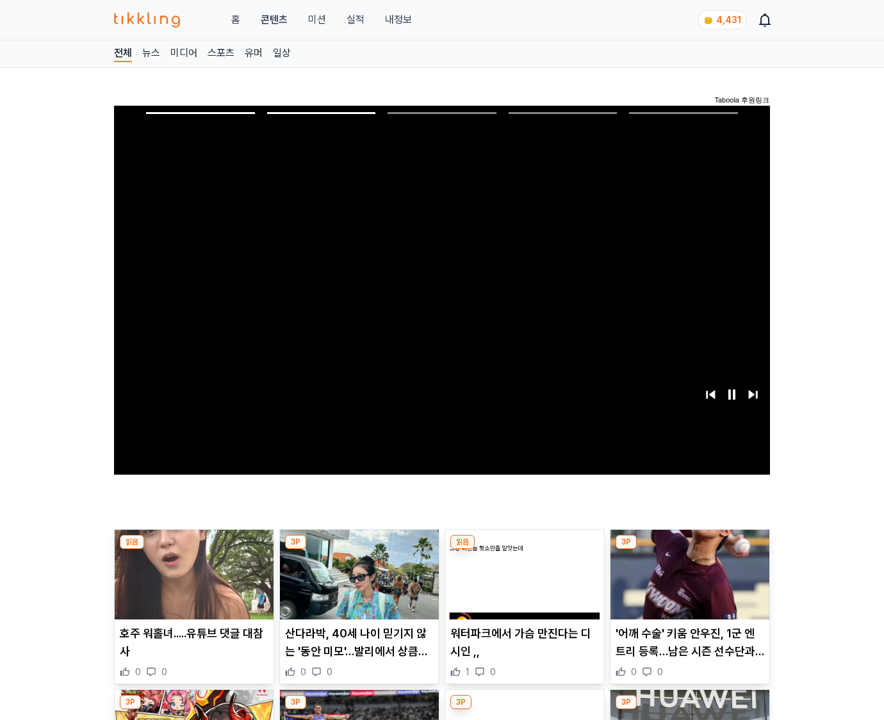
click at [688, 584] on img at bounding box center [690, 575] width 159 height 90
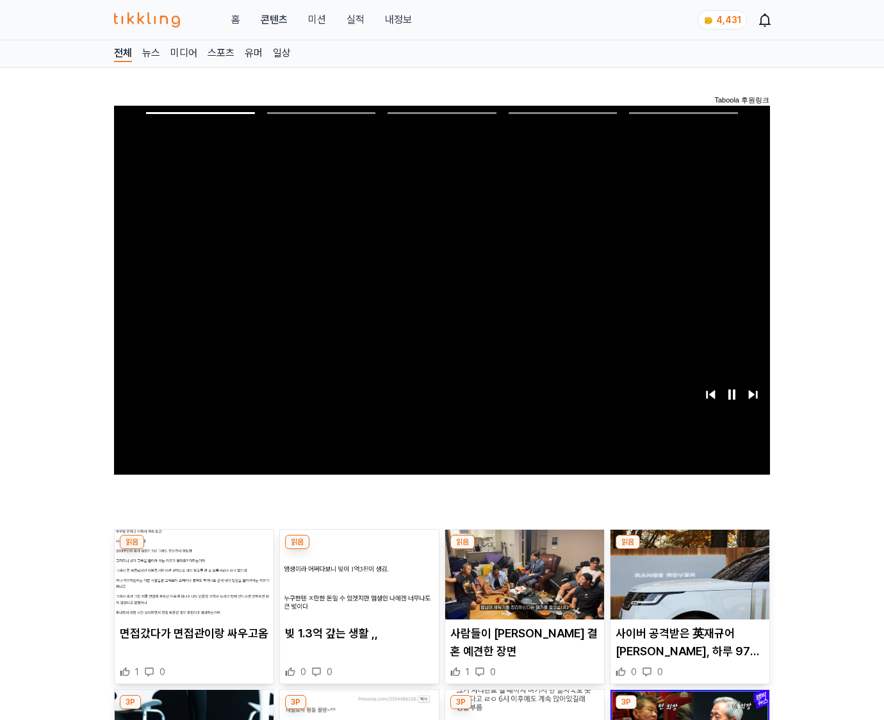
click at [688, 584] on img at bounding box center [690, 575] width 159 height 90
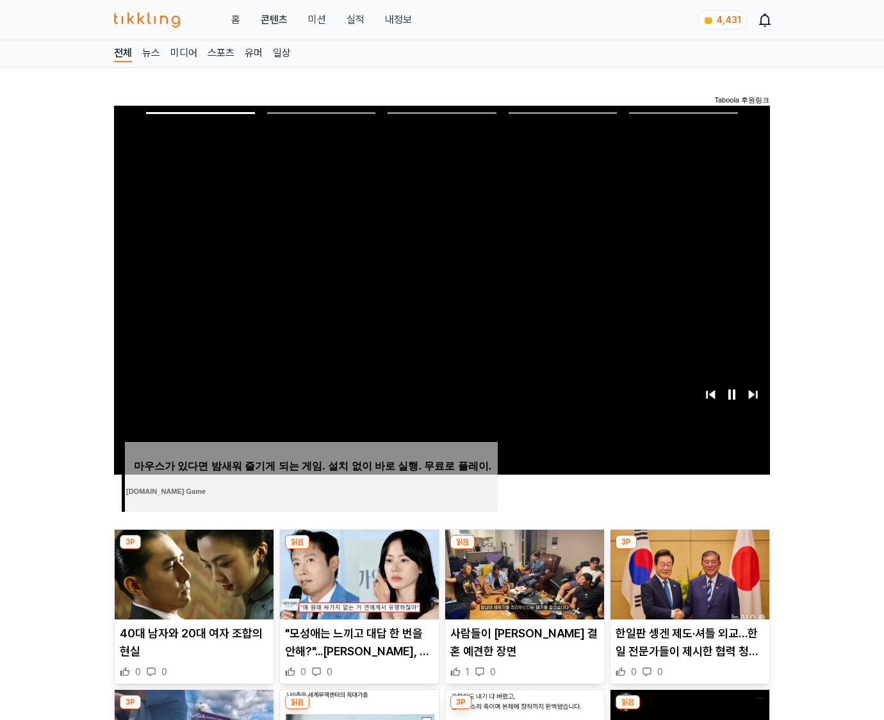
click at [688, 584] on img at bounding box center [690, 575] width 159 height 90
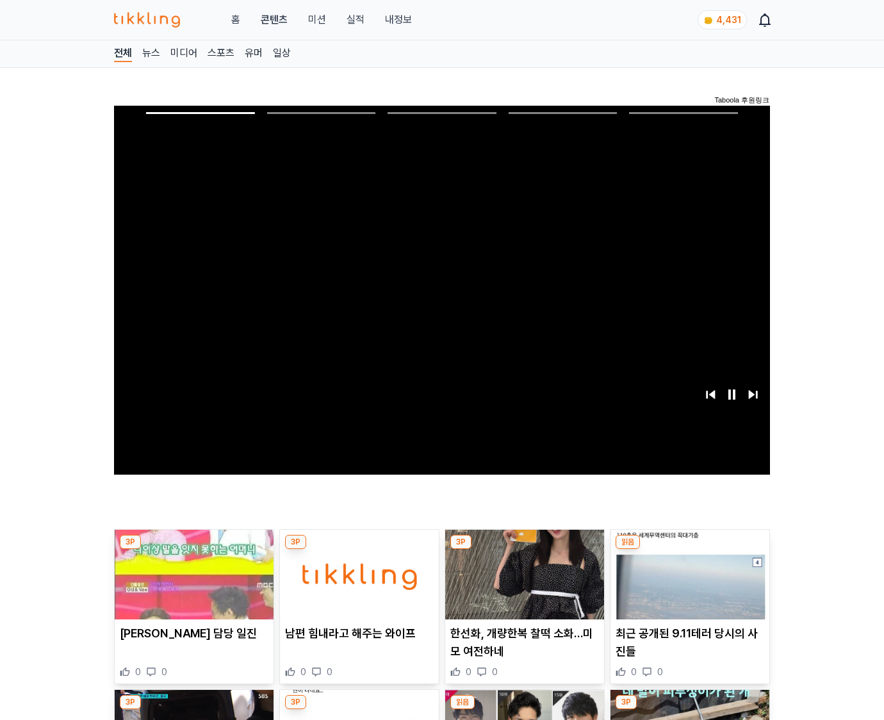
click at [688, 584] on img at bounding box center [690, 575] width 159 height 90
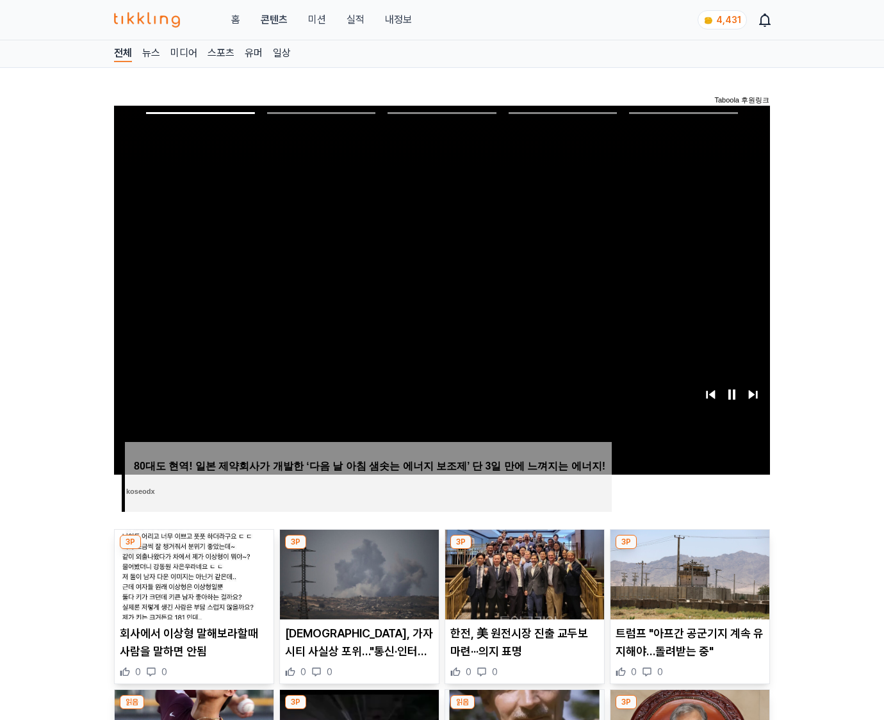
click at [688, 584] on img at bounding box center [690, 575] width 159 height 90
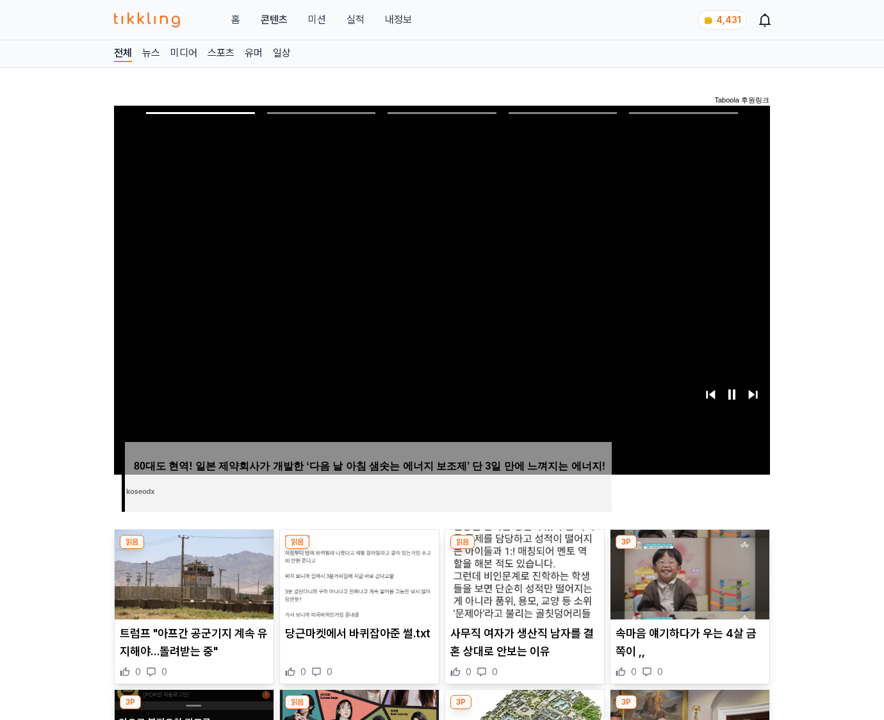
click at [688, 584] on img at bounding box center [690, 575] width 159 height 90
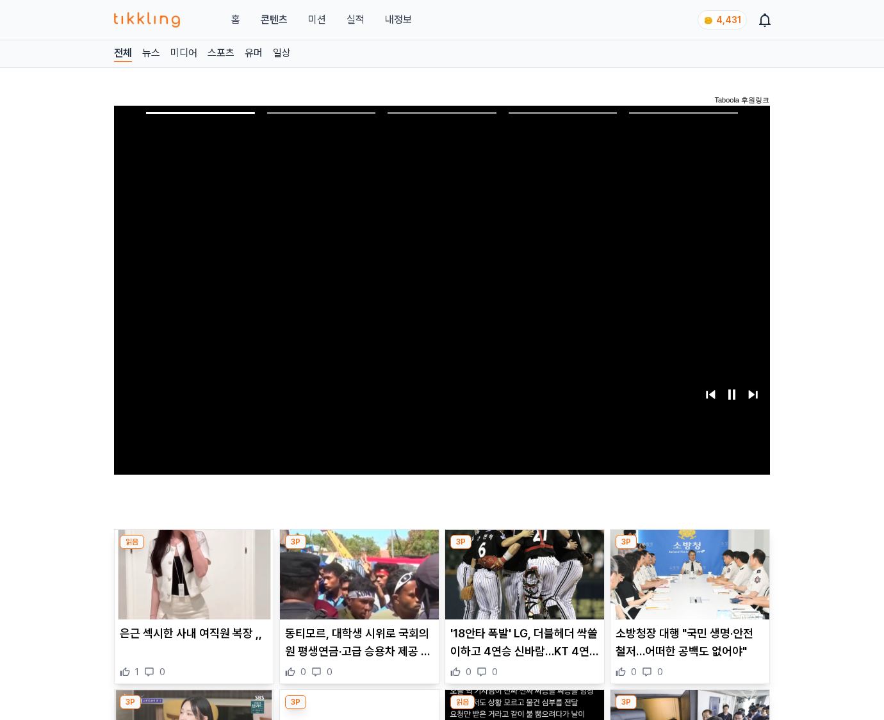
click at [688, 584] on img at bounding box center [690, 575] width 159 height 90
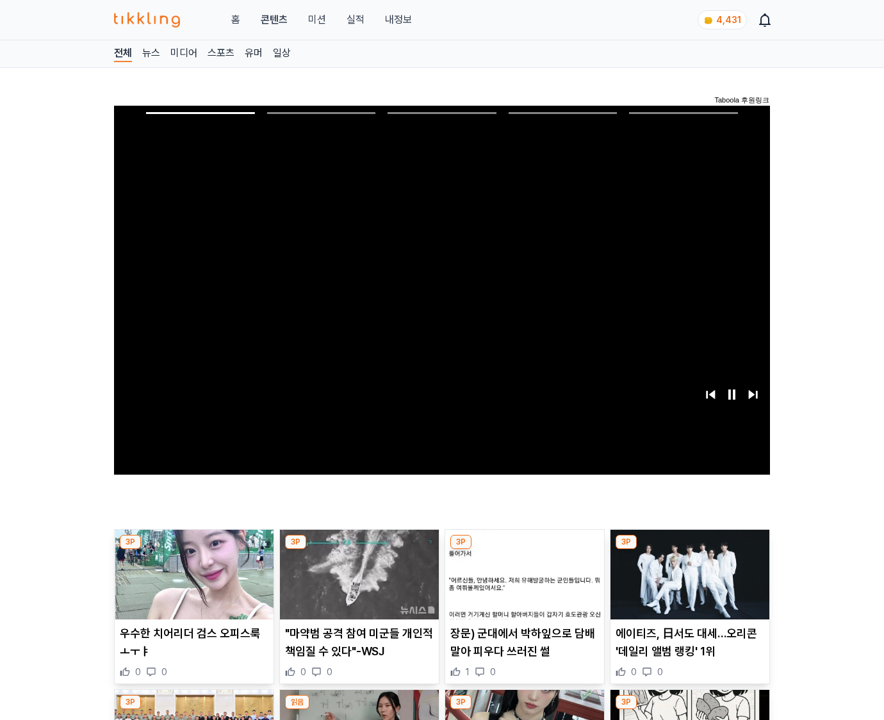
click at [688, 584] on img at bounding box center [690, 575] width 159 height 90
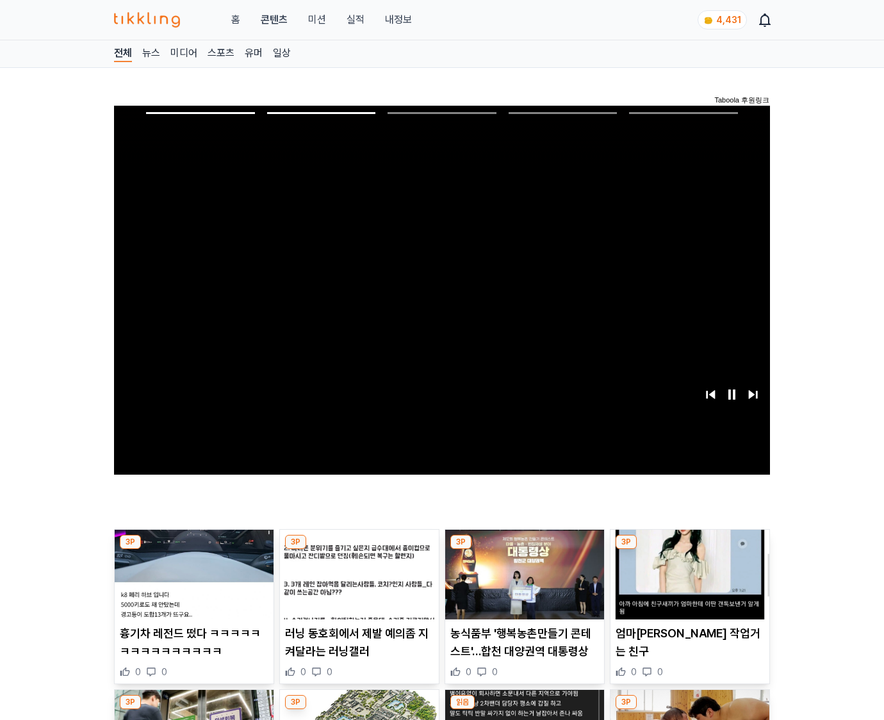
click at [688, 584] on img at bounding box center [690, 575] width 159 height 90
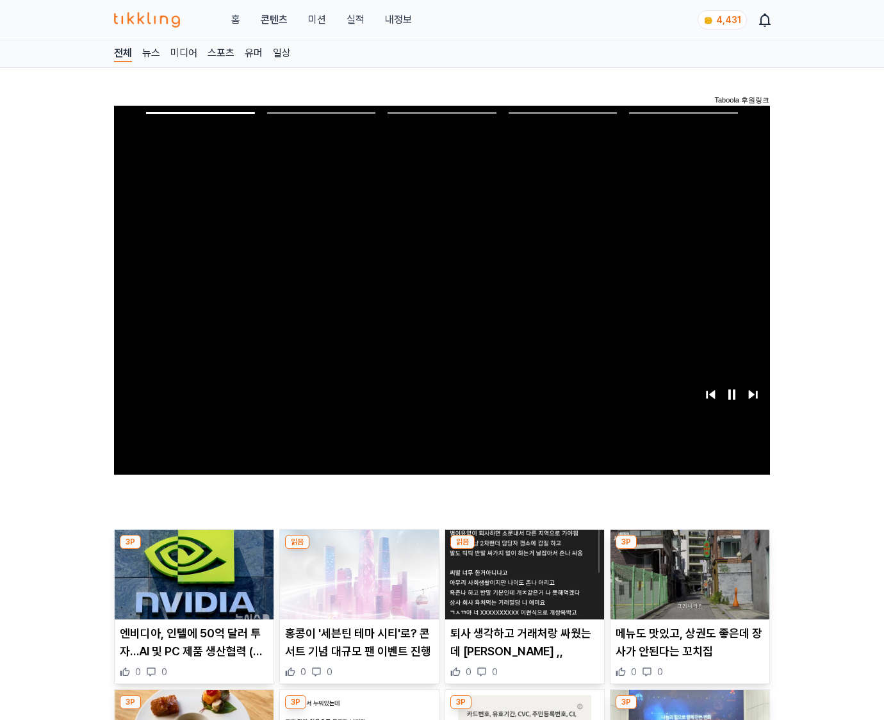
click at [688, 584] on img at bounding box center [690, 575] width 159 height 90
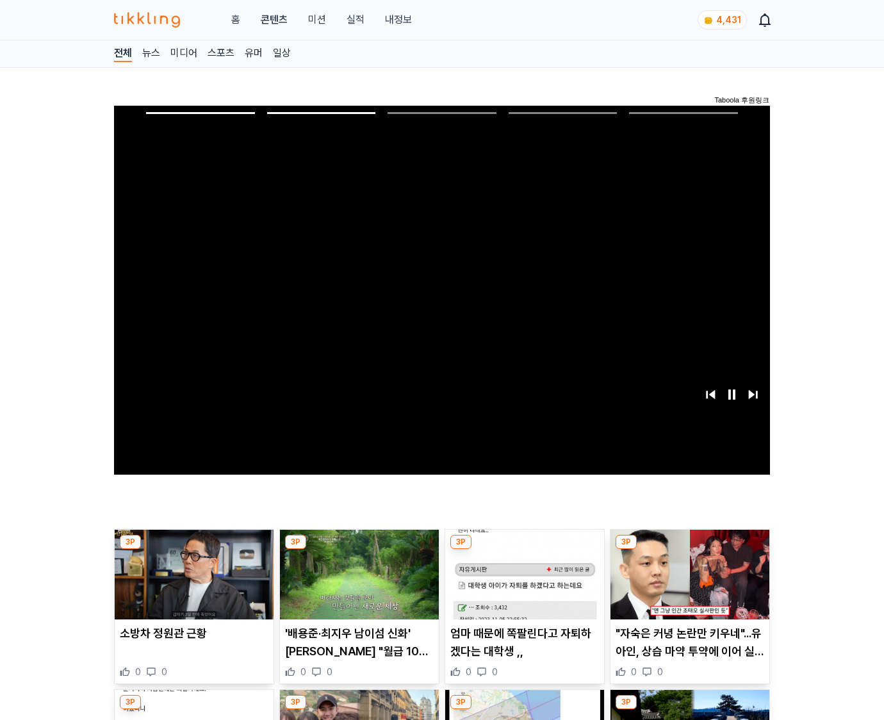
click at [688, 584] on img at bounding box center [690, 575] width 159 height 90
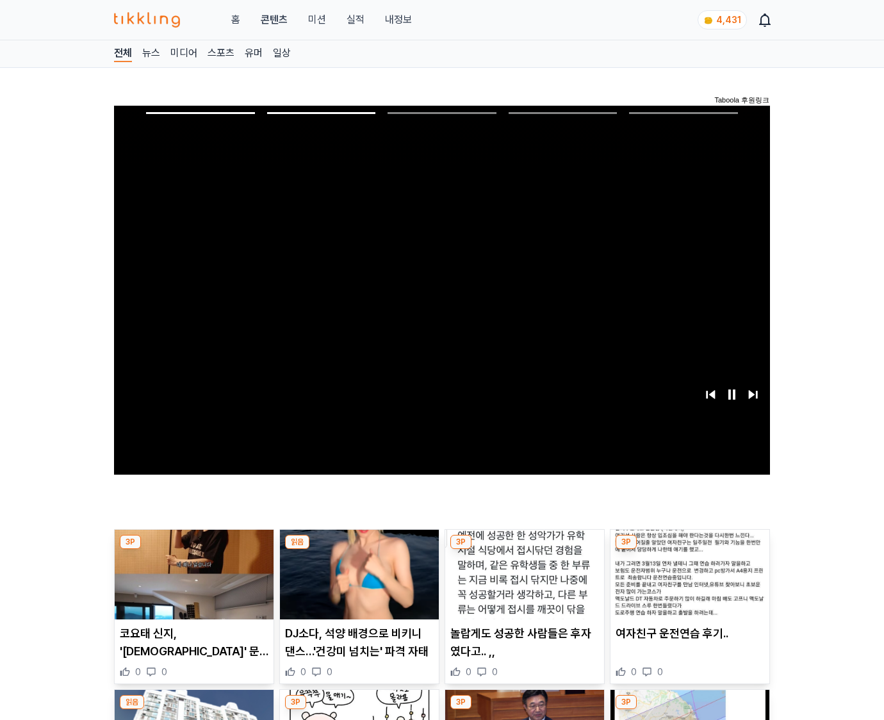
click at [688, 584] on img at bounding box center [690, 575] width 159 height 90
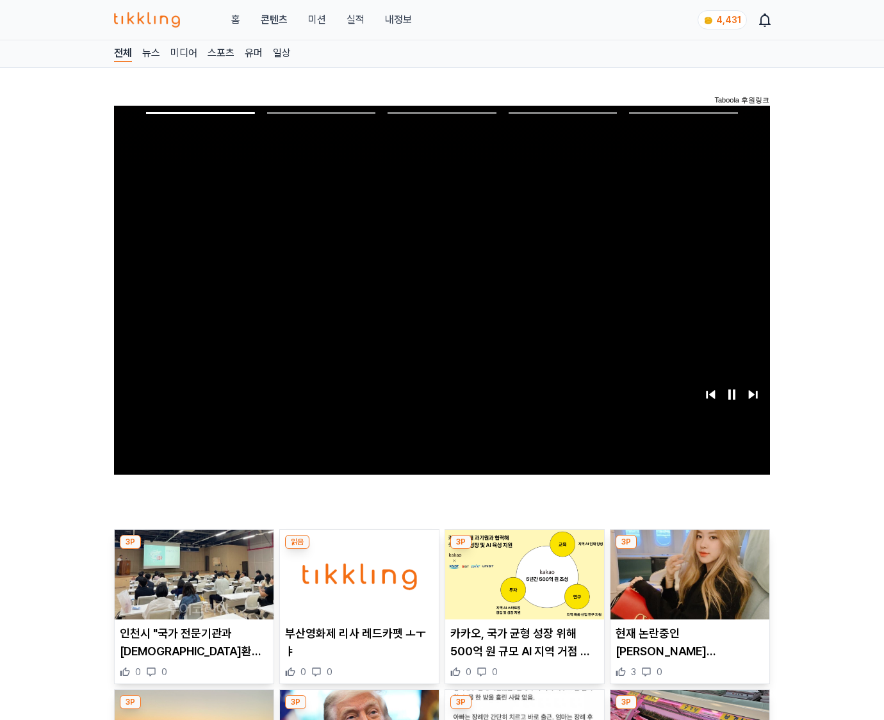
click at [688, 584] on img at bounding box center [690, 575] width 159 height 90
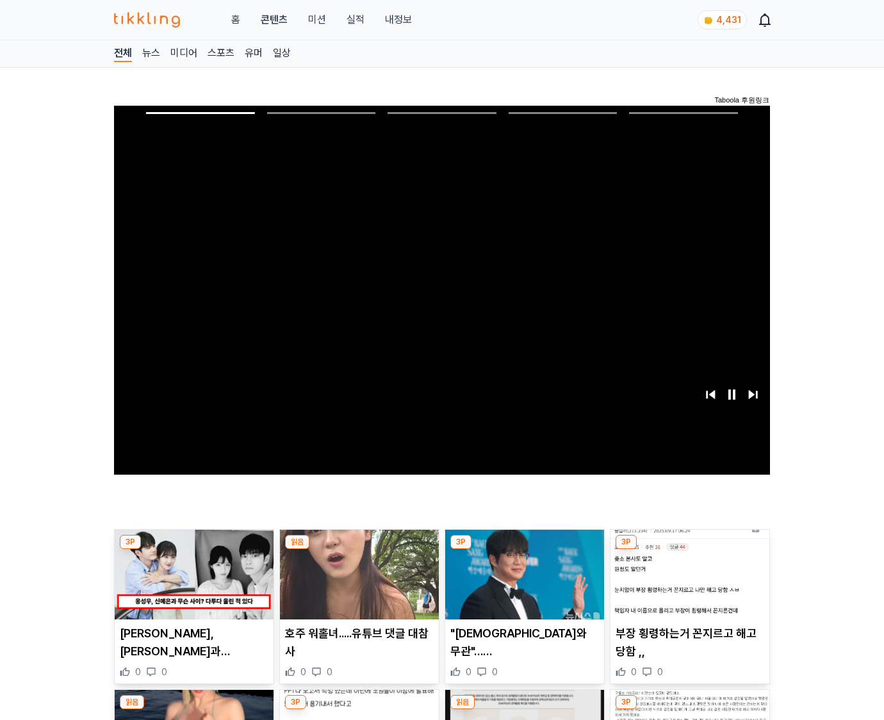
click at [688, 584] on img at bounding box center [690, 575] width 159 height 90
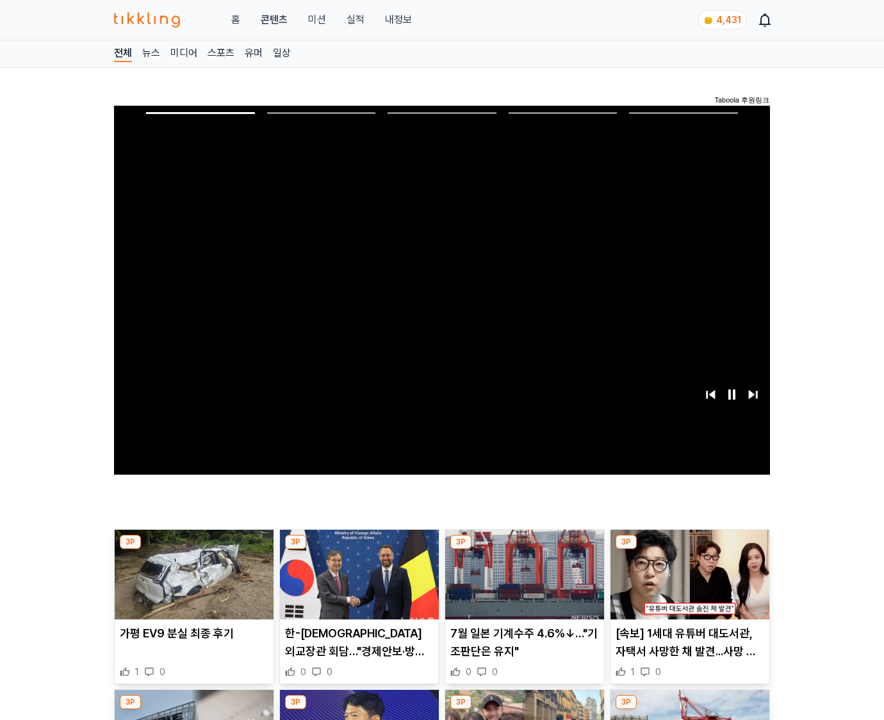
click at [688, 584] on img at bounding box center [690, 575] width 159 height 90
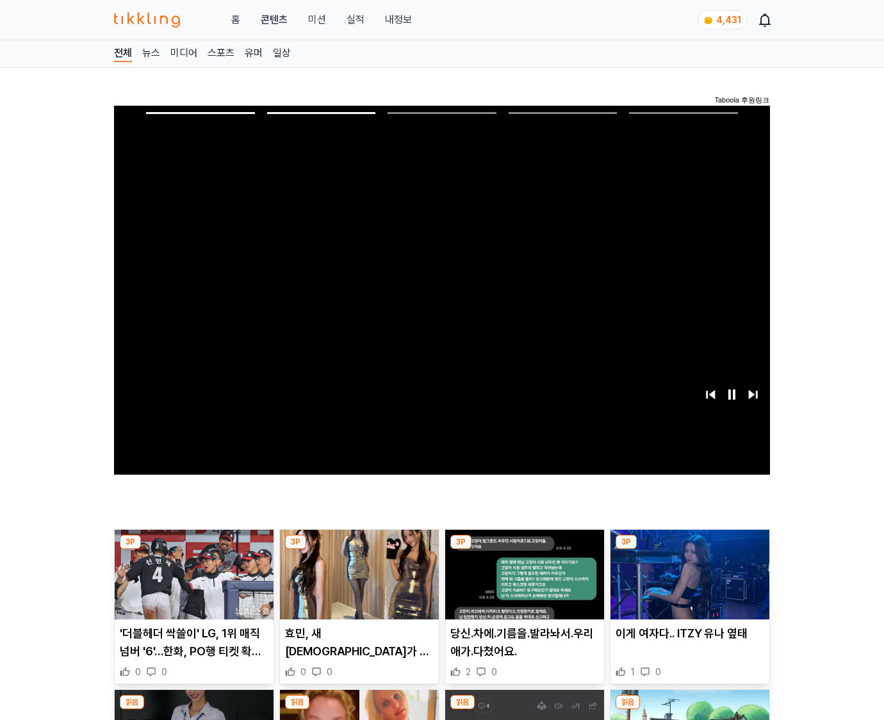
click at [688, 584] on img at bounding box center [690, 575] width 159 height 90
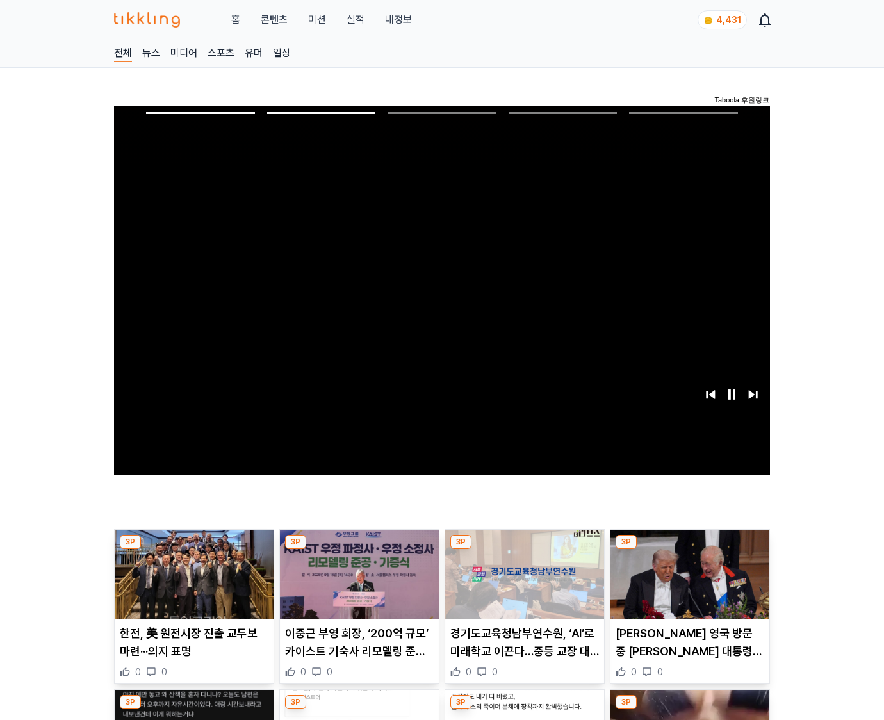
click at [688, 584] on img at bounding box center [690, 575] width 159 height 90
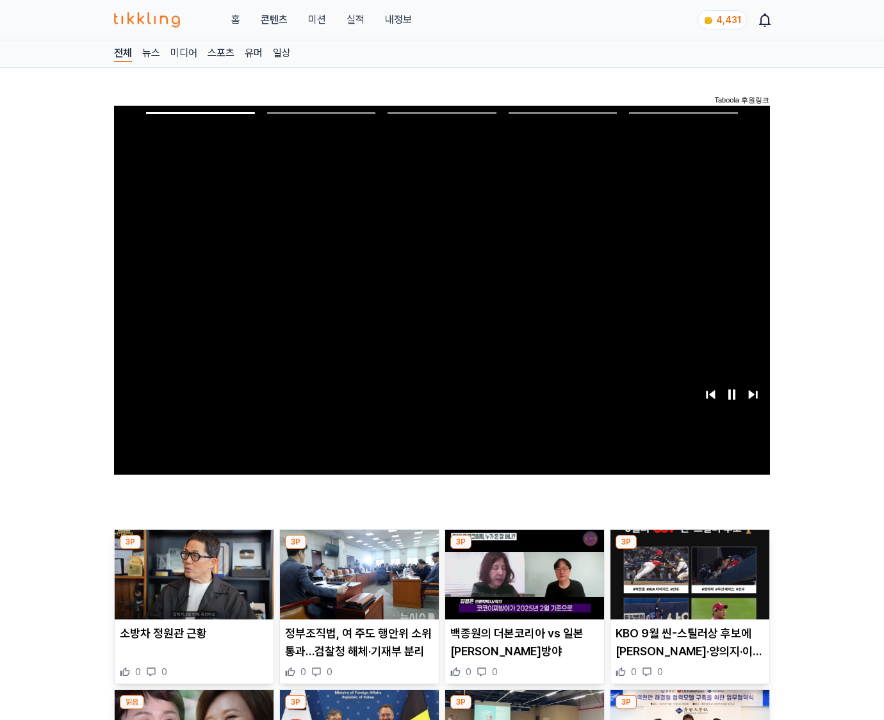
click at [688, 584] on img at bounding box center [690, 575] width 159 height 90
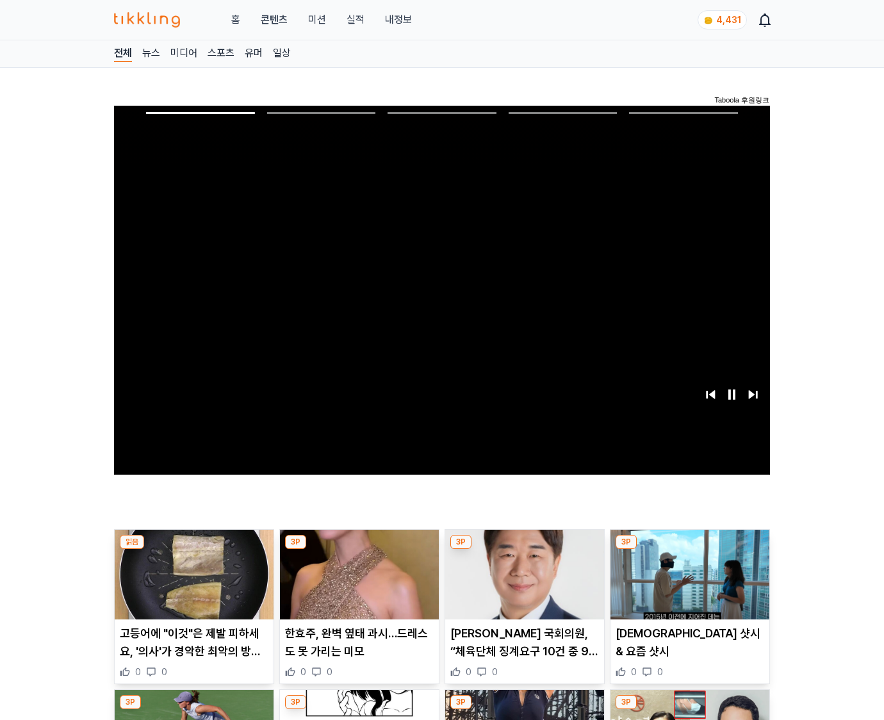
click at [688, 584] on img at bounding box center [690, 575] width 159 height 90
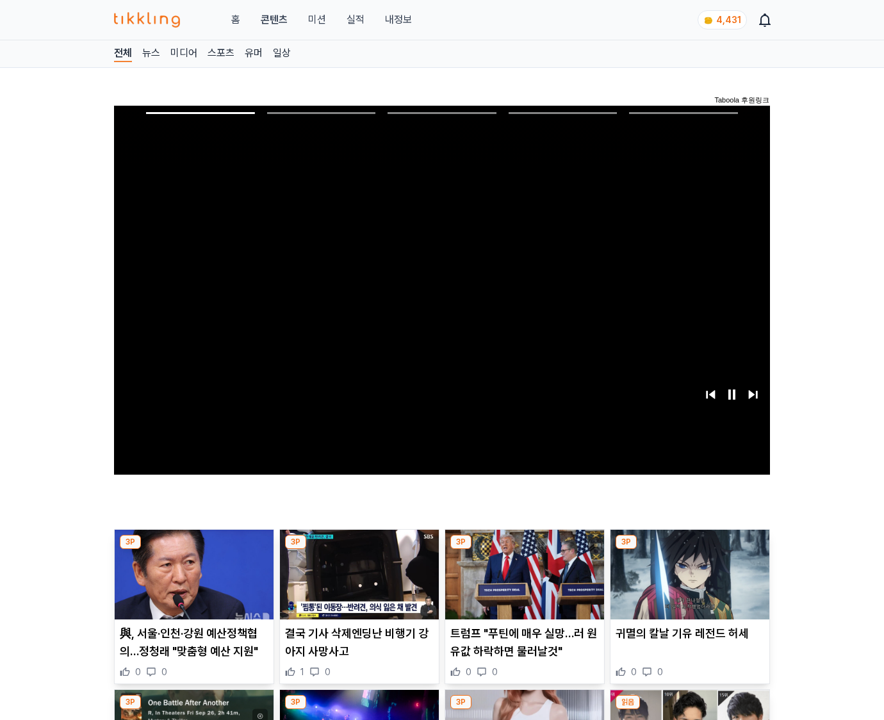
click at [688, 584] on img at bounding box center [690, 575] width 159 height 90
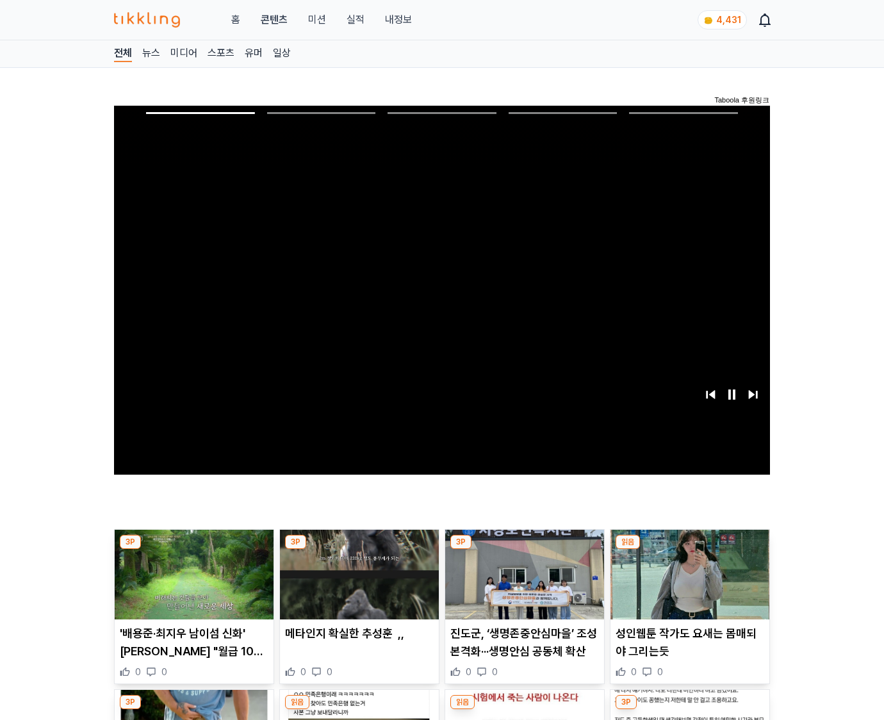
click at [688, 584] on img at bounding box center [690, 575] width 159 height 90
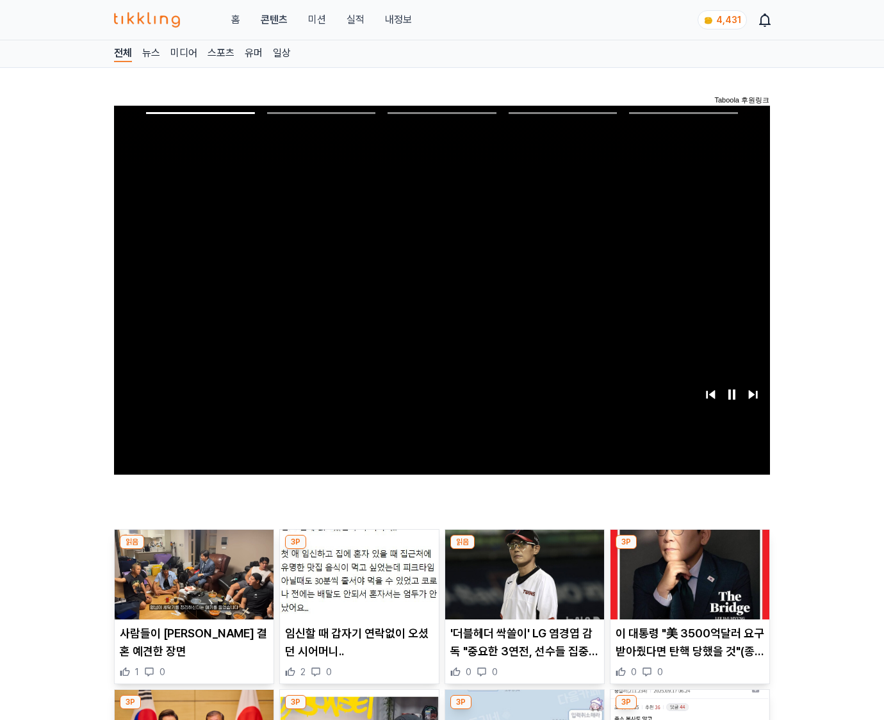
click at [688, 584] on img at bounding box center [690, 575] width 159 height 90
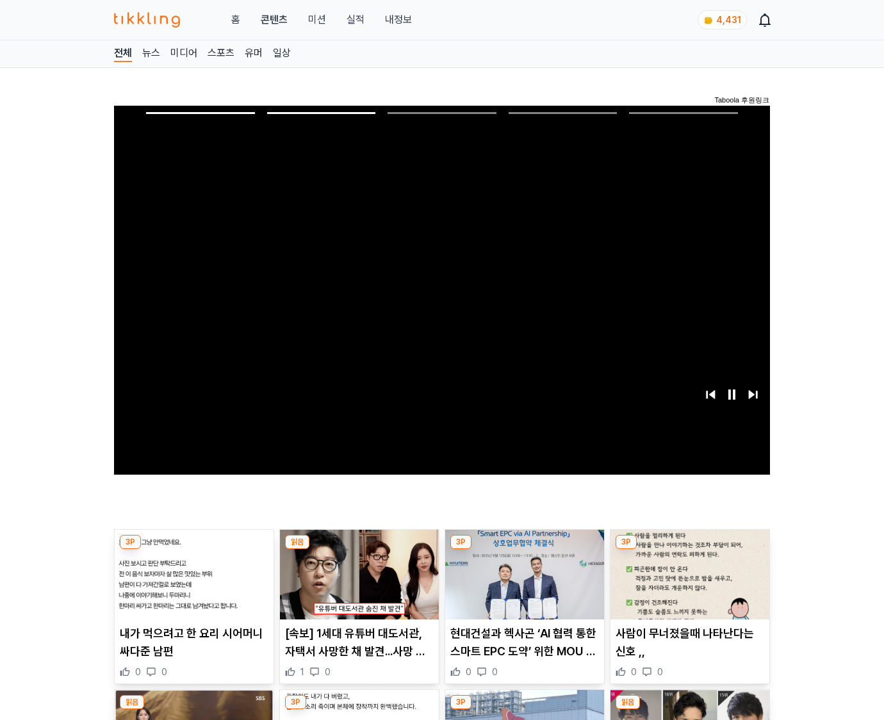
click at [688, 584] on img at bounding box center [690, 575] width 159 height 90
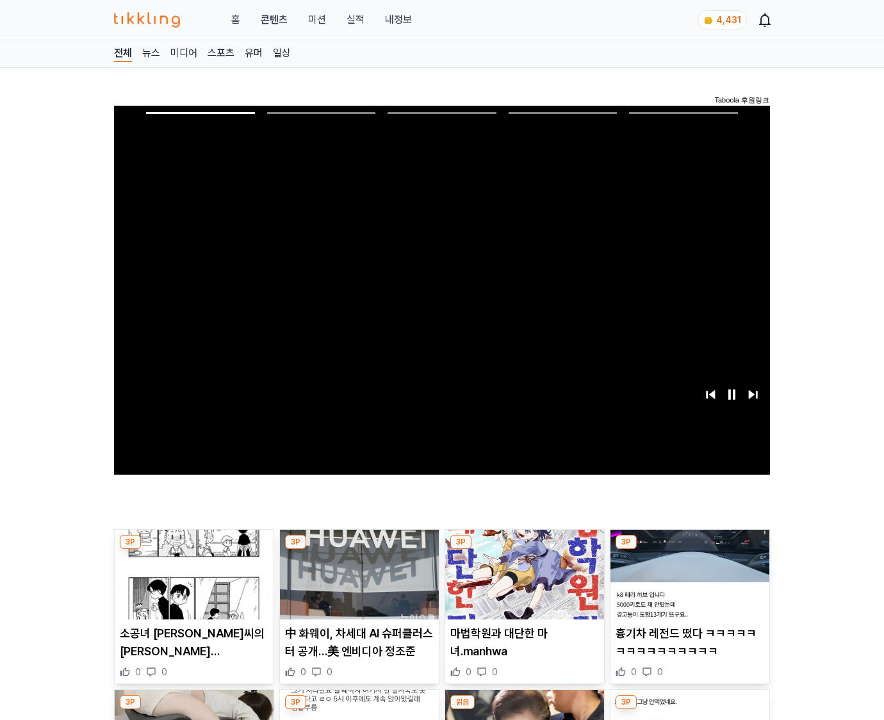
click at [688, 584] on img at bounding box center [690, 575] width 159 height 90
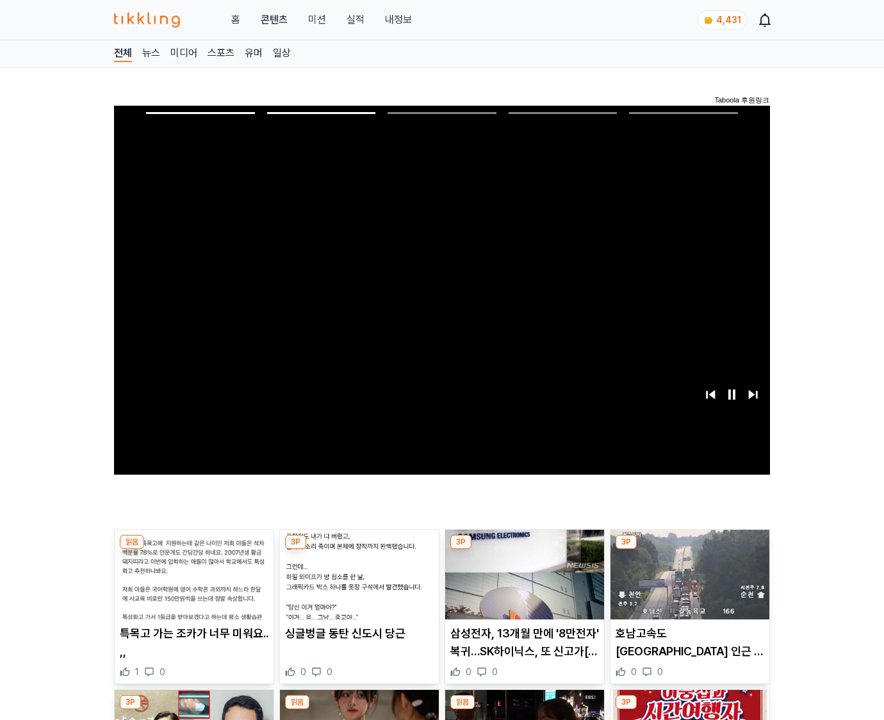
click at [688, 584] on img at bounding box center [690, 575] width 159 height 90
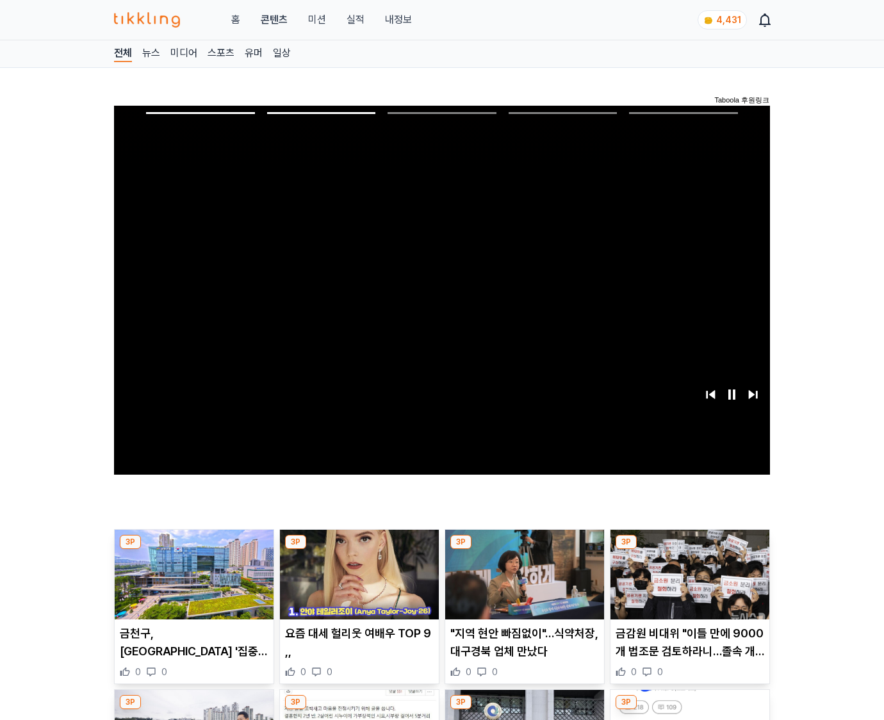
click at [688, 584] on img at bounding box center [690, 575] width 159 height 90
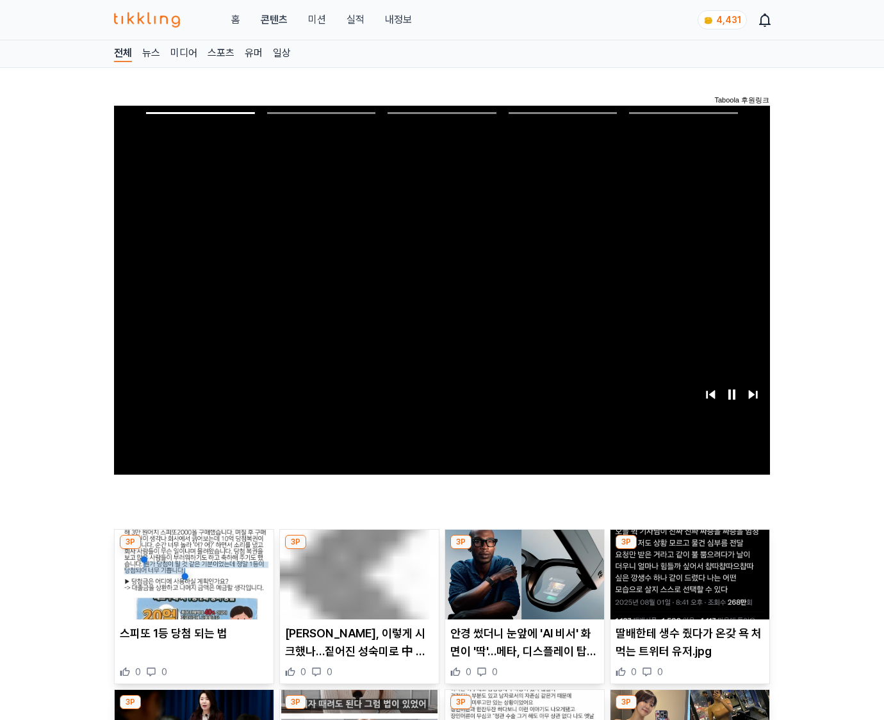
click at [688, 584] on img at bounding box center [690, 575] width 159 height 90
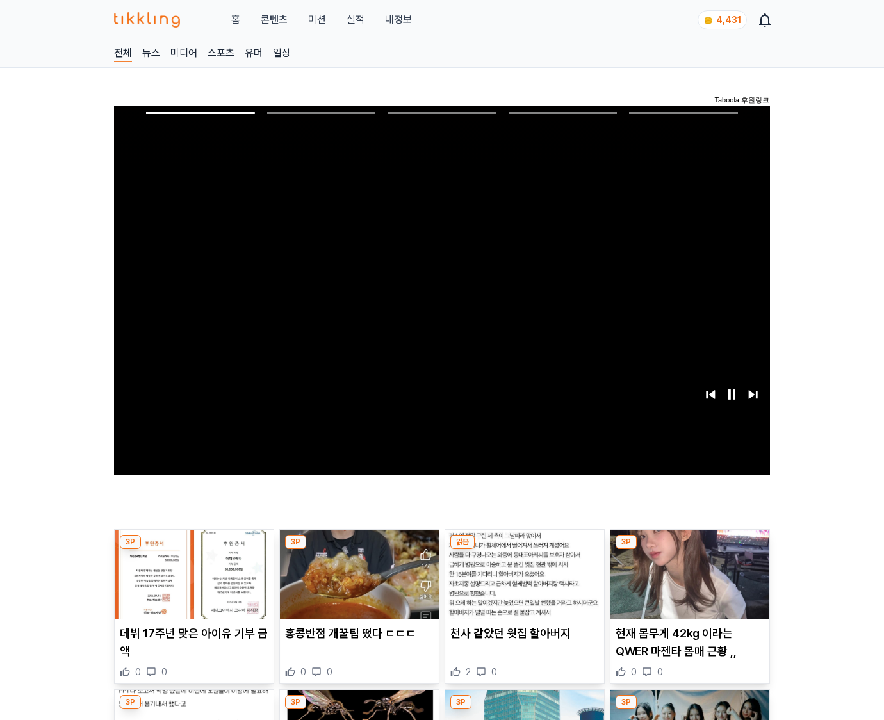
click at [688, 584] on img at bounding box center [690, 575] width 159 height 90
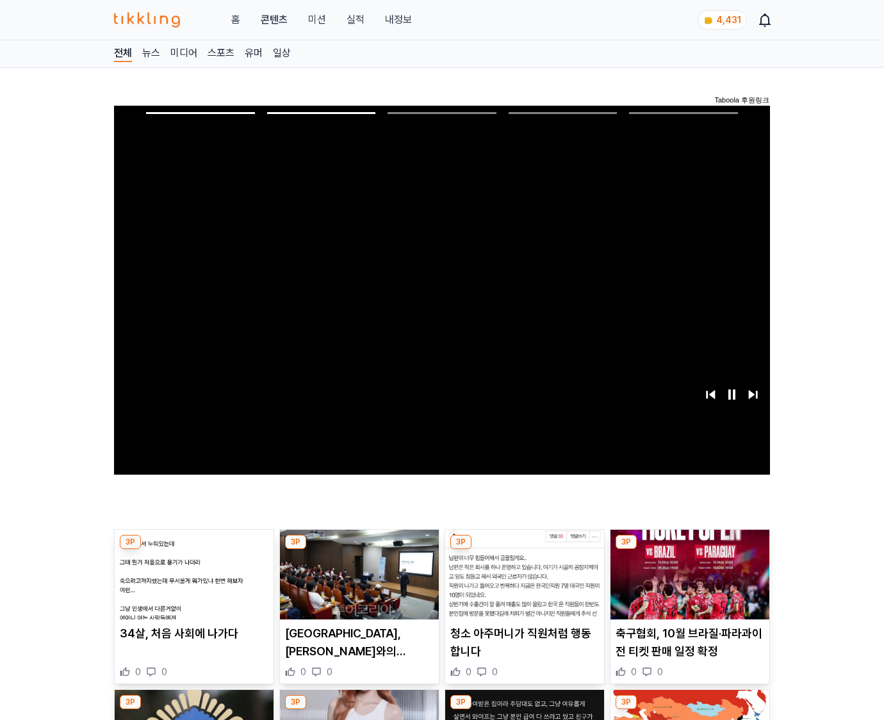
click at [688, 584] on img at bounding box center [690, 575] width 159 height 90
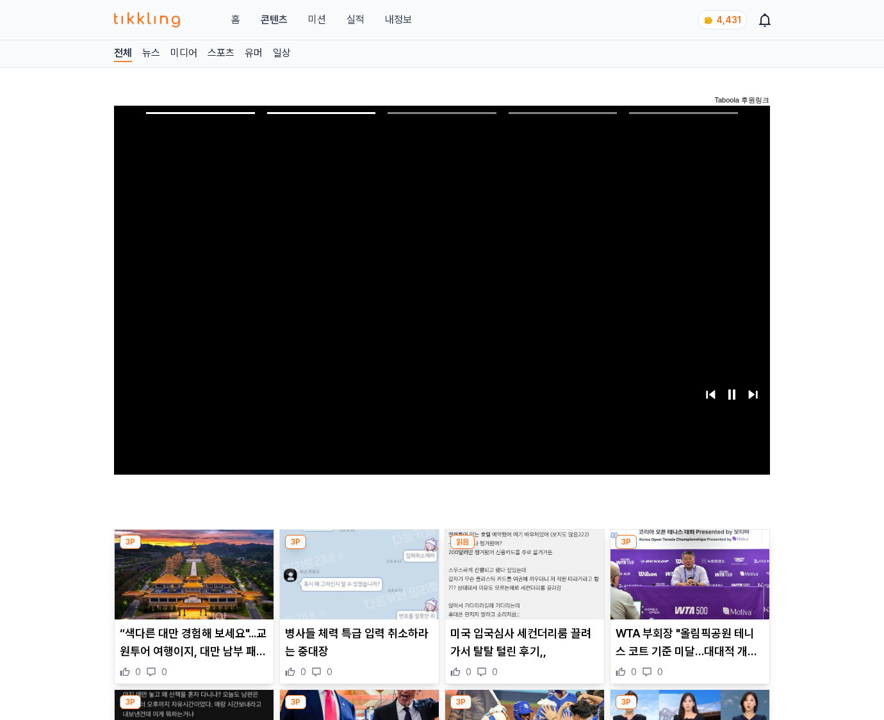
click at [688, 584] on img at bounding box center [690, 575] width 159 height 90
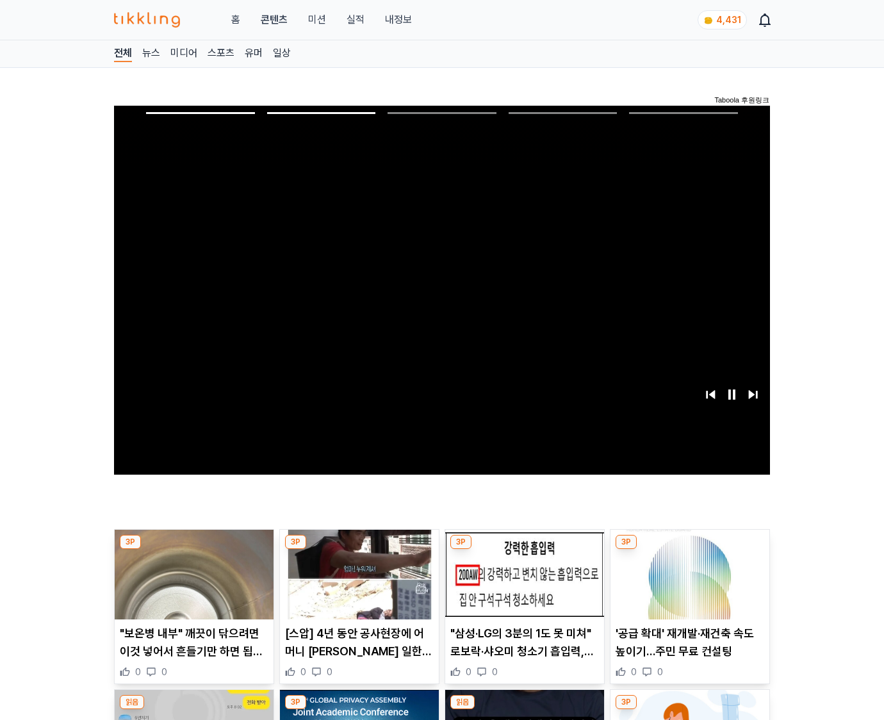
click at [688, 584] on img at bounding box center [690, 575] width 159 height 90
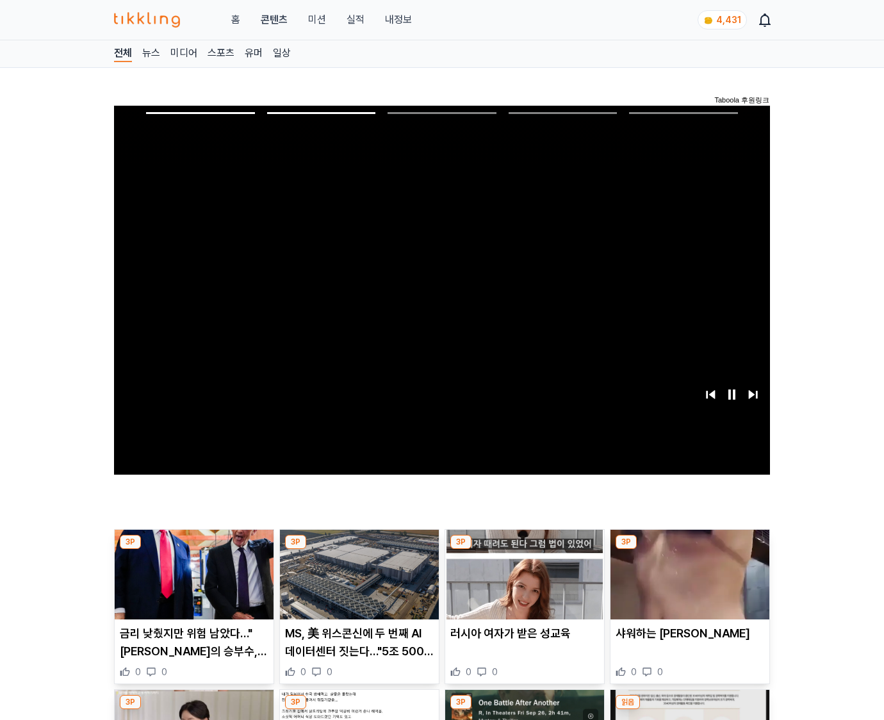
click at [688, 584] on img at bounding box center [690, 575] width 159 height 90
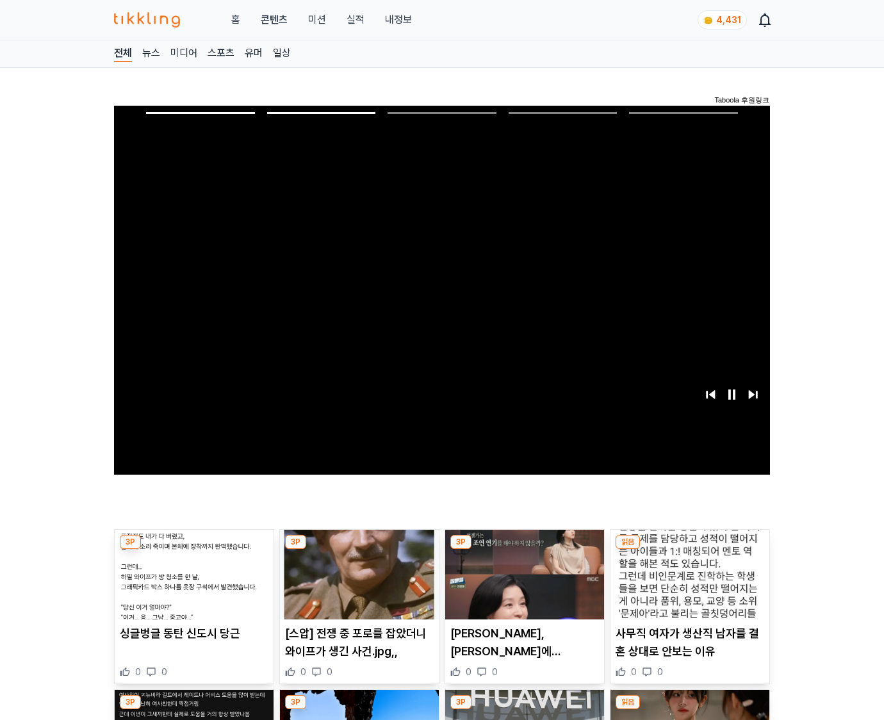
click at [688, 584] on img at bounding box center [690, 575] width 159 height 90
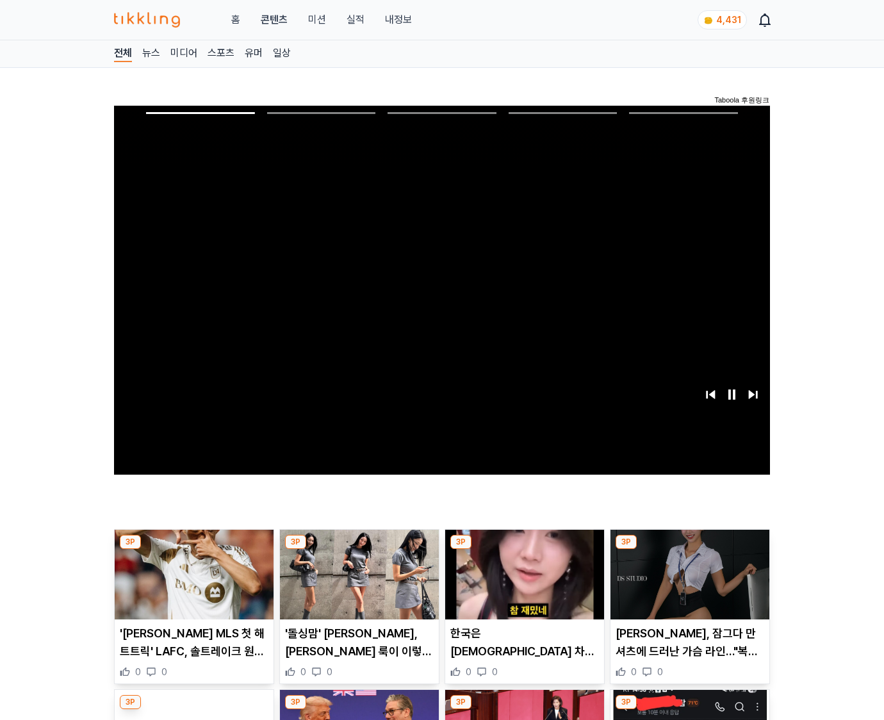
click at [688, 584] on img at bounding box center [690, 575] width 159 height 90
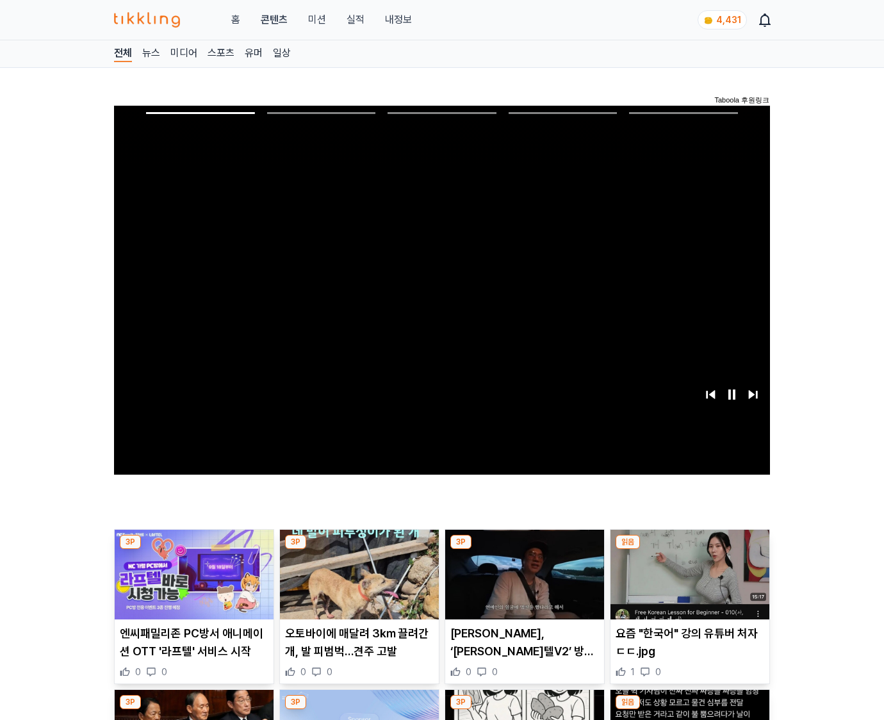
click at [688, 584] on img at bounding box center [690, 575] width 159 height 90
